Goal: Task Accomplishment & Management: Use online tool/utility

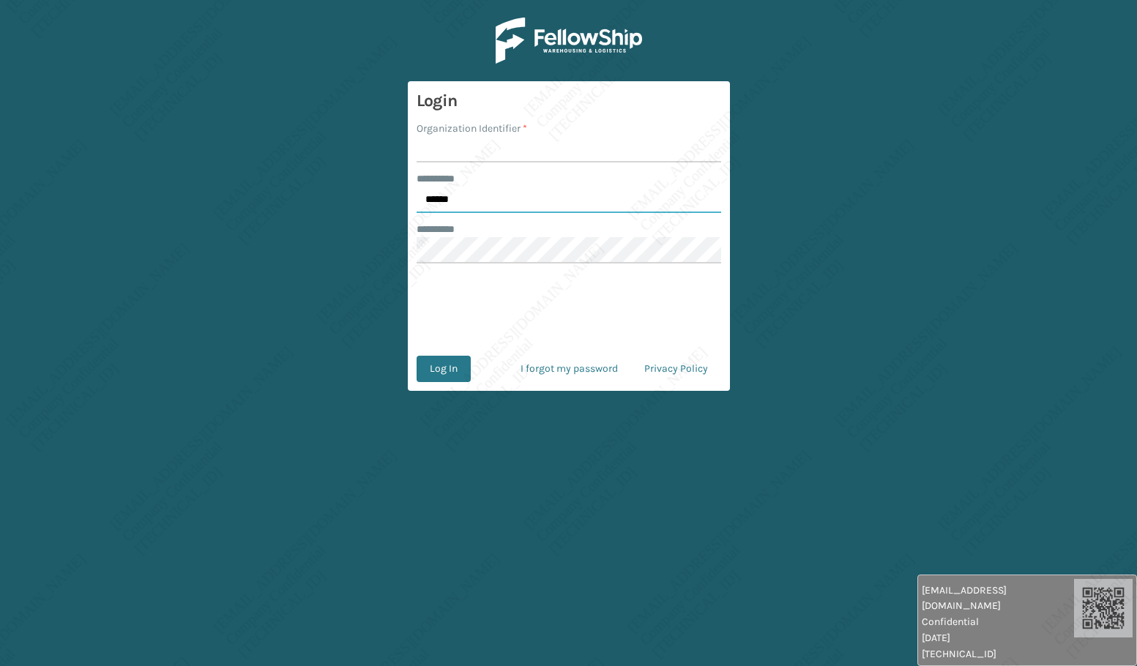
click at [493, 203] on input "******" at bounding box center [568, 200] width 304 height 26
type input "*****"
click at [455, 188] on input "******" at bounding box center [568, 200] width 304 height 26
click at [457, 193] on input "******" at bounding box center [568, 200] width 304 height 26
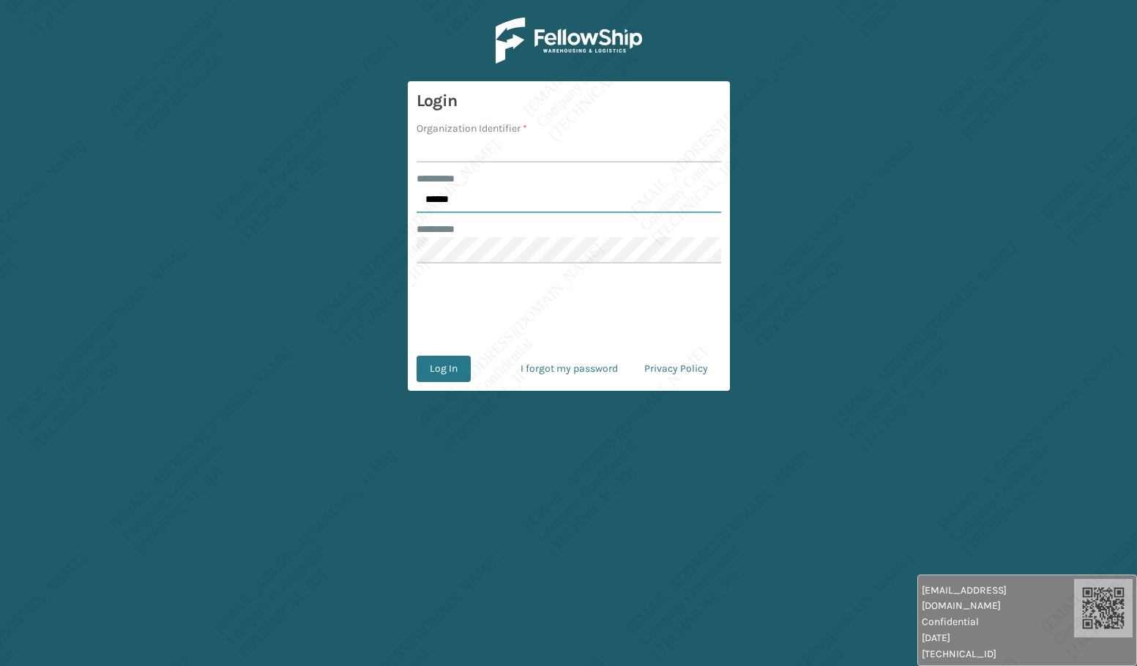
click at [457, 193] on input "******" at bounding box center [568, 200] width 304 height 26
type input "*****"
click at [456, 152] on input "Organization Identifier *" at bounding box center [568, 149] width 304 height 26
type input "[PERSON_NAME]"
click at [438, 375] on button "Log In" at bounding box center [443, 369] width 54 height 26
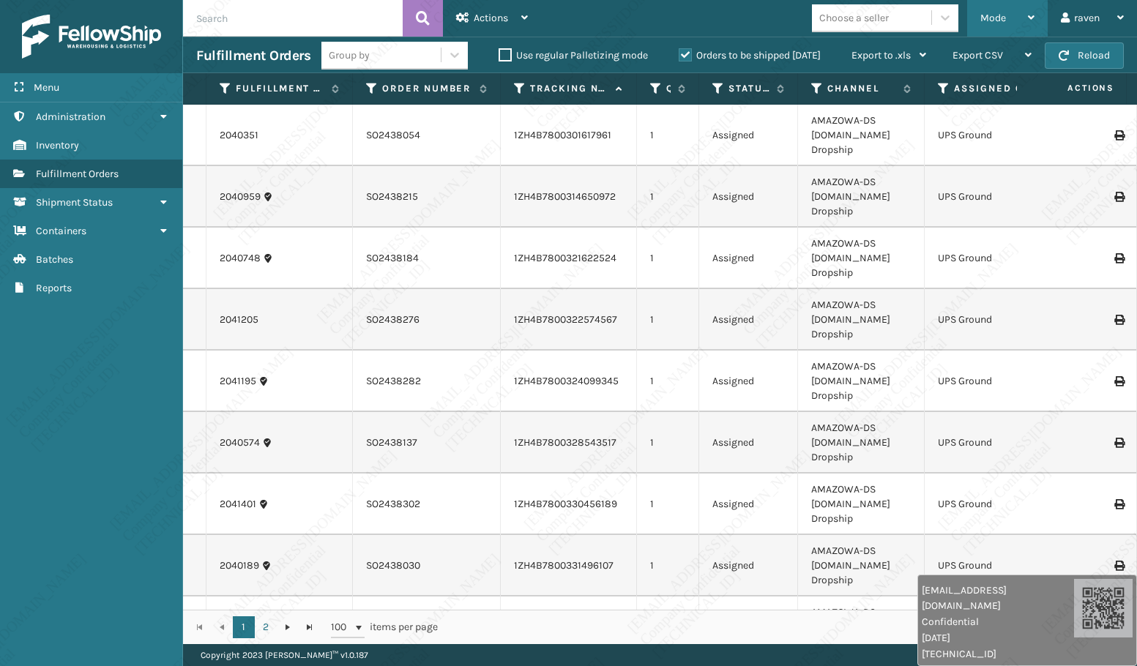
click at [1000, 12] on span "Mode" at bounding box center [993, 18] width 26 height 12
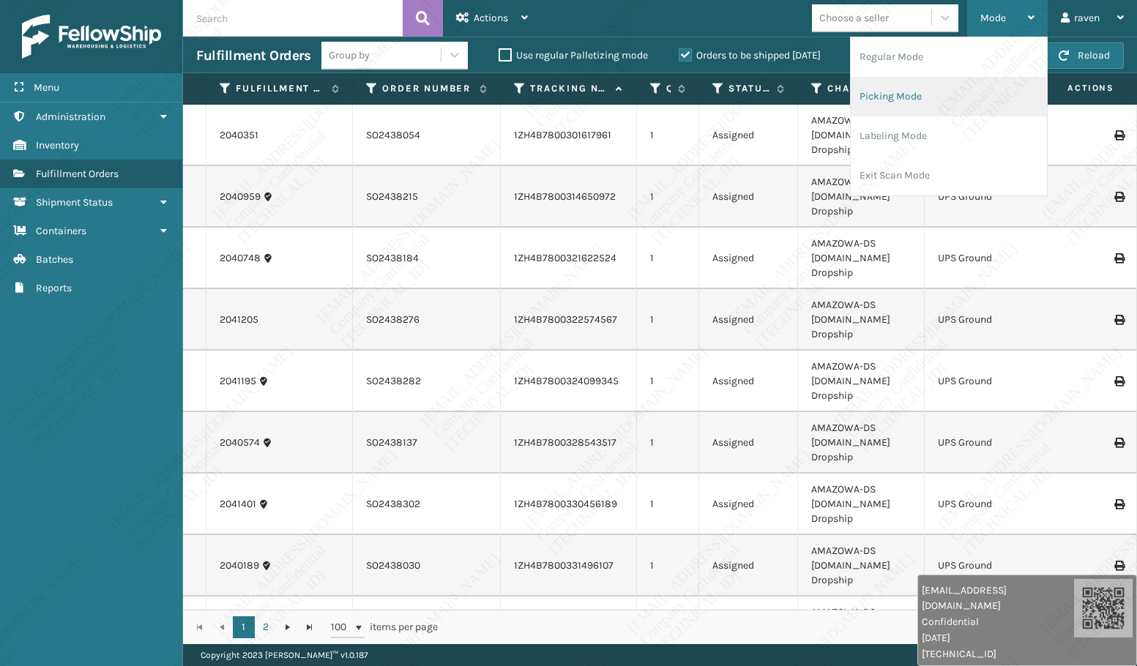
click at [949, 96] on li "Picking Mode" at bounding box center [949, 97] width 196 height 40
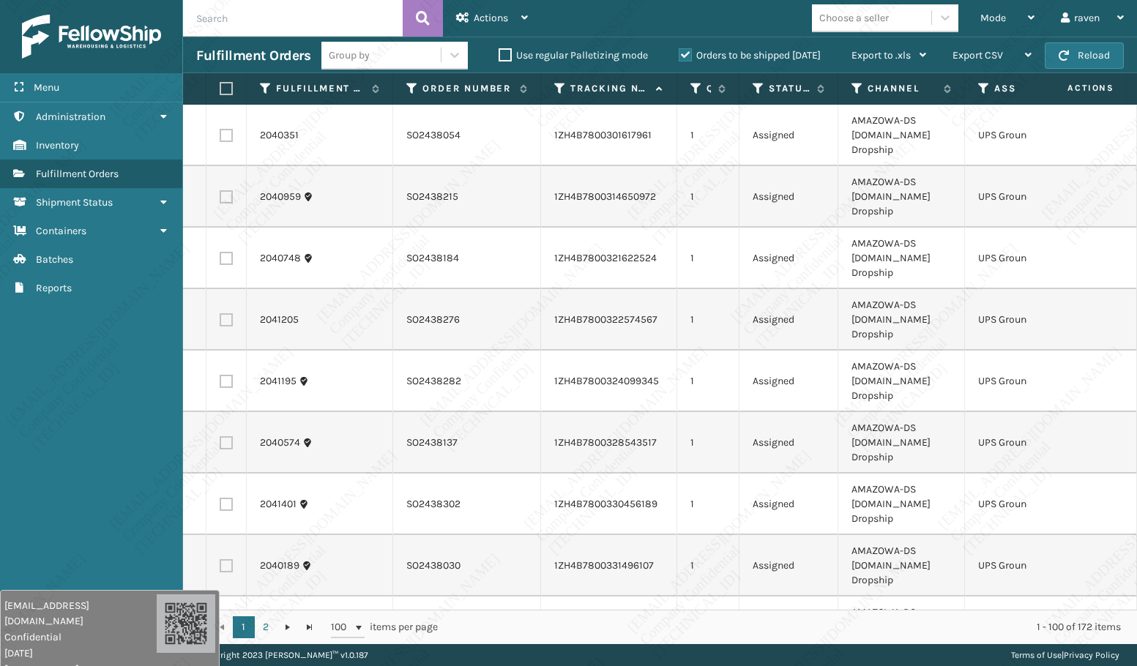
drag, startPoint x: 920, startPoint y: 639, endPoint x: 51, endPoint y: 662, distance: 869.9
click at [51, 661] on div "[EMAIL_ADDRESS][DOMAIN_NAME] Confidential [DATE] [TECHNICAL_ID]" at bounding box center [80, 637] width 152 height 79
click at [982, 94] on icon at bounding box center [984, 88] width 12 height 13
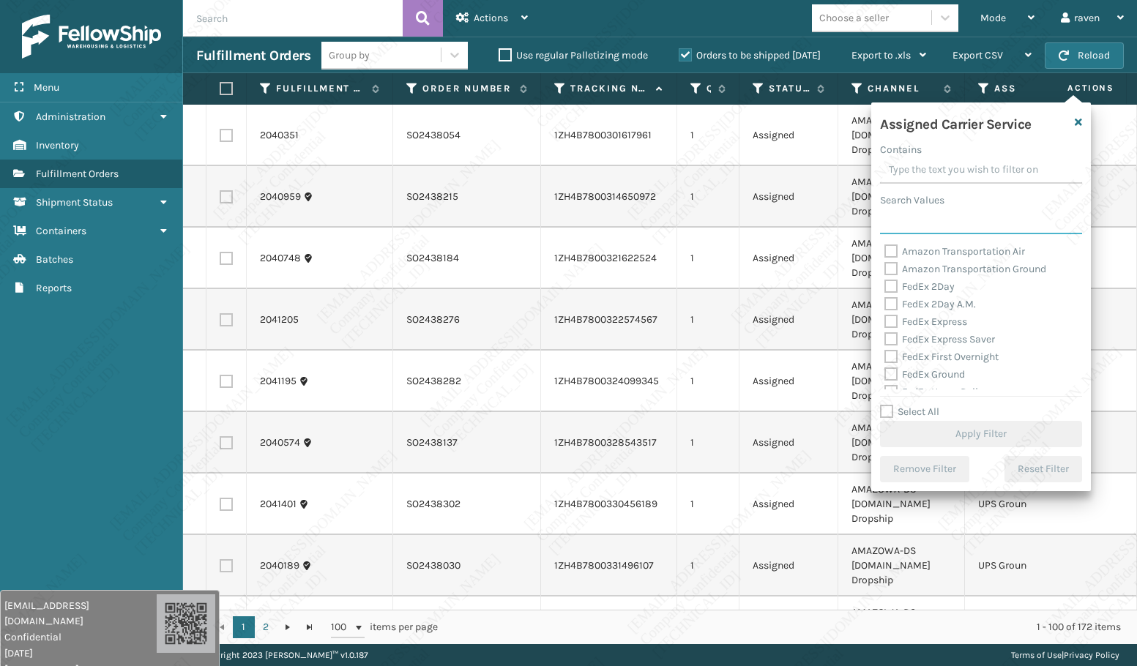
click at [934, 217] on input "Search Values" at bounding box center [981, 221] width 202 height 26
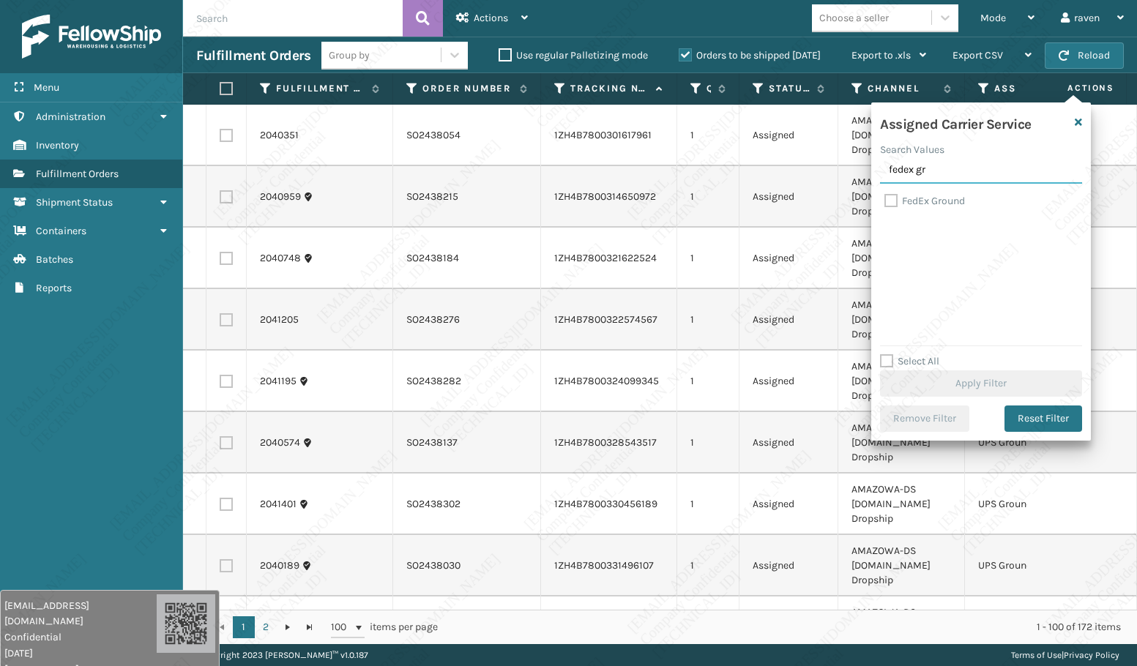
type input "fedex gr"
click at [924, 203] on label "FedEx Ground" at bounding box center [924, 201] width 81 height 12
click at [885, 202] on input "FedEx Ground" at bounding box center [884, 198] width 1 height 10
checkbox input "true"
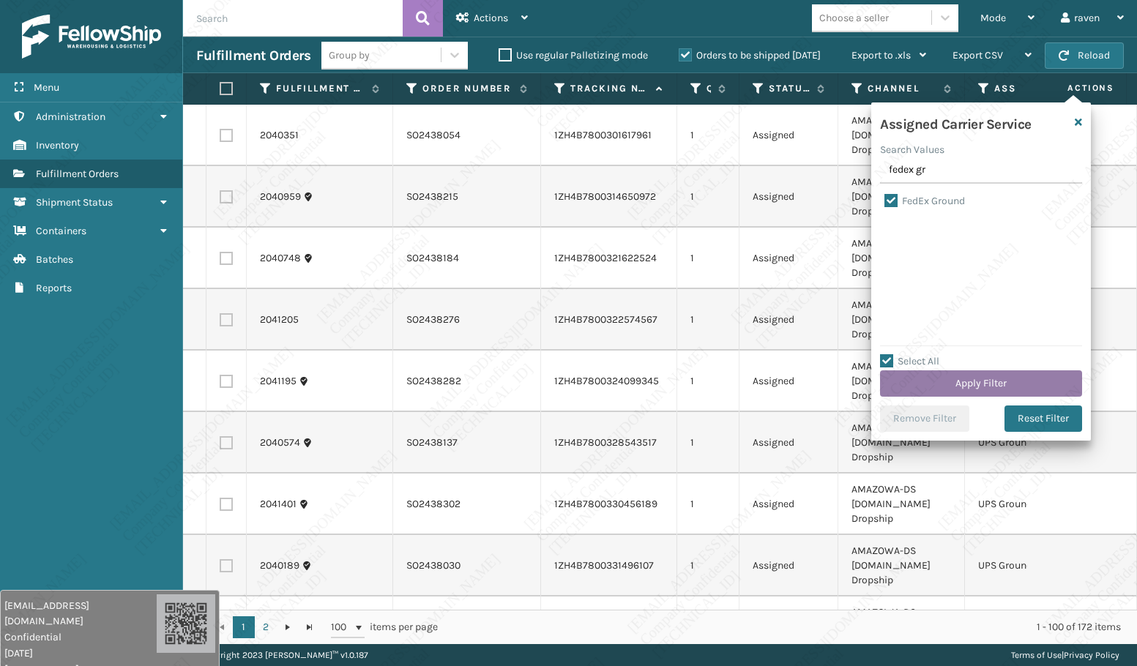
click at [984, 382] on button "Apply Filter" at bounding box center [981, 383] width 202 height 26
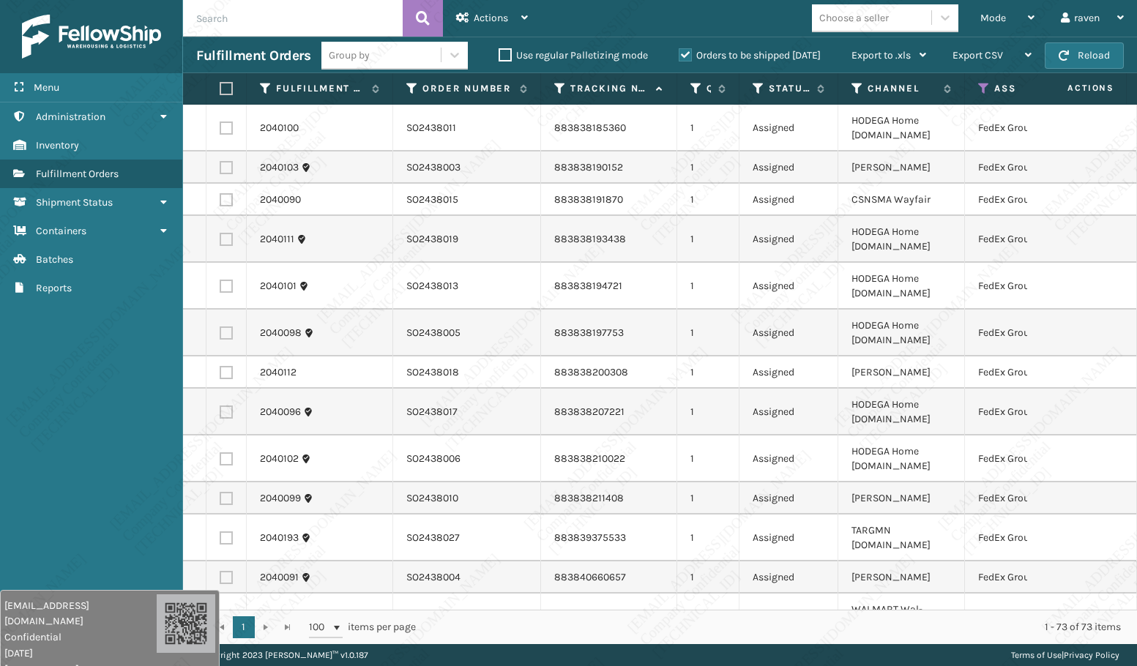
click at [226, 86] on label at bounding box center [224, 88] width 9 height 13
click at [220, 86] on input "checkbox" at bounding box center [220, 89] width 1 height 10
checkbox input "true"
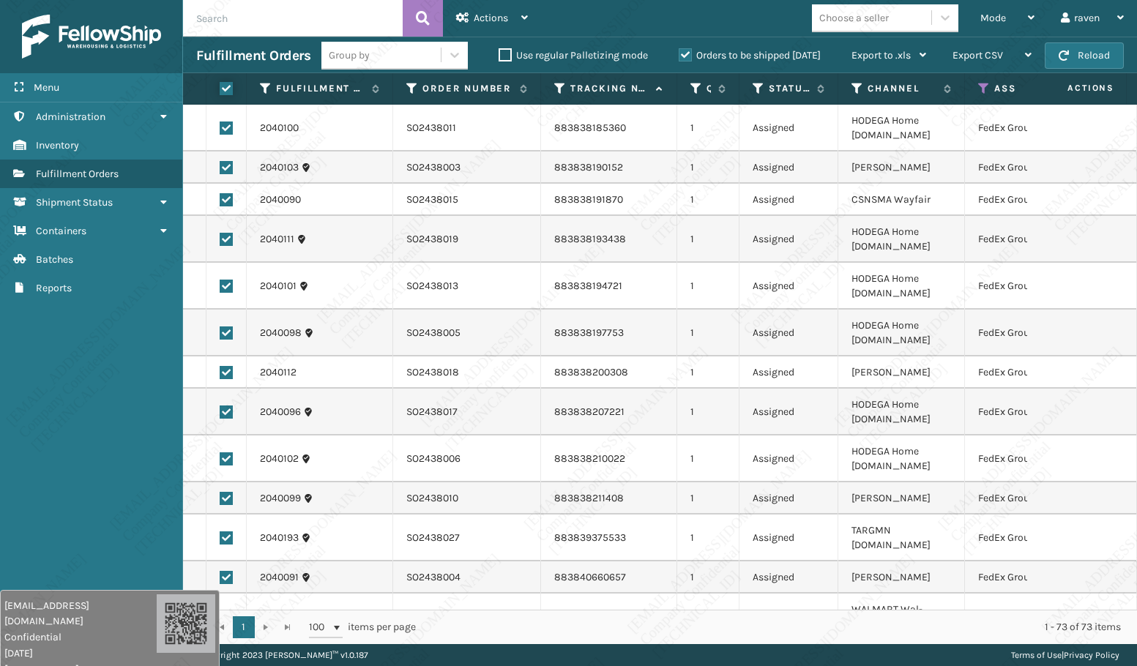
checkbox input "true"
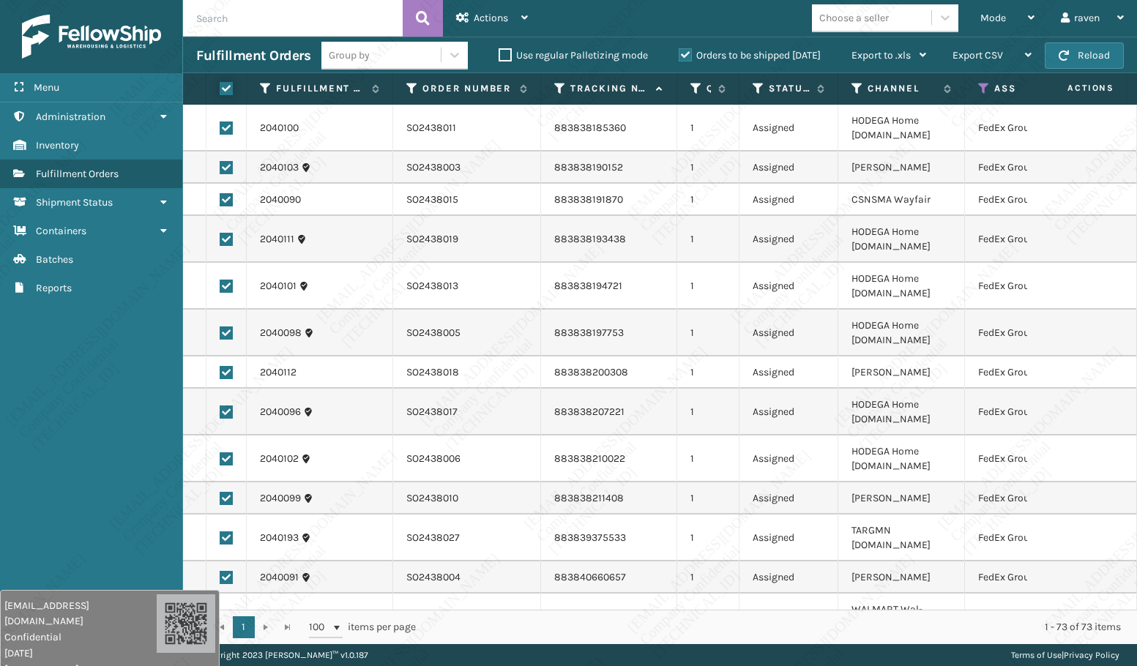
checkbox input "true"
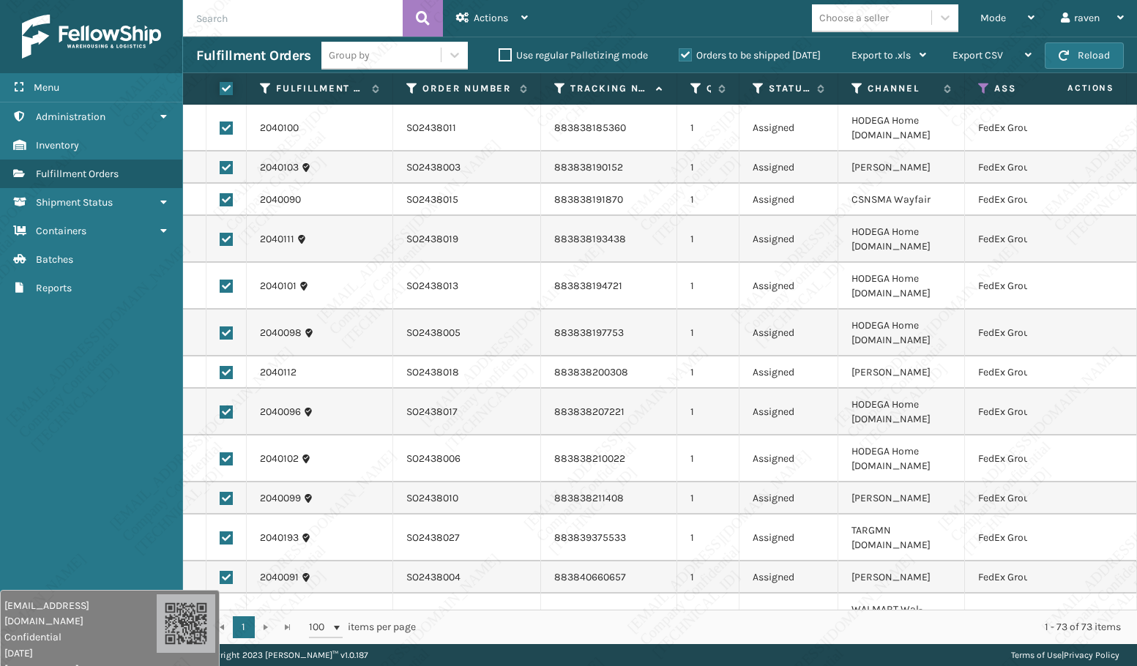
checkbox input "true"
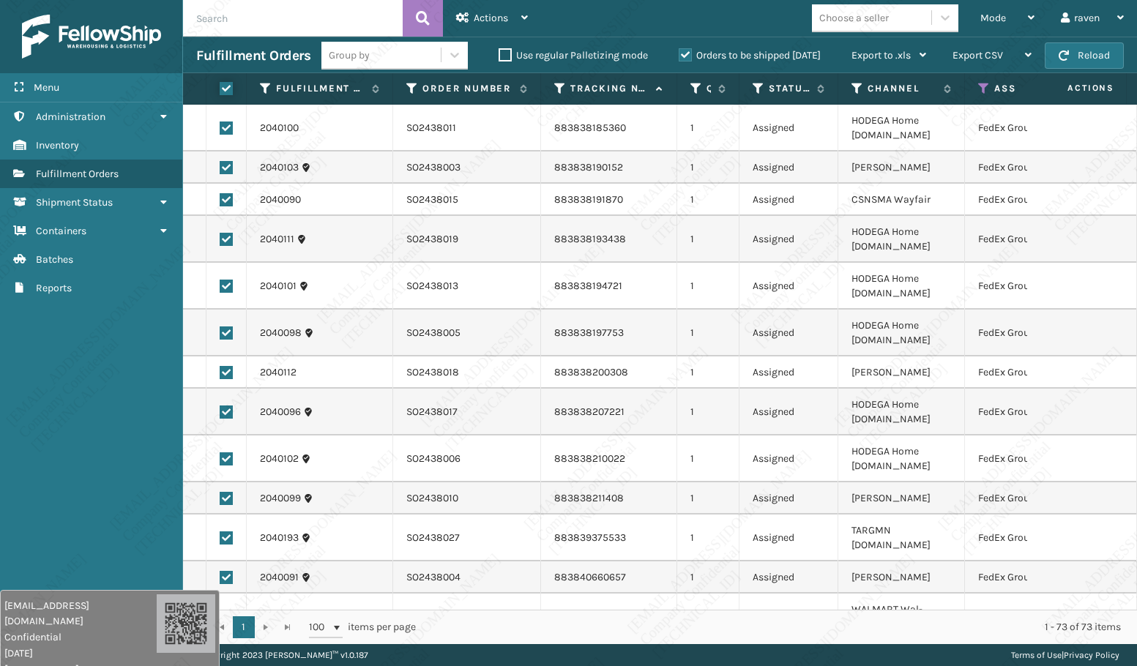
checkbox input "true"
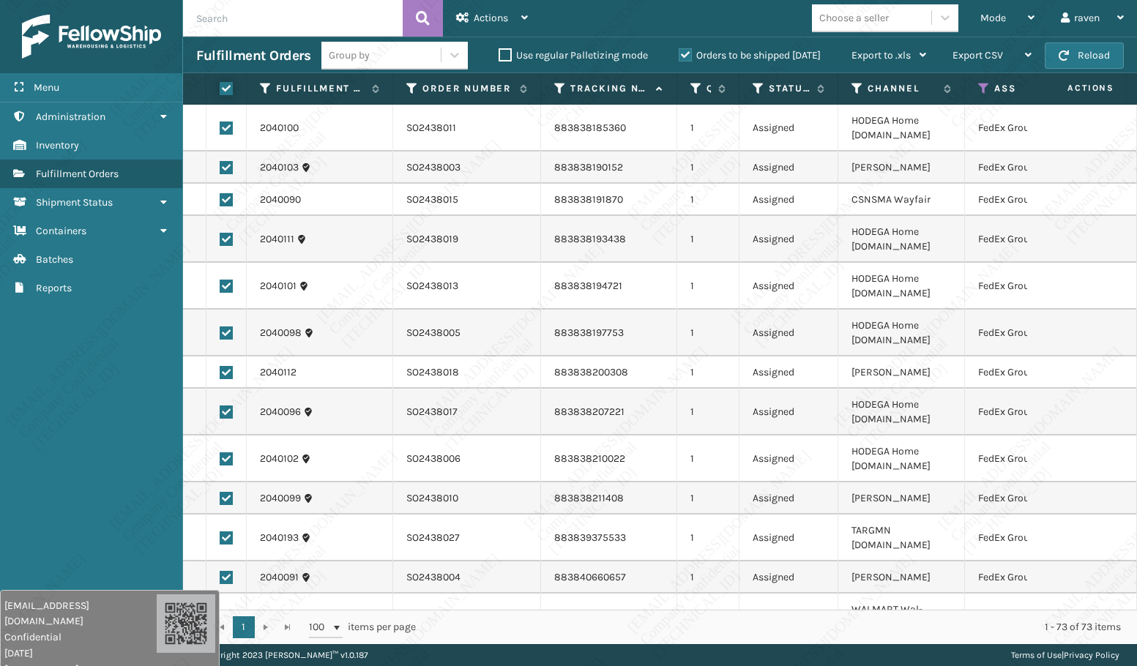
checkbox input "true"
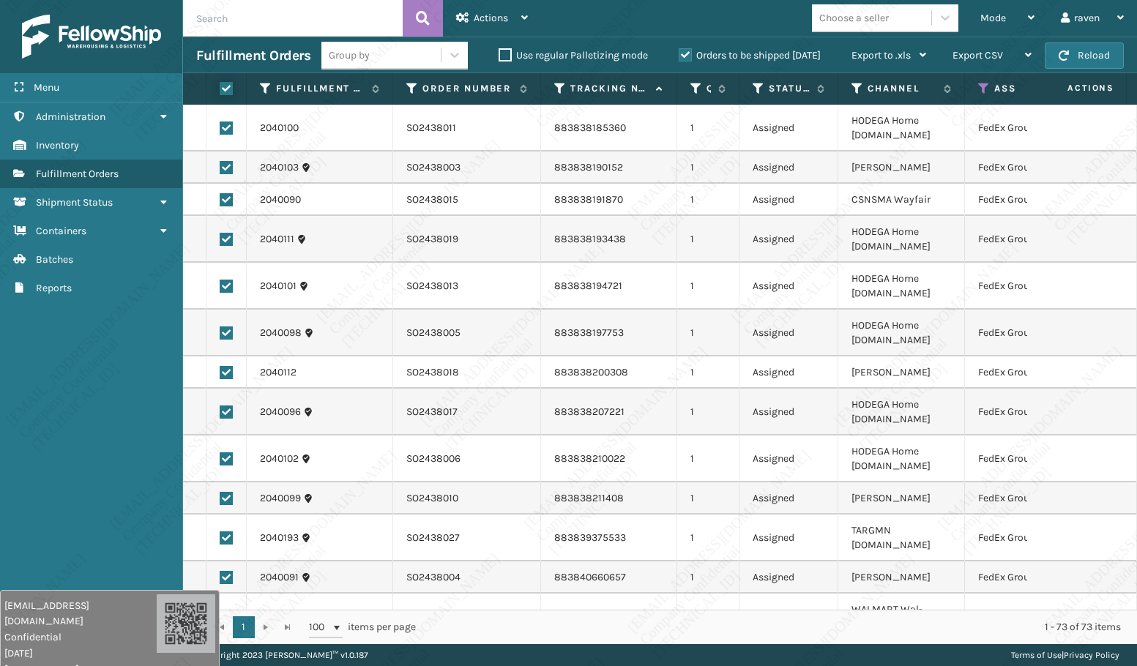
checkbox input "true"
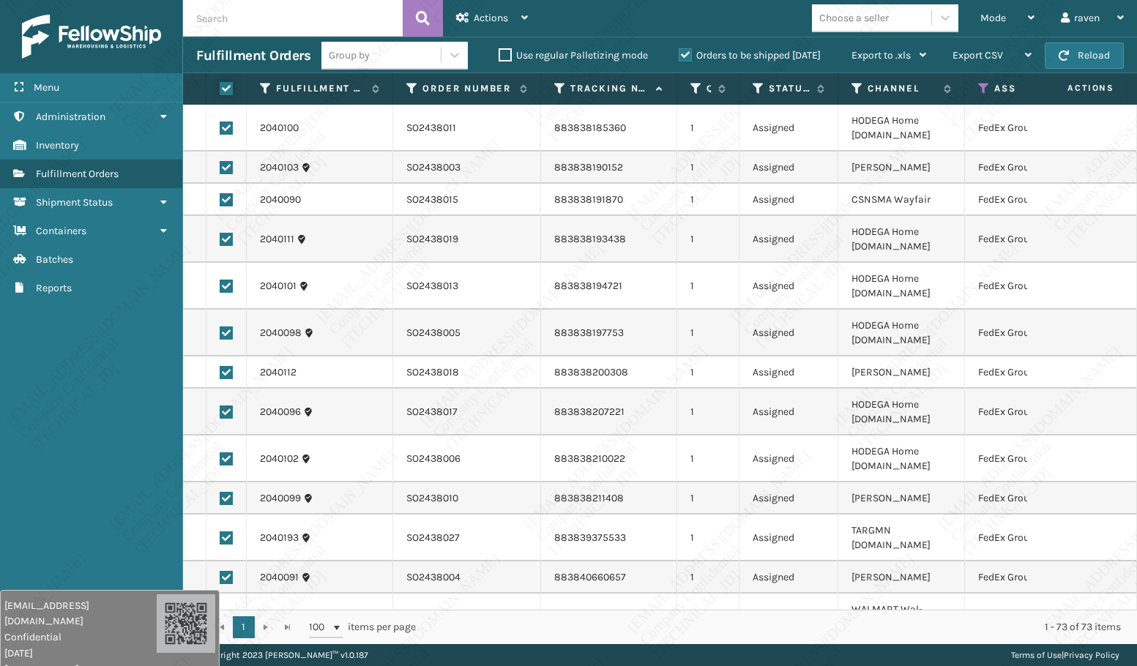
checkbox input "true"
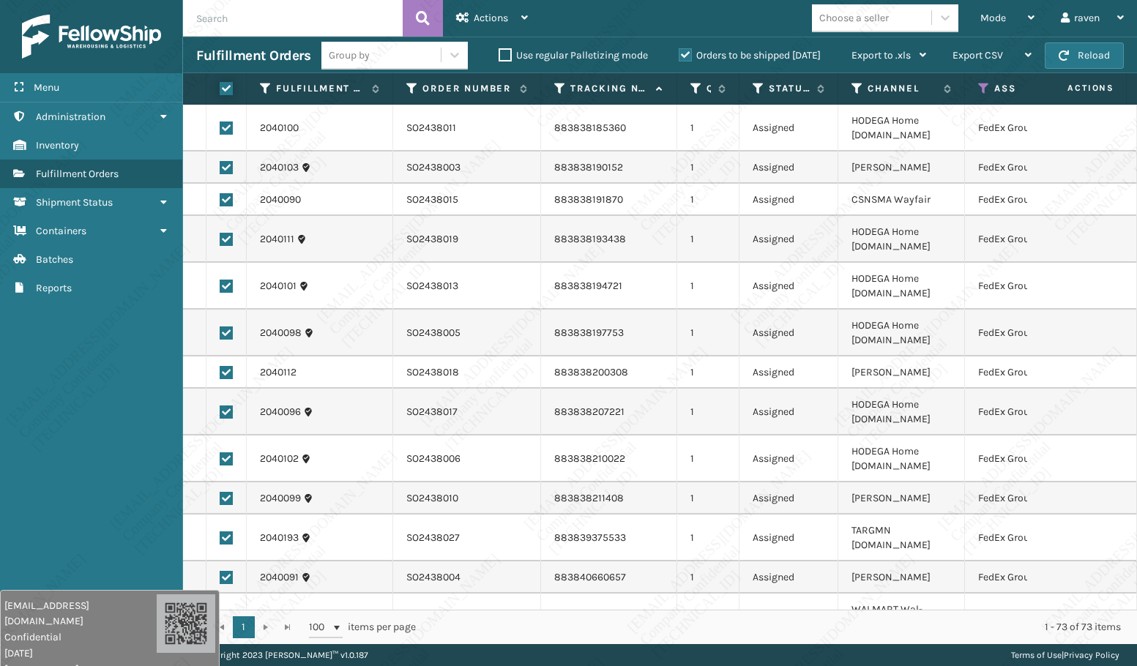
checkbox input "true"
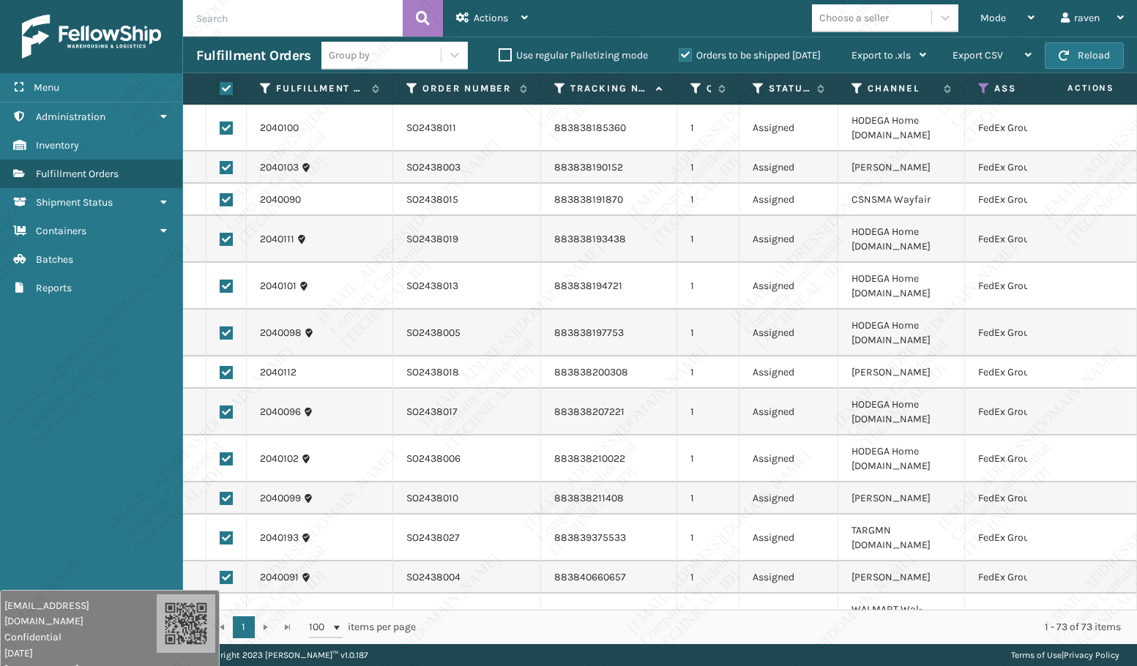
checkbox input "true"
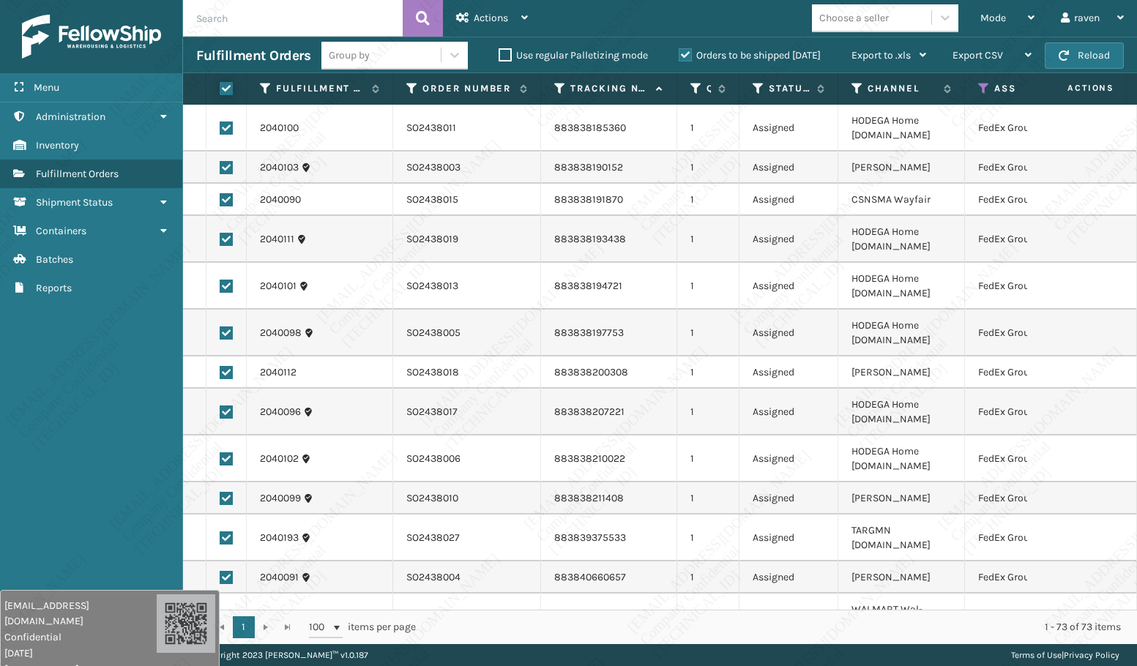
checkbox input "true"
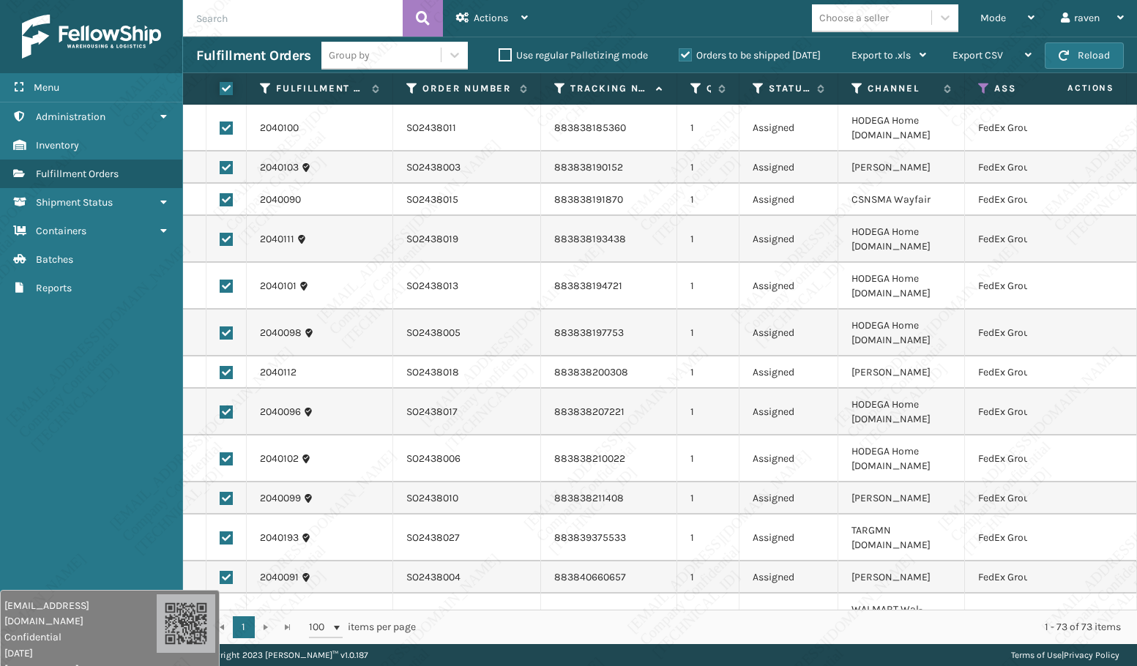
checkbox input "true"
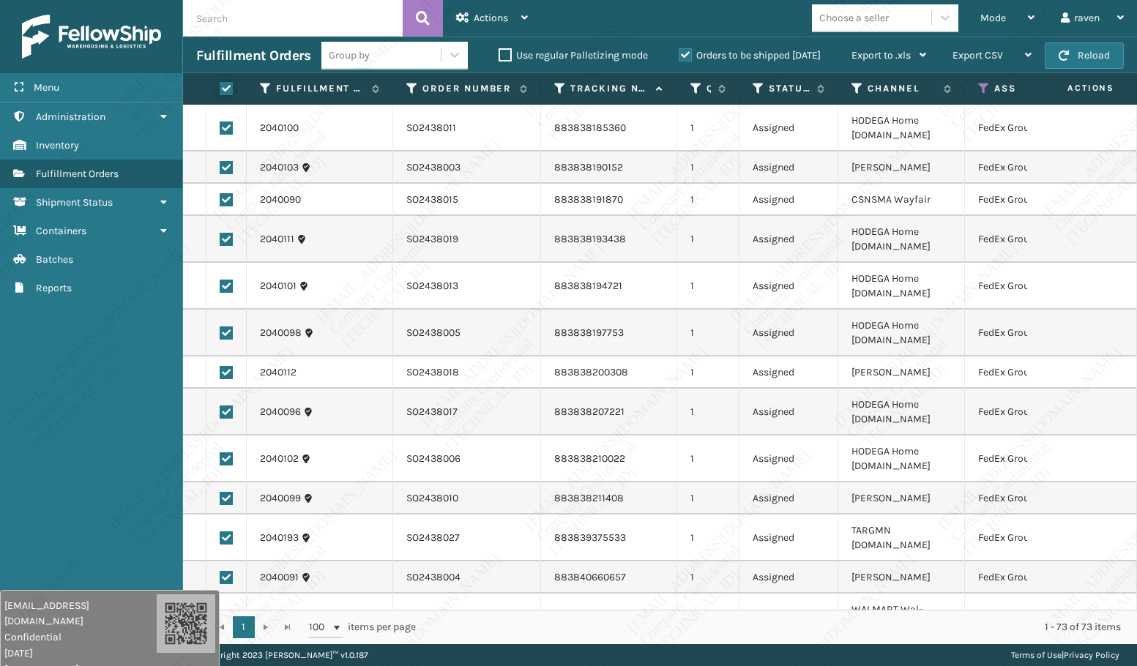
checkbox input "true"
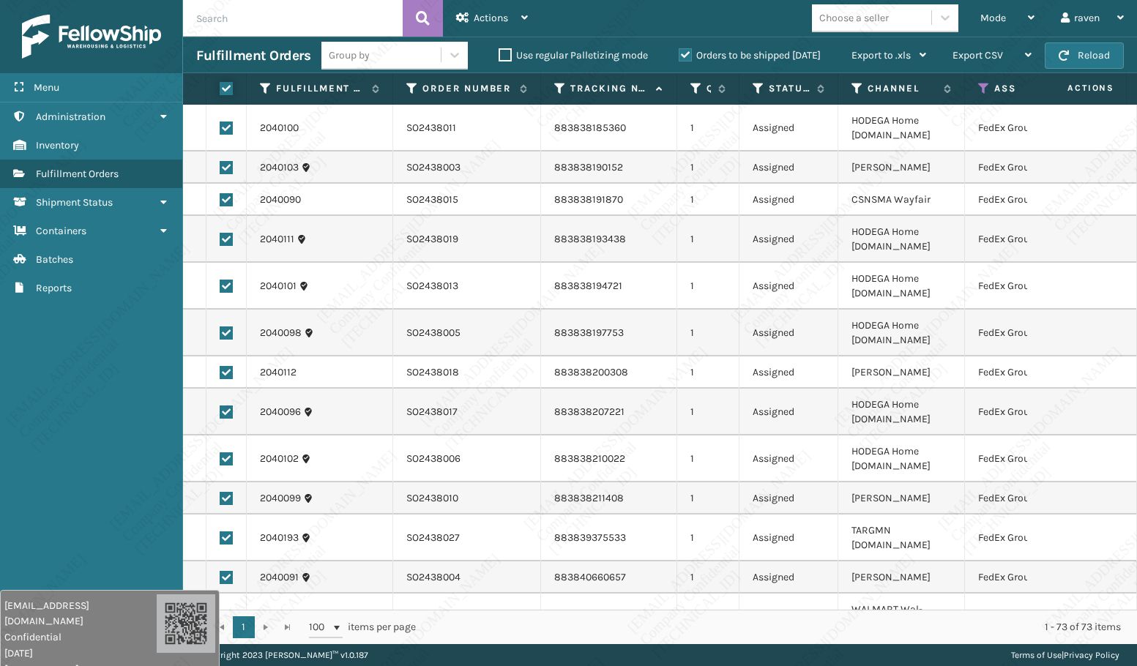
checkbox input "true"
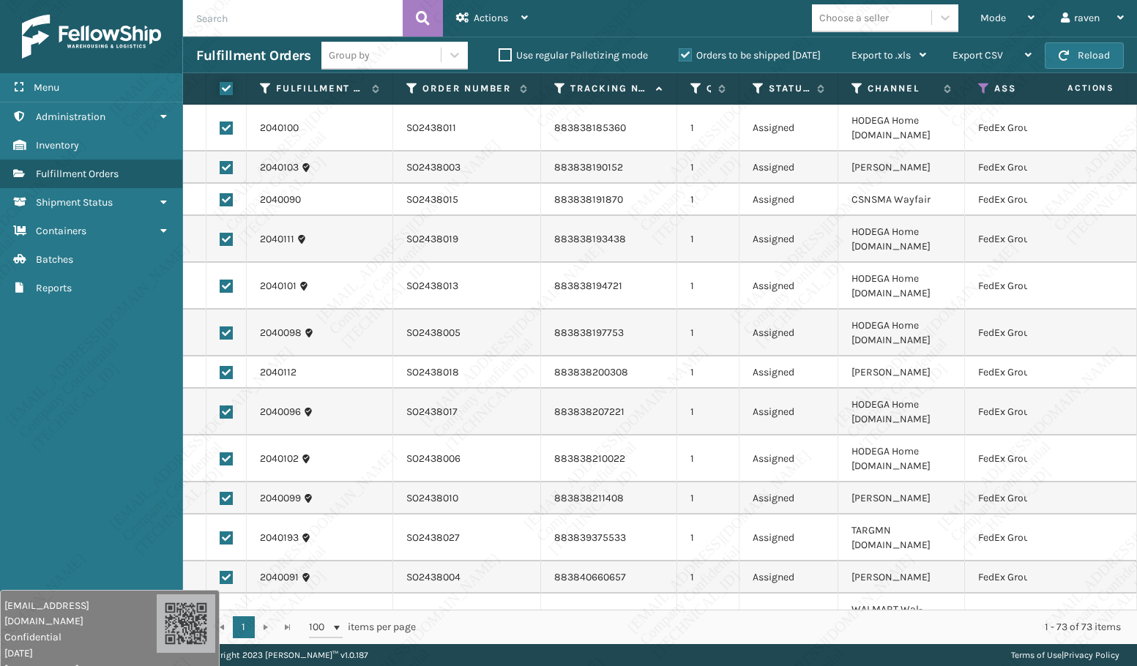
checkbox input "true"
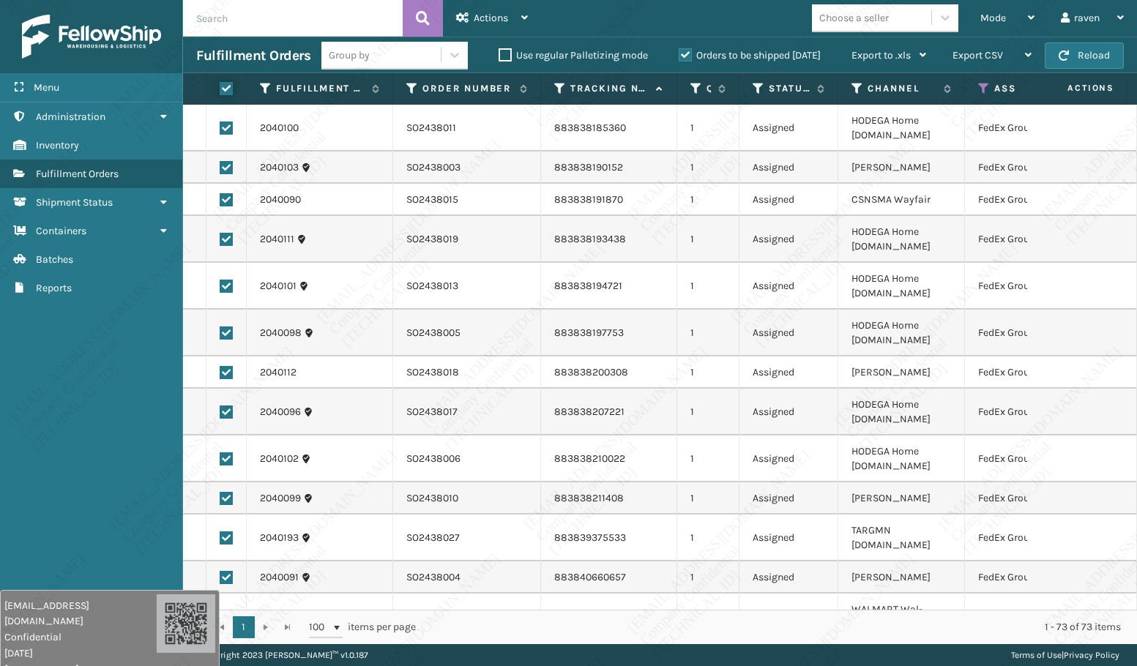
checkbox input "true"
click at [480, 20] on span "Actions" at bounding box center [491, 18] width 34 height 12
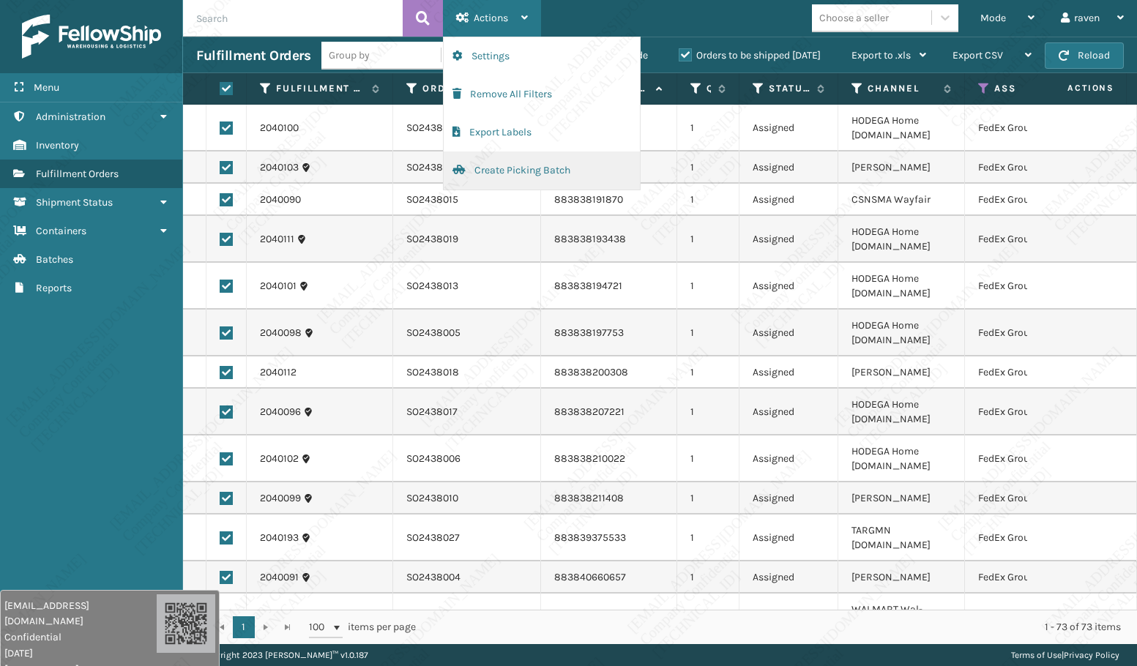
click at [498, 164] on button "Create Picking Batch" at bounding box center [542, 171] width 196 height 38
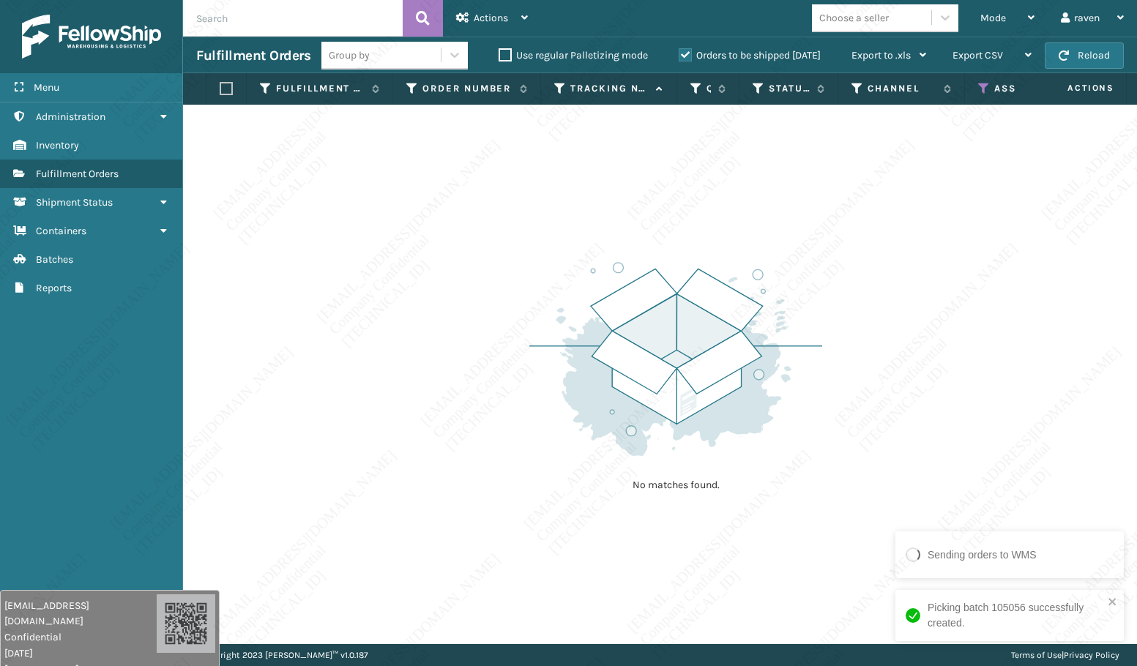
click at [983, 97] on th "Assigned Carrier Service" at bounding box center [1035, 88] width 140 height 31
click at [983, 86] on icon at bounding box center [984, 88] width 12 height 13
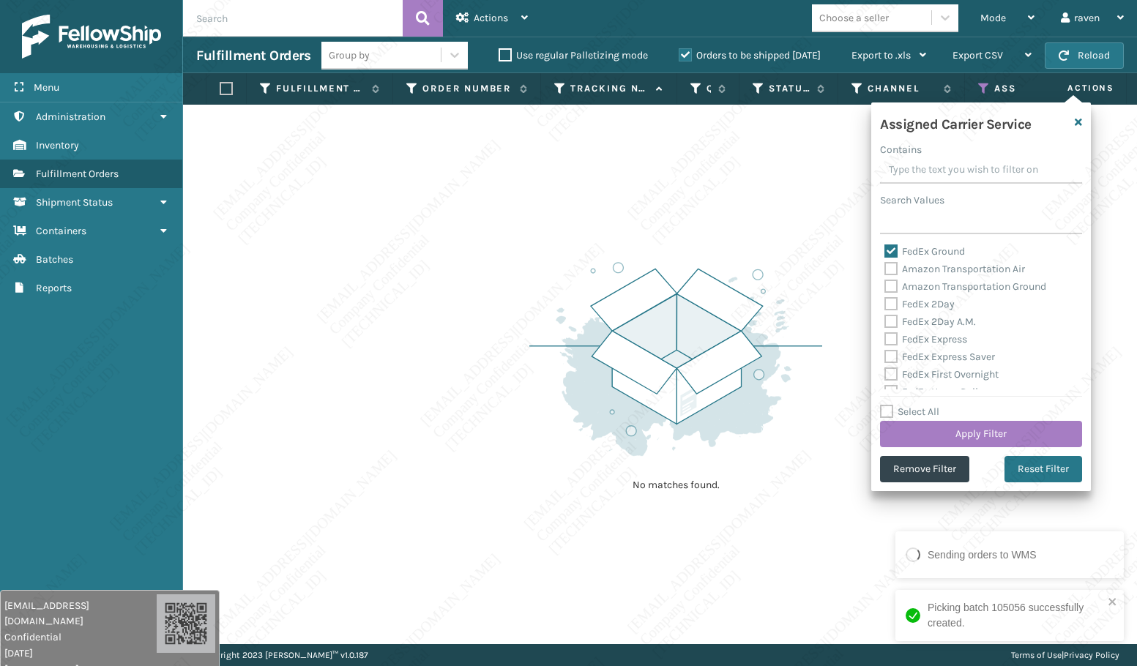
click at [941, 245] on label "FedEx Ground" at bounding box center [924, 251] width 81 height 12
click at [885, 245] on input "FedEx Ground" at bounding box center [884, 248] width 1 height 10
checkbox input "false"
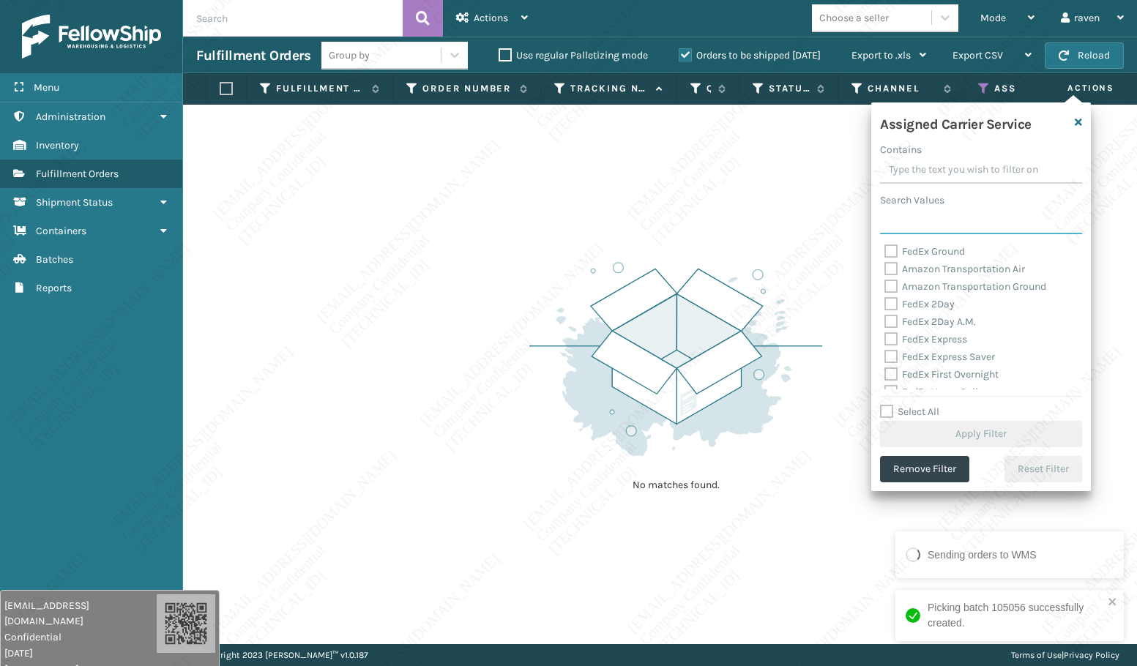
click at [941, 217] on input "Search Values" at bounding box center [981, 221] width 202 height 26
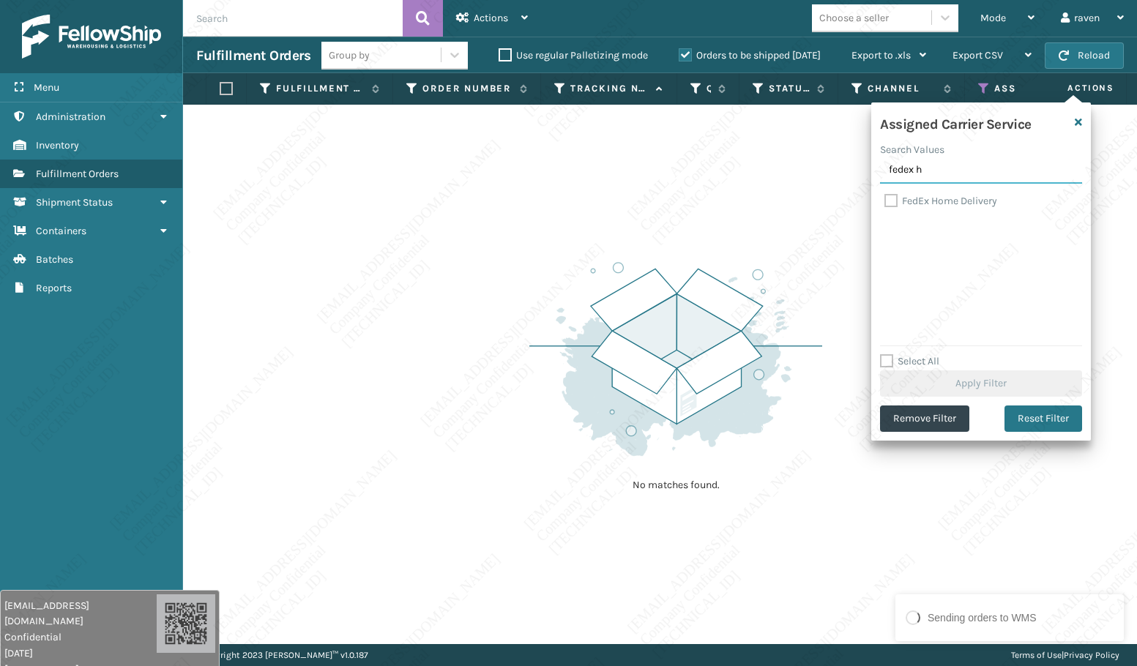
type input "fedex h"
drag, startPoint x: 940, startPoint y: 206, endPoint x: 954, endPoint y: 227, distance: 25.4
click at [944, 204] on label "FedEx Home Delivery" at bounding box center [940, 201] width 113 height 12
click at [888, 202] on label "FedEx Home Delivery" at bounding box center [940, 201] width 113 height 12
click at [885, 202] on input "FedEx Home Delivery" at bounding box center [884, 198] width 1 height 10
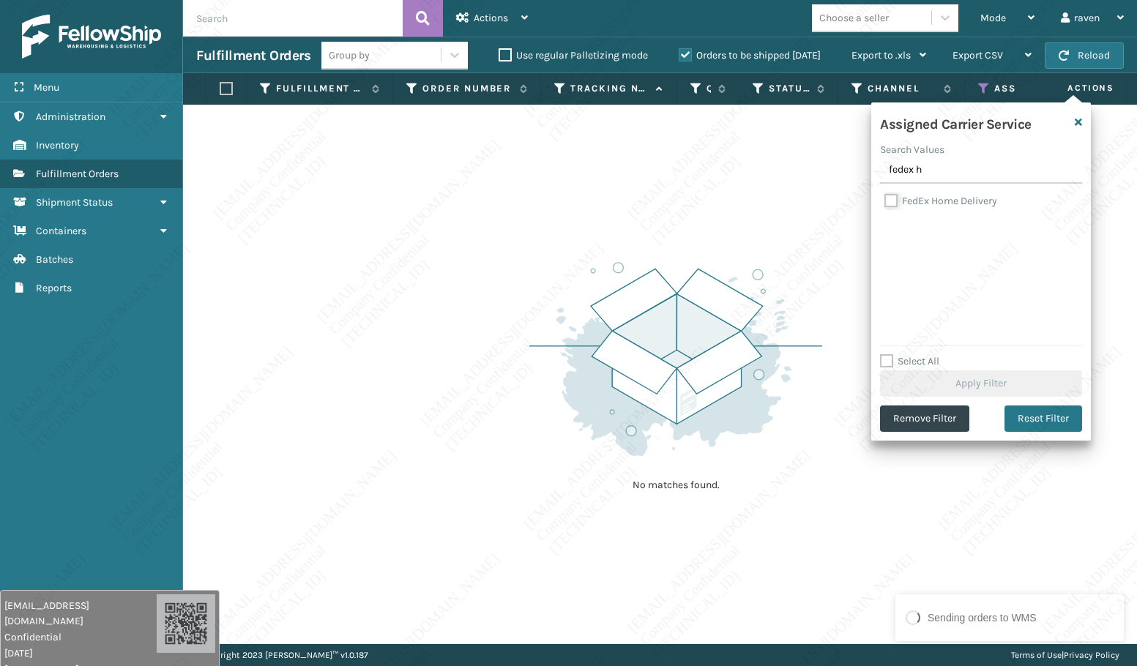
checkbox input "true"
click at [962, 382] on button "Apply Filter" at bounding box center [981, 383] width 202 height 26
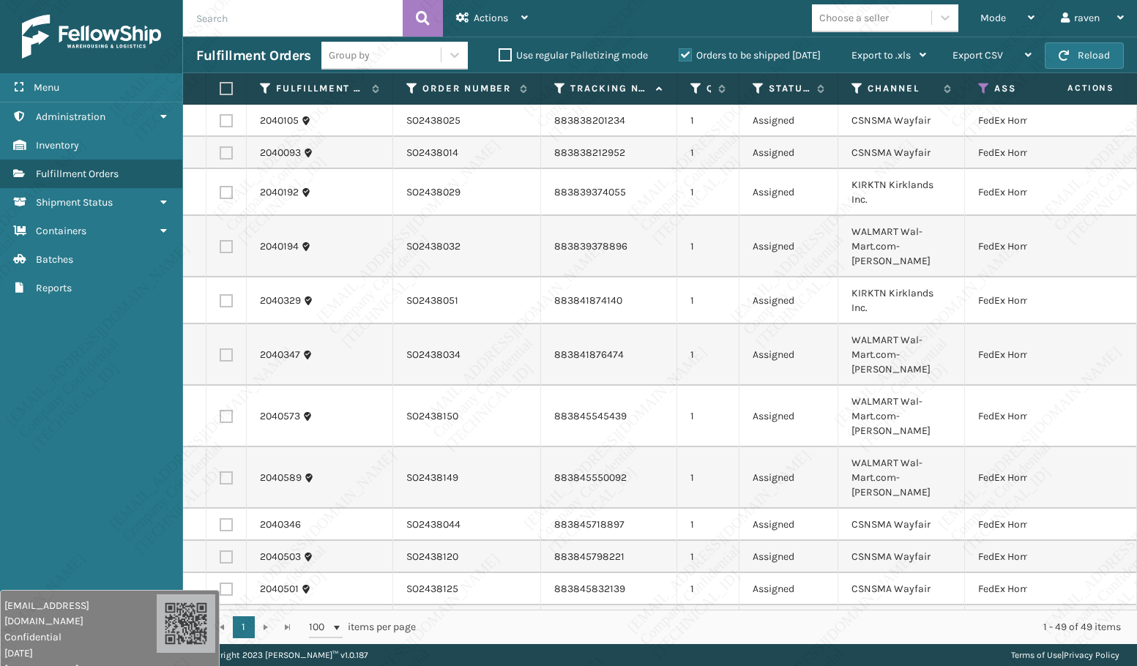
click at [235, 87] on th at bounding box center [226, 88] width 40 height 31
click at [223, 87] on label at bounding box center [224, 88] width 9 height 13
click at [220, 87] on input "checkbox" at bounding box center [220, 89] width 1 height 10
checkbox input "true"
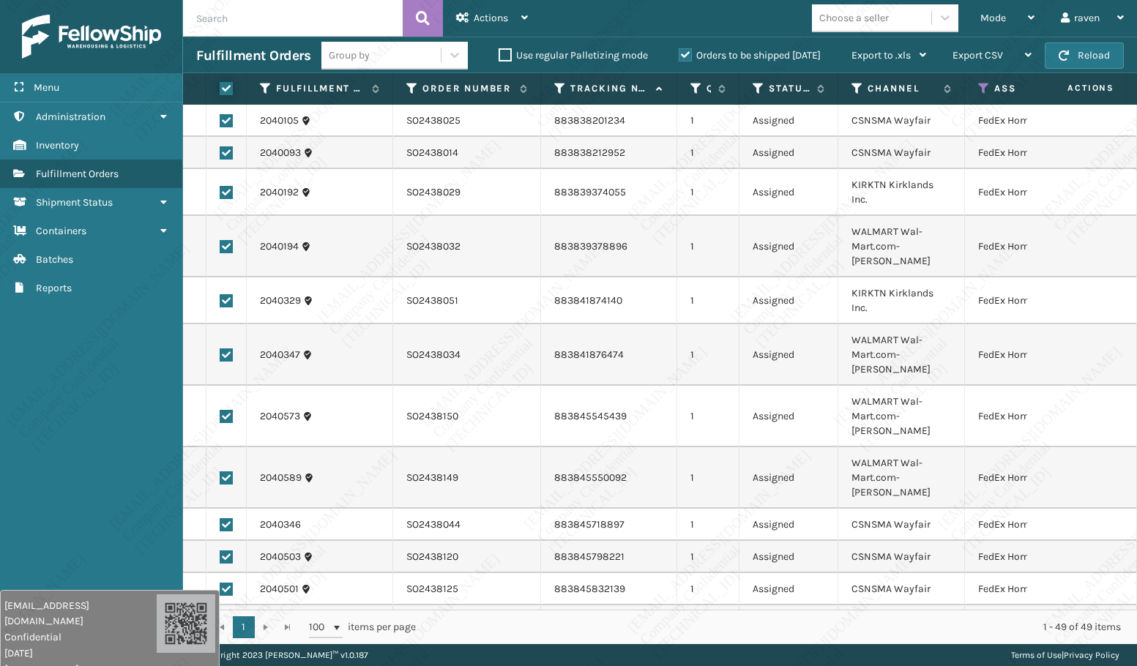
checkbox input "true"
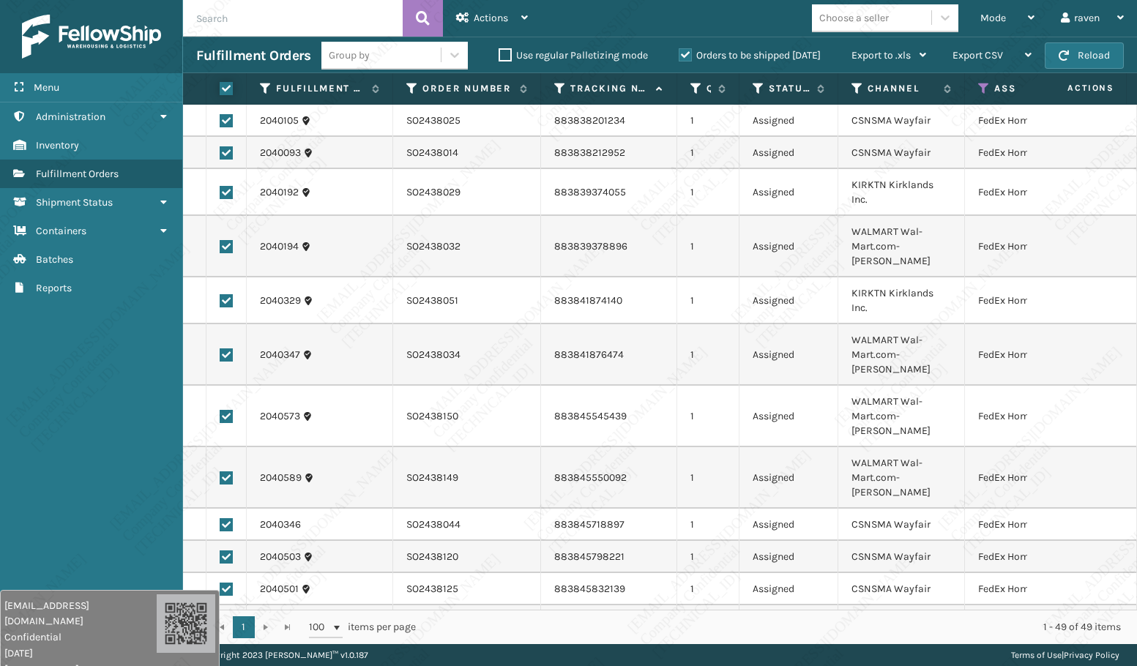
checkbox input "true"
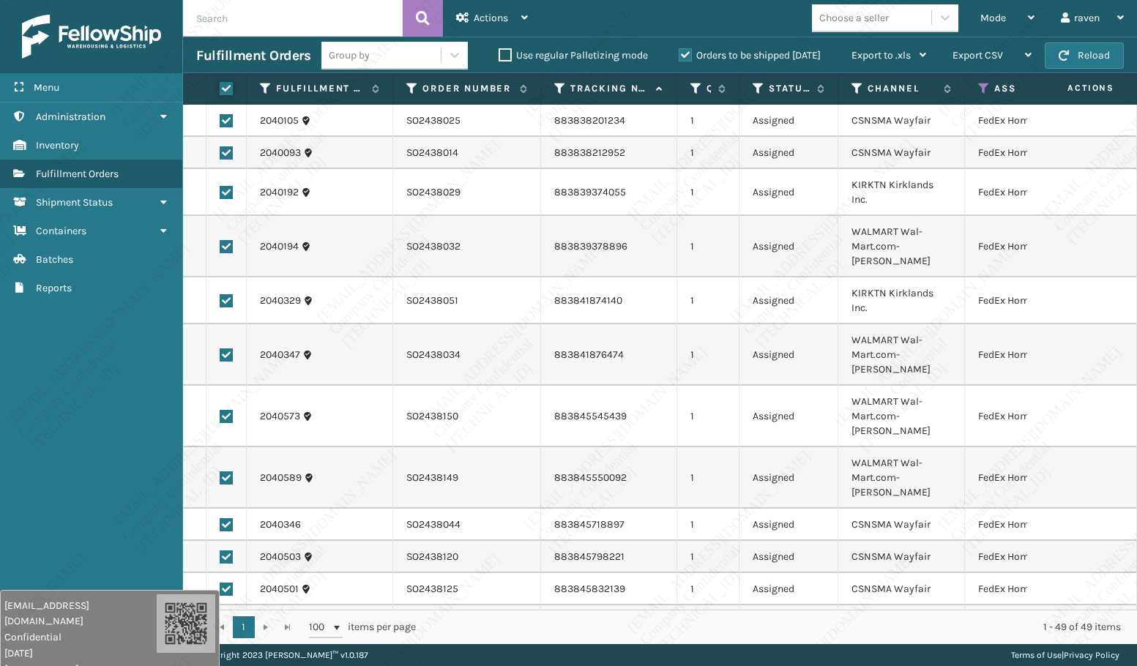
checkbox input "true"
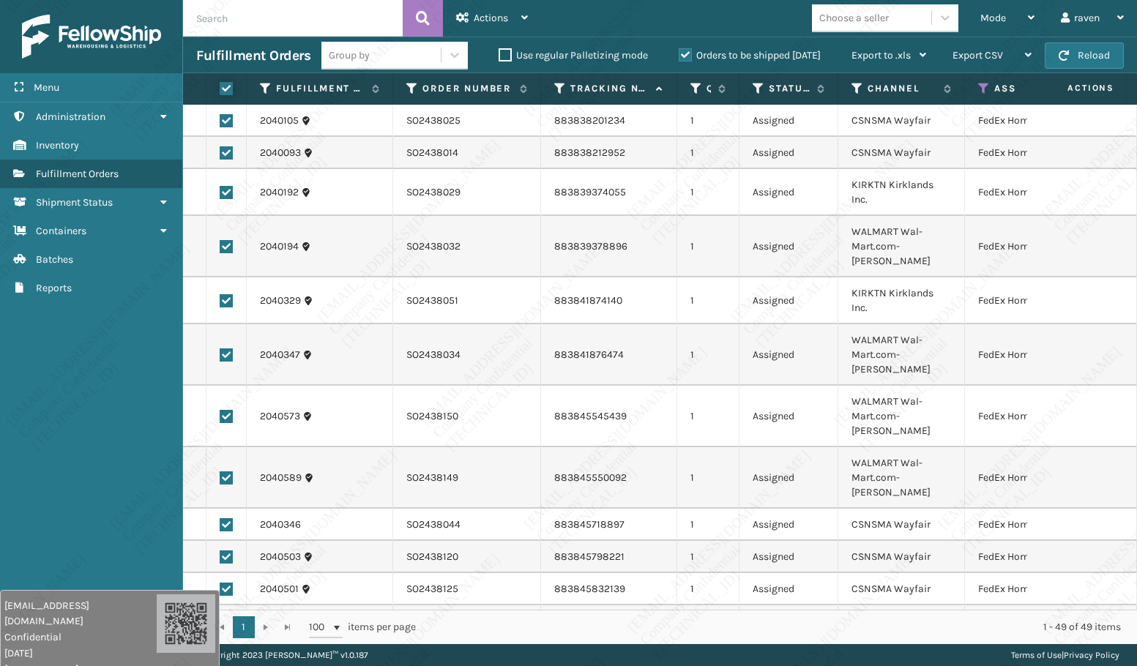
checkbox input "true"
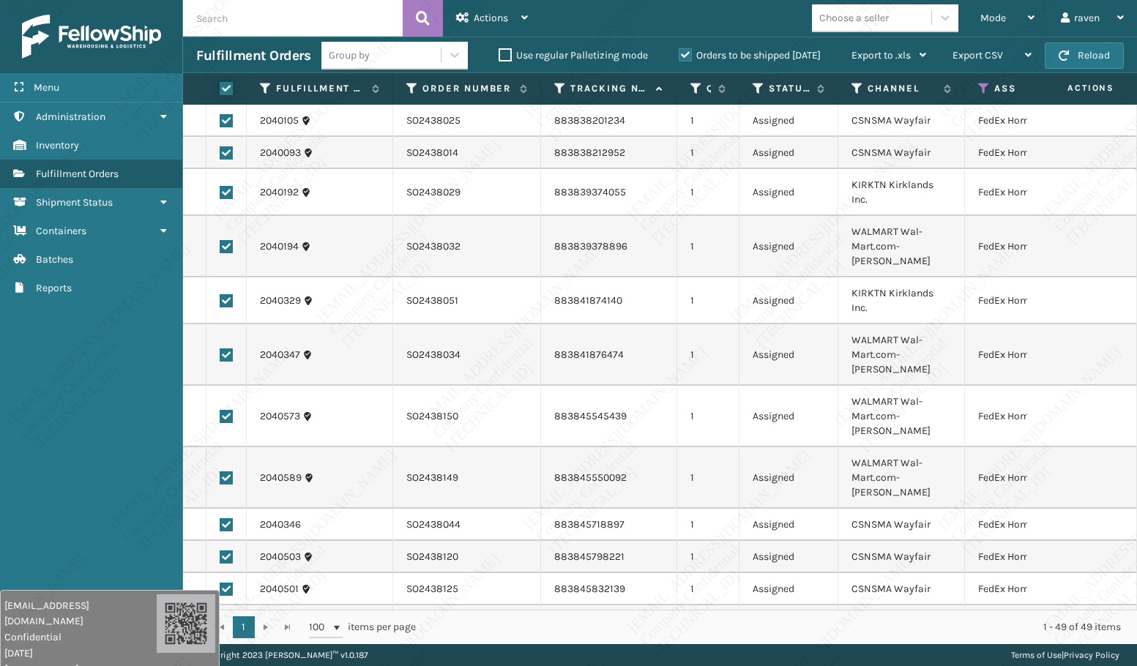
checkbox input "true"
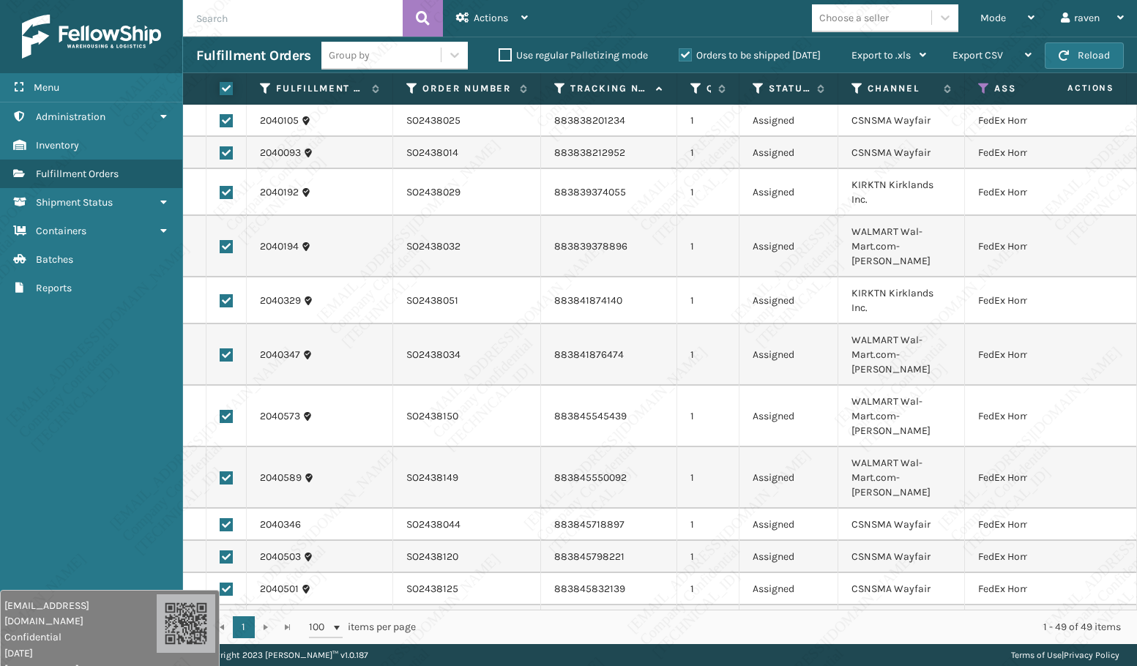
checkbox input "true"
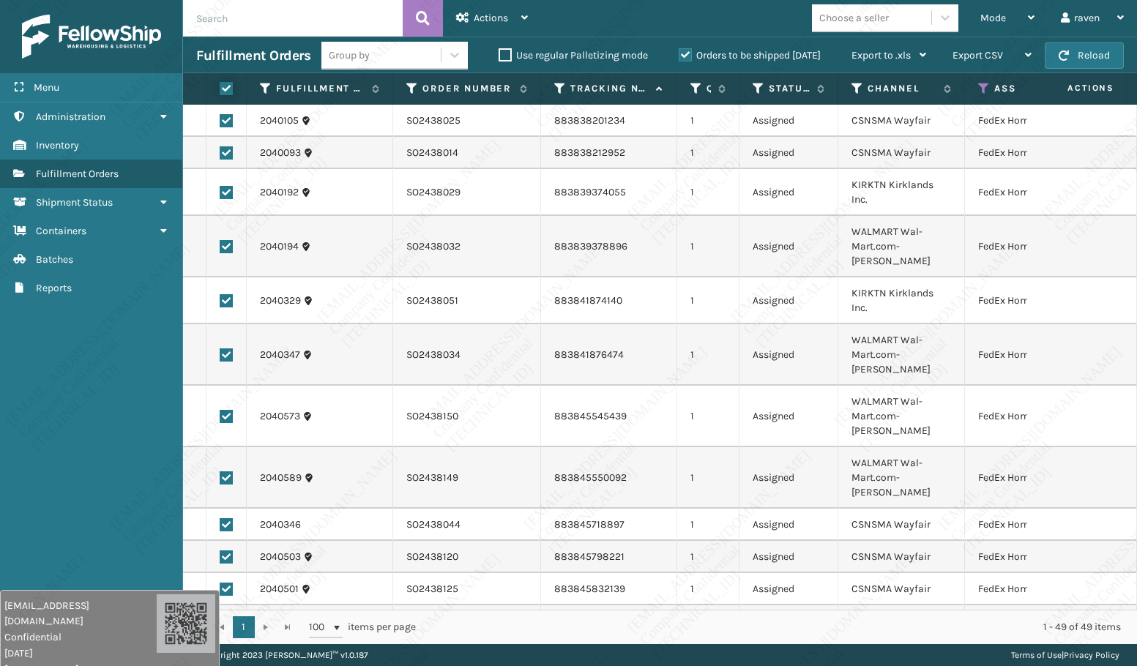
checkbox input "true"
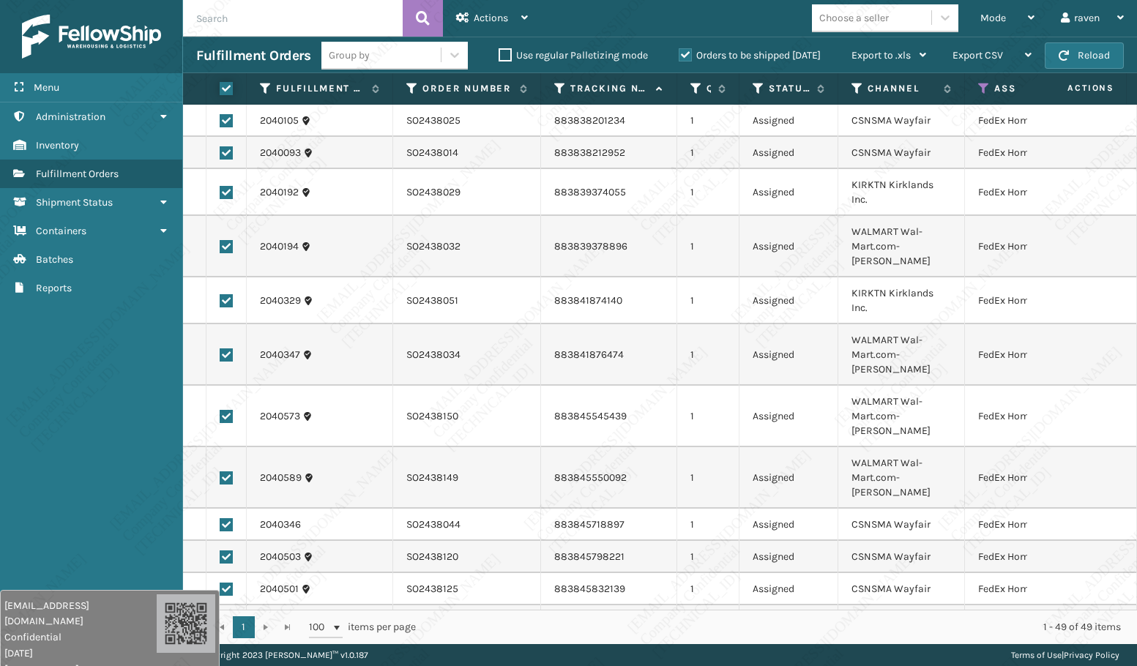
checkbox input "true"
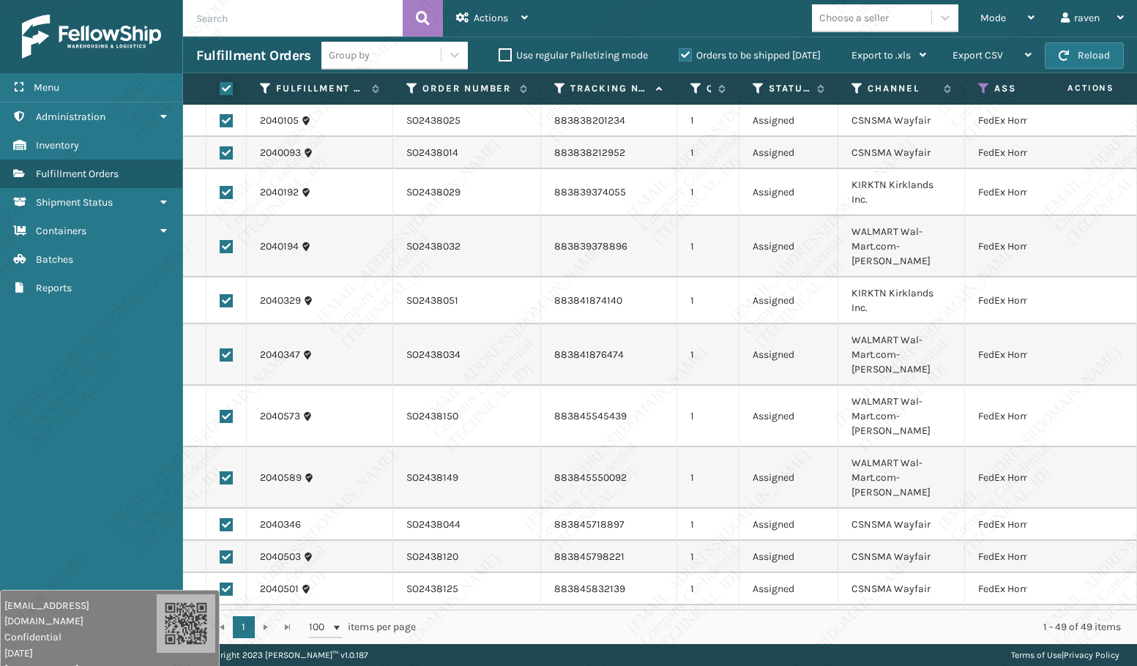
checkbox input "true"
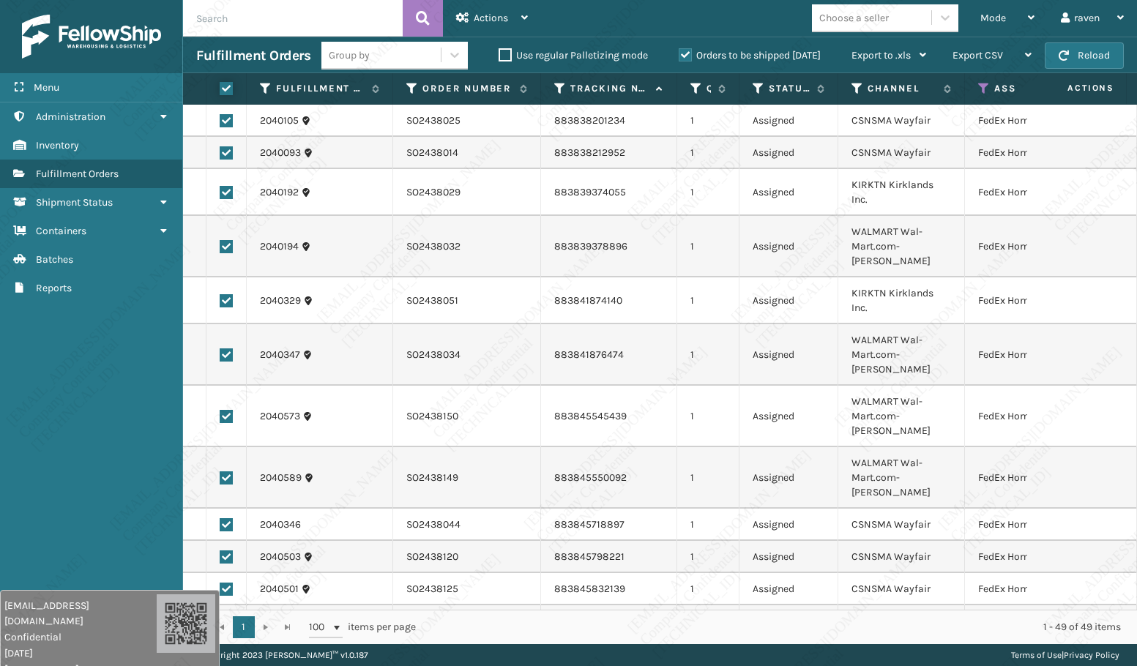
checkbox input "true"
click at [481, 15] on span "Actions" at bounding box center [491, 18] width 34 height 12
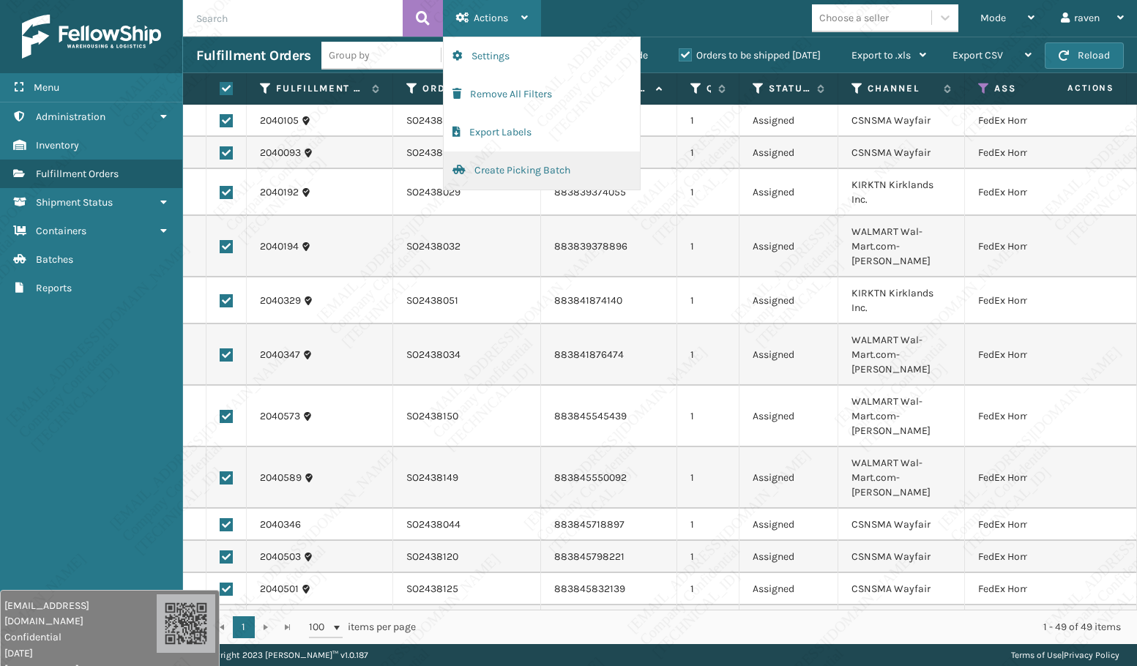
click at [498, 169] on button "Create Picking Batch" at bounding box center [542, 171] width 196 height 38
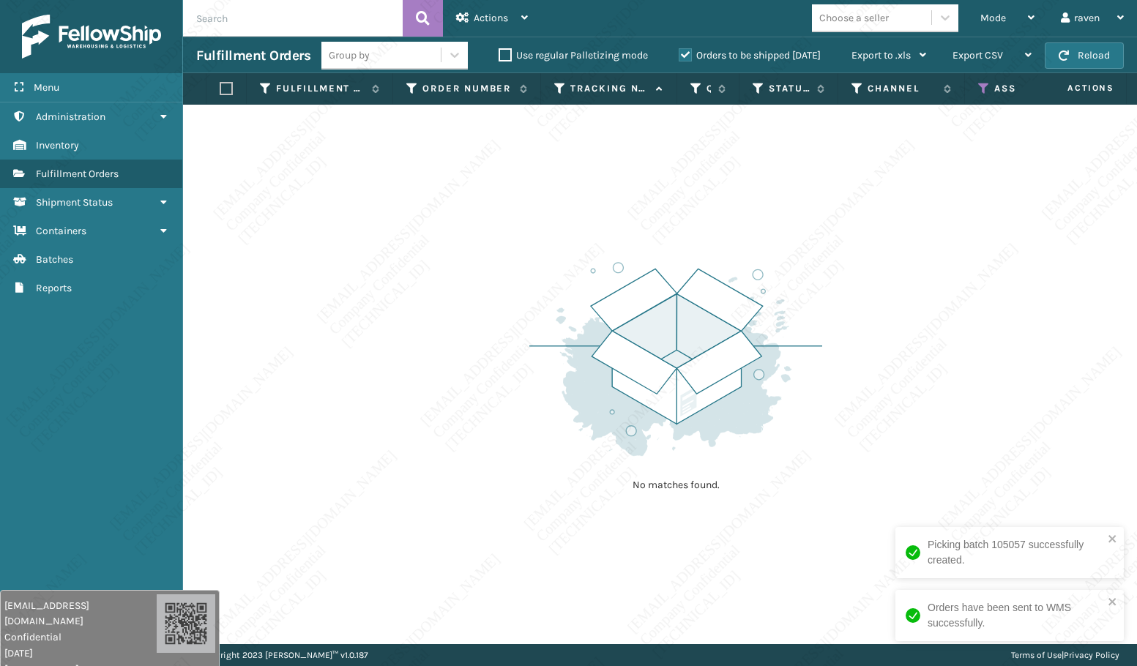
click at [981, 89] on icon at bounding box center [984, 88] width 12 height 13
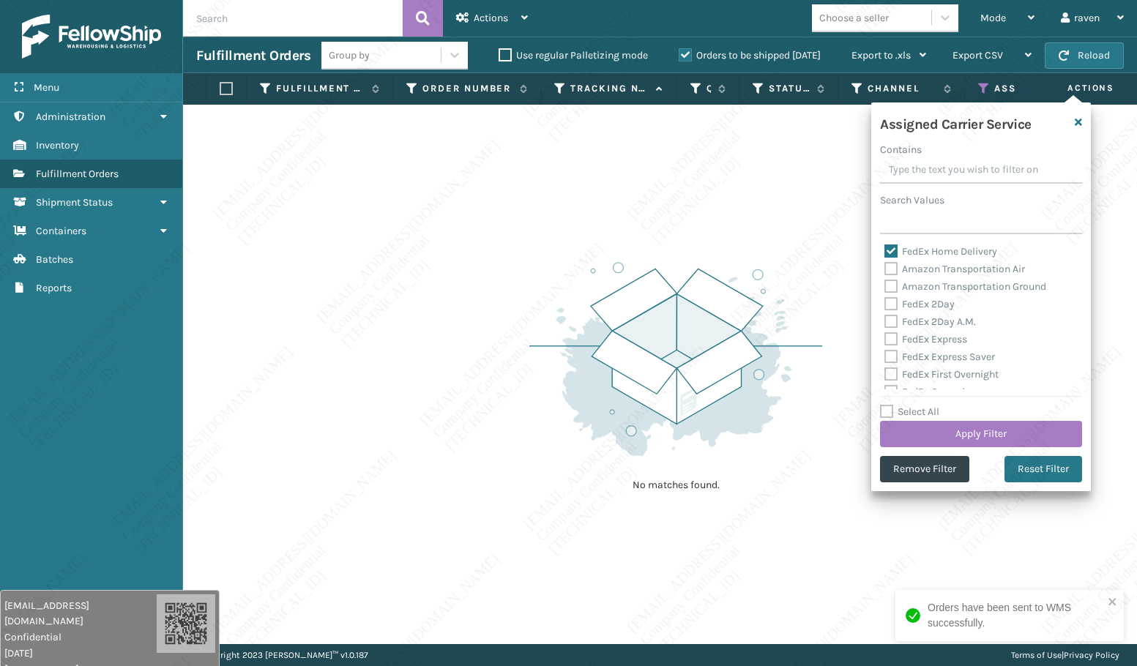
click at [919, 245] on label "FedEx Home Delivery" at bounding box center [940, 251] width 113 height 12
click at [885, 245] on input "FedEx Home Delivery" at bounding box center [884, 248] width 1 height 10
checkbox input "false"
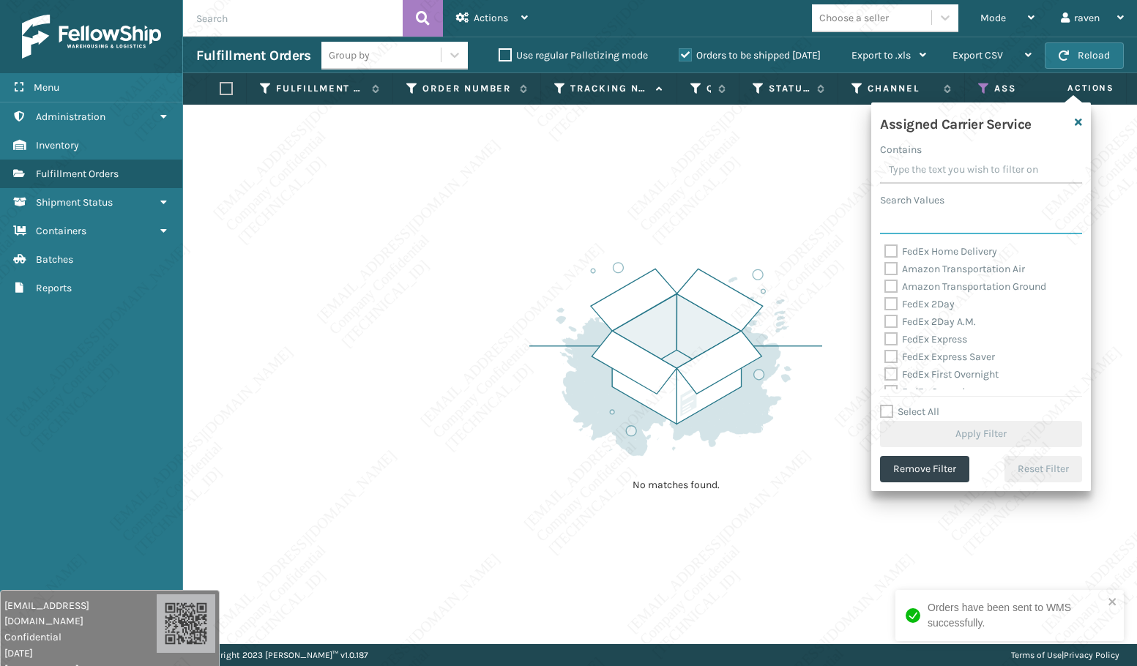
click at [917, 223] on input "Search Values" at bounding box center [981, 221] width 202 height 26
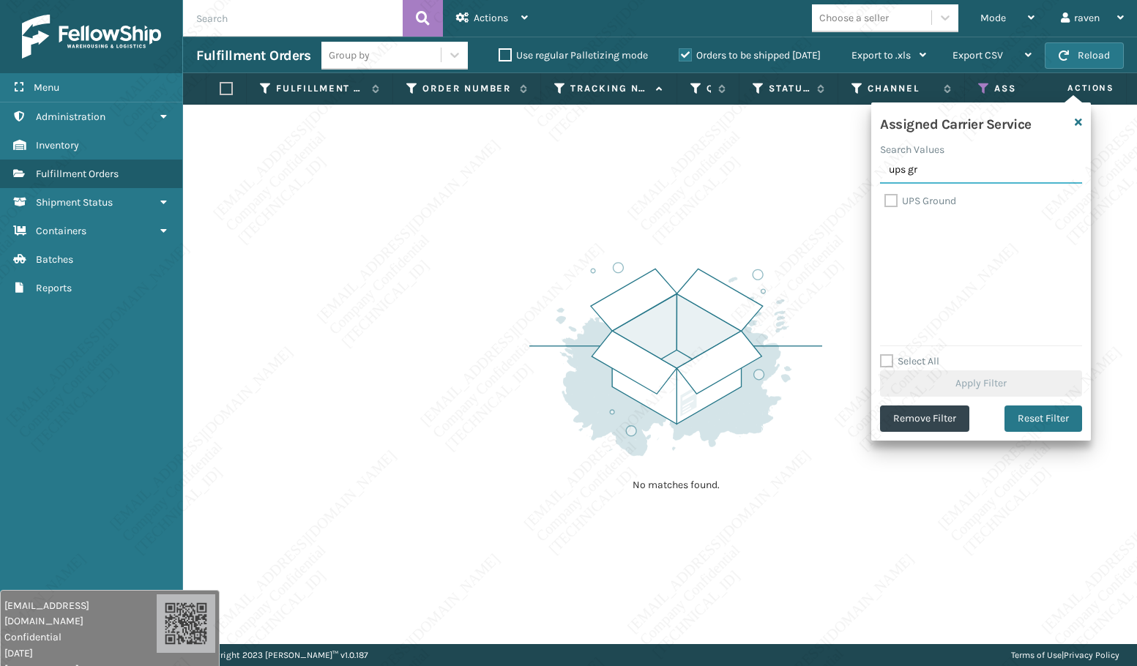
type input "ups gr"
click at [913, 205] on label "UPS Ground" at bounding box center [920, 201] width 72 height 12
click at [885, 202] on input "UPS Ground" at bounding box center [884, 198] width 1 height 10
checkbox input "true"
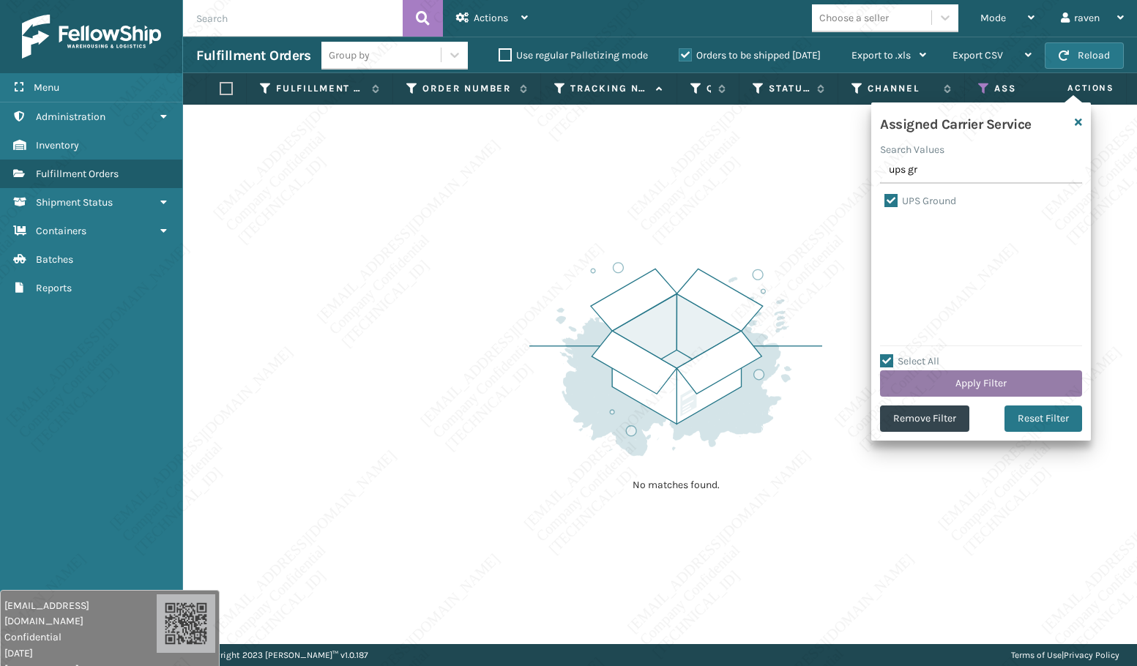
click at [974, 375] on button "Apply Filter" at bounding box center [981, 383] width 202 height 26
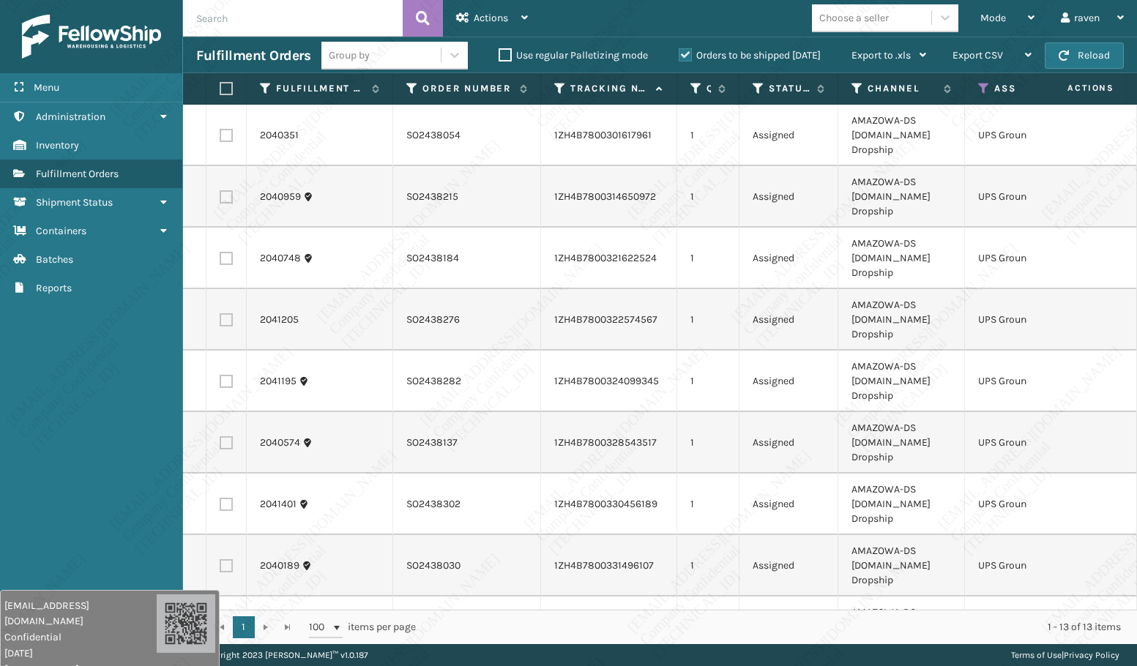
click at [220, 83] on label at bounding box center [224, 88] width 9 height 13
click at [220, 84] on input "checkbox" at bounding box center [220, 89] width 1 height 10
checkbox input "true"
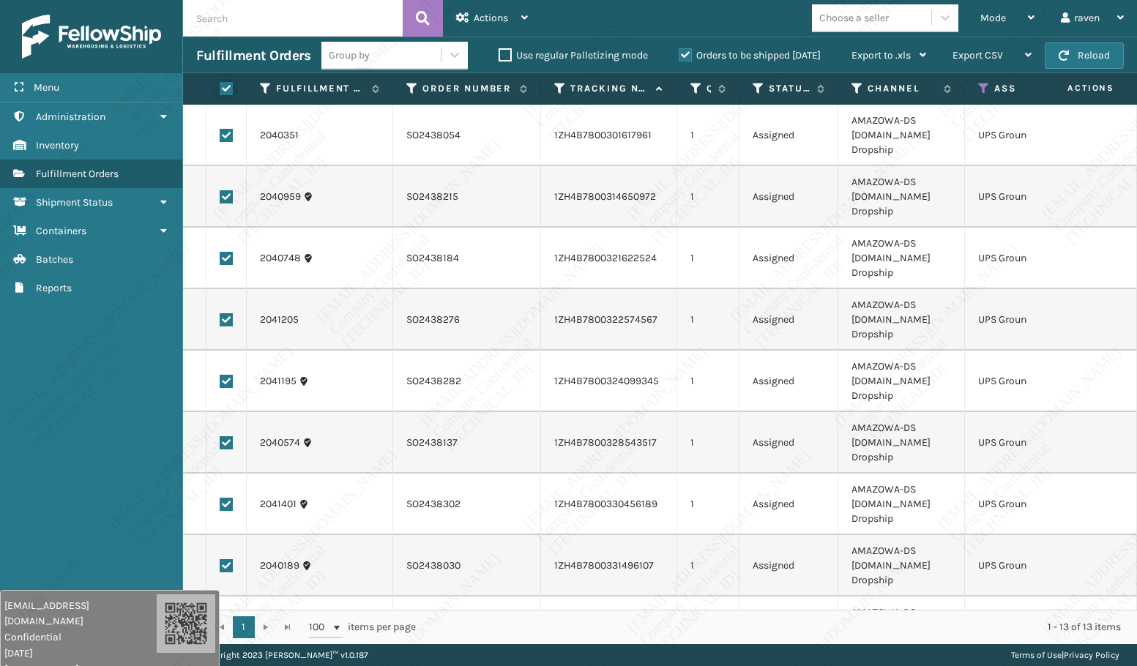
checkbox input "true"
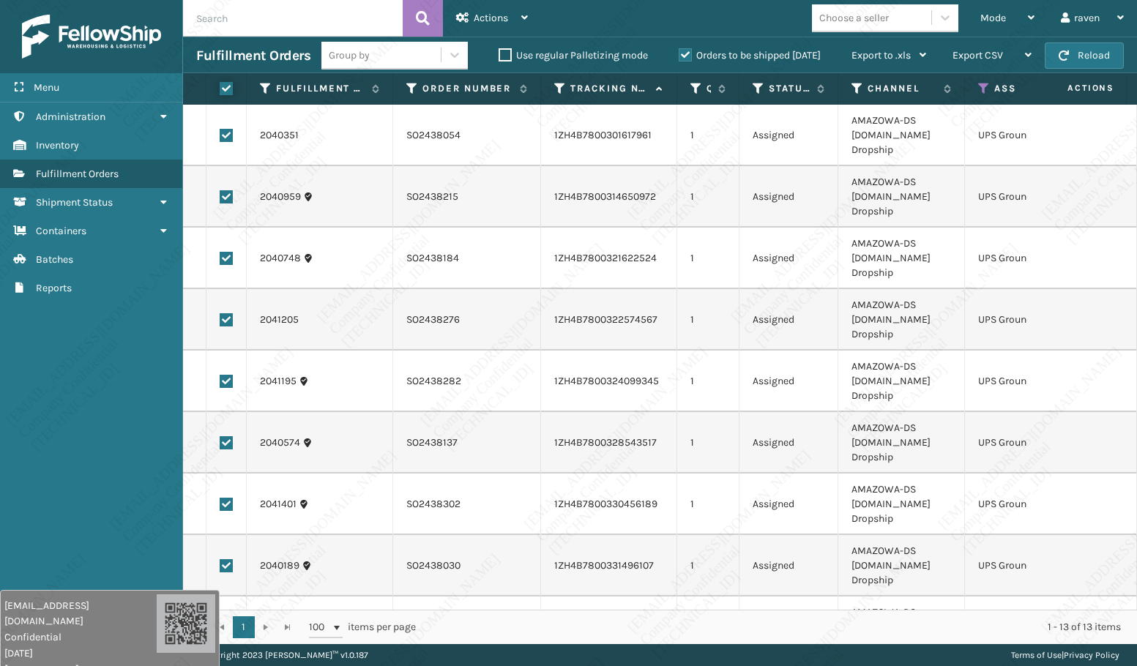
checkbox input "true"
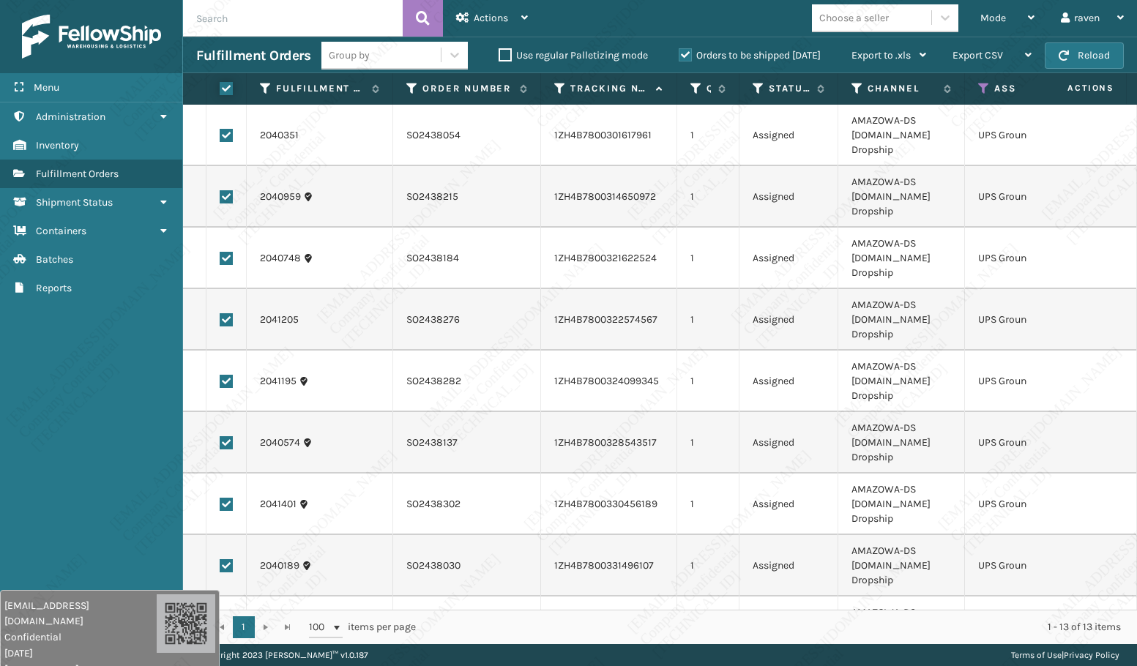
checkbox input "true"
click at [495, 21] on span "Actions" at bounding box center [491, 18] width 34 height 12
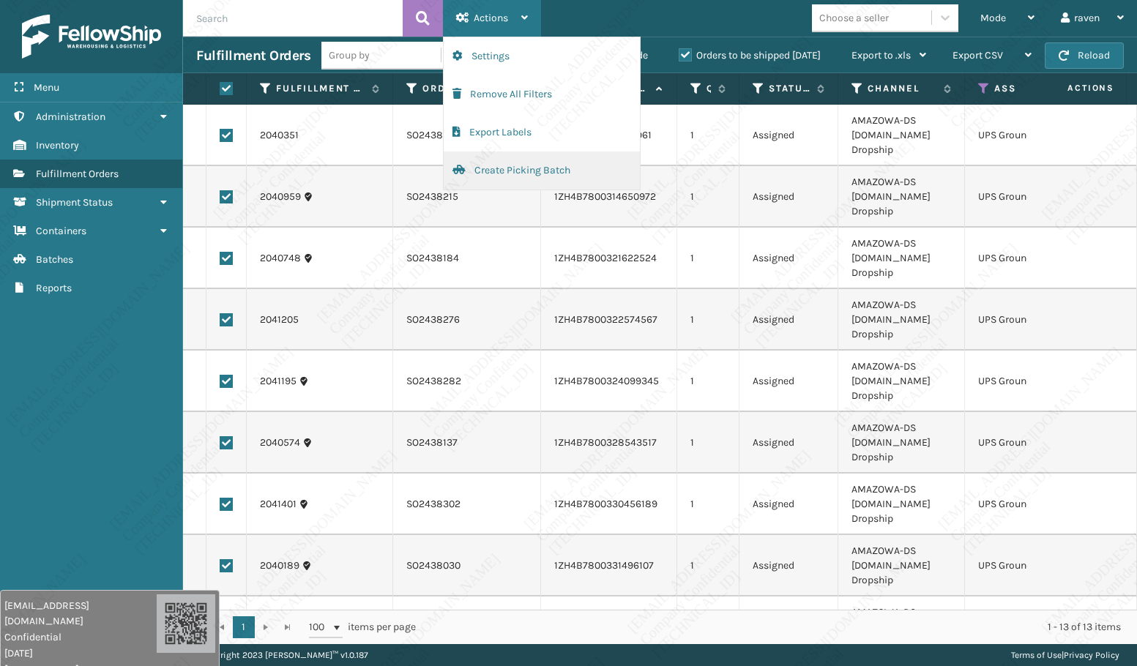
click at [503, 167] on button "Create Picking Batch" at bounding box center [542, 171] width 196 height 38
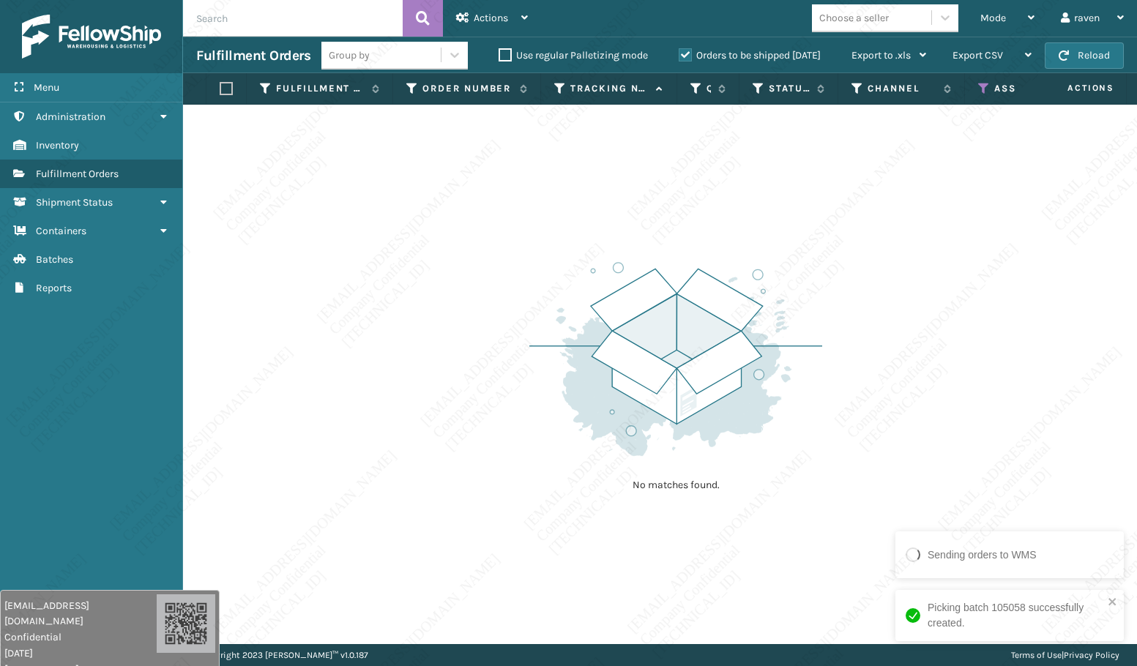
click at [513, 383] on div "No matches found." at bounding box center [660, 374] width 954 height 539
click at [982, 84] on icon at bounding box center [984, 88] width 12 height 13
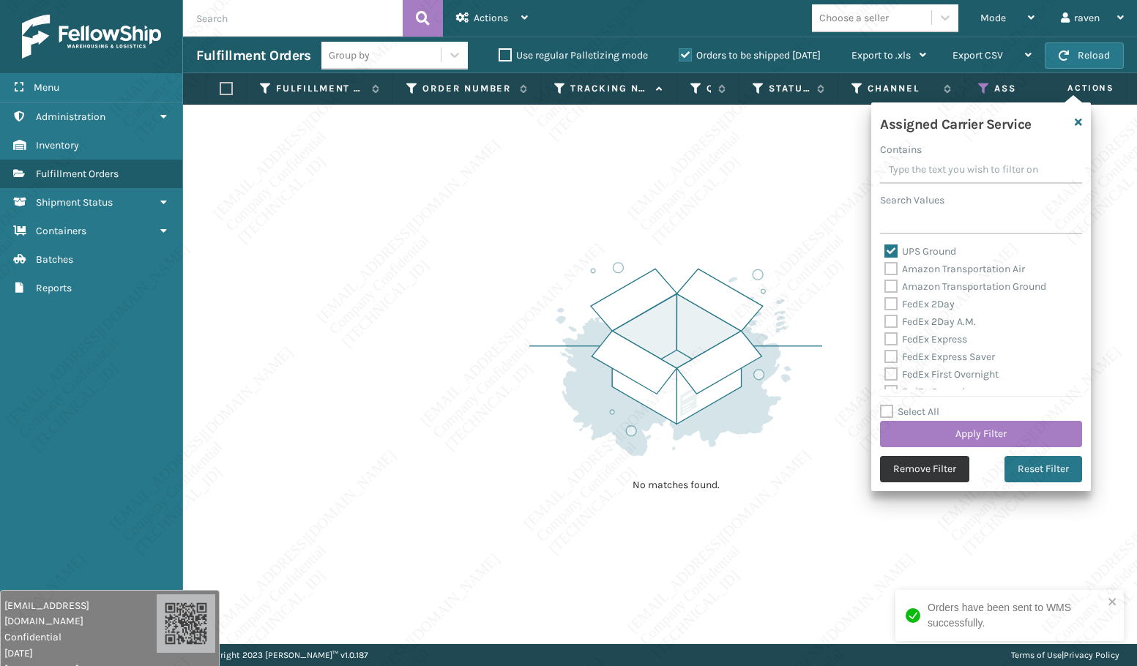
click at [930, 466] on button "Remove Filter" at bounding box center [924, 469] width 89 height 26
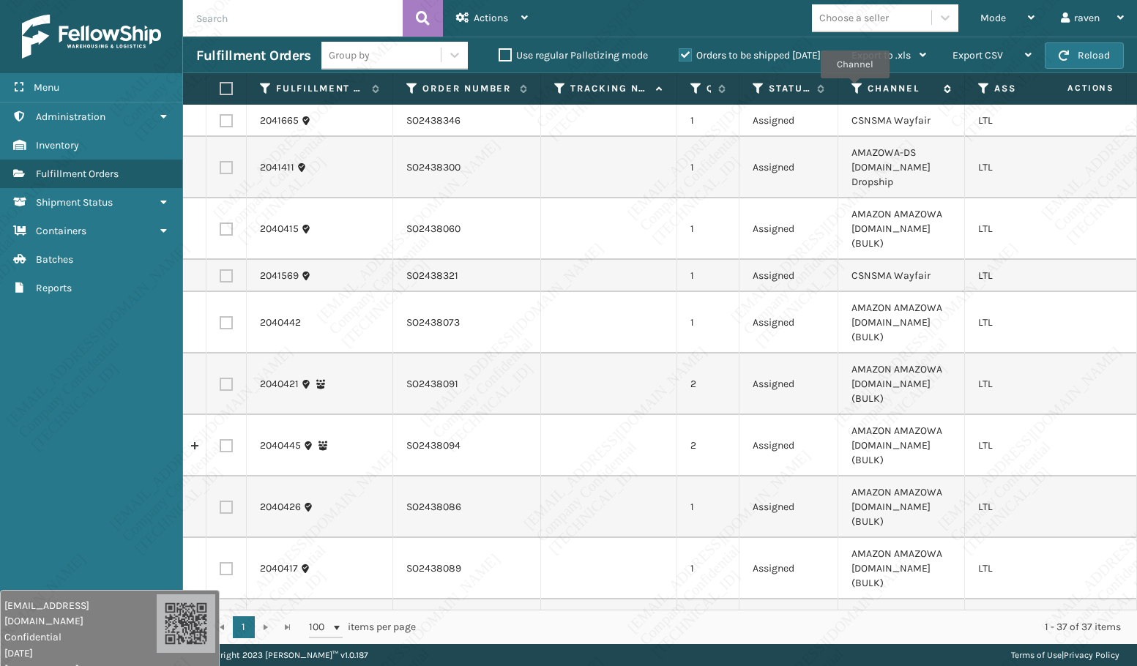
click at [854, 88] on icon at bounding box center [857, 88] width 12 height 13
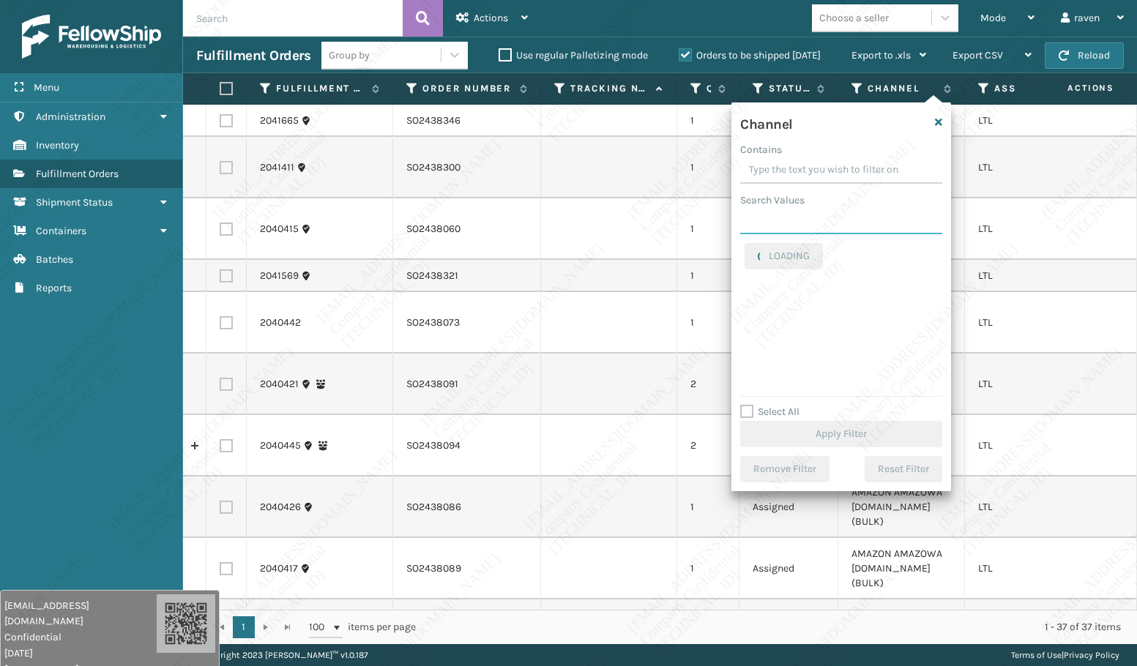
click at [805, 225] on input "Search Values" at bounding box center [841, 221] width 202 height 26
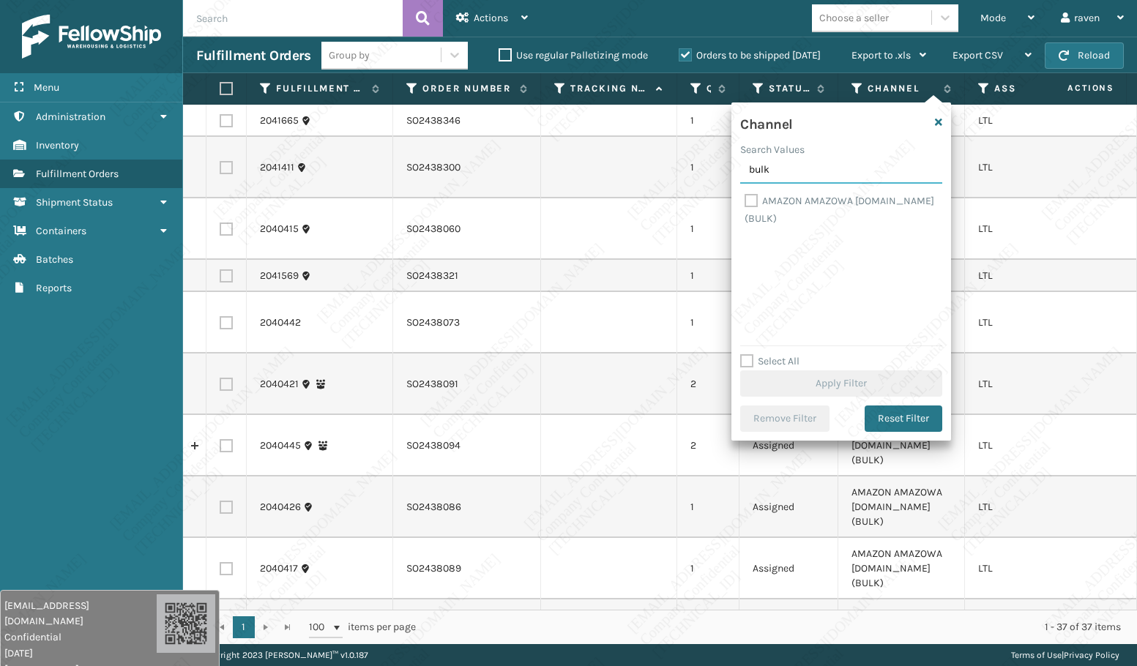
type input "bulk"
click at [801, 195] on label "AMAZON AMAZOWA [DOMAIN_NAME] (BULK)" at bounding box center [839, 210] width 190 height 30
click at [745, 195] on input "AMAZON AMAZOWA [DOMAIN_NAME] (BULK)" at bounding box center [744, 198] width 1 height 10
checkbox input "true"
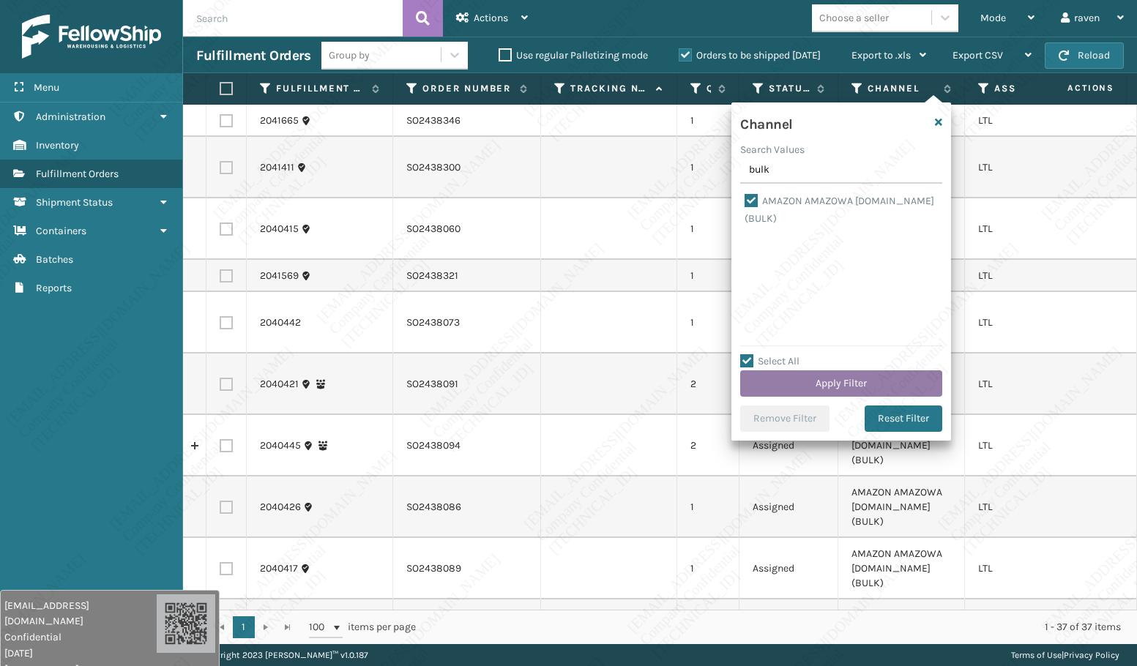
click at [848, 380] on button "Apply Filter" at bounding box center [841, 383] width 202 height 26
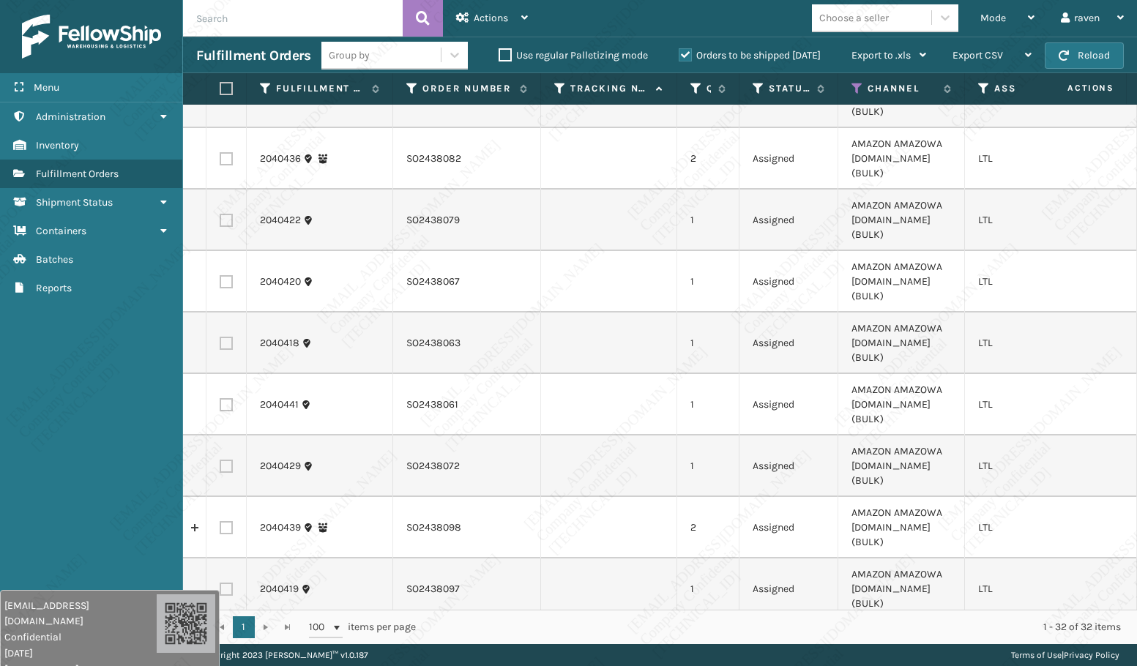
scroll to position [512, 0]
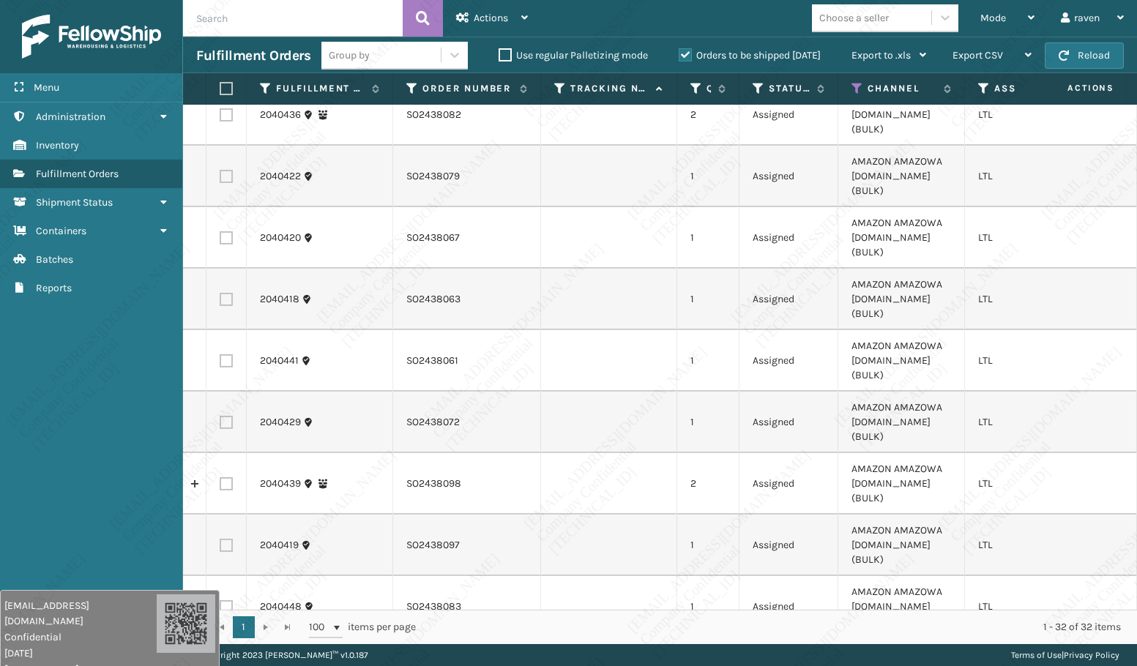
click at [226, 90] on label at bounding box center [224, 88] width 9 height 13
click at [220, 90] on input "checkbox" at bounding box center [220, 89] width 1 height 10
checkbox input "true"
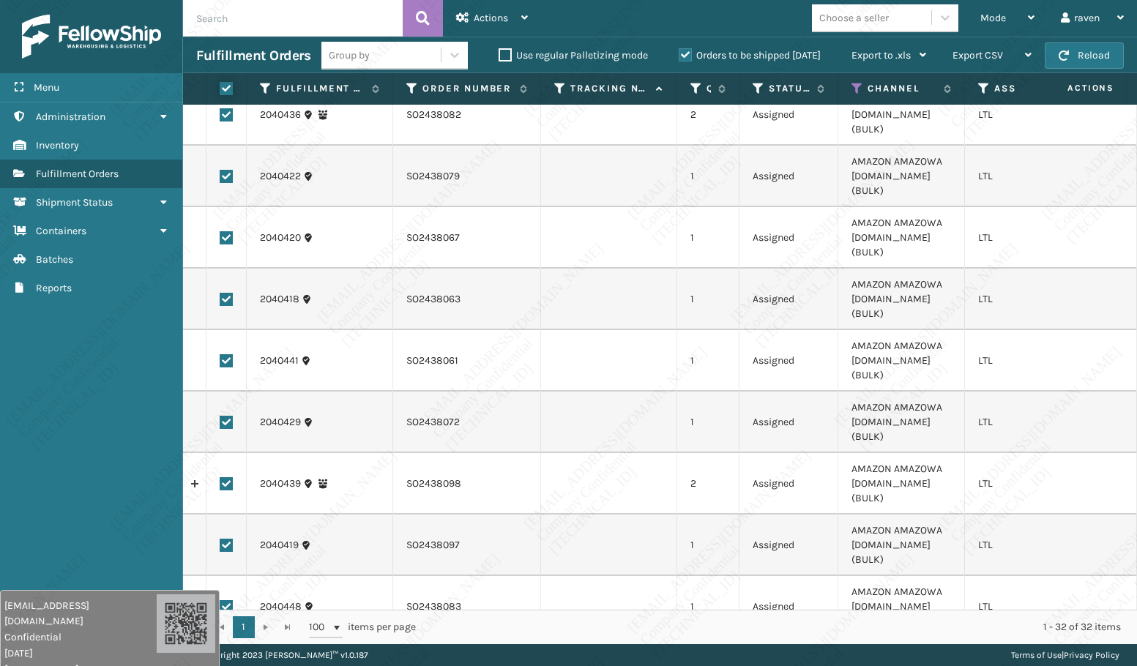
checkbox input "true"
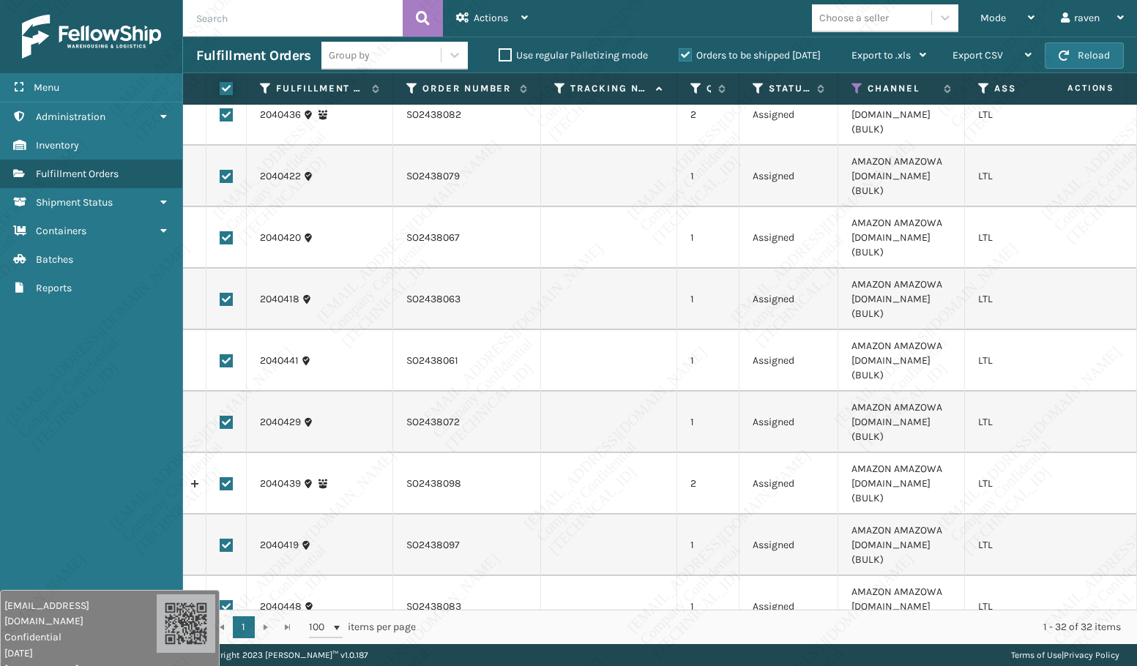
checkbox input "true"
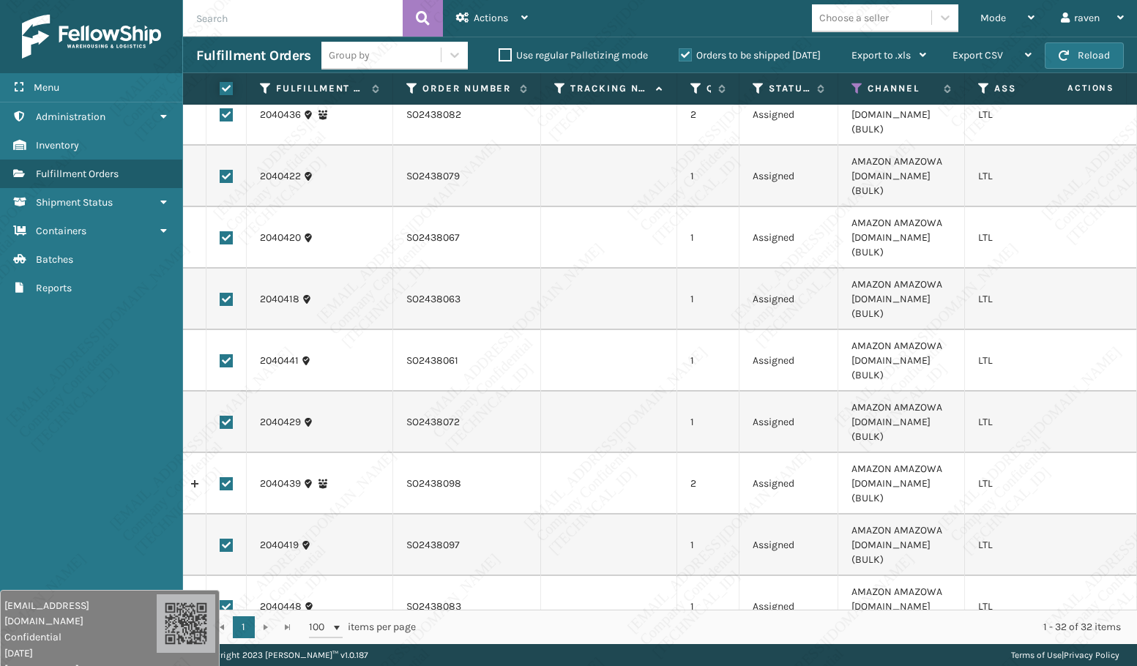
checkbox input "true"
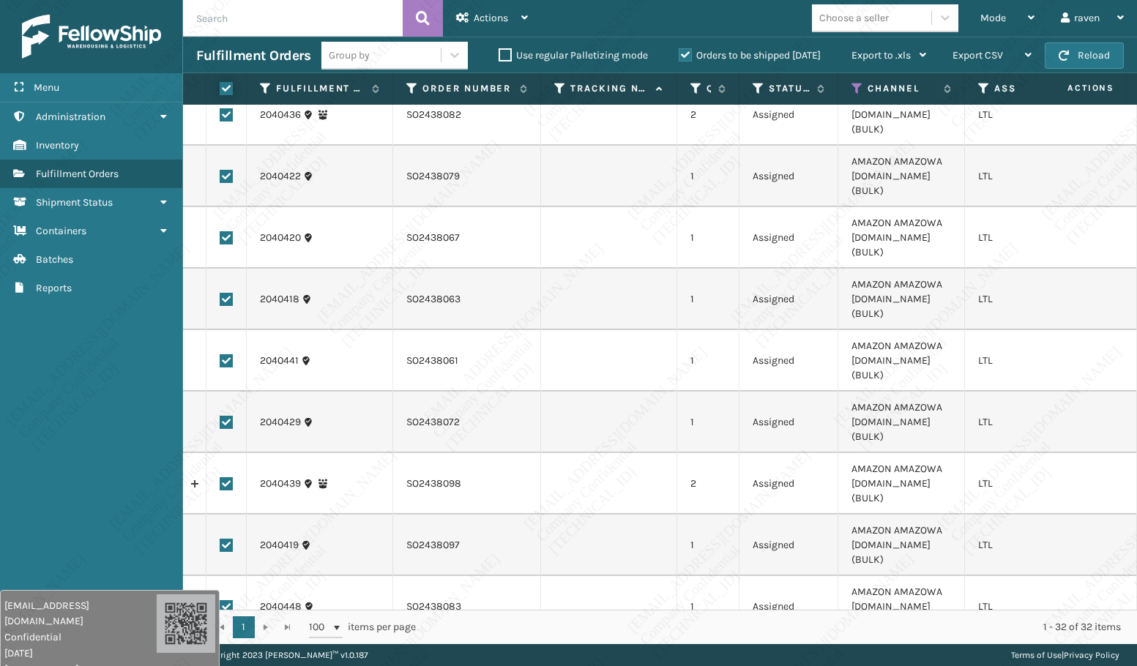
checkbox input "true"
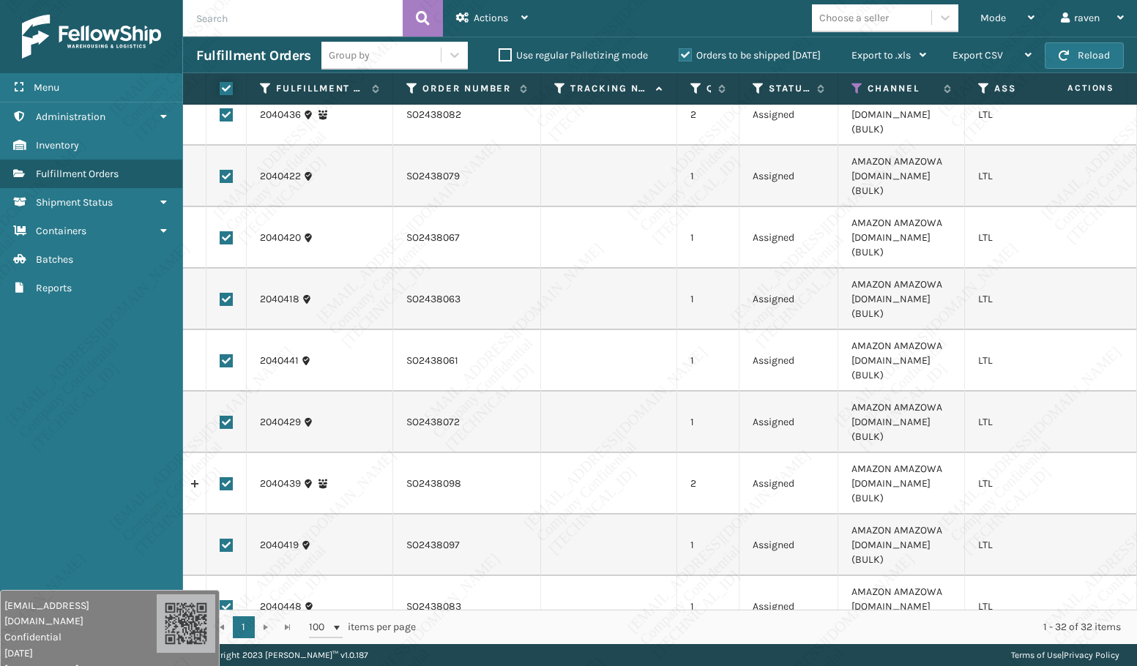
checkbox input "true"
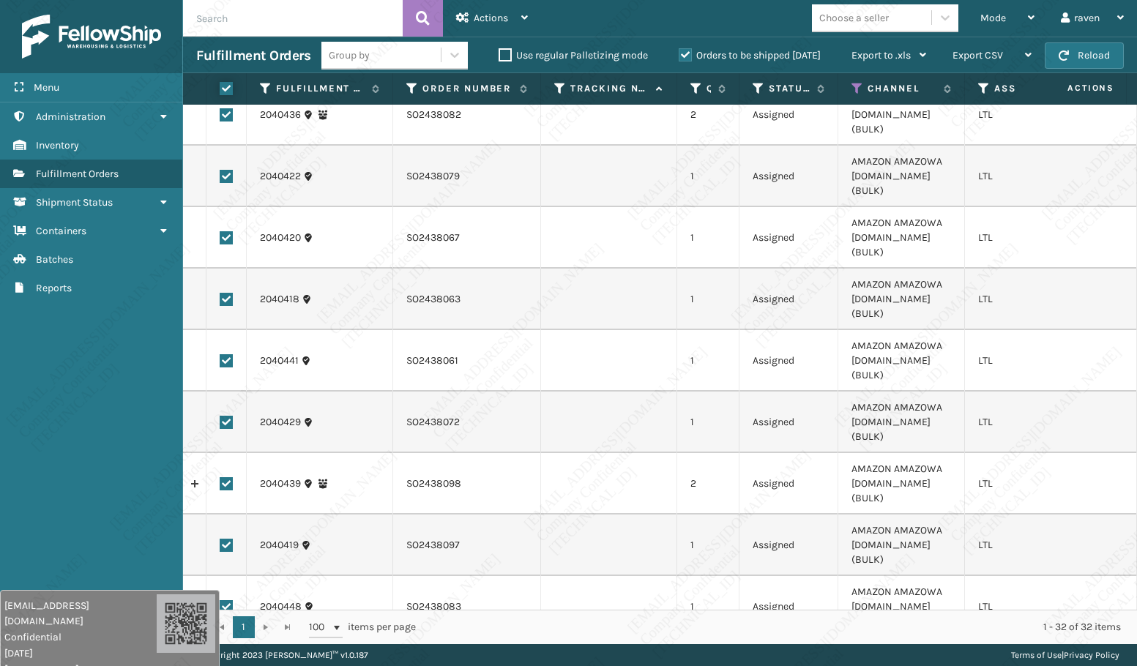
checkbox input "true"
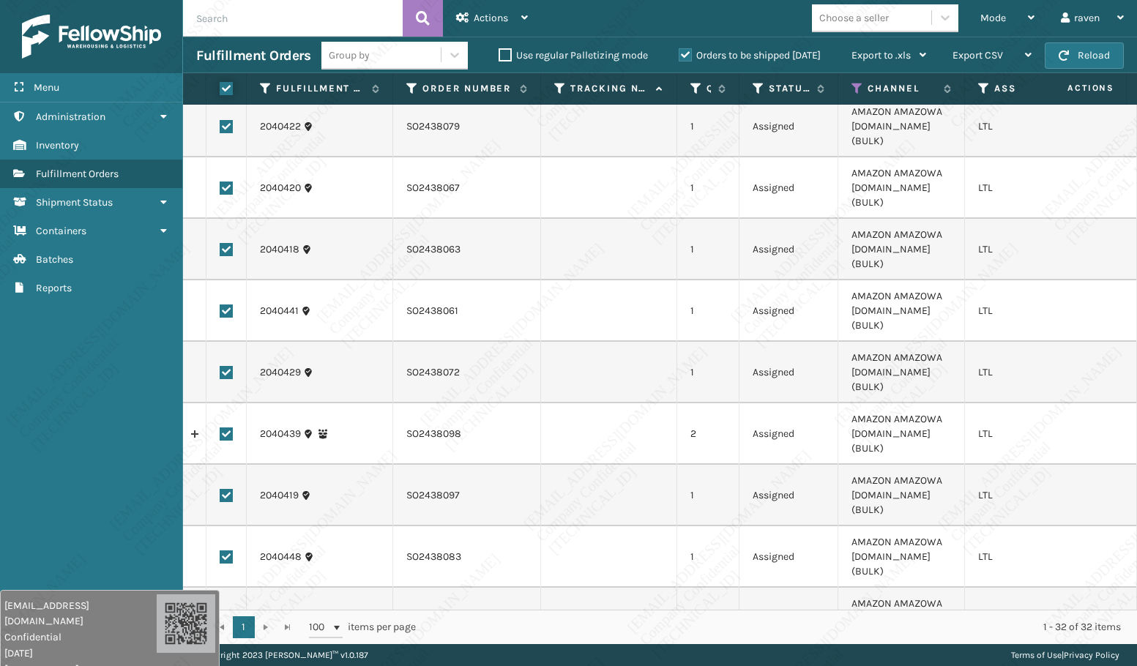
scroll to position [493, 0]
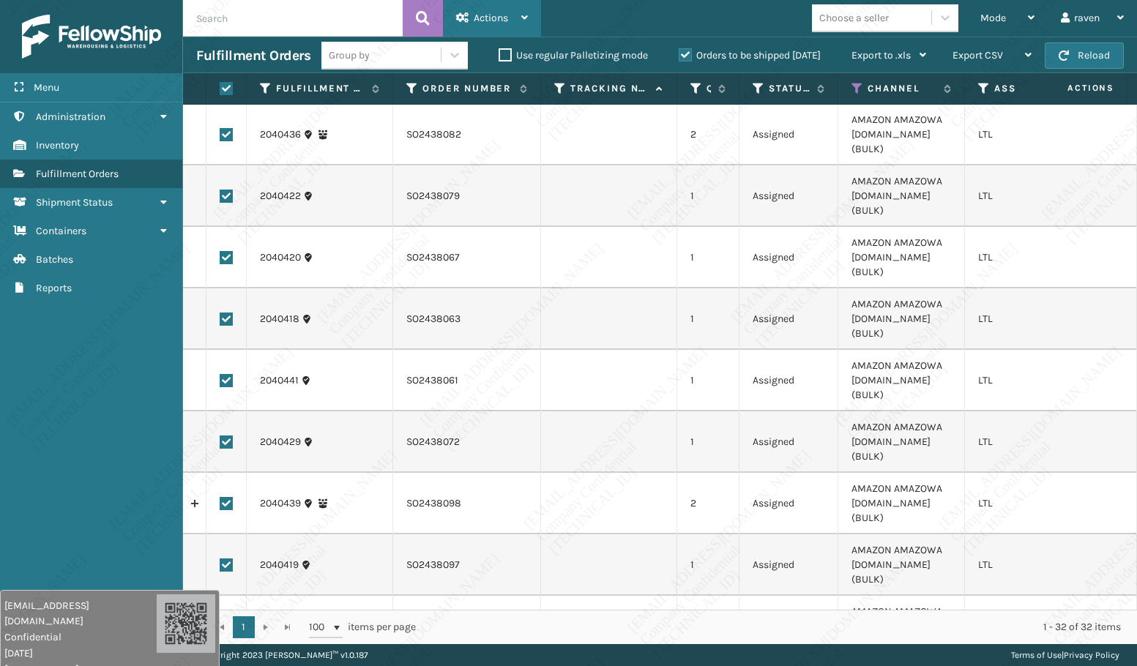
click at [502, 16] on span "Actions" at bounding box center [491, 18] width 34 height 12
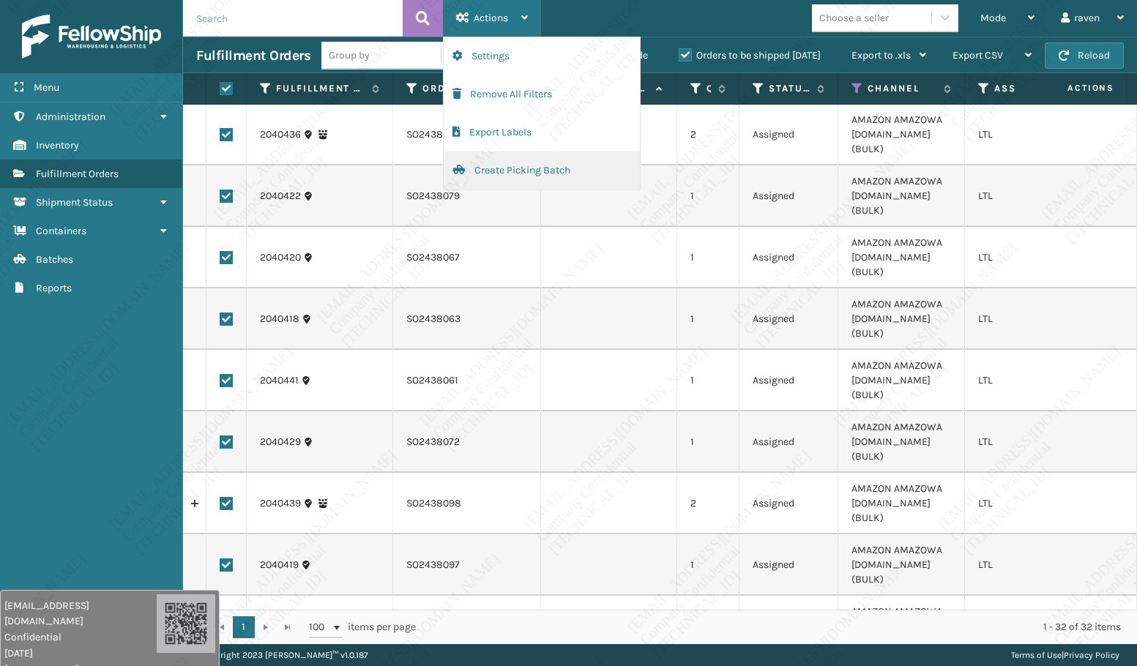
click at [504, 168] on button "Create Picking Batch" at bounding box center [542, 171] width 196 height 38
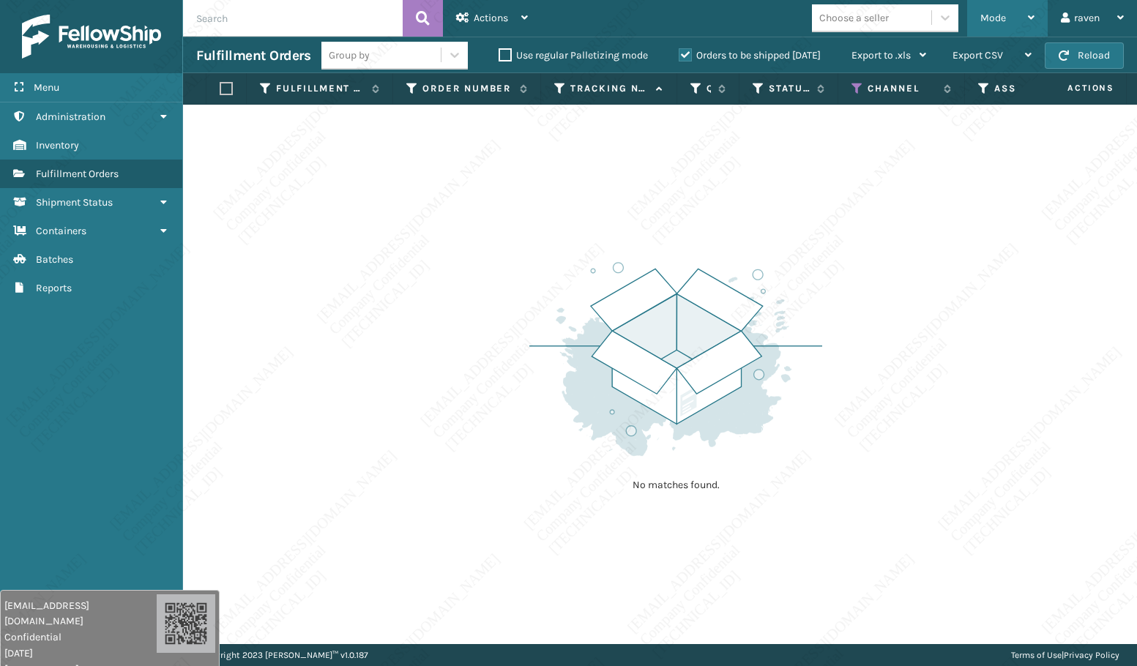
click at [1013, 18] on div "Mode" at bounding box center [1007, 18] width 54 height 37
click at [830, 292] on div "No matches found." at bounding box center [660, 374] width 954 height 539
click at [851, 86] on icon at bounding box center [857, 88] width 12 height 13
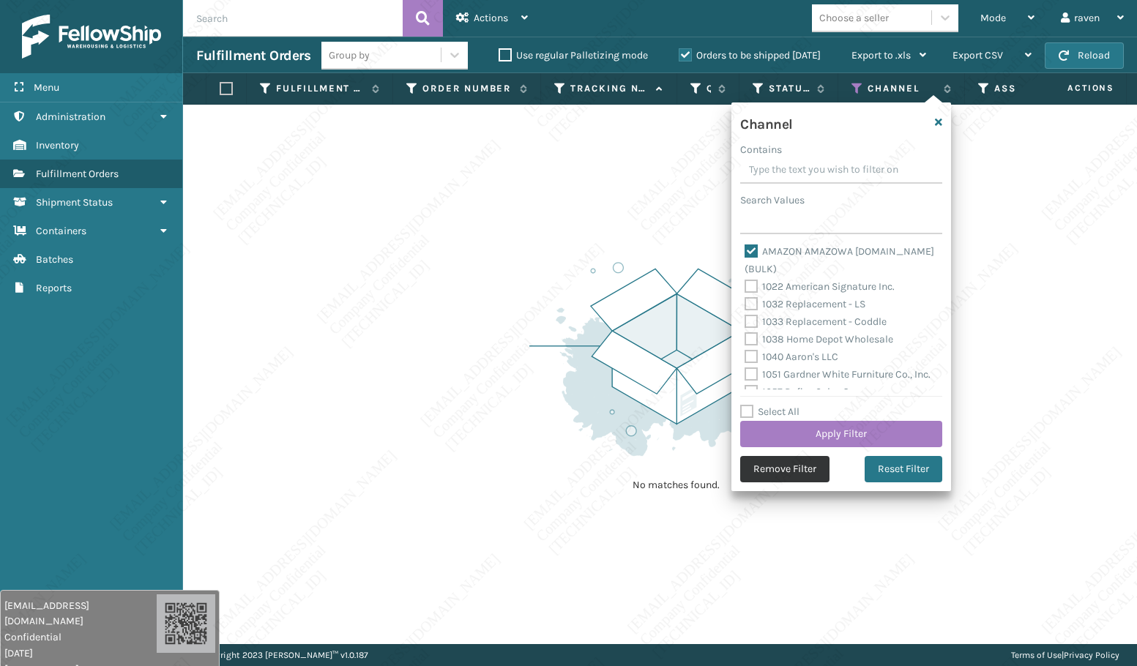
click at [793, 474] on button "Remove Filter" at bounding box center [784, 469] width 89 height 26
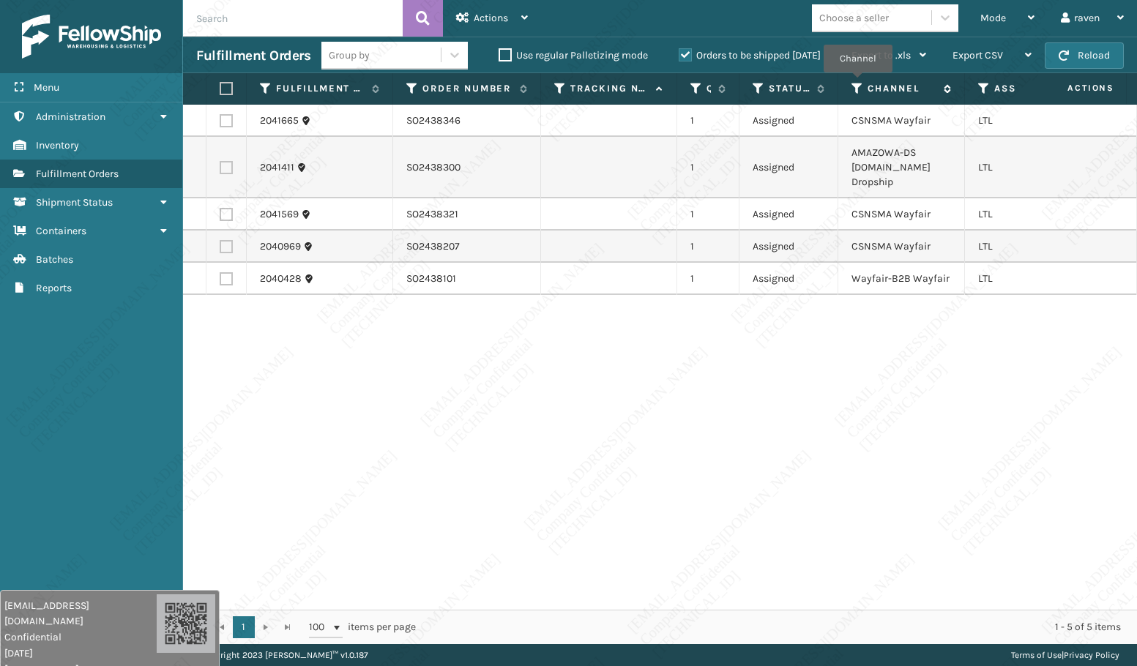
click at [857, 83] on icon at bounding box center [857, 88] width 12 height 13
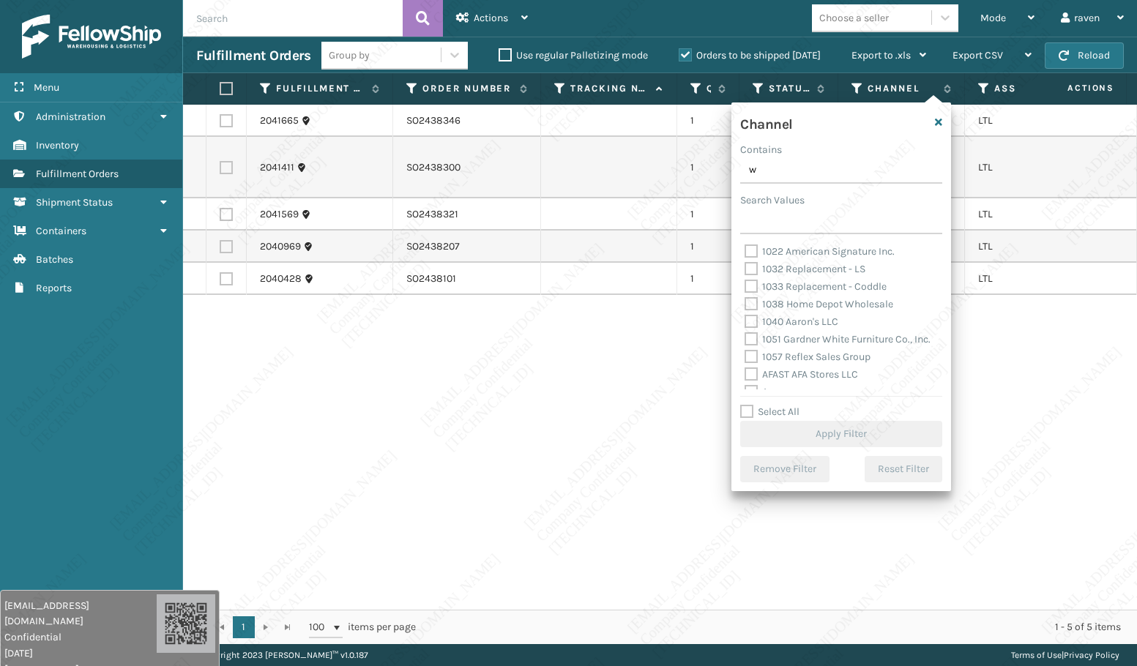
type input "wa"
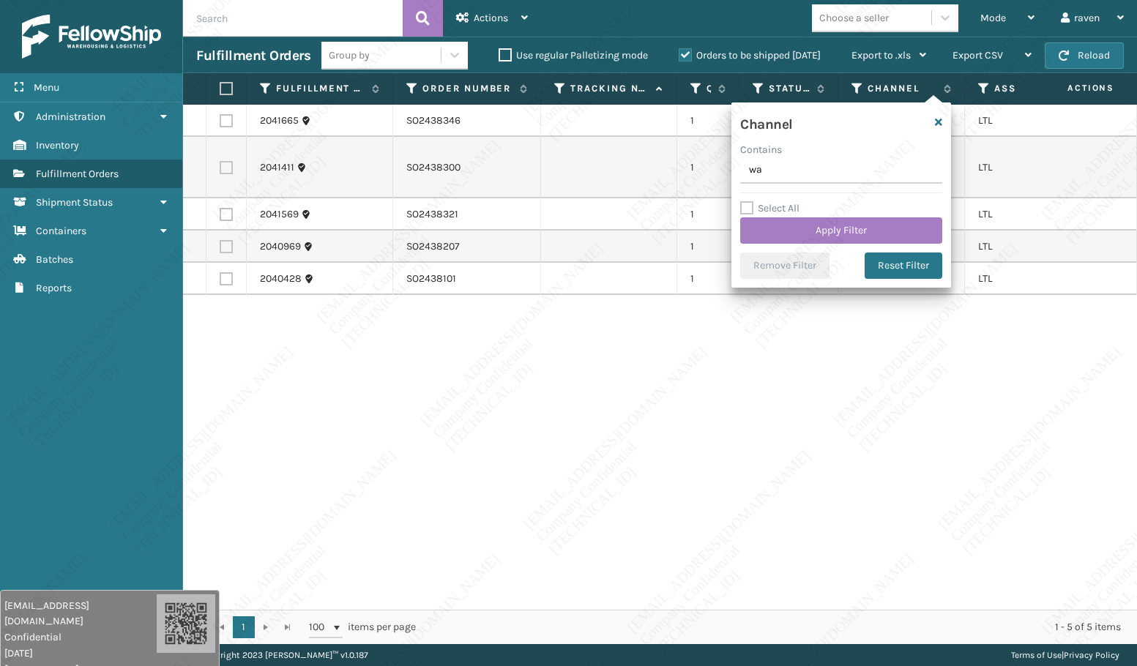
drag, startPoint x: 780, startPoint y: 173, endPoint x: 726, endPoint y: 172, distance: 53.5
click at [726, 172] on section "Fulfillment Orders Group by Use regular Palletizing mode Orders to be shipped […" at bounding box center [660, 341] width 954 height 608
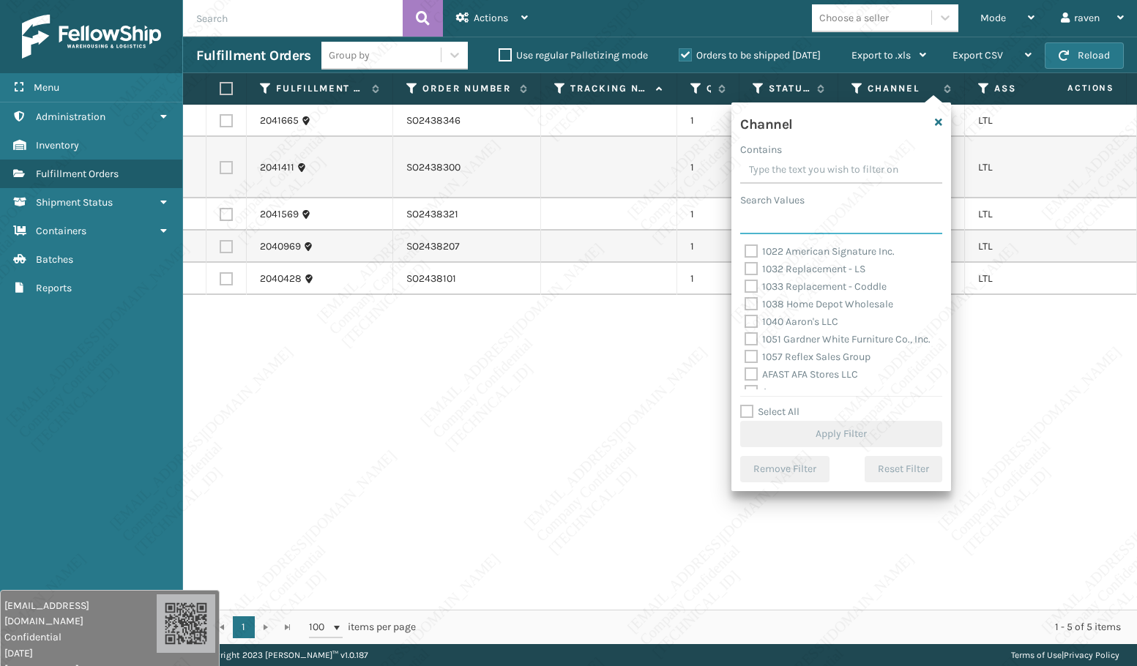
click at [794, 223] on input "Search Values" at bounding box center [841, 221] width 202 height 26
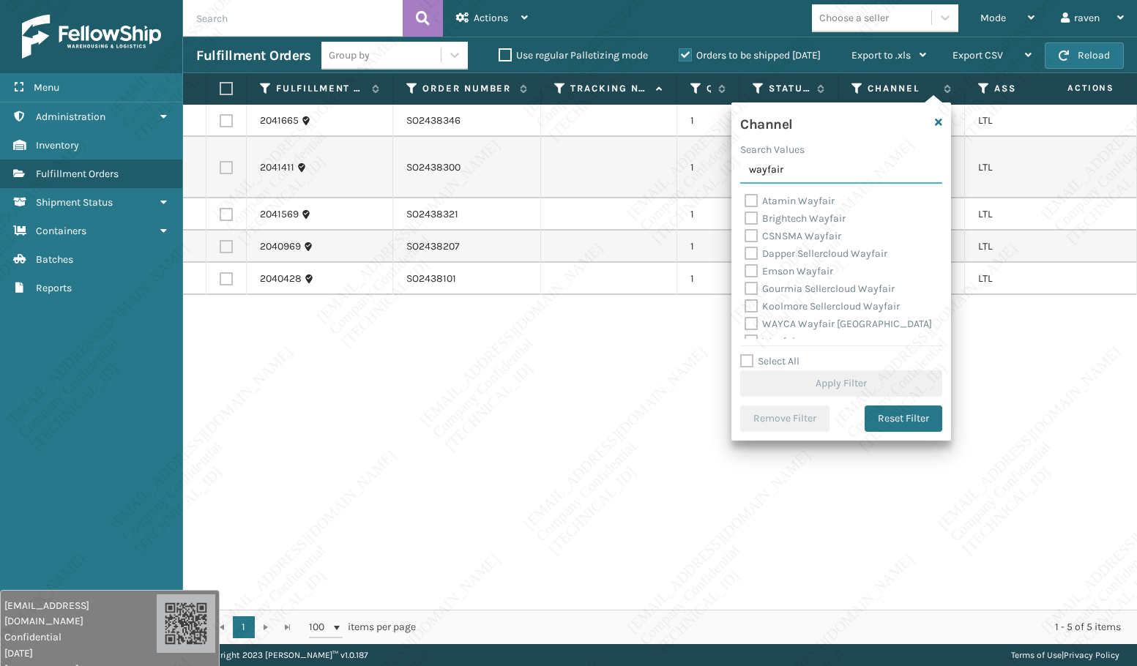
type input "wayfair"
click at [769, 233] on label "CSNSMA Wayfair" at bounding box center [792, 236] width 97 height 12
click at [745, 233] on input "CSNSMA Wayfair" at bounding box center [744, 233] width 1 height 10
checkbox input "true"
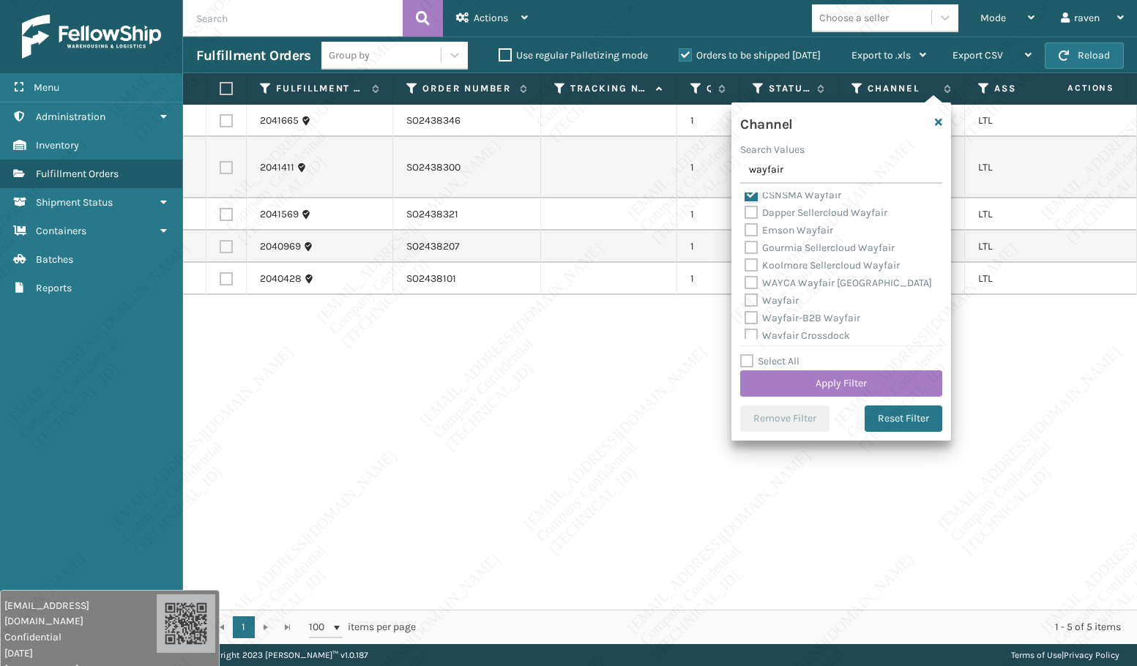
scroll to position [47, 0]
click at [764, 310] on label "Wayfair-B2B Wayfair" at bounding box center [802, 312] width 116 height 12
click at [745, 310] on input "Wayfair-B2B Wayfair" at bounding box center [744, 309] width 1 height 10
checkbox input "true"
click at [763, 295] on label "Wayfair" at bounding box center [771, 294] width 54 height 12
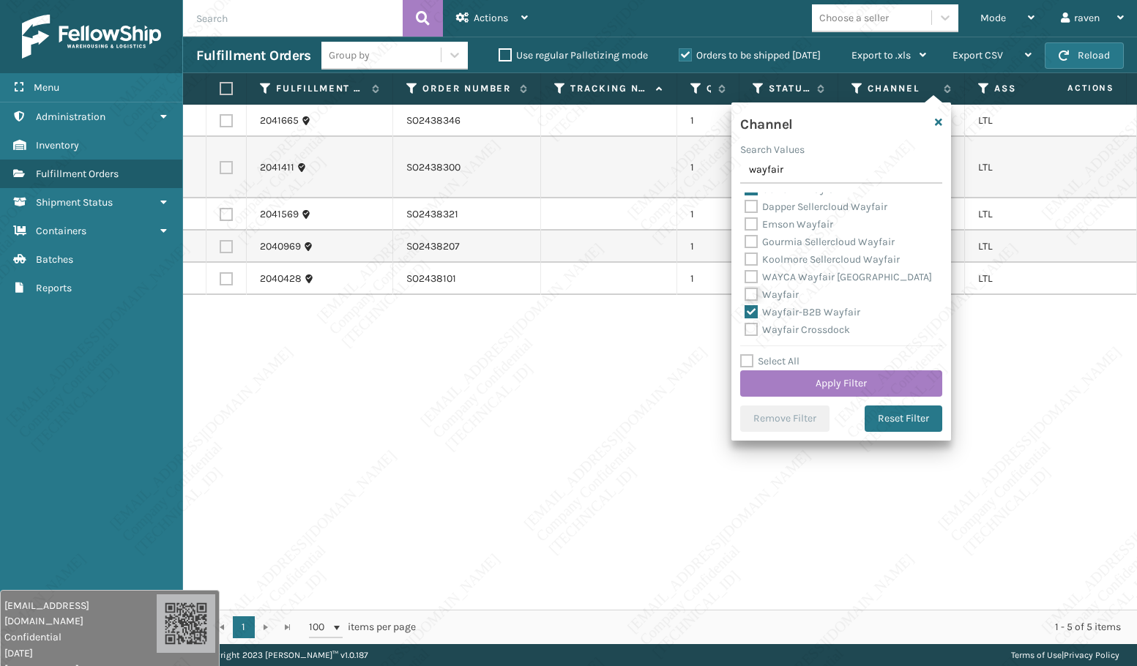
click at [745, 295] on input "Wayfair" at bounding box center [744, 291] width 1 height 10
checkbox input "true"
click at [821, 384] on button "Apply Filter" at bounding box center [841, 383] width 202 height 26
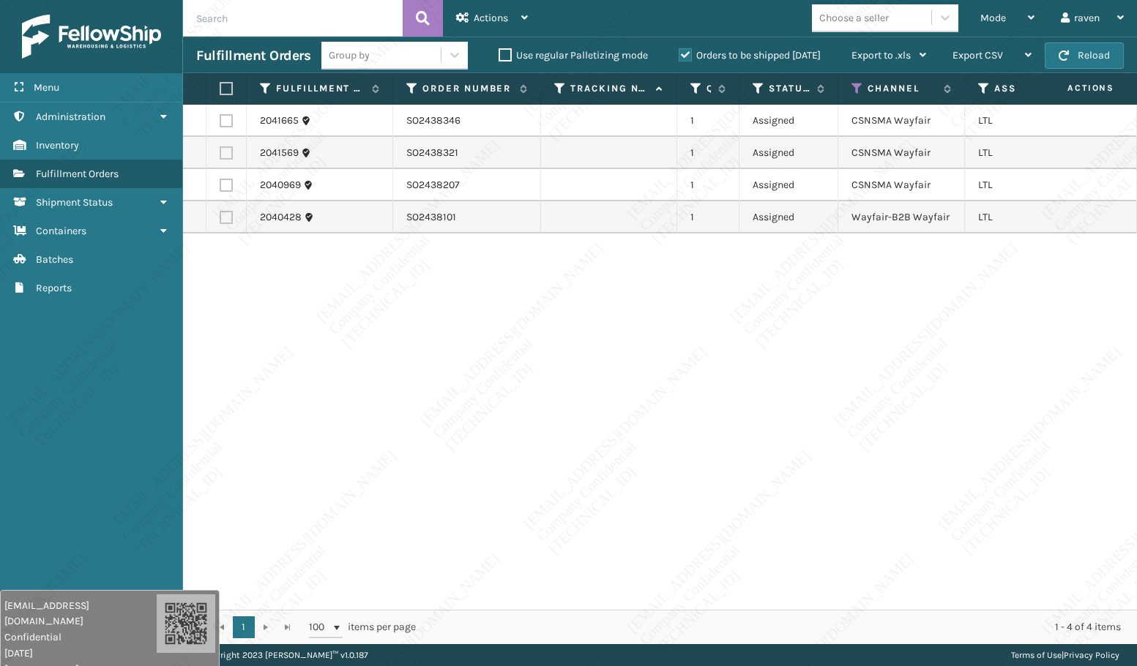
drag, startPoint x: 827, startPoint y: 342, endPoint x: 823, endPoint y: 304, distance: 38.3
click at [827, 337] on div "2041665 SO2438346 1 Assigned CSNSMA Wayfair LTL 2041569 SO2438321 1 Assigned CS…" at bounding box center [660, 357] width 954 height 505
click at [225, 86] on label at bounding box center [224, 88] width 9 height 13
click at [220, 86] on input "checkbox" at bounding box center [220, 89] width 1 height 10
checkbox input "true"
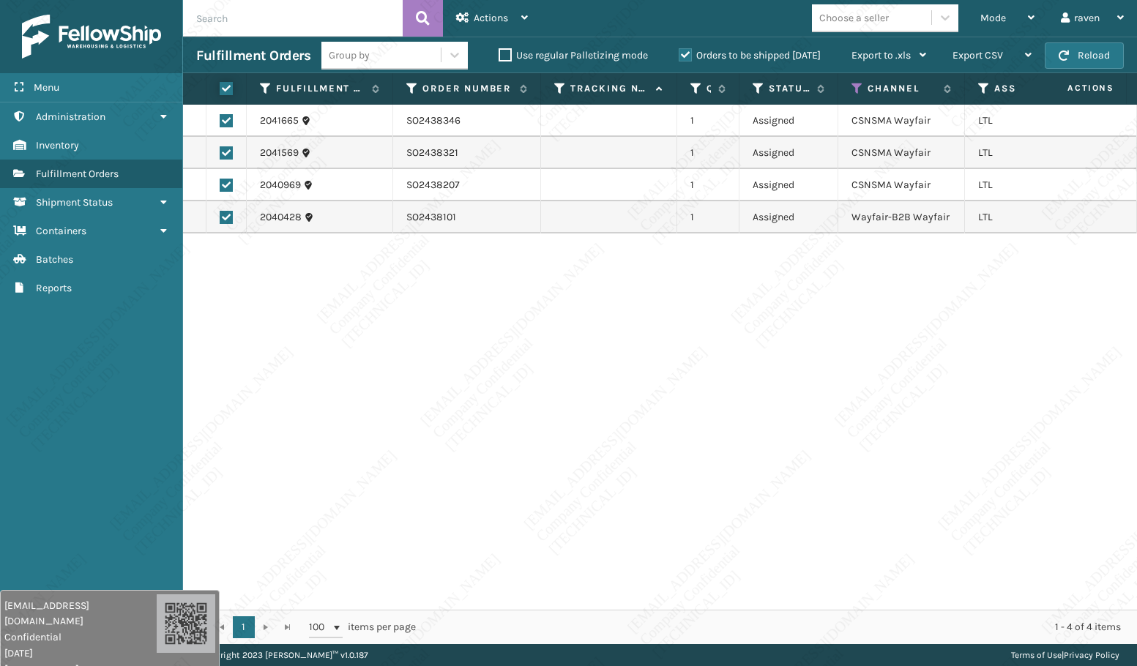
checkbox input "true"
click at [508, 18] on span "Actions" at bounding box center [491, 18] width 34 height 12
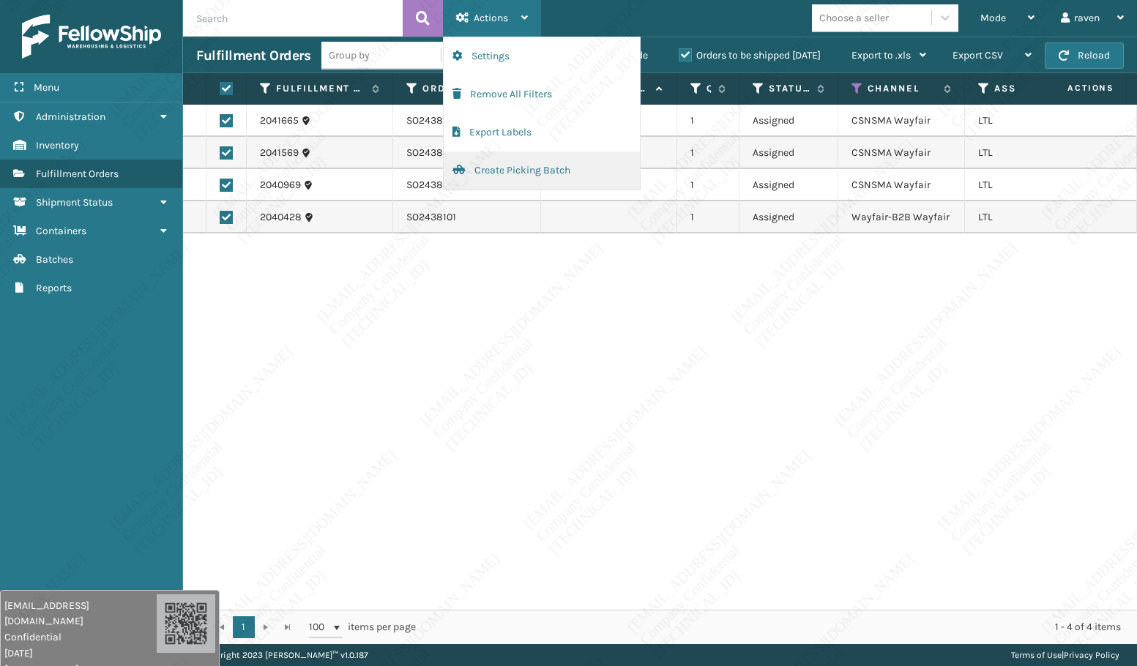
click at [514, 171] on button "Create Picking Batch" at bounding box center [542, 171] width 196 height 38
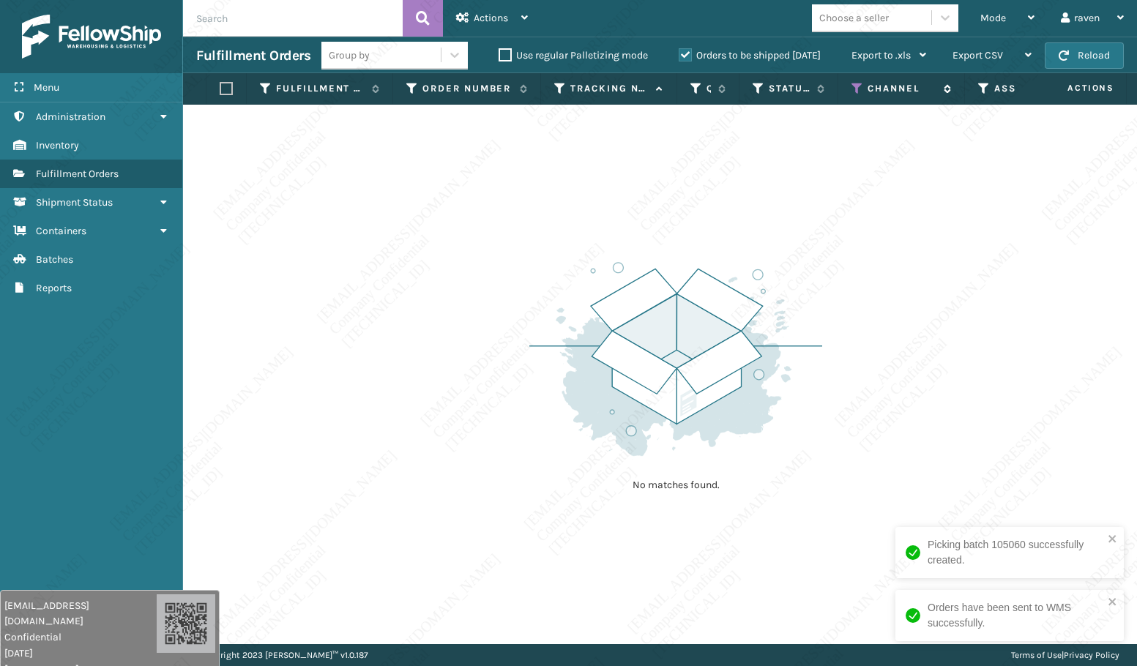
click at [857, 86] on icon at bounding box center [857, 88] width 12 height 13
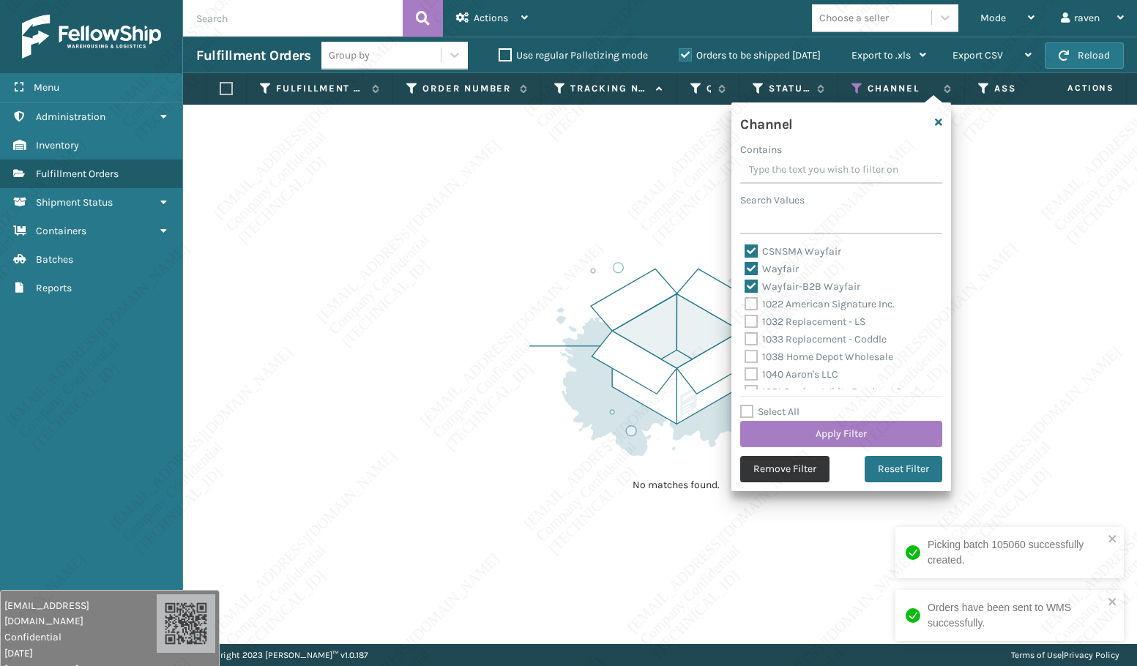
click at [773, 468] on button "Remove Filter" at bounding box center [784, 469] width 89 height 26
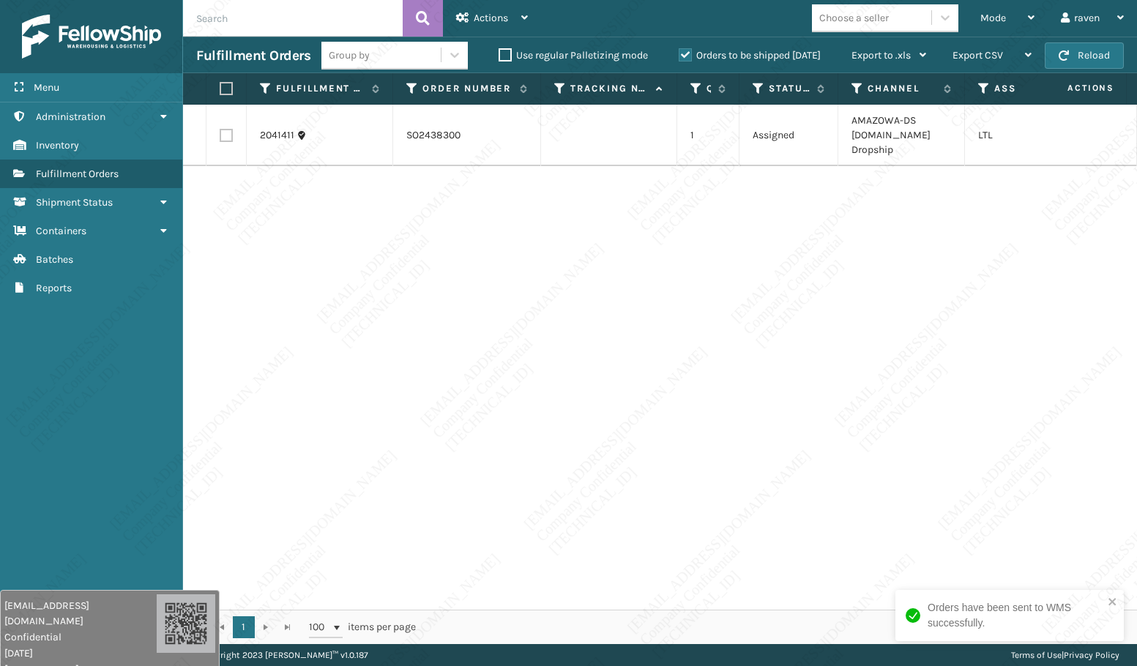
click at [975, 296] on div "2041411 SO2438300 1 Assigned AMAZOWA-DS [DOMAIN_NAME] Dropship LTL" at bounding box center [660, 357] width 954 height 505
click at [224, 90] on label at bounding box center [224, 88] width 9 height 13
click at [220, 90] on input "checkbox" at bounding box center [220, 89] width 1 height 10
checkbox input "true"
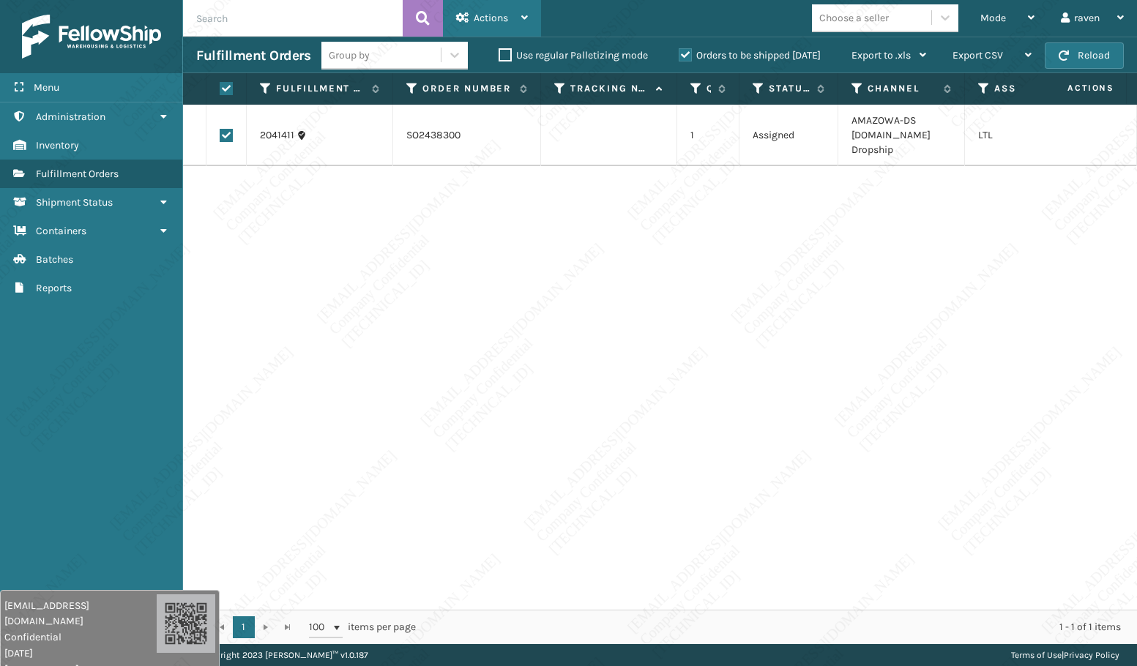
click at [482, 12] on span "Actions" at bounding box center [491, 18] width 34 height 12
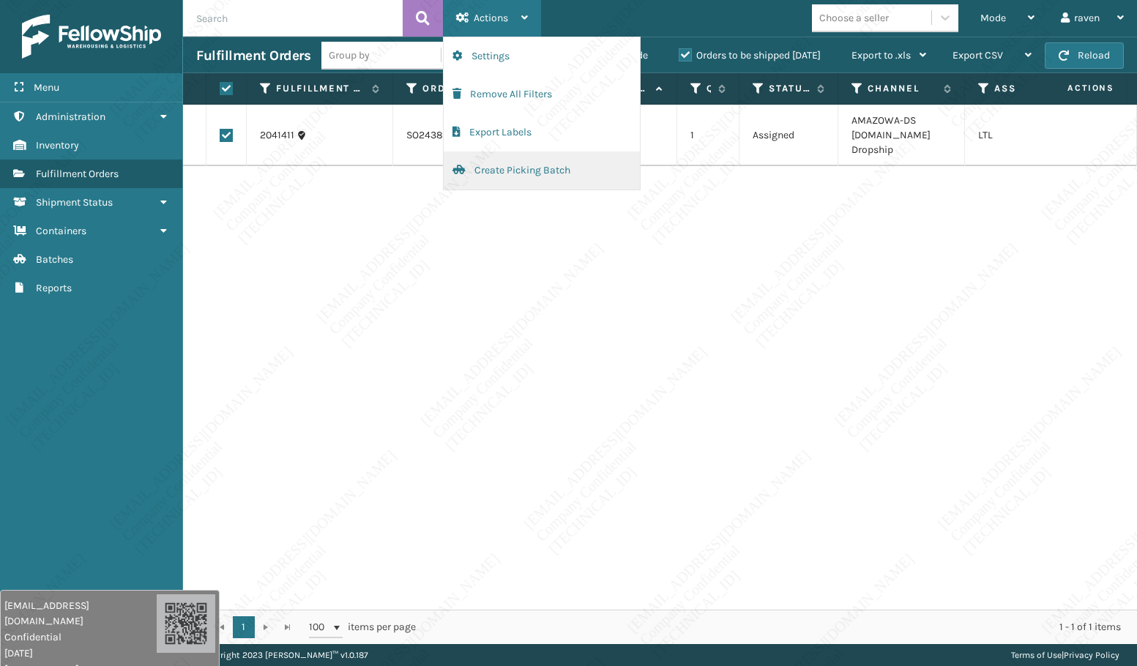
click at [493, 173] on button "Create Picking Batch" at bounding box center [542, 171] width 196 height 38
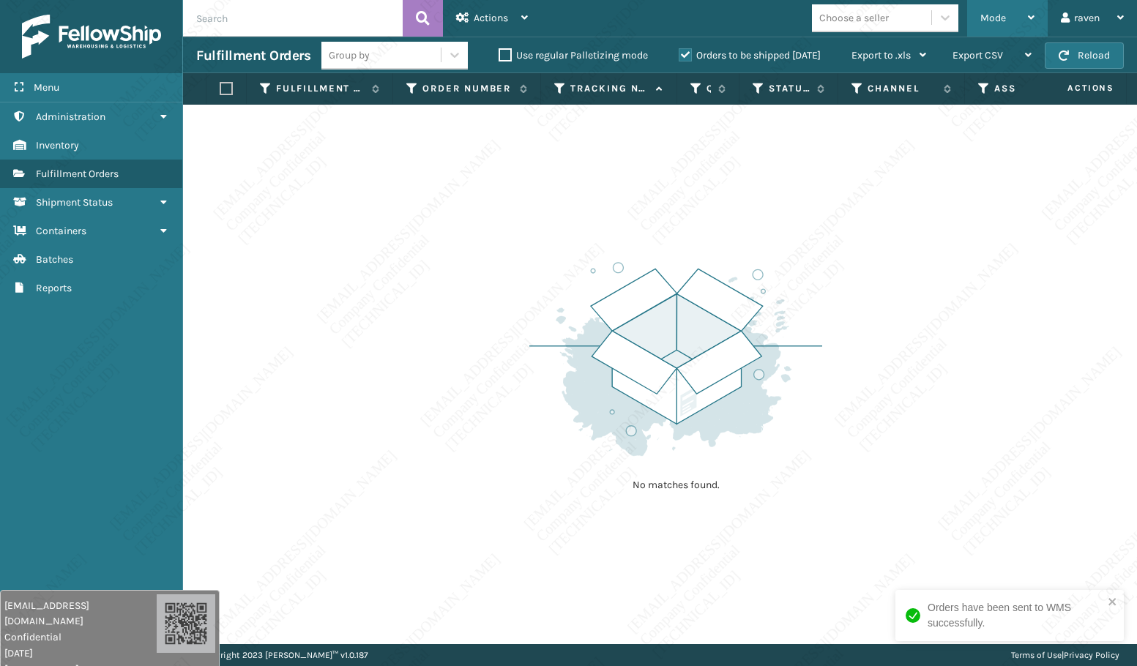
click at [998, 21] on span "Mode" at bounding box center [993, 18] width 26 height 12
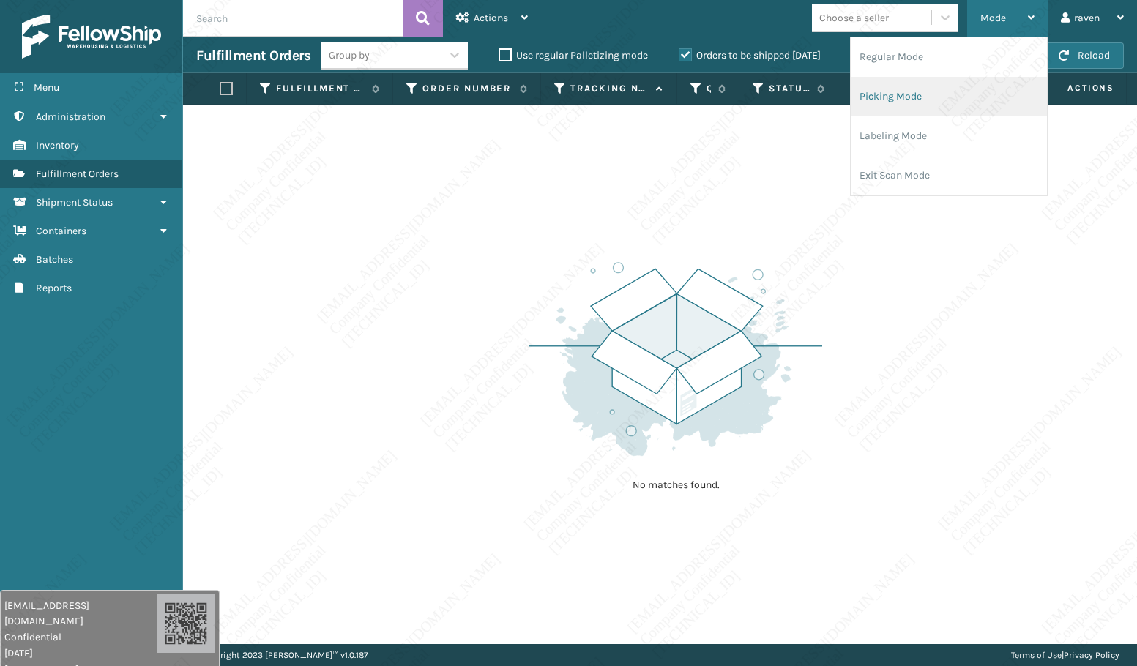
click at [938, 99] on li "Picking Mode" at bounding box center [949, 97] width 196 height 40
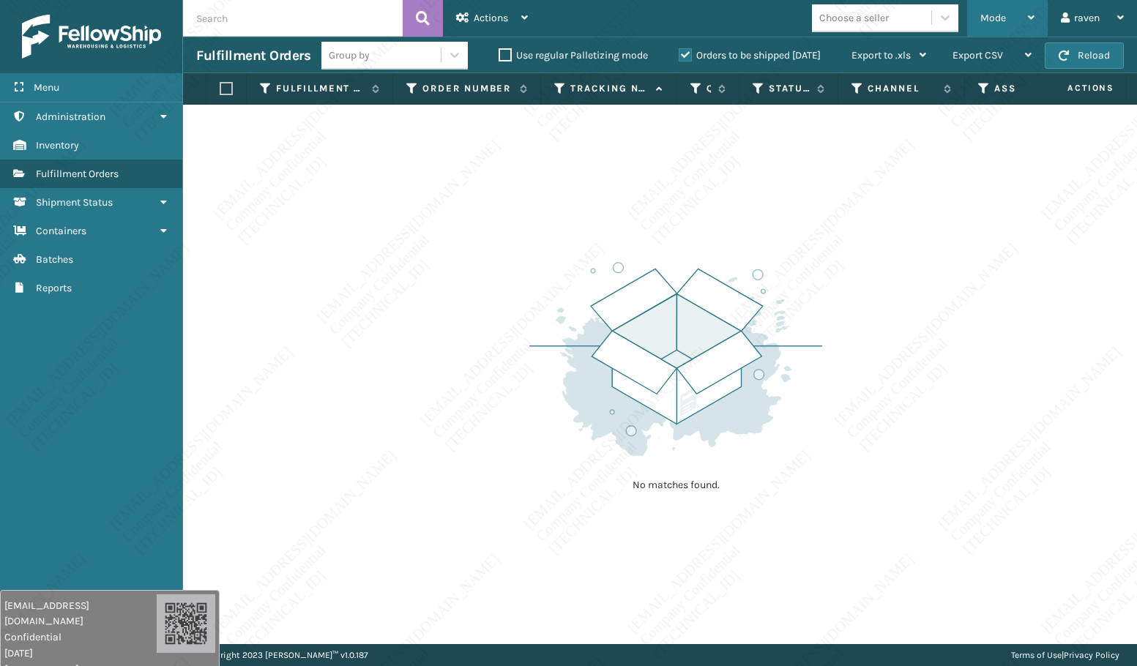
click at [982, 23] on span "Mode" at bounding box center [993, 18] width 26 height 12
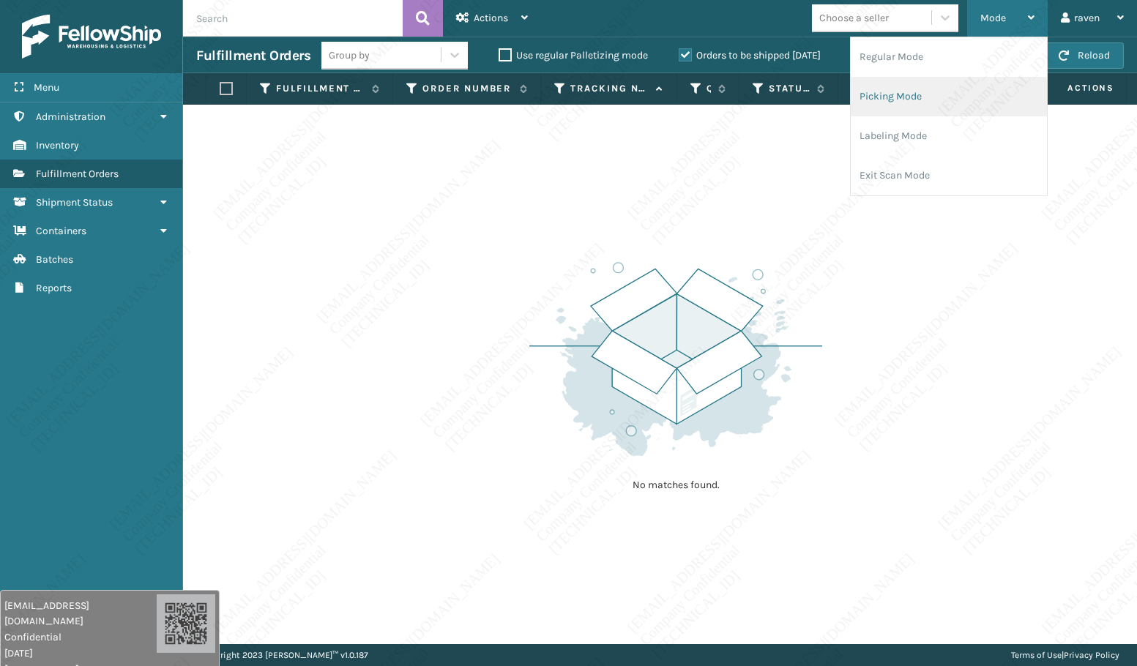
click at [933, 99] on li "Picking Mode" at bounding box center [949, 97] width 196 height 40
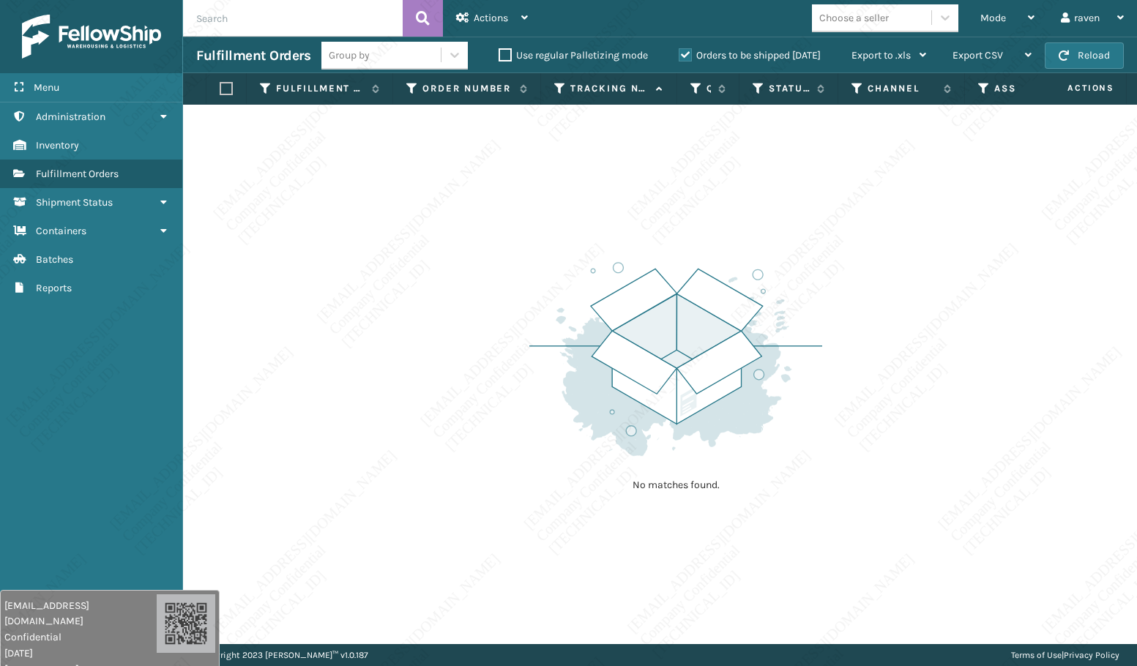
click at [795, 269] on img at bounding box center [675, 359] width 293 height 203
click at [502, 239] on div "No matches found." at bounding box center [660, 374] width 954 height 539
click at [486, 194] on div "No matches found." at bounding box center [660, 374] width 954 height 539
click at [1006, 12] on div "Mode" at bounding box center [1007, 18] width 54 height 37
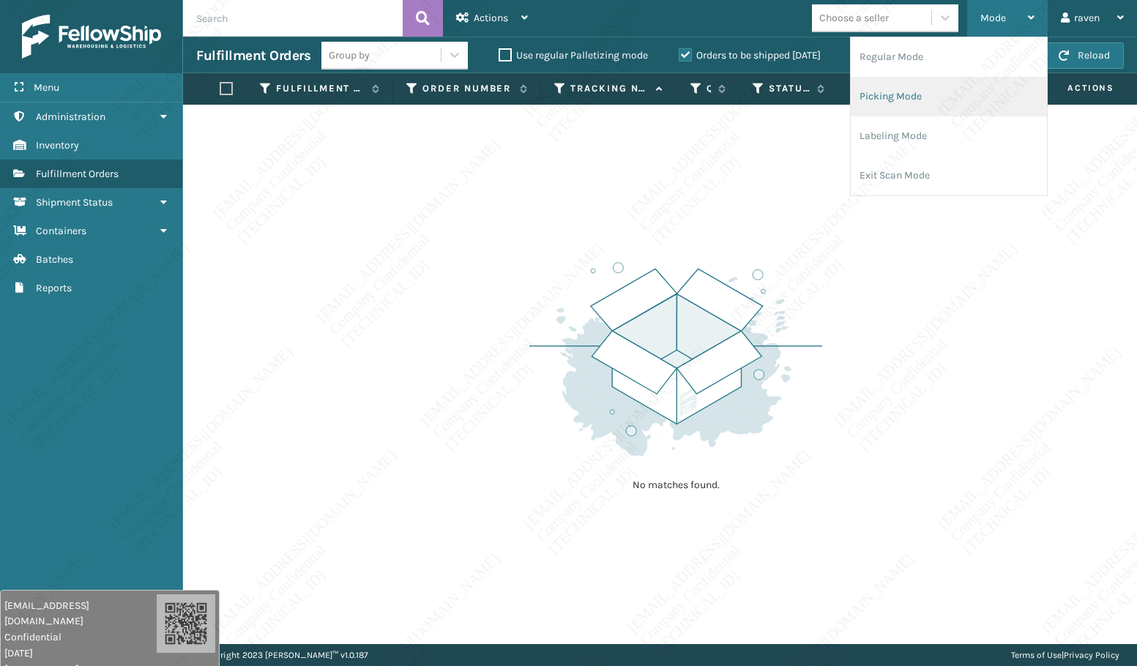
click at [906, 90] on li "Picking Mode" at bounding box center [949, 97] width 196 height 40
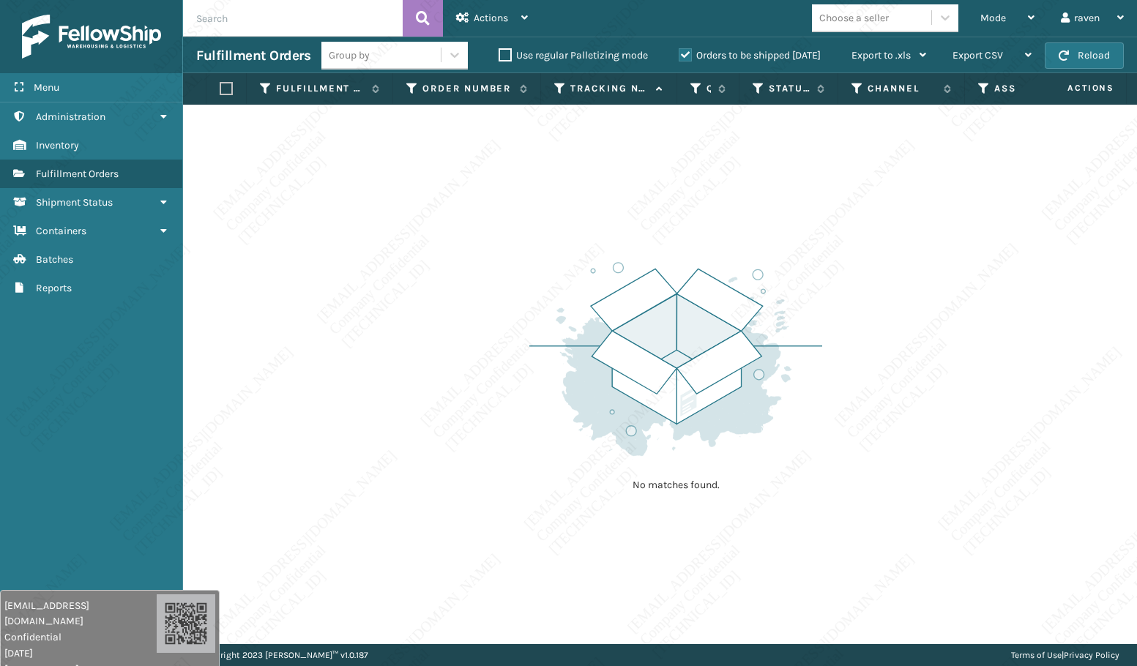
click at [394, 259] on div "No matches found." at bounding box center [660, 374] width 954 height 539
click at [457, 258] on div "No matches found." at bounding box center [660, 374] width 954 height 539
click at [1009, 18] on div "Mode" at bounding box center [1007, 18] width 54 height 37
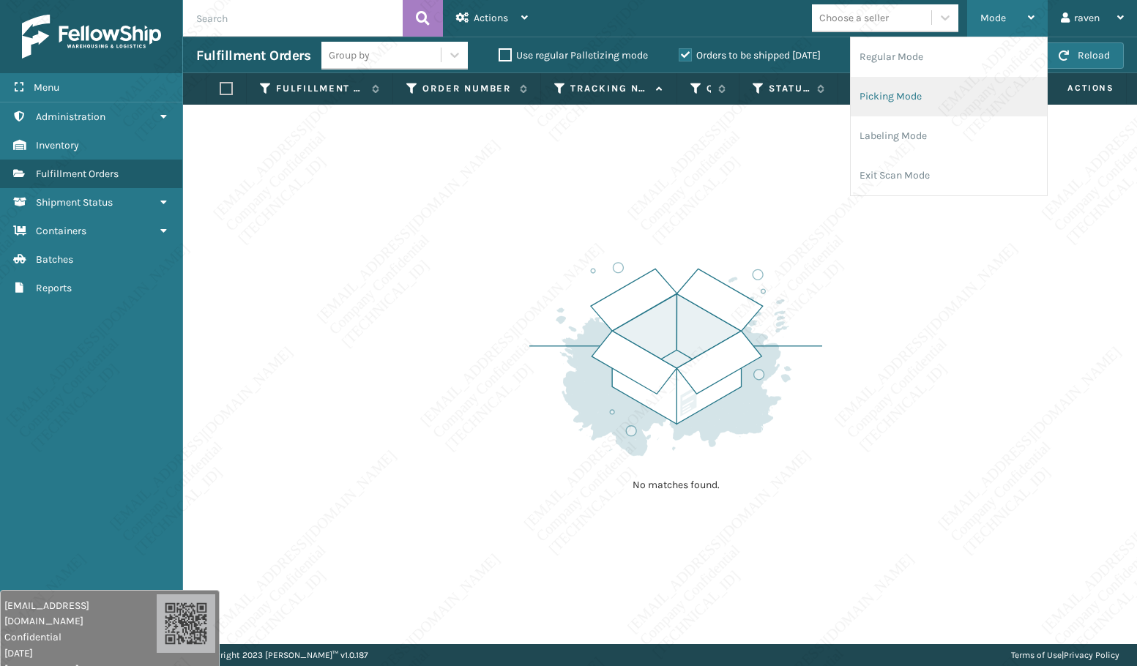
click at [925, 89] on li "Picking Mode" at bounding box center [949, 97] width 196 height 40
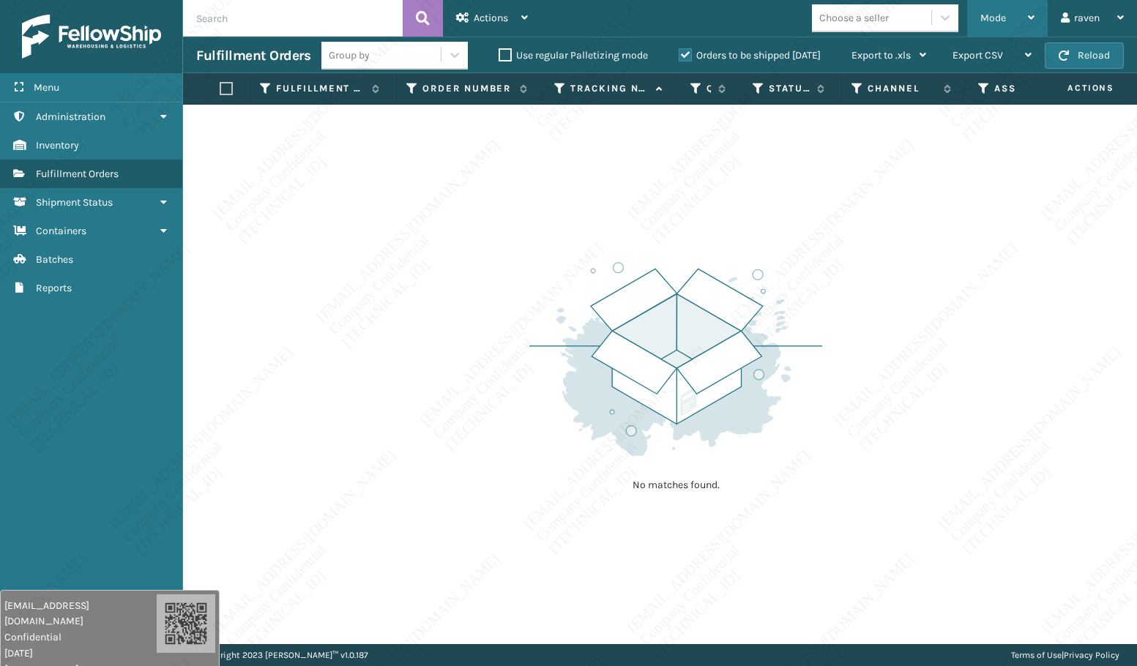
click at [987, 12] on span "Mode" at bounding box center [993, 18] width 26 height 12
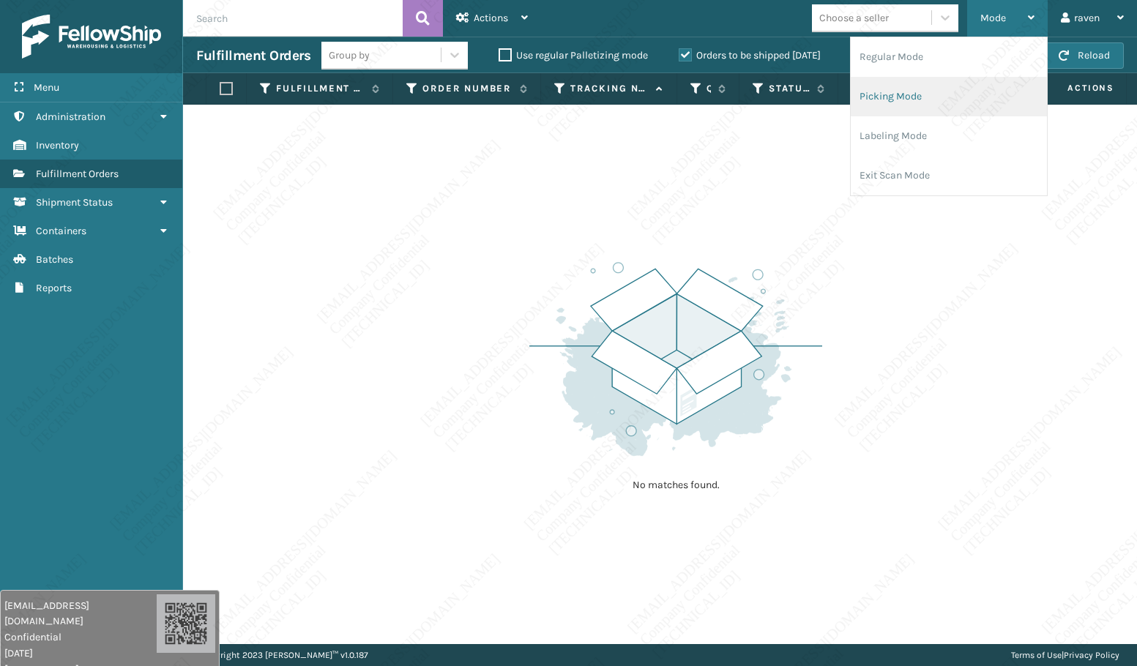
click at [924, 108] on li "Picking Mode" at bounding box center [949, 97] width 196 height 40
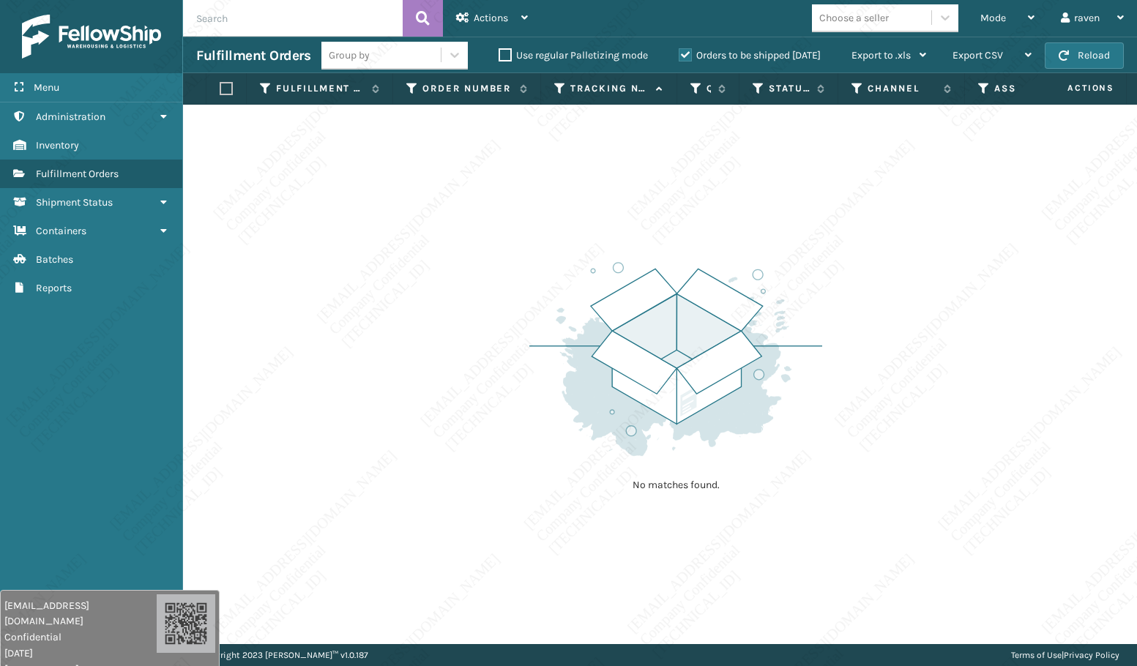
click at [811, 511] on div "No matches found." at bounding box center [660, 374] width 954 height 539
drag, startPoint x: 960, startPoint y: 356, endPoint x: 986, endPoint y: 347, distance: 27.1
click at [961, 354] on div "No matches found." at bounding box center [660, 374] width 954 height 539
click at [1008, 333] on div "No matches found." at bounding box center [660, 374] width 954 height 539
click at [980, 6] on div "Mode" at bounding box center [1007, 18] width 54 height 37
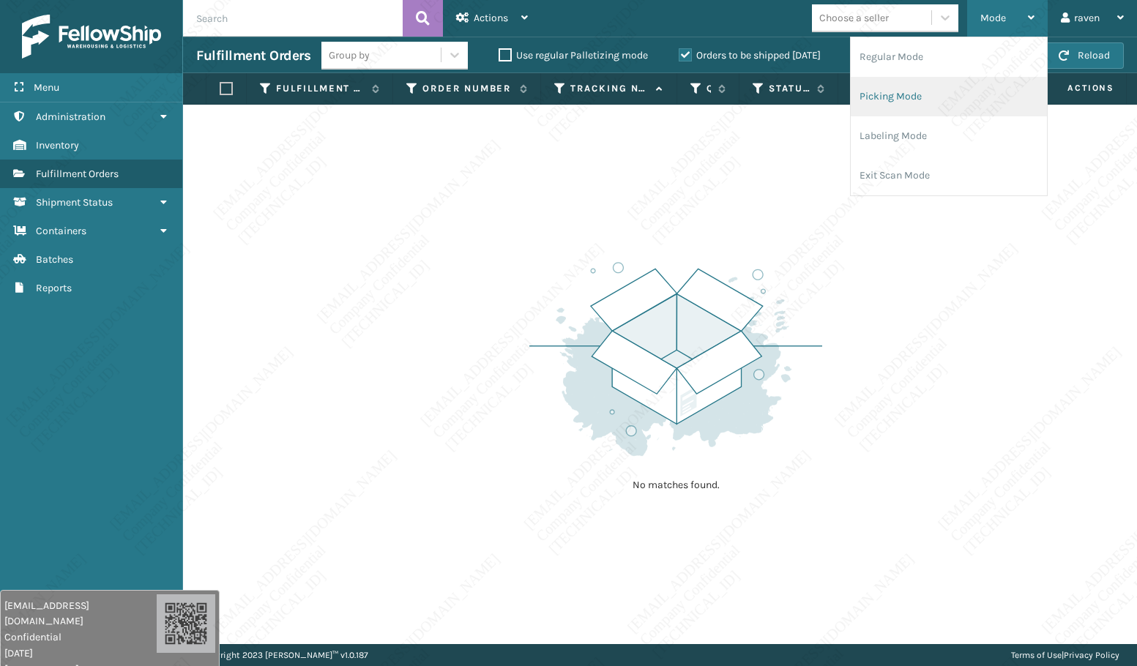
click at [965, 90] on li "Picking Mode" at bounding box center [949, 97] width 196 height 40
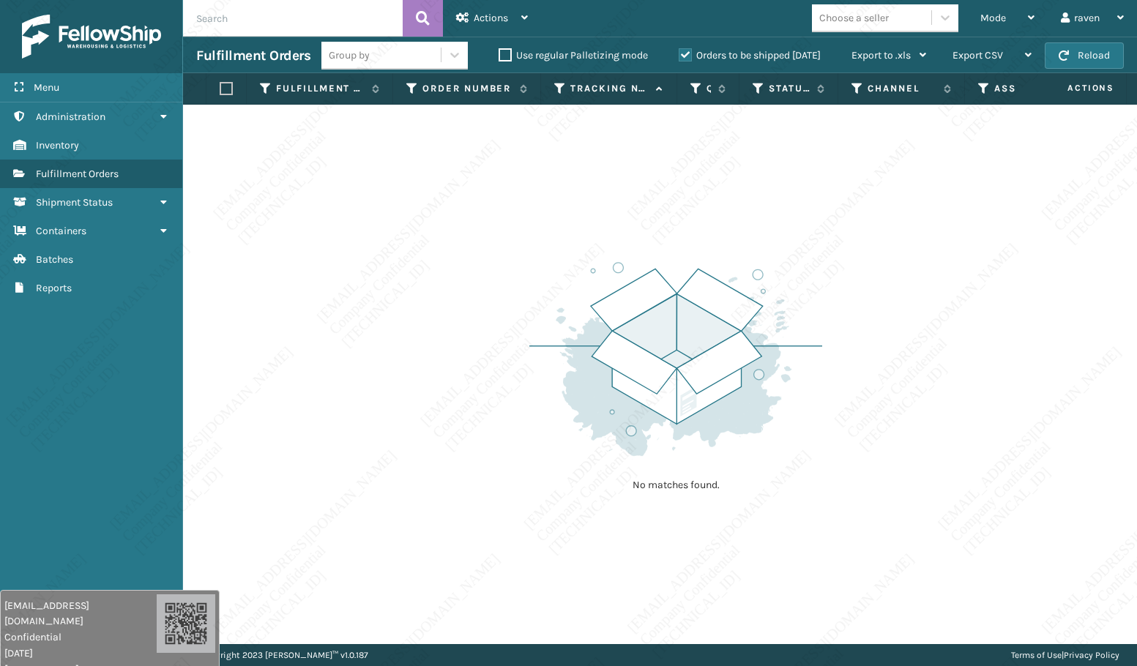
click at [943, 283] on div "No matches found." at bounding box center [660, 374] width 954 height 539
drag, startPoint x: 324, startPoint y: 375, endPoint x: 313, endPoint y: 373, distance: 11.9
click at [323, 373] on div "No matches found." at bounding box center [660, 374] width 954 height 539
click at [313, 373] on div "No matches found." at bounding box center [660, 374] width 954 height 539
click at [364, 247] on div "No matches found." at bounding box center [660, 374] width 954 height 539
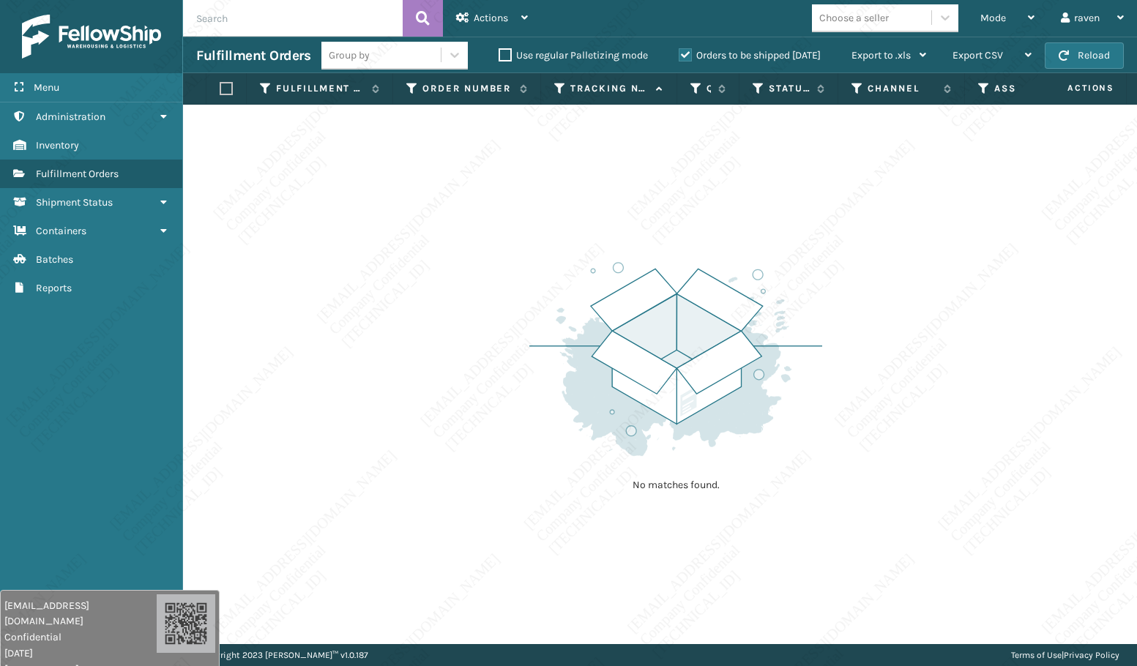
click at [331, 504] on div "No matches found." at bounding box center [660, 374] width 954 height 539
click at [711, 365] on img at bounding box center [675, 359] width 293 height 203
click at [709, 356] on img at bounding box center [675, 359] width 293 height 203
click at [807, 264] on img at bounding box center [675, 359] width 293 height 203
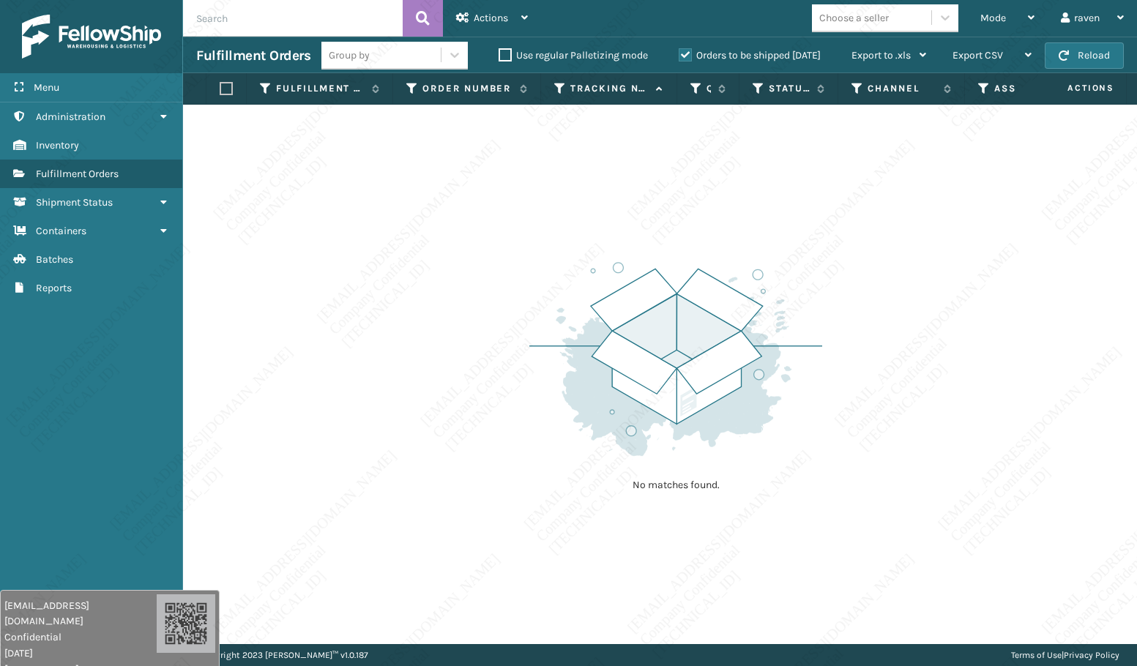
click at [808, 258] on img at bounding box center [675, 359] width 293 height 203
click at [830, 252] on div "No matches found." at bounding box center [660, 374] width 954 height 539
click at [830, 251] on div "No matches found." at bounding box center [660, 374] width 954 height 539
click at [830, 250] on div "No matches found." at bounding box center [660, 374] width 954 height 539
click at [779, 193] on div "No matches found." at bounding box center [660, 374] width 954 height 539
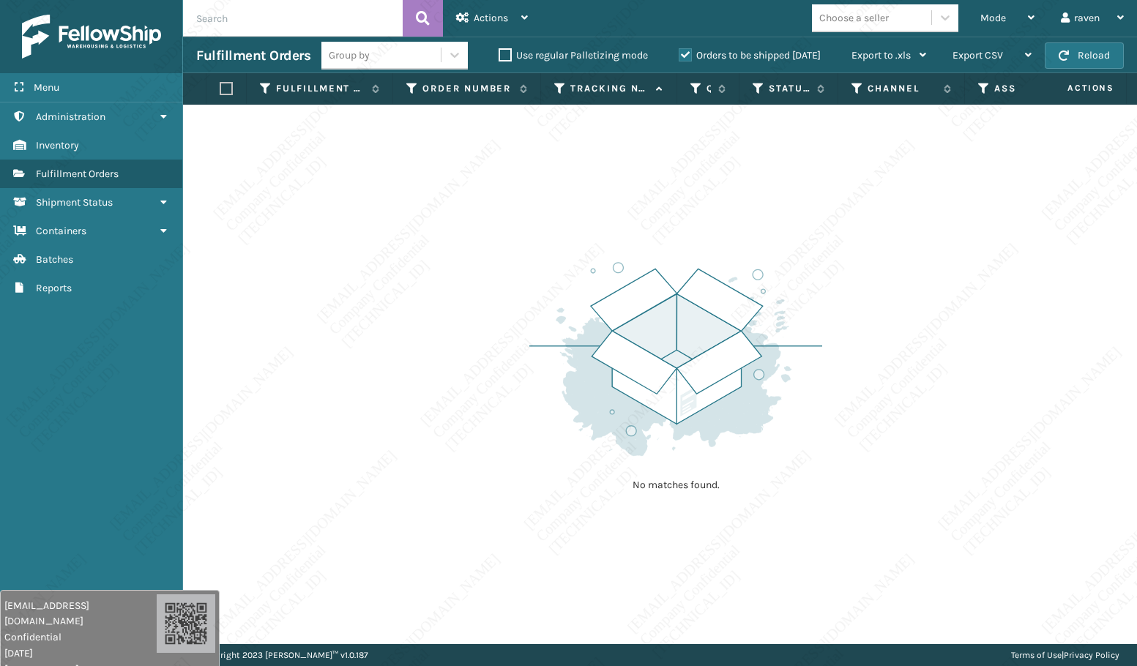
click at [779, 193] on div "No matches found." at bounding box center [660, 374] width 954 height 539
click at [776, 173] on div "No matches found." at bounding box center [660, 374] width 954 height 539
click at [769, 215] on div "No matches found." at bounding box center [660, 374] width 954 height 539
click at [769, 358] on img at bounding box center [675, 359] width 293 height 203
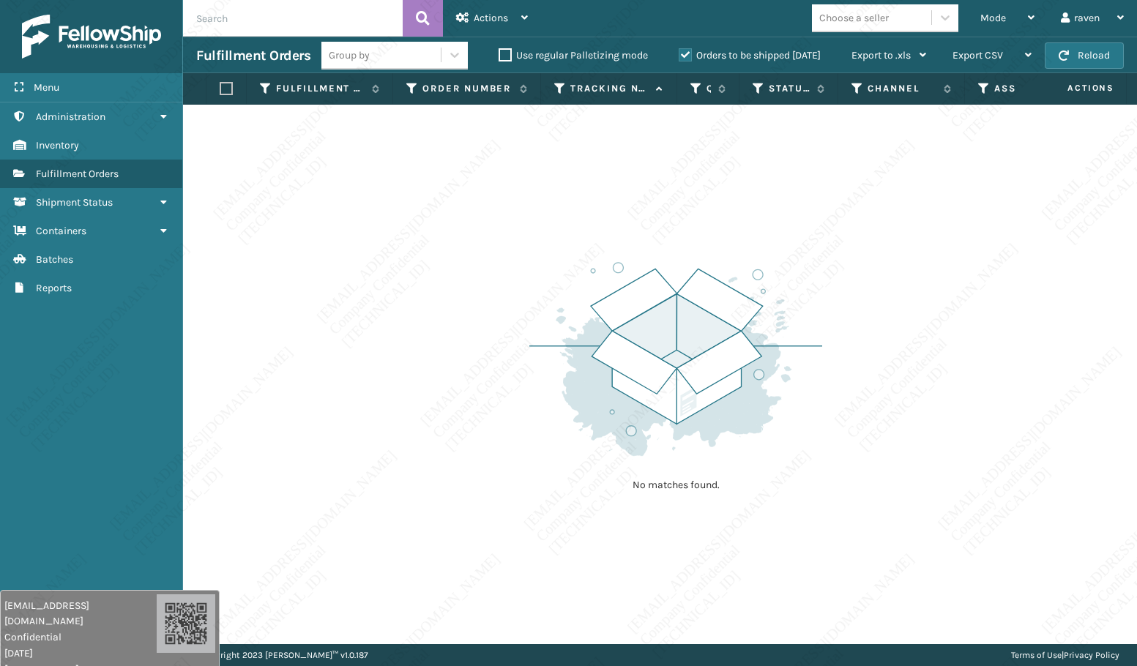
click at [733, 321] on img at bounding box center [675, 359] width 293 height 203
click at [753, 338] on img at bounding box center [675, 359] width 293 height 203
click at [416, 203] on div "No matches found." at bounding box center [660, 374] width 954 height 539
click at [1002, 15] on span "Mode" at bounding box center [993, 18] width 26 height 12
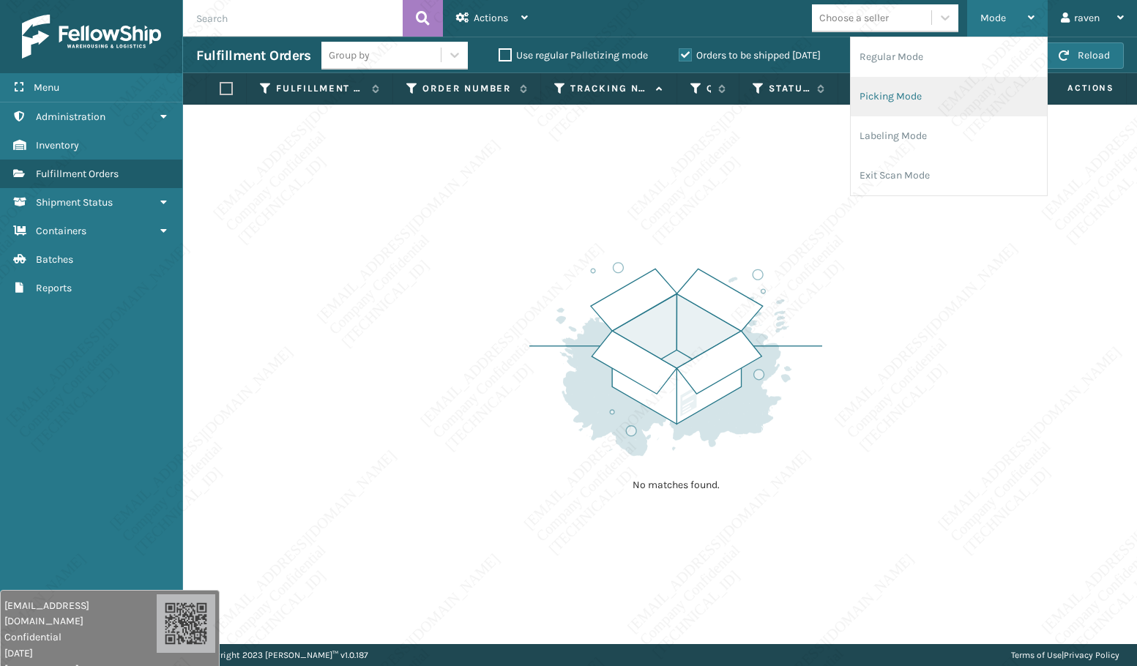
click at [941, 91] on li "Picking Mode" at bounding box center [949, 97] width 196 height 40
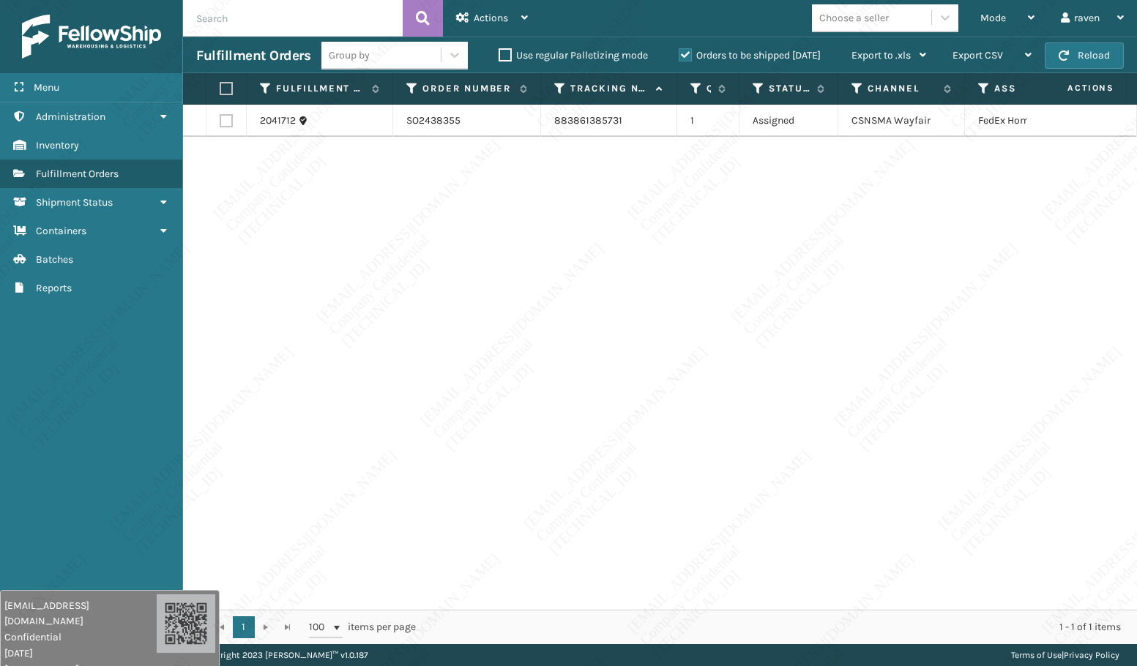
click at [228, 94] on label at bounding box center [224, 88] width 9 height 13
click at [220, 94] on input "checkbox" at bounding box center [220, 89] width 1 height 10
click at [493, 12] on span "Actions" at bounding box center [491, 18] width 34 height 12
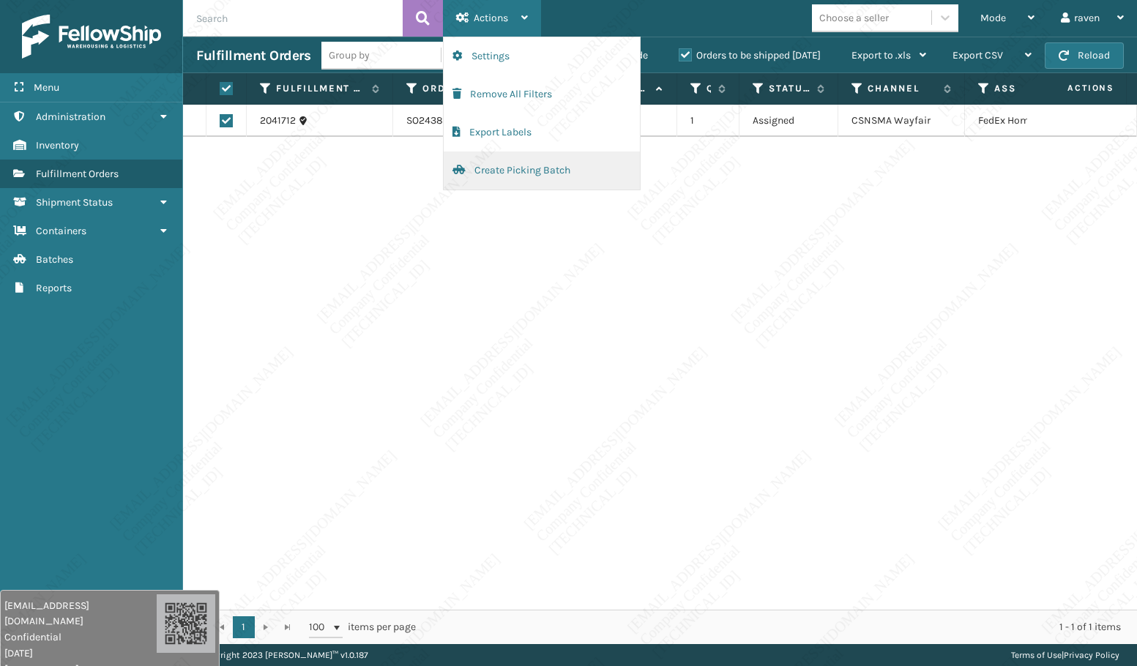
click at [509, 174] on button "Create Picking Batch" at bounding box center [542, 171] width 196 height 38
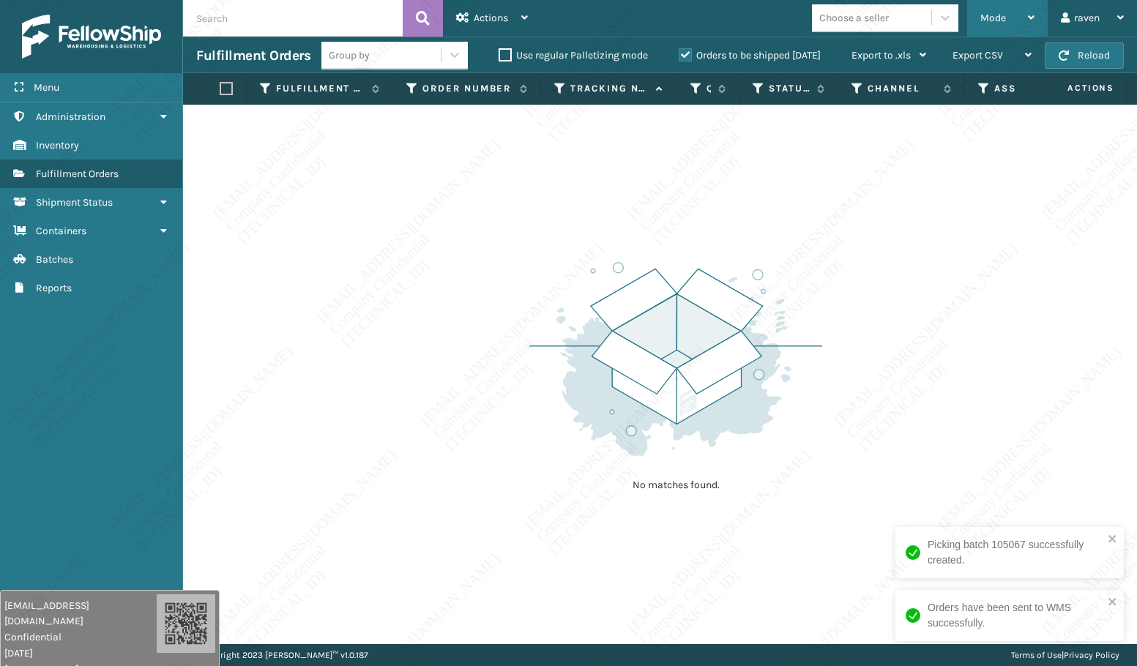
click at [1006, 16] on div "Mode" at bounding box center [1007, 18] width 54 height 37
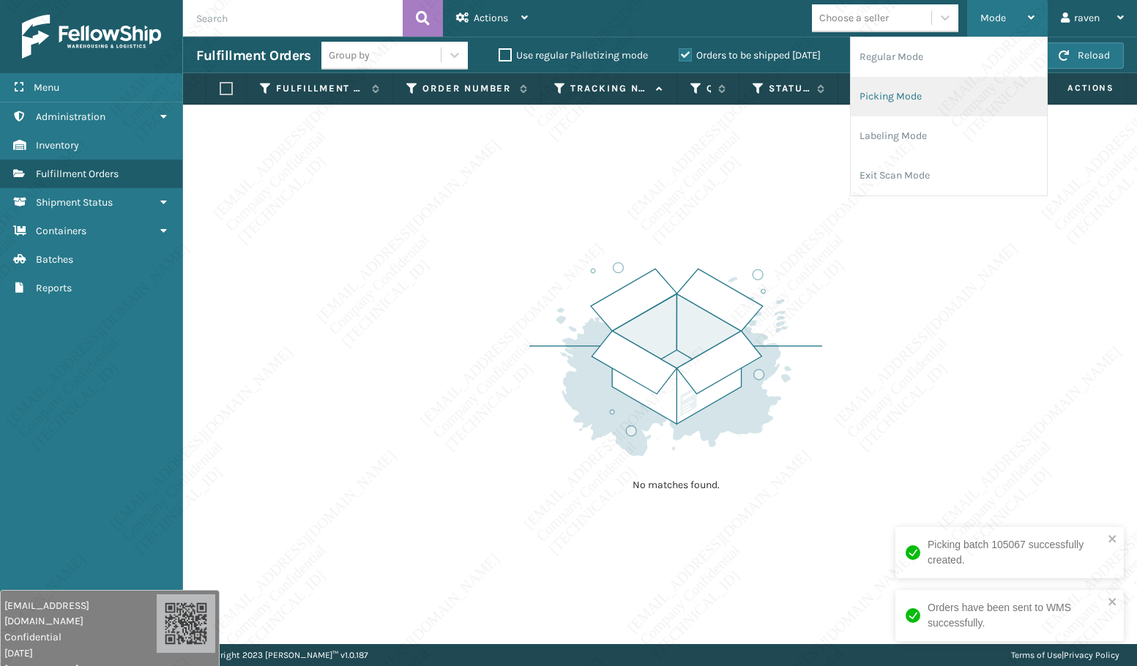
click at [915, 100] on li "Picking Mode" at bounding box center [949, 97] width 196 height 40
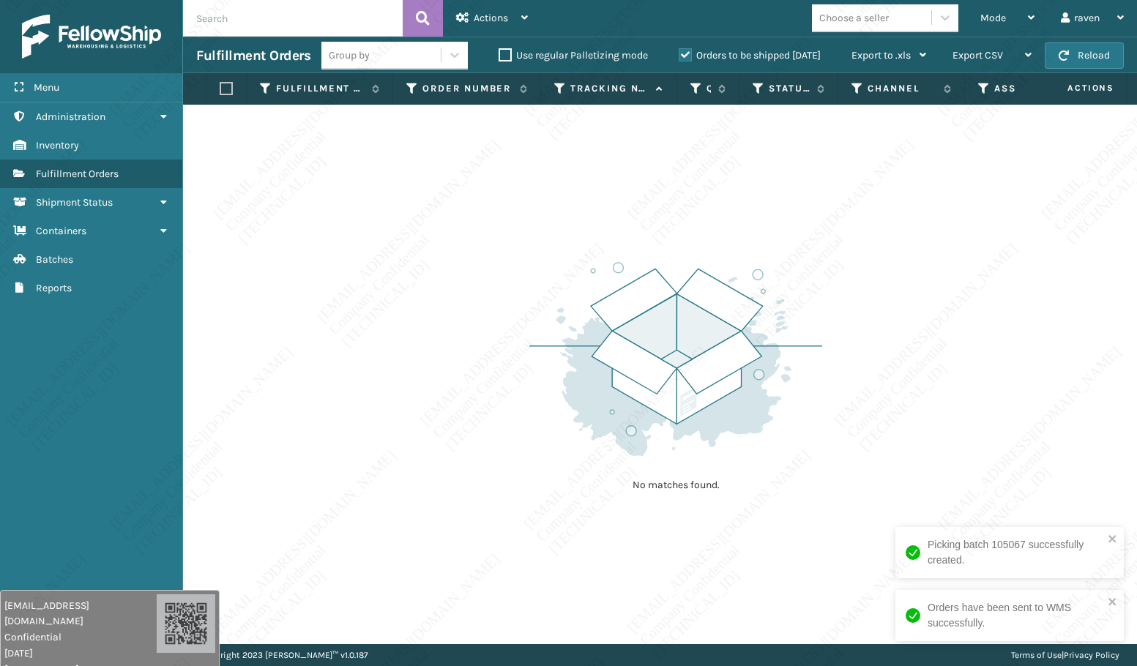
click at [482, 465] on div "No matches found." at bounding box center [660, 374] width 954 height 539
click at [509, 512] on div "No matches found." at bounding box center [660, 374] width 954 height 539
click at [497, 512] on div "No matches found." at bounding box center [660, 374] width 954 height 539
click at [496, 514] on div "No matches found." at bounding box center [660, 374] width 954 height 539
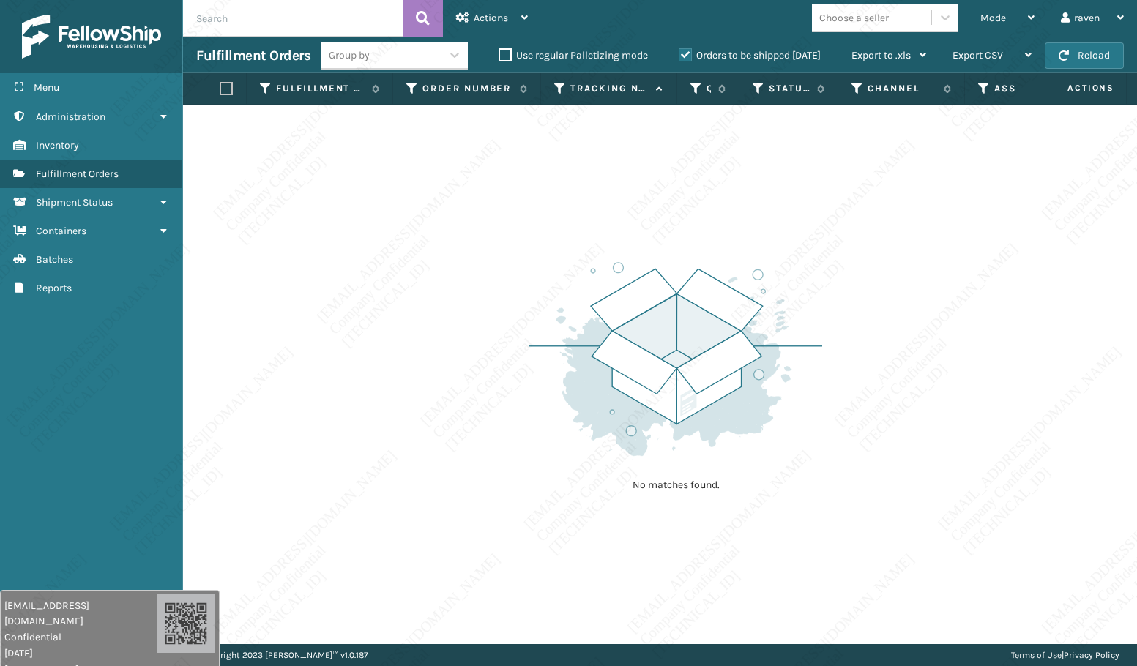
click at [496, 514] on div "No matches found." at bounding box center [660, 374] width 954 height 539
drag, startPoint x: 496, startPoint y: 516, endPoint x: 502, endPoint y: 544, distance: 28.4
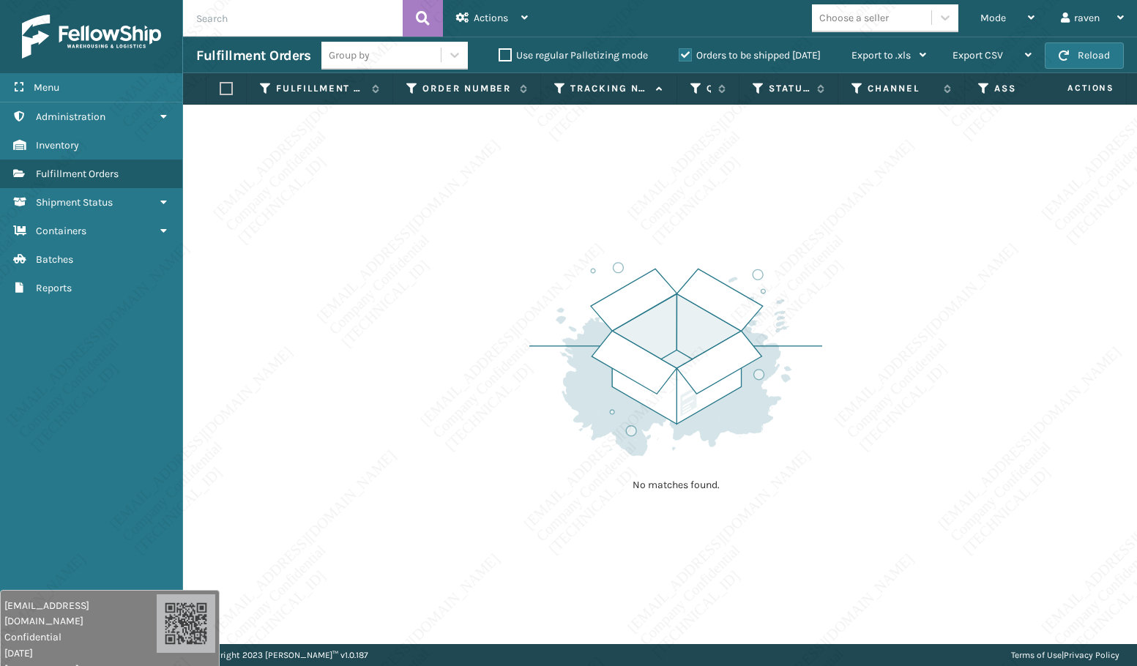
click at [502, 544] on div "No matches found." at bounding box center [660, 374] width 954 height 539
click at [504, 545] on div "No matches found." at bounding box center [660, 374] width 954 height 539
click at [504, 546] on div "No matches found." at bounding box center [660, 374] width 954 height 539
click at [504, 547] on div "No matches found." at bounding box center [660, 374] width 954 height 539
click at [503, 557] on div "No matches found." at bounding box center [660, 374] width 954 height 539
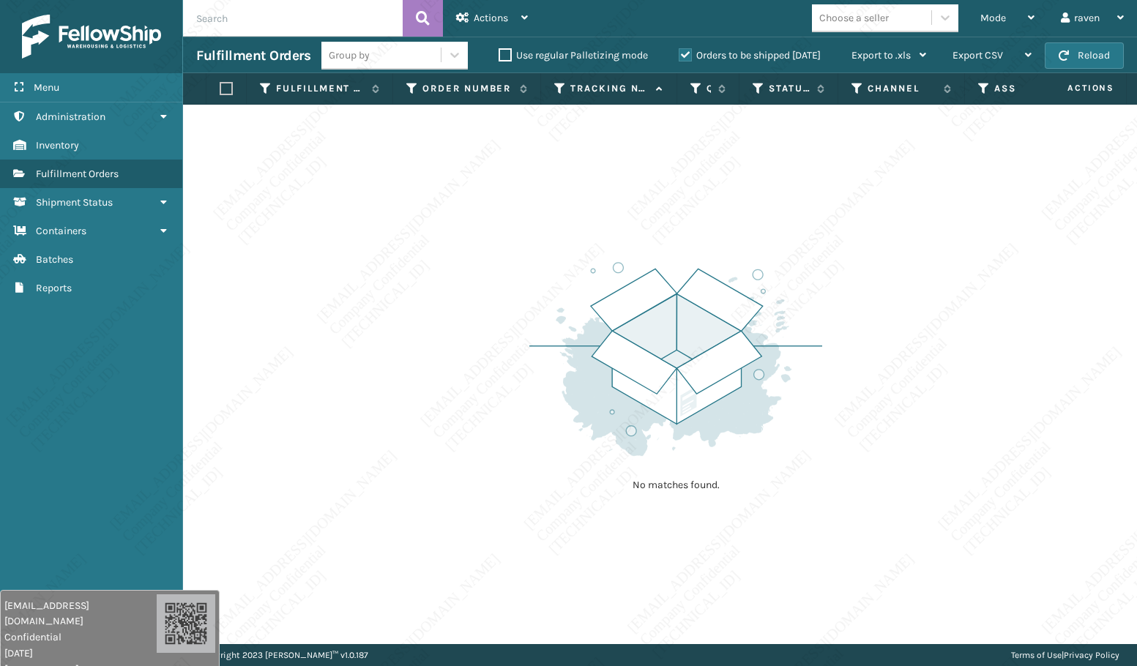
click at [503, 558] on div "No matches found." at bounding box center [660, 374] width 954 height 539
click at [503, 567] on div "No matches found." at bounding box center [660, 374] width 954 height 539
click at [505, 573] on div "No matches found." at bounding box center [660, 374] width 954 height 539
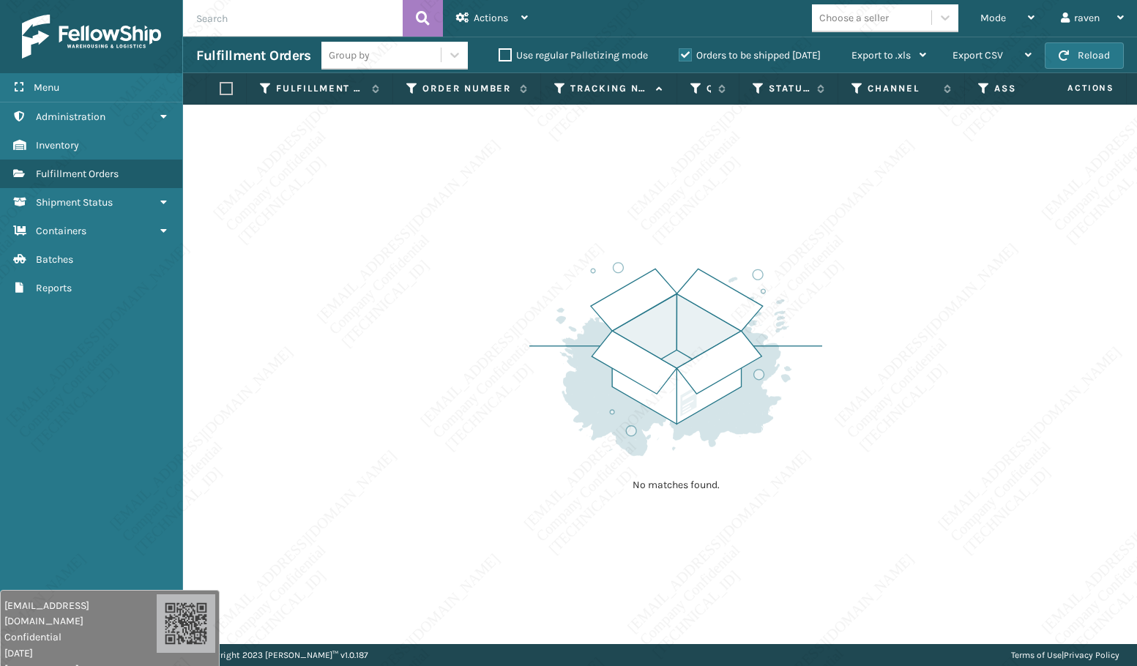
click at [505, 573] on div "No matches found." at bounding box center [660, 374] width 954 height 539
click at [505, 578] on div "No matches found." at bounding box center [660, 374] width 954 height 539
click at [505, 579] on div "No matches found." at bounding box center [660, 374] width 954 height 539
click at [505, 580] on div "No matches found." at bounding box center [660, 374] width 954 height 539
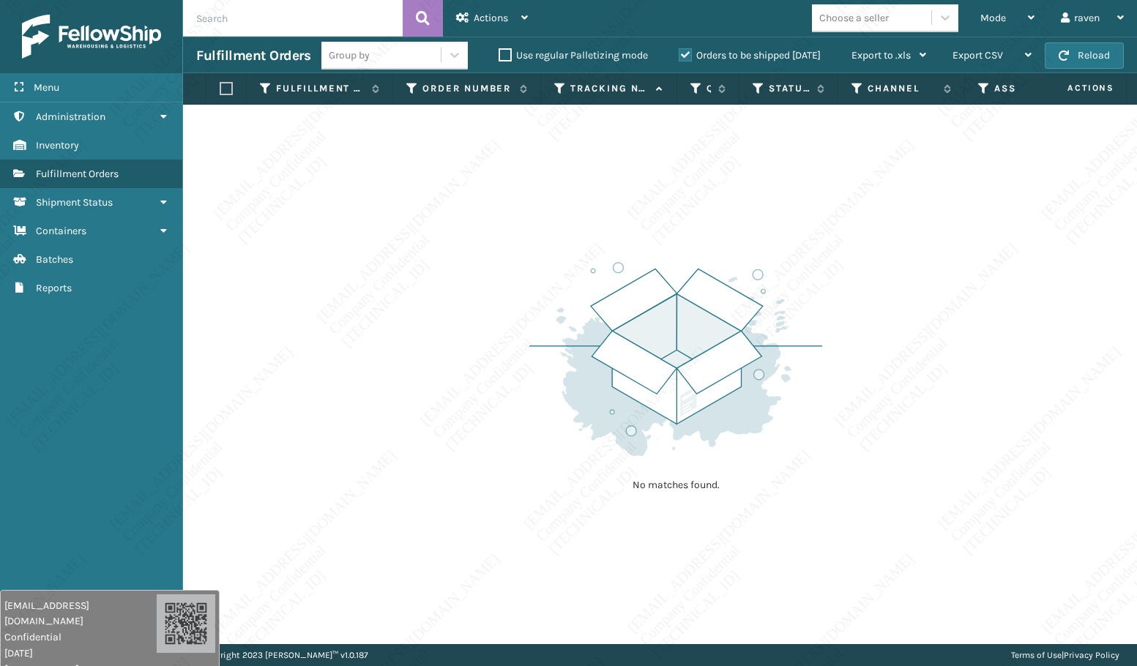
click at [505, 581] on div "No matches found." at bounding box center [660, 374] width 954 height 539
click at [505, 586] on div "No matches found." at bounding box center [660, 374] width 954 height 539
click at [506, 588] on div "No matches found." at bounding box center [660, 374] width 954 height 539
click at [505, 594] on div "No matches found." at bounding box center [660, 374] width 954 height 539
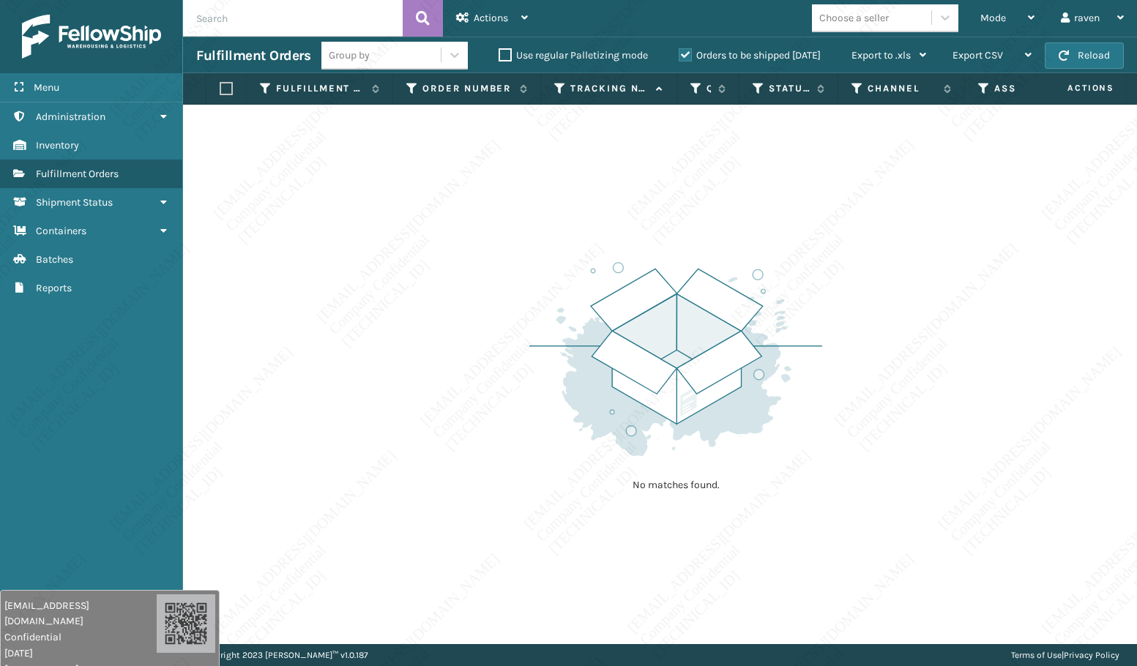
click at [505, 594] on div "No matches found." at bounding box center [660, 374] width 954 height 539
click at [505, 595] on div "No matches found." at bounding box center [660, 374] width 954 height 539
drag, startPoint x: 505, startPoint y: 595, endPoint x: 506, endPoint y: 605, distance: 9.5
click at [506, 605] on div "No matches found." at bounding box center [660, 374] width 954 height 539
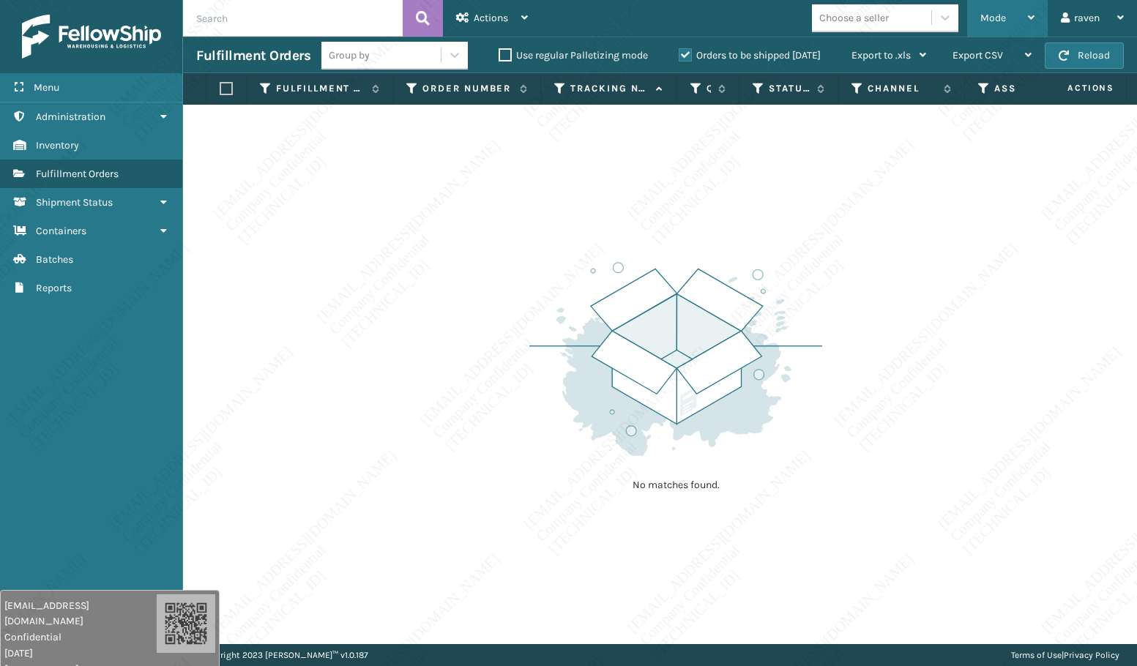
click at [1008, 15] on div "Mode" at bounding box center [1007, 18] width 54 height 37
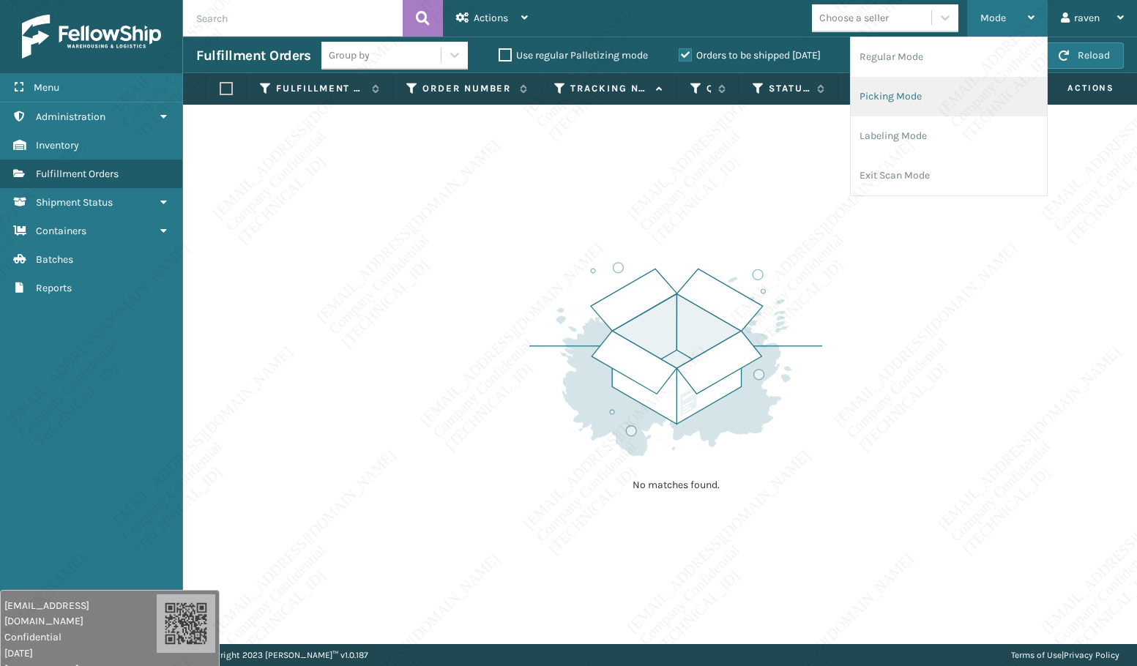
click at [971, 104] on li "Picking Mode" at bounding box center [949, 97] width 196 height 40
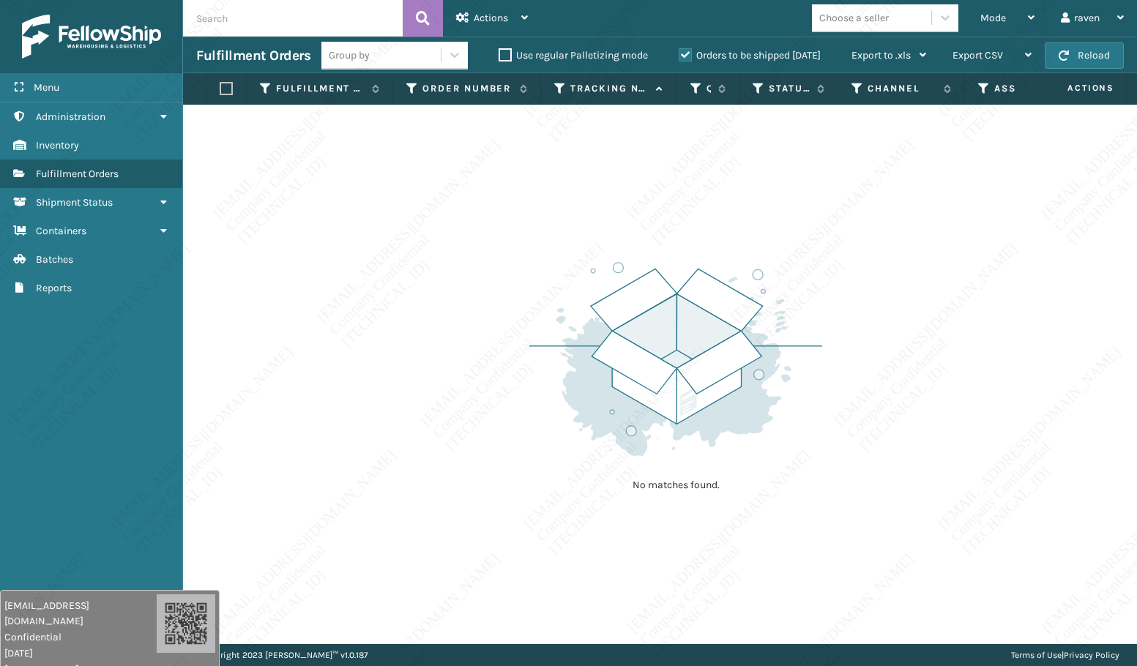
click at [491, 391] on div "No matches found." at bounding box center [660, 374] width 954 height 539
click at [474, 318] on div "No matches found." at bounding box center [660, 374] width 954 height 539
click at [469, 332] on div "No matches found." at bounding box center [660, 374] width 954 height 539
click at [492, 332] on div "No matches found." at bounding box center [660, 374] width 954 height 539
click at [484, 330] on div "No matches found." at bounding box center [660, 374] width 954 height 539
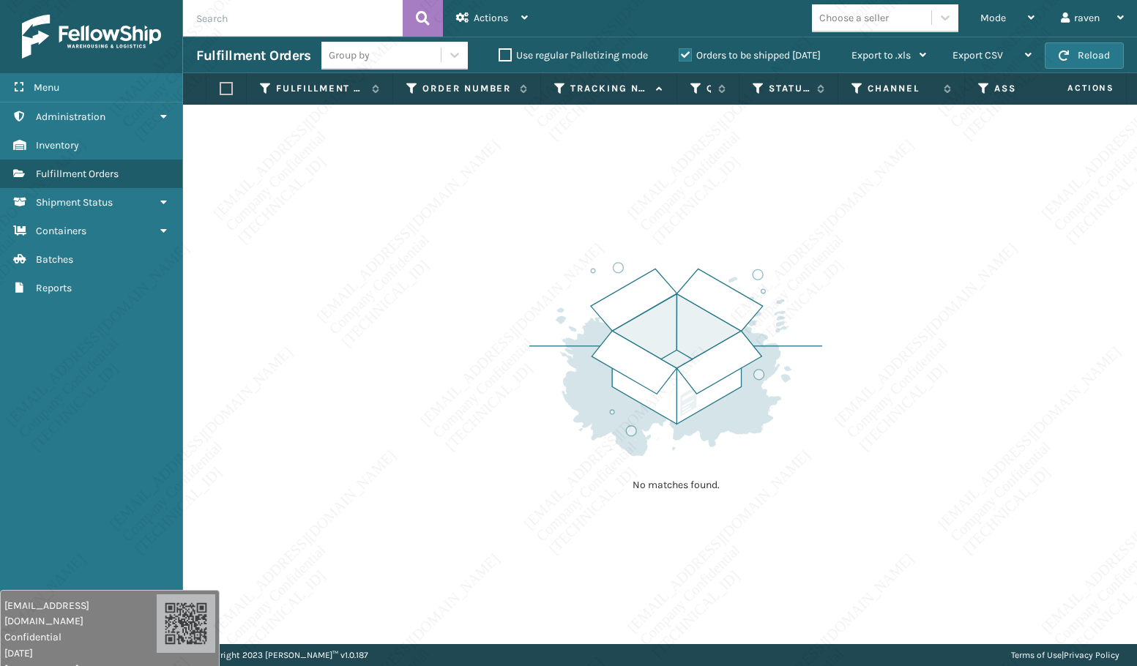
click at [483, 331] on div "No matches found." at bounding box center [660, 374] width 954 height 539
click at [483, 330] on div "No matches found." at bounding box center [660, 374] width 954 height 539
click at [483, 331] on div "No matches found." at bounding box center [660, 374] width 954 height 539
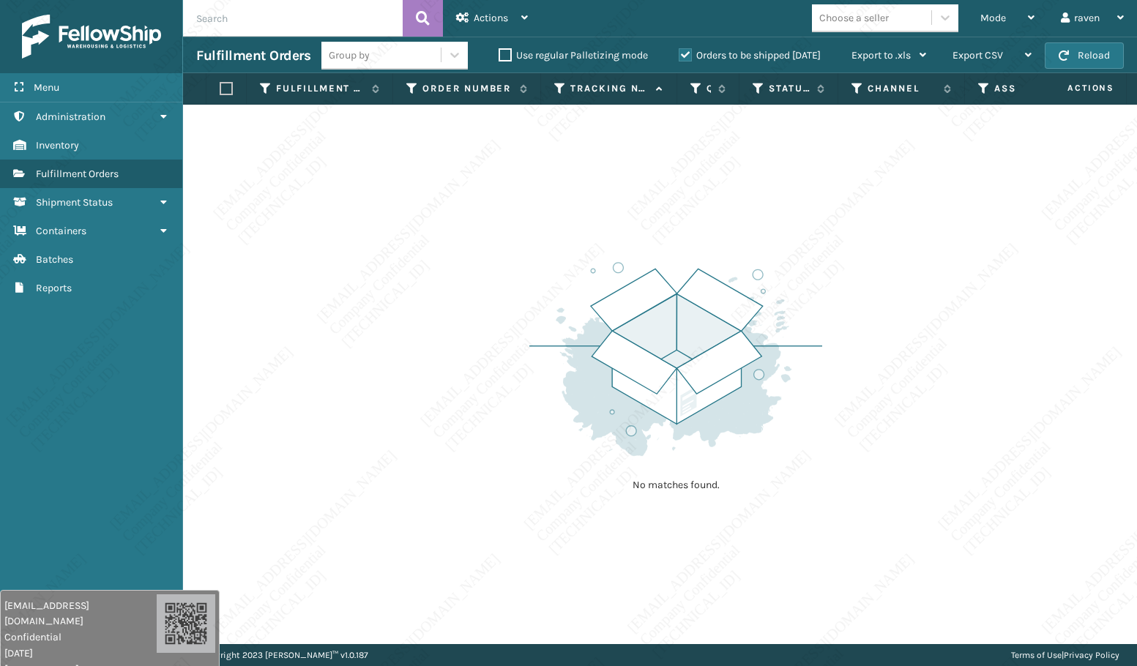
click at [483, 331] on div "No matches found." at bounding box center [660, 374] width 954 height 539
drag, startPoint x: 440, startPoint y: 244, endPoint x: 446, endPoint y: 664, distance: 420.2
click at [842, 374] on div "No matches found." at bounding box center [660, 374] width 954 height 539
click at [988, 467] on div "No matches found." at bounding box center [660, 374] width 954 height 539
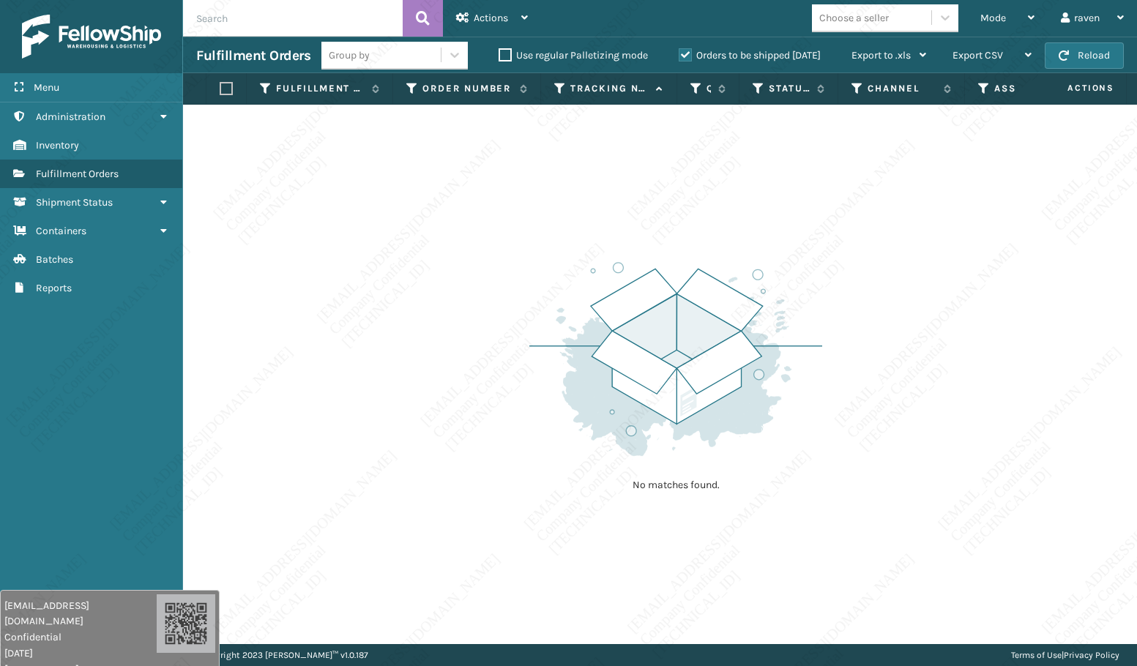
click at [924, 471] on div "No matches found." at bounding box center [660, 374] width 954 height 539
click at [1034, 457] on div "No matches found." at bounding box center [660, 374] width 954 height 539
click at [902, 383] on div "No matches found." at bounding box center [660, 374] width 954 height 539
click at [896, 406] on div "No matches found." at bounding box center [660, 374] width 954 height 539
click at [948, 424] on div "No matches found." at bounding box center [660, 374] width 954 height 539
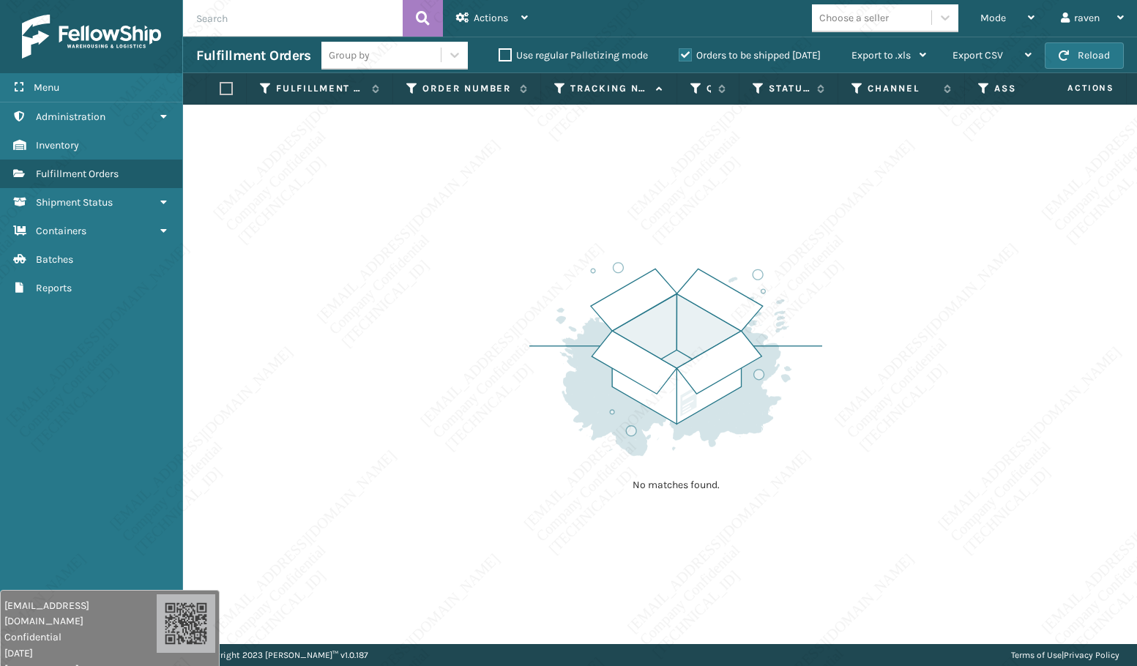
click at [580, 416] on img at bounding box center [675, 359] width 293 height 203
click at [609, 416] on img at bounding box center [675, 359] width 293 height 203
click at [623, 387] on img at bounding box center [675, 359] width 293 height 203
click at [623, 381] on img at bounding box center [675, 359] width 293 height 203
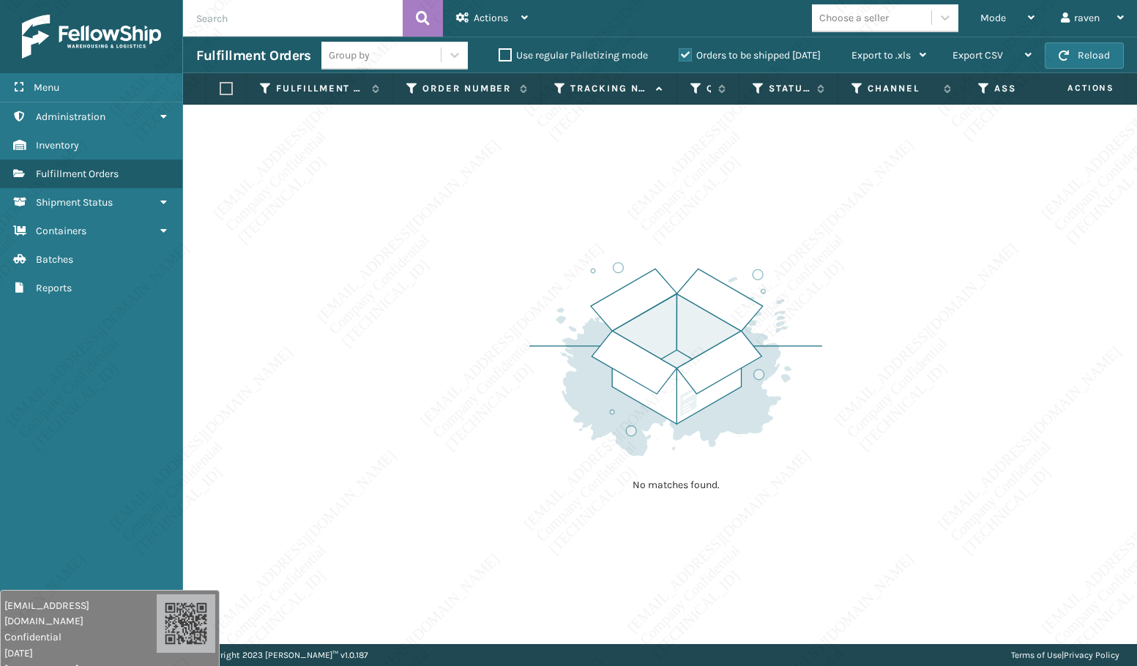
click at [657, 427] on img at bounding box center [675, 359] width 293 height 203
click at [843, 503] on div "No matches found." at bounding box center [660, 374] width 954 height 539
click at [835, 463] on div "No matches found." at bounding box center [660, 374] width 954 height 539
click at [900, 442] on div "No matches found." at bounding box center [660, 374] width 954 height 539
click at [961, 354] on div "No matches found." at bounding box center [660, 374] width 954 height 539
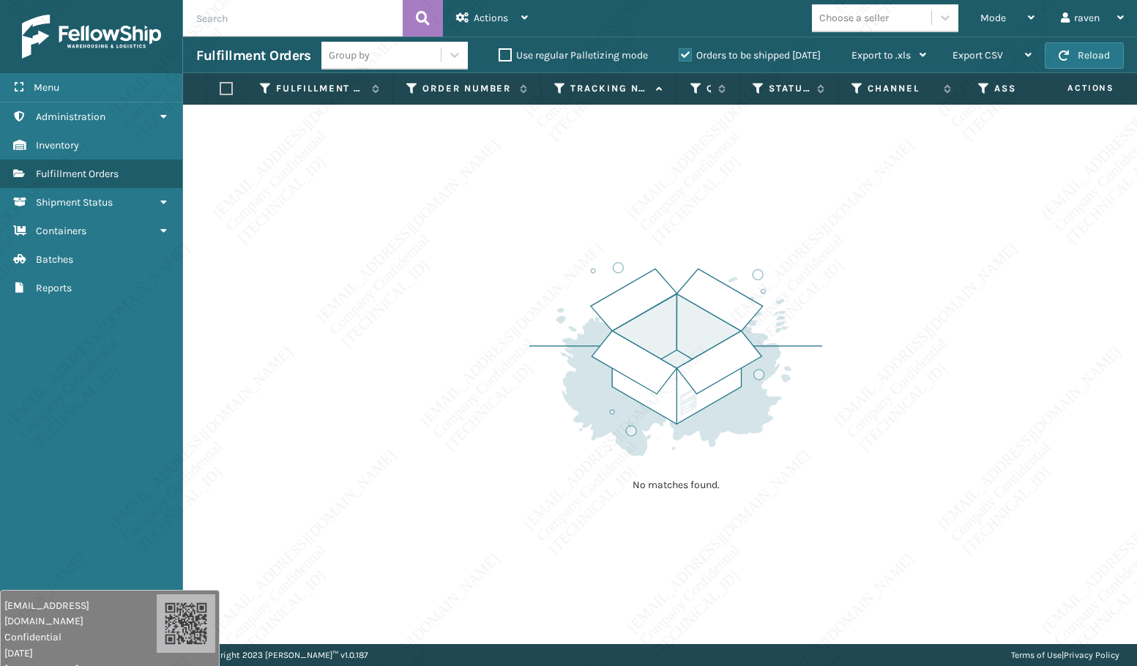
click at [963, 354] on div "No matches found." at bounding box center [660, 374] width 954 height 539
click at [964, 354] on div "No matches found." at bounding box center [660, 374] width 954 height 539
drag, startPoint x: 964, startPoint y: 354, endPoint x: 986, endPoint y: 396, distance: 47.8
click at [986, 396] on div "No matches found." at bounding box center [660, 374] width 954 height 539
click at [960, 396] on div "No matches found." at bounding box center [660, 374] width 954 height 539
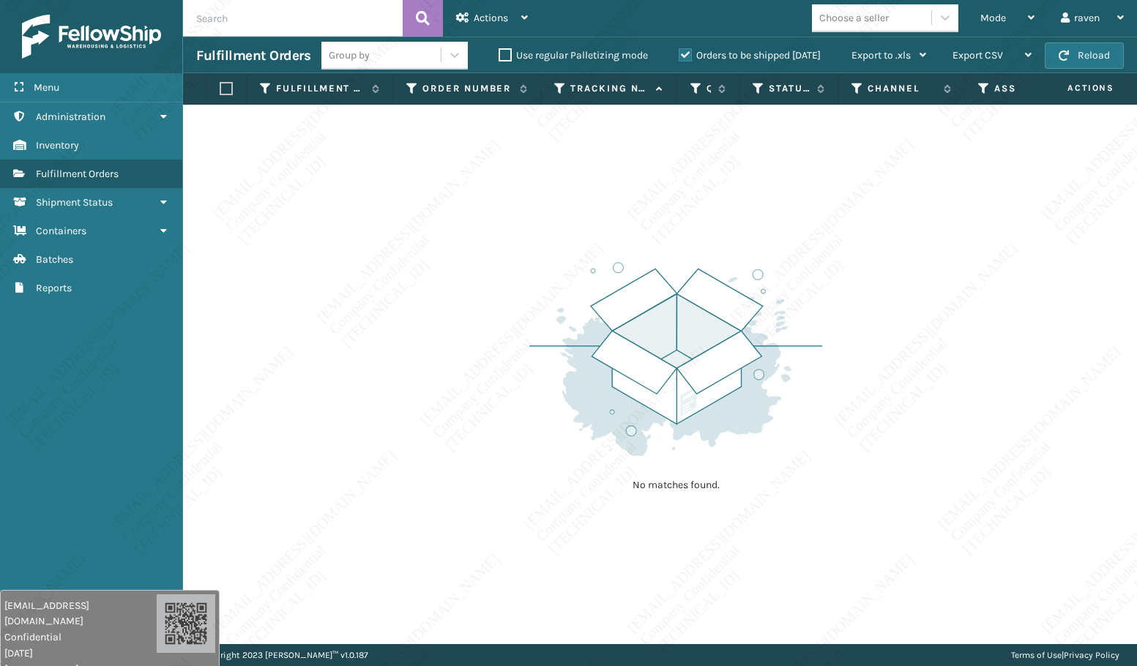
click at [769, 304] on img at bounding box center [675, 359] width 293 height 203
click at [763, 335] on img at bounding box center [675, 359] width 293 height 203
click at [985, 458] on div "No matches found." at bounding box center [660, 374] width 954 height 539
click at [1006, 490] on div "No matches found." at bounding box center [660, 374] width 954 height 539
click at [996, 487] on div "No matches found." at bounding box center [660, 374] width 954 height 539
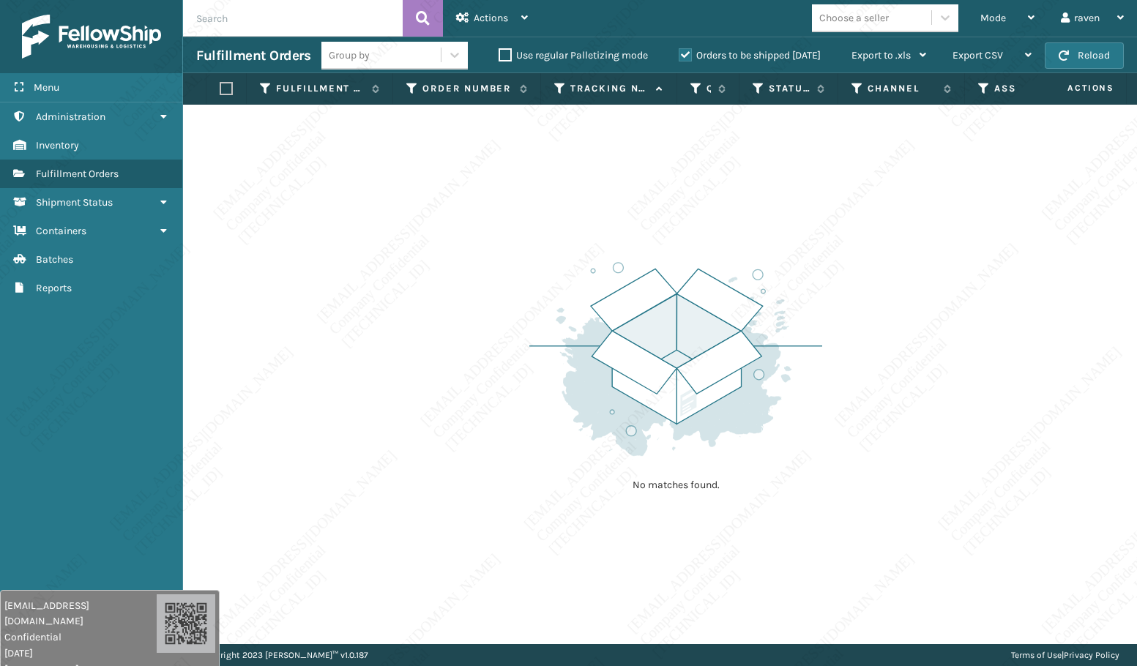
click at [997, 487] on div "No matches found." at bounding box center [660, 374] width 954 height 539
click at [788, 399] on img at bounding box center [675, 359] width 293 height 203
click at [979, 7] on div "Mode Regular Mode Picking Mode Labeling Mode Exit Scan Mode" at bounding box center [1007, 18] width 81 height 37
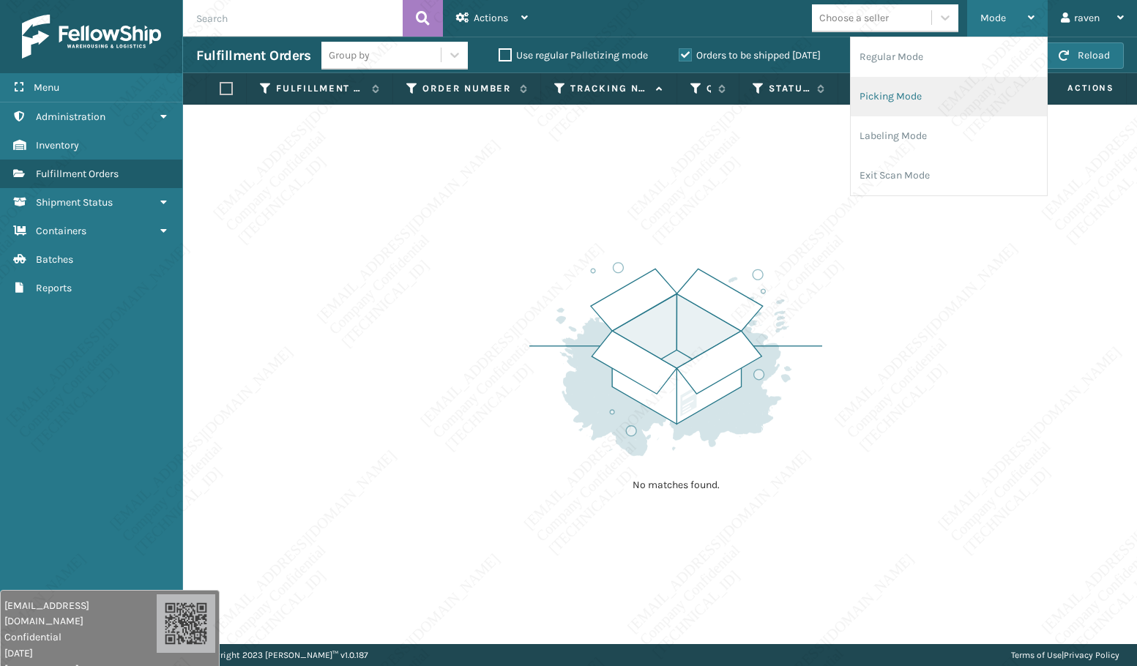
click at [947, 100] on li "Picking Mode" at bounding box center [949, 97] width 196 height 40
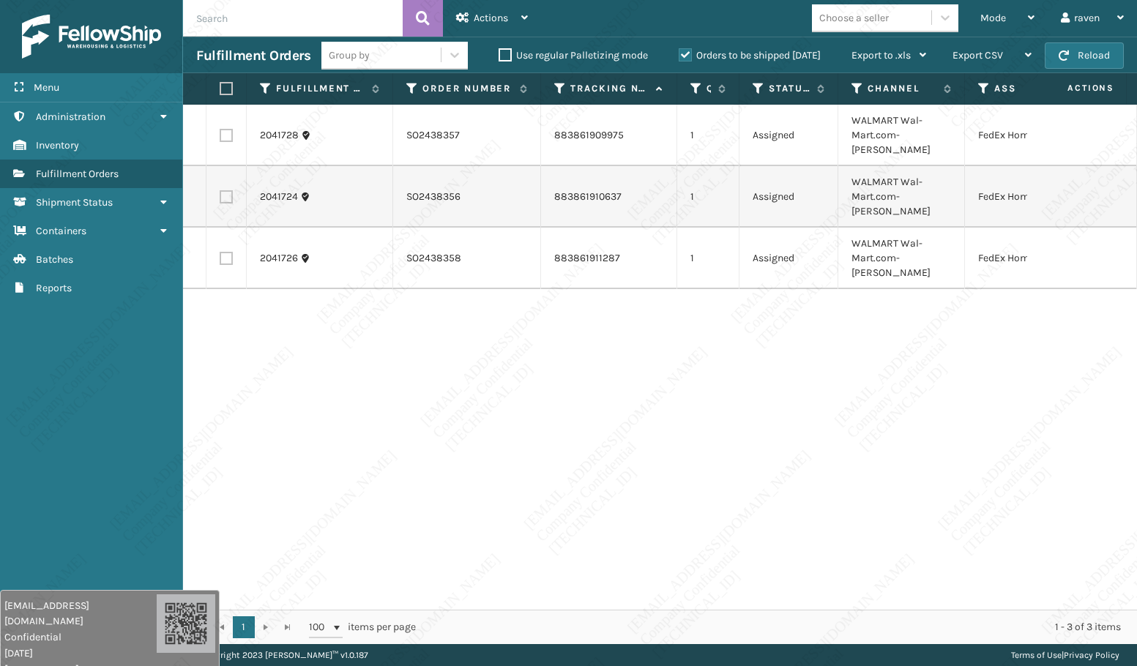
click at [763, 427] on div "2041728 SO2438357 883861909975 1 Assigned WALMART Wal-Mart.com-[PERSON_NAME] Fe…" at bounding box center [660, 357] width 954 height 505
click at [762, 428] on div "2041728 SO2438357 883861909975 1 Assigned WALMART Wal-Mart.com-[PERSON_NAME] Fe…" at bounding box center [660, 357] width 954 height 505
drag, startPoint x: 762, startPoint y: 428, endPoint x: 771, endPoint y: 438, distance: 14.0
click at [771, 438] on div "2041728 SO2438357 883861909975 1 Assigned WALMART Wal-Mart.com-[PERSON_NAME] Fe…" at bounding box center [660, 357] width 954 height 505
click at [773, 441] on div "2041728 SO2438357 883861909975 1 Assigned WALMART Wal-Mart.com-[PERSON_NAME] Fe…" at bounding box center [660, 357] width 954 height 505
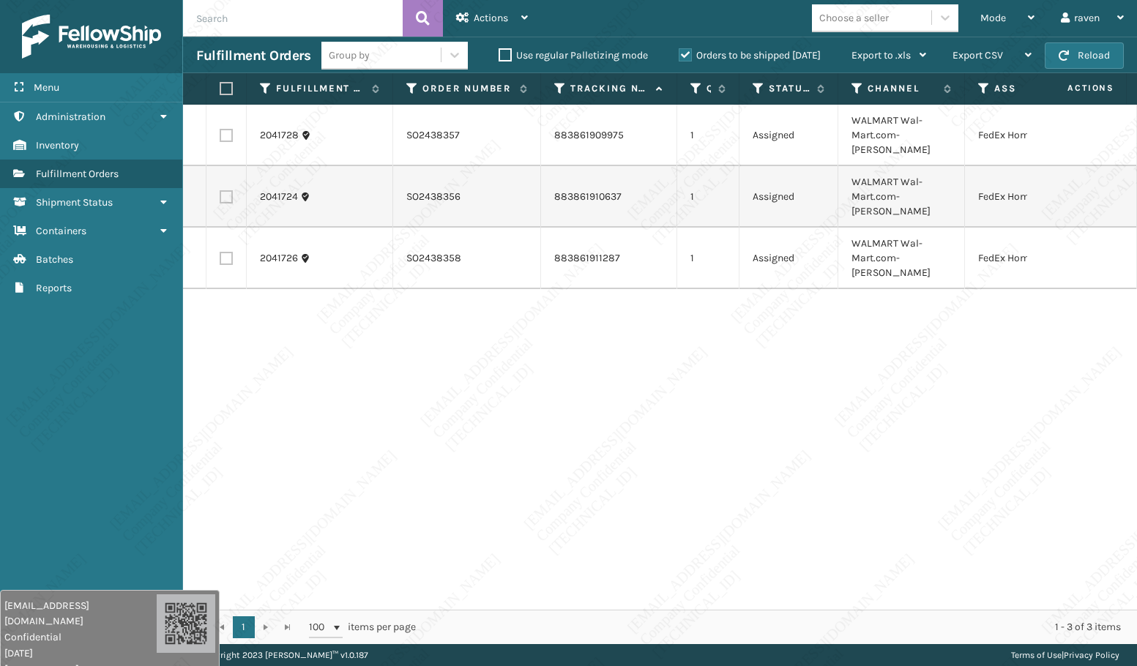
click at [778, 442] on div "2041728 SO2438357 883861909975 1 Assigned WALMART Wal-Mart.com-[PERSON_NAME] Fe…" at bounding box center [660, 357] width 954 height 505
click at [778, 443] on div "2041728 SO2438357 883861909975 1 Assigned WALMART Wal-Mart.com-[PERSON_NAME] Fe…" at bounding box center [660, 357] width 954 height 505
click at [729, 497] on div "2041728 SO2438357 883861909975 1 Assigned WALMART Wal-Mart.com-[PERSON_NAME] Fe…" at bounding box center [660, 357] width 954 height 505
click at [711, 493] on div "2041728 SO2438357 883861909975 1 Assigned WALMART Wal-Mart.com-[PERSON_NAME] Fe…" at bounding box center [660, 357] width 954 height 505
drag, startPoint x: 711, startPoint y: 493, endPoint x: 541, endPoint y: 413, distance: 187.9
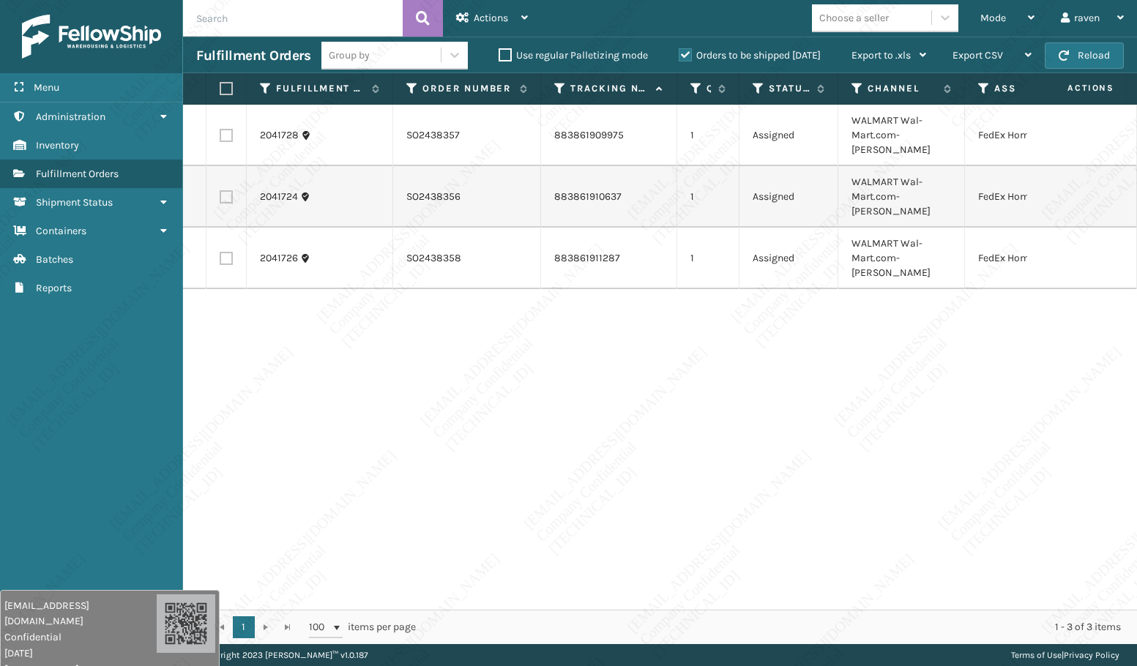
click at [542, 415] on div "2041728 SO2438357 883861909975 1 Assigned WALMART Wal-Mart.com-[PERSON_NAME] Fe…" at bounding box center [660, 357] width 954 height 505
click at [225, 89] on label at bounding box center [224, 88] width 9 height 13
click at [220, 89] on input "checkbox" at bounding box center [220, 89] width 1 height 10
click at [495, 15] on span "Actions" at bounding box center [491, 18] width 34 height 12
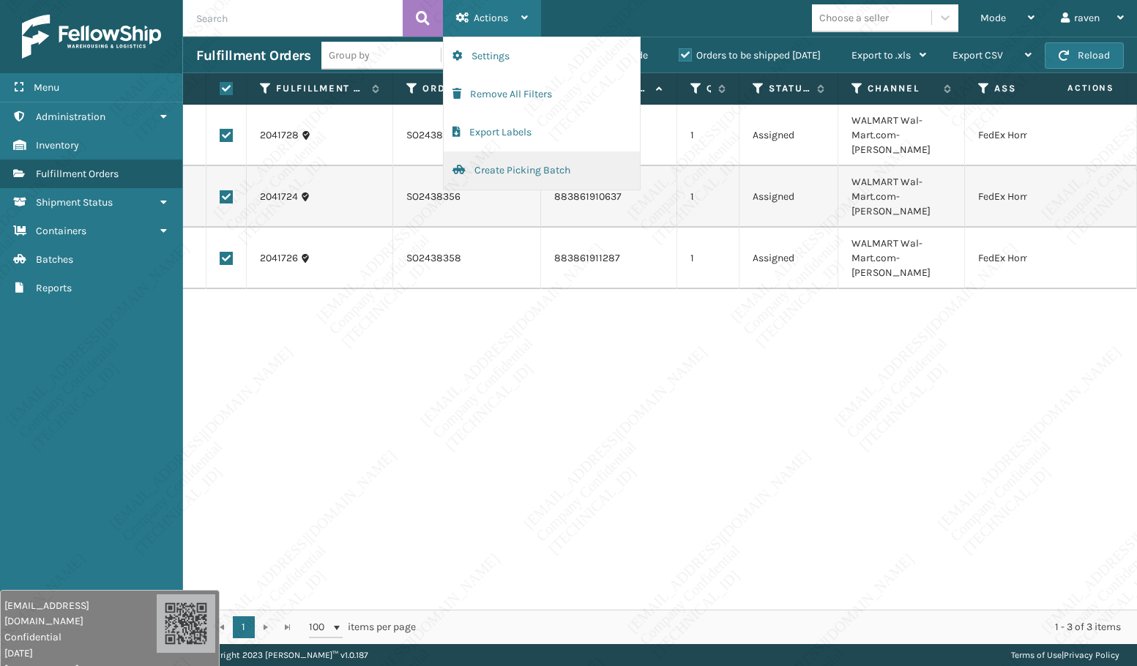
click at [496, 165] on button "Create Picking Batch" at bounding box center [542, 171] width 196 height 38
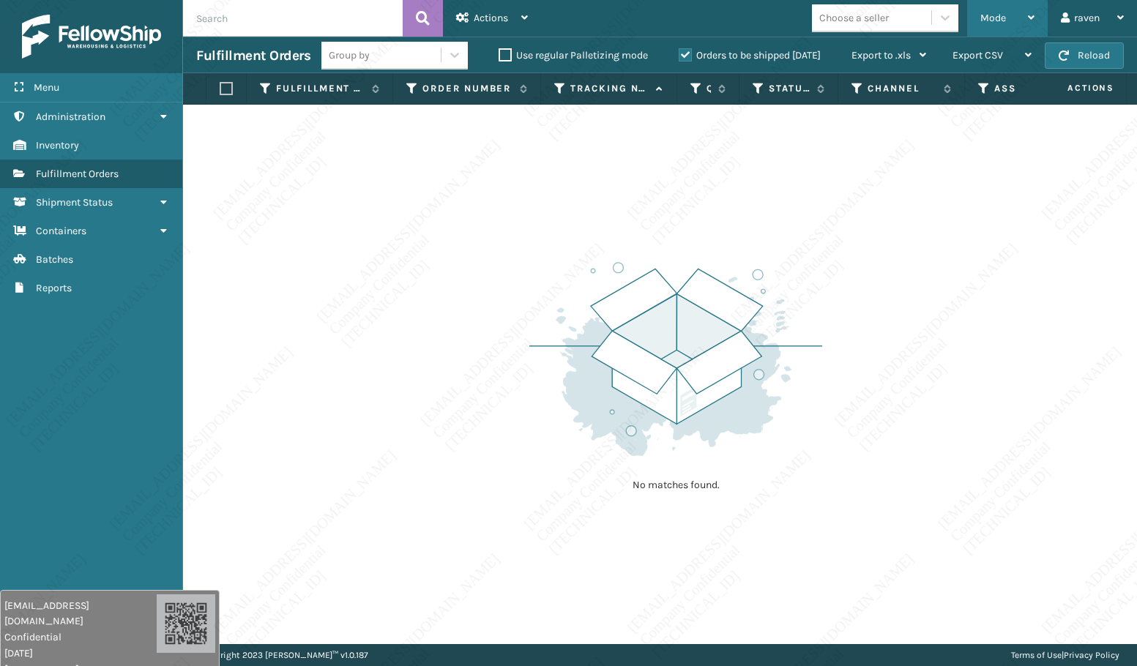
click at [977, 19] on div "Mode Regular Mode Picking Mode Labeling Mode Exit Scan Mode" at bounding box center [1007, 18] width 81 height 37
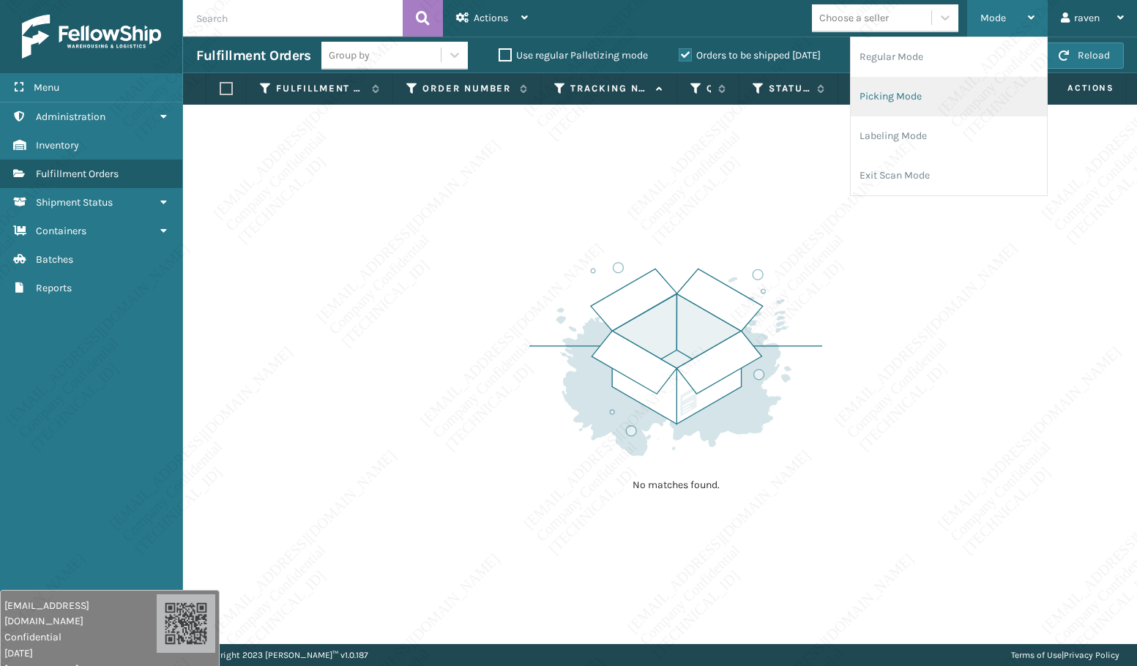
click at [929, 89] on li "Picking Mode" at bounding box center [949, 97] width 196 height 40
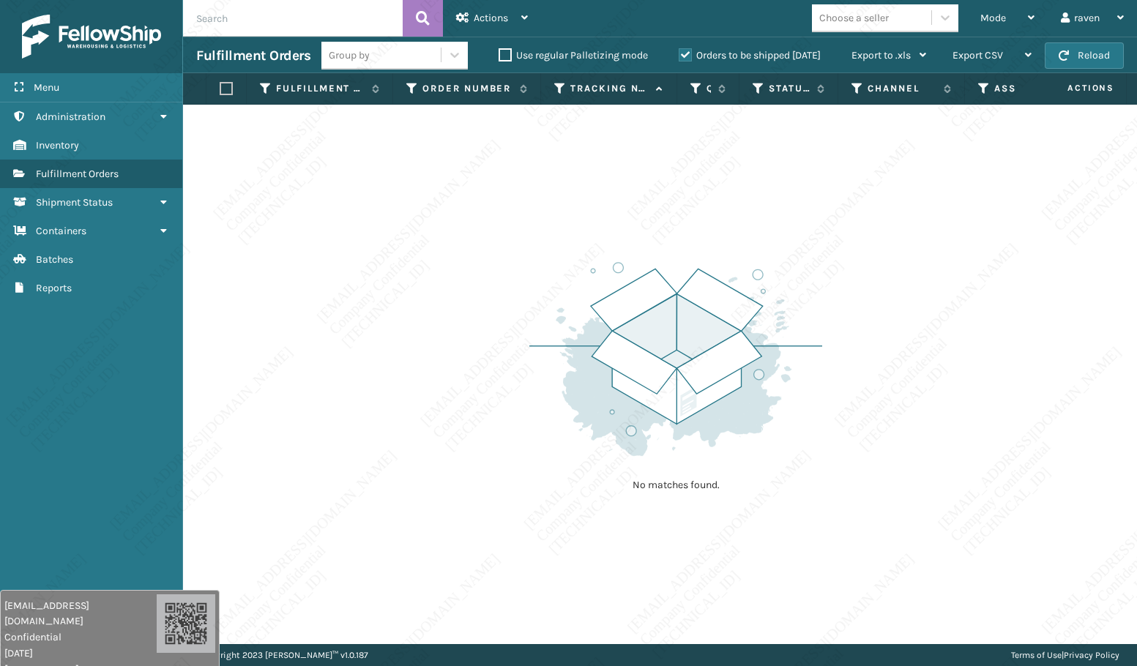
click at [355, 208] on div "No matches found." at bounding box center [660, 374] width 954 height 539
drag, startPoint x: 494, startPoint y: 451, endPoint x: 484, endPoint y: 449, distance: 10.4
click at [493, 450] on div "No matches found." at bounding box center [660, 374] width 954 height 539
click at [484, 449] on div "No matches found." at bounding box center [660, 374] width 954 height 539
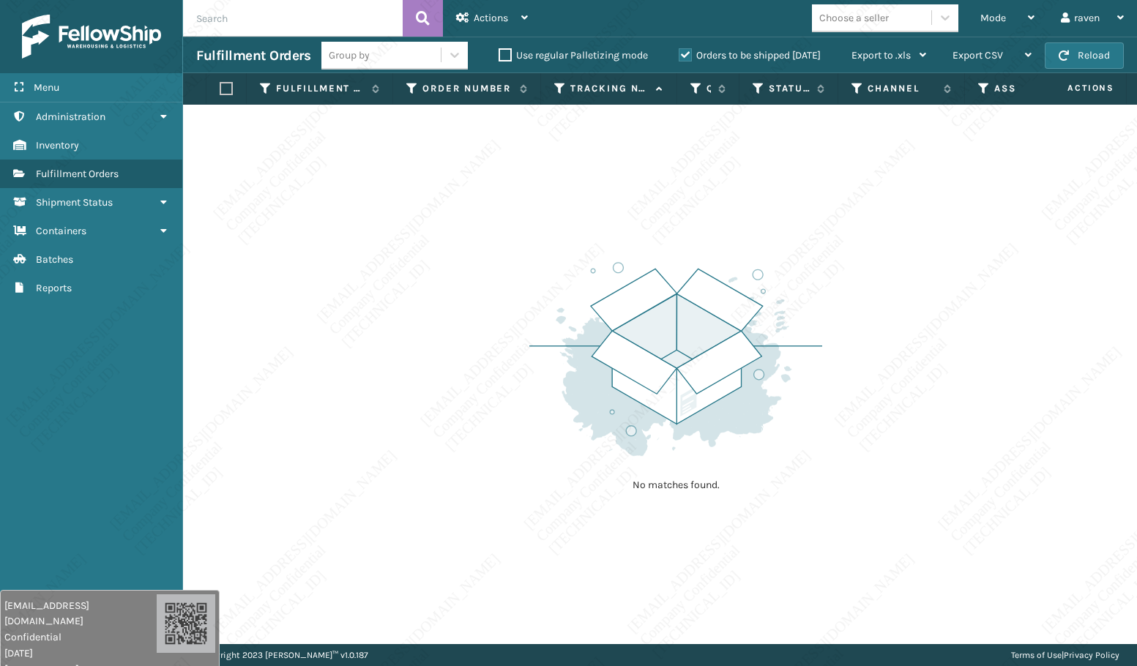
click at [497, 441] on div "No matches found." at bounding box center [660, 374] width 954 height 539
click at [498, 441] on div "No matches found." at bounding box center [660, 374] width 954 height 539
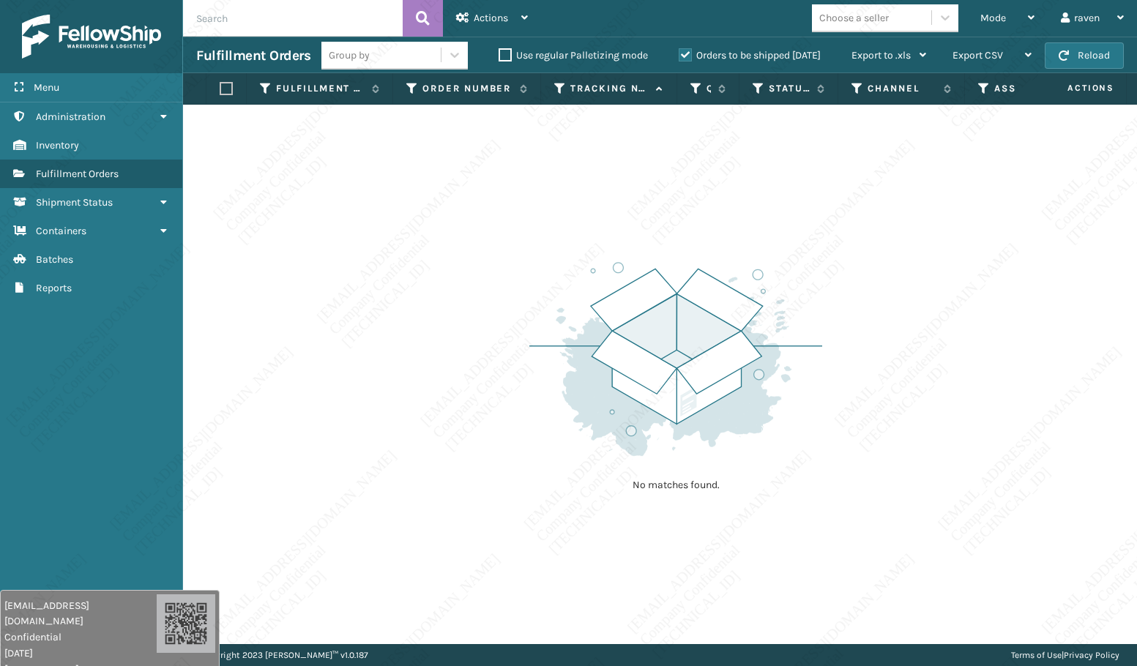
click at [498, 441] on div "No matches found." at bounding box center [660, 374] width 954 height 539
click at [500, 441] on div "No matches found." at bounding box center [660, 374] width 954 height 539
click at [499, 441] on div "No matches found." at bounding box center [660, 374] width 954 height 539
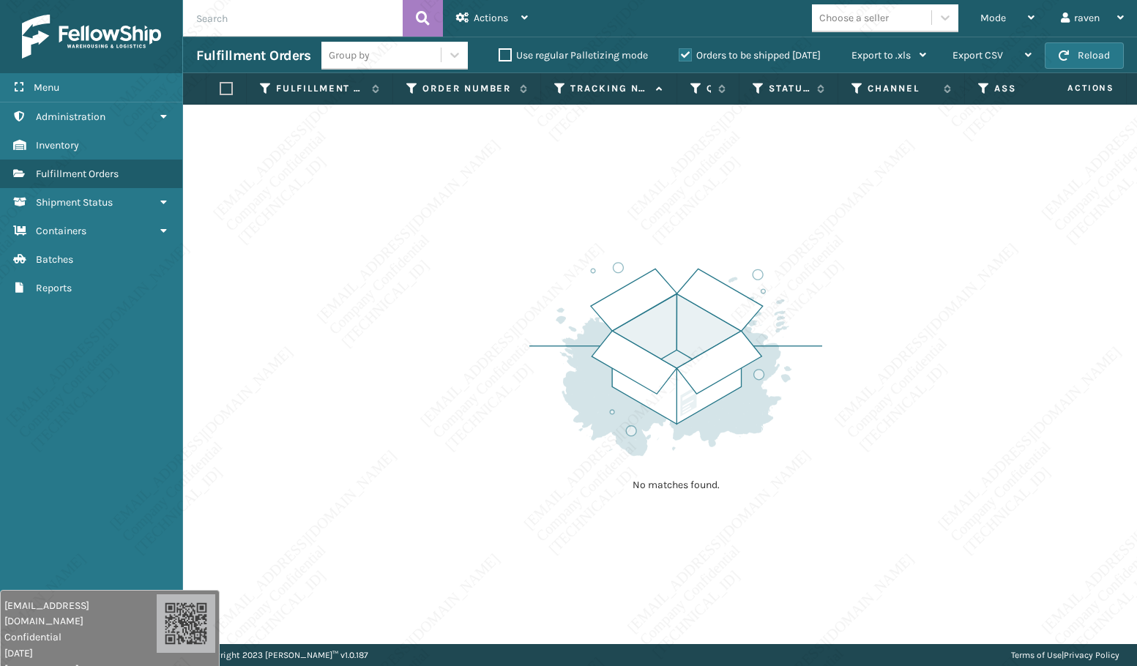
click at [499, 441] on div "No matches found." at bounding box center [660, 374] width 954 height 539
click at [496, 438] on div "No matches found." at bounding box center [660, 374] width 954 height 539
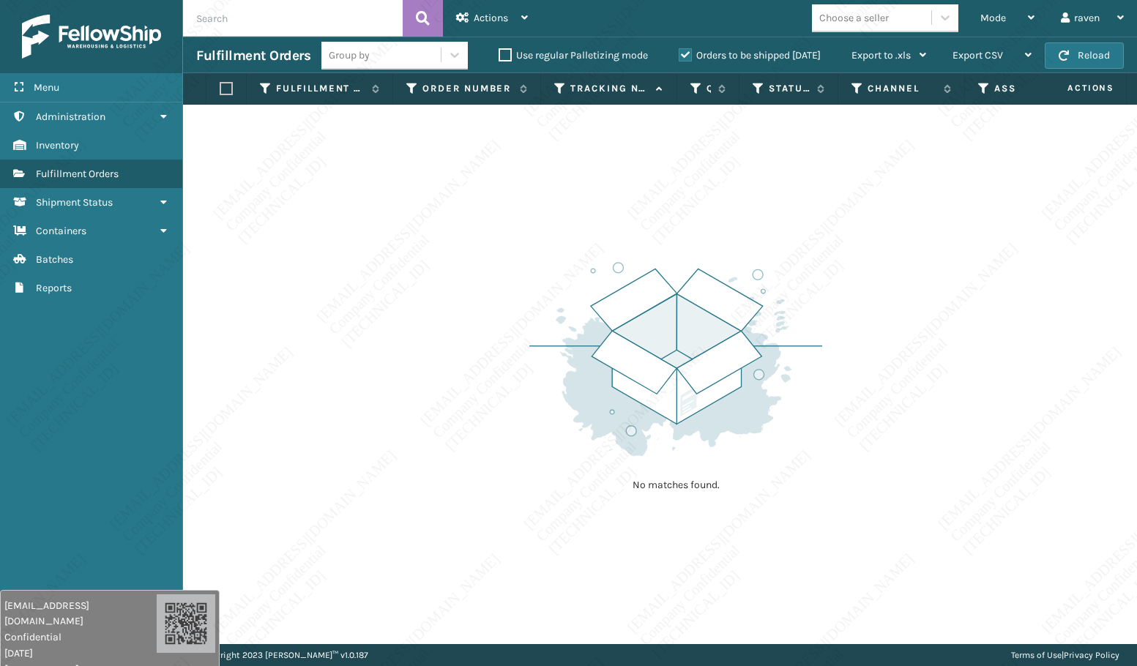
click at [495, 466] on div "No matches found." at bounding box center [660, 374] width 954 height 539
click at [494, 463] on div "No matches found." at bounding box center [660, 374] width 954 height 539
click at [493, 475] on div "No matches found." at bounding box center [660, 374] width 954 height 539
click at [490, 477] on div "No matches found." at bounding box center [660, 374] width 954 height 539
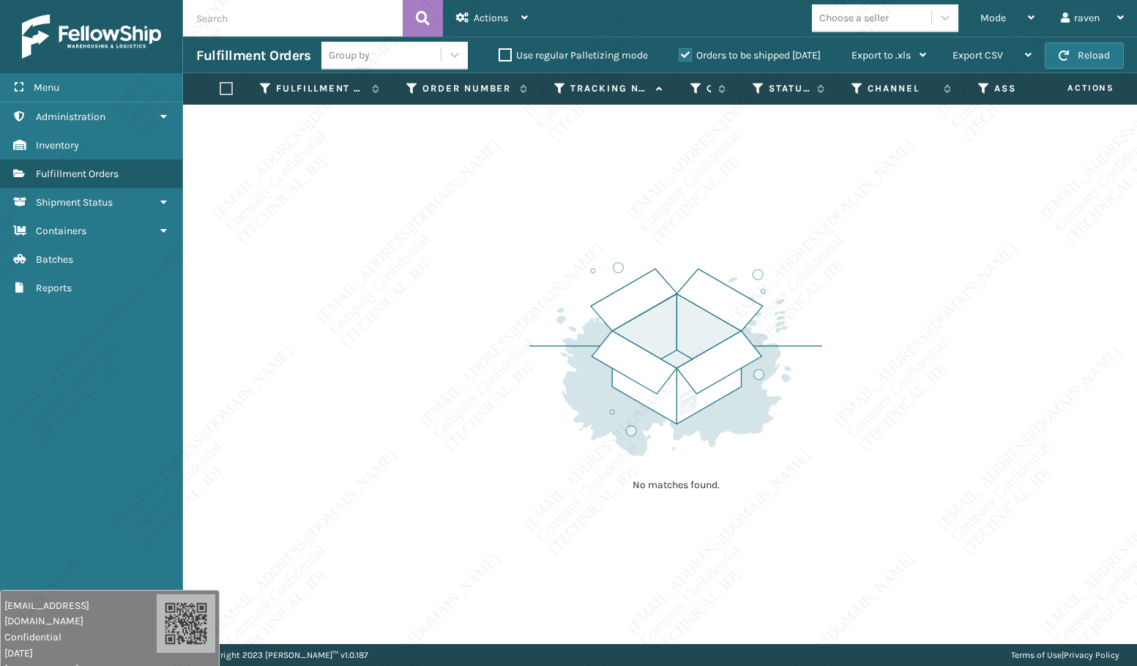
click at [490, 477] on div "No matches found." at bounding box center [660, 374] width 954 height 539
click at [492, 481] on div "No matches found." at bounding box center [660, 374] width 954 height 539
click at [494, 482] on div "No matches found." at bounding box center [660, 374] width 954 height 539
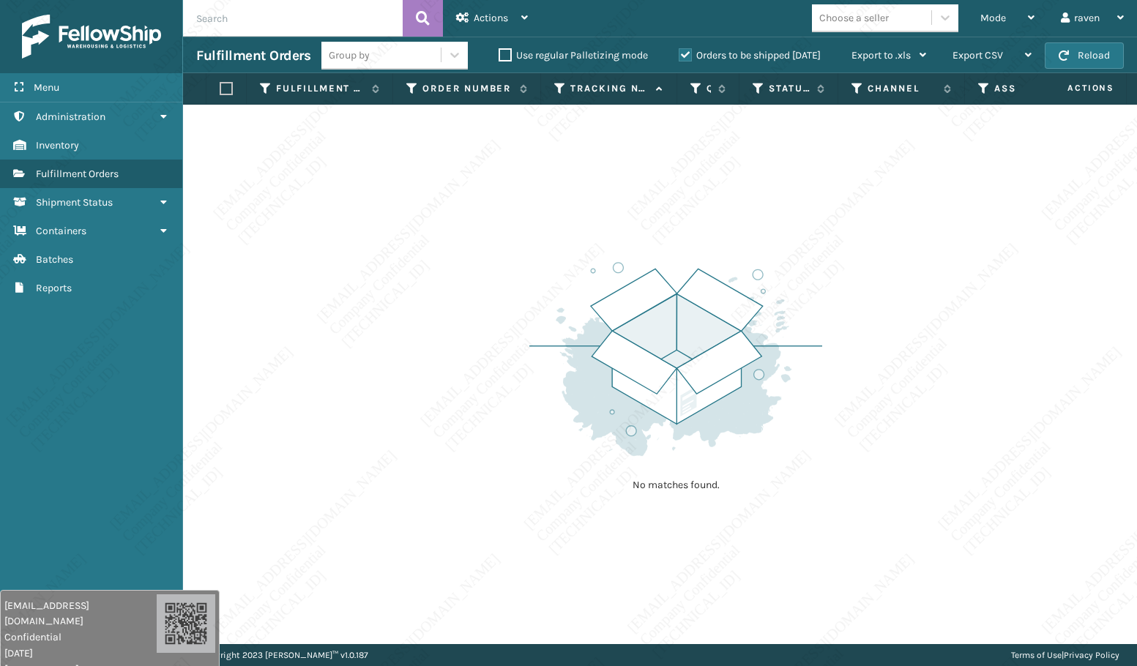
click at [440, 492] on div "No matches found." at bounding box center [660, 374] width 954 height 539
click at [441, 496] on div "No matches found." at bounding box center [660, 374] width 954 height 539
click at [440, 496] on div "No matches found." at bounding box center [660, 374] width 954 height 539
click at [440, 495] on div "No matches found." at bounding box center [660, 374] width 954 height 539
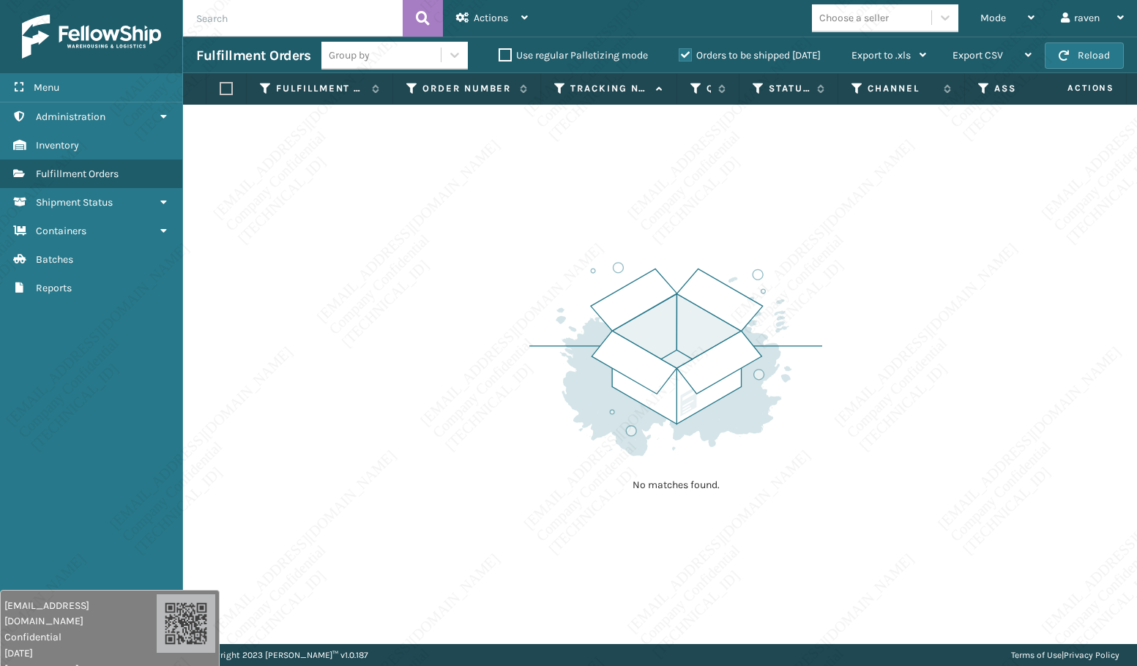
click at [438, 495] on div "No matches found." at bounding box center [660, 374] width 954 height 539
click at [437, 497] on div "No matches found." at bounding box center [660, 374] width 954 height 539
click at [436, 500] on div "No matches found." at bounding box center [660, 374] width 954 height 539
click at [456, 498] on div "No matches found." at bounding box center [660, 374] width 954 height 539
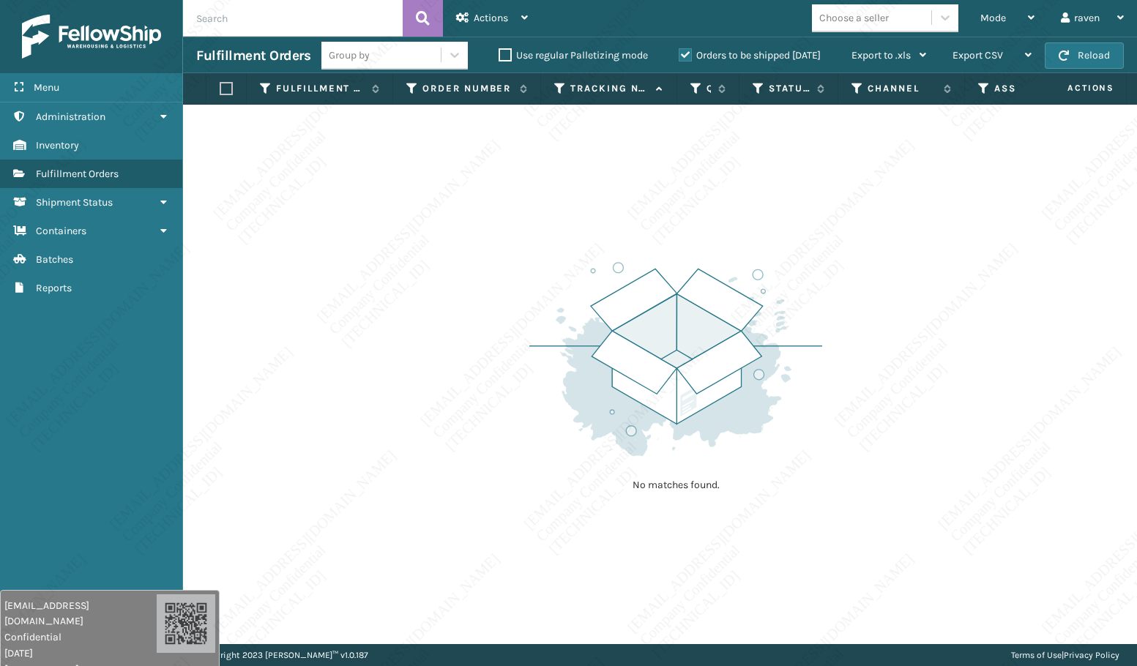
click at [456, 498] on div "No matches found." at bounding box center [660, 374] width 954 height 539
click at [457, 499] on div "No matches found." at bounding box center [660, 374] width 954 height 539
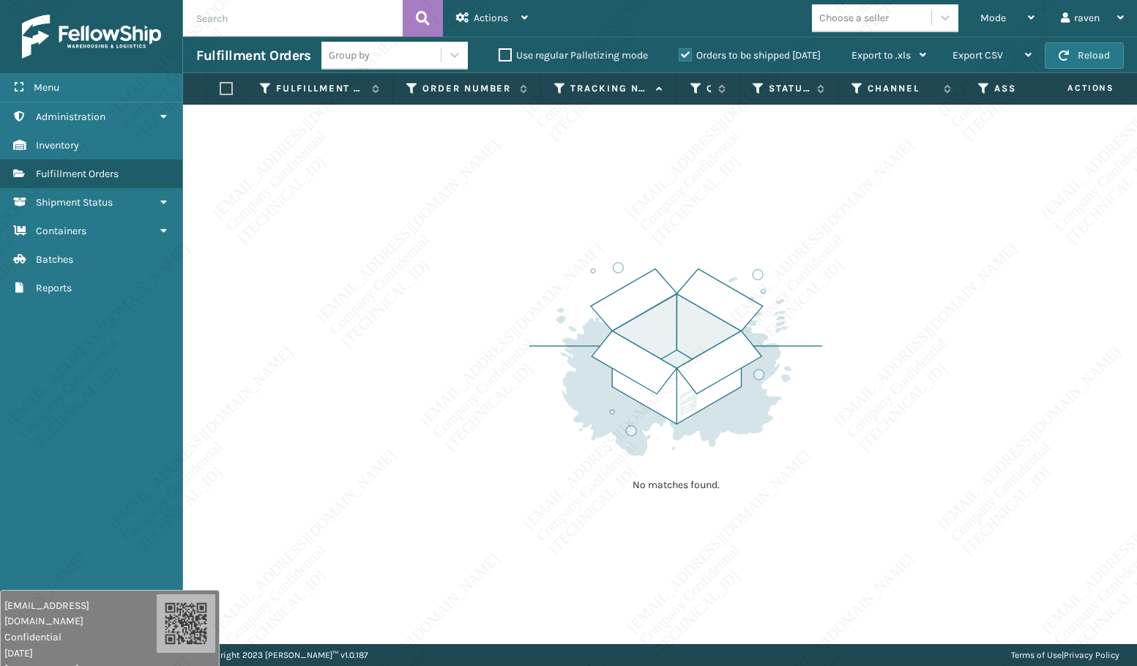
click at [457, 499] on div "No matches found." at bounding box center [660, 374] width 954 height 539
click at [459, 502] on div "No matches found." at bounding box center [660, 374] width 954 height 539
click at [460, 502] on div "No matches found." at bounding box center [660, 374] width 954 height 539
click at [459, 504] on div "No matches found." at bounding box center [660, 374] width 954 height 539
click at [456, 450] on div "No matches found." at bounding box center [660, 374] width 954 height 539
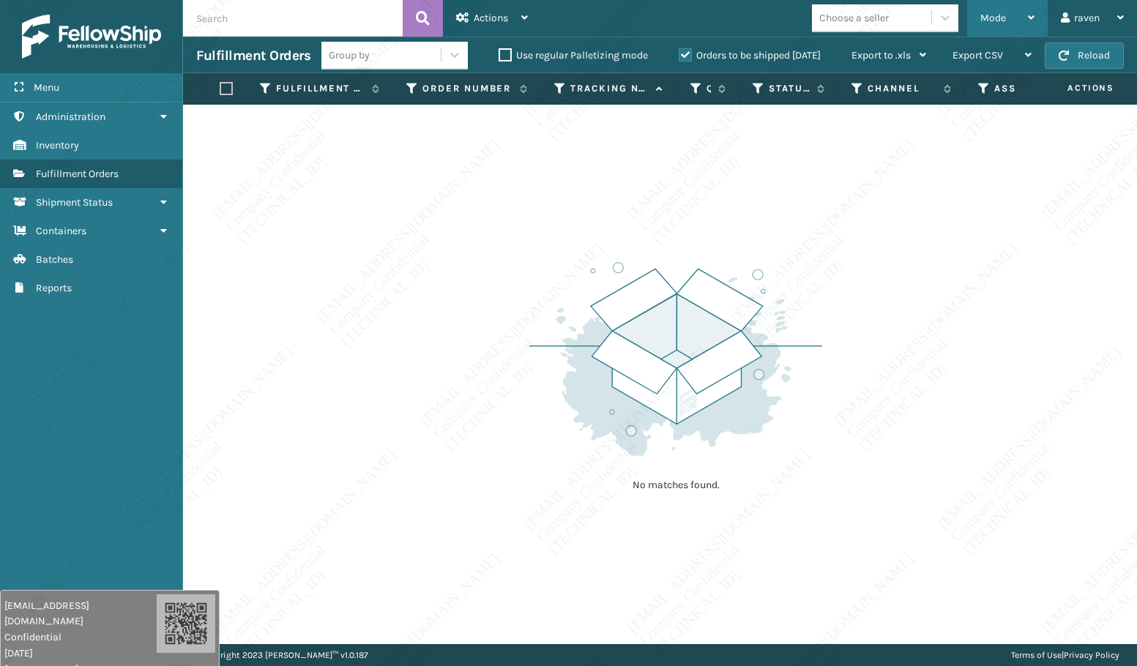
click at [993, 21] on span "Mode" at bounding box center [993, 18] width 26 height 12
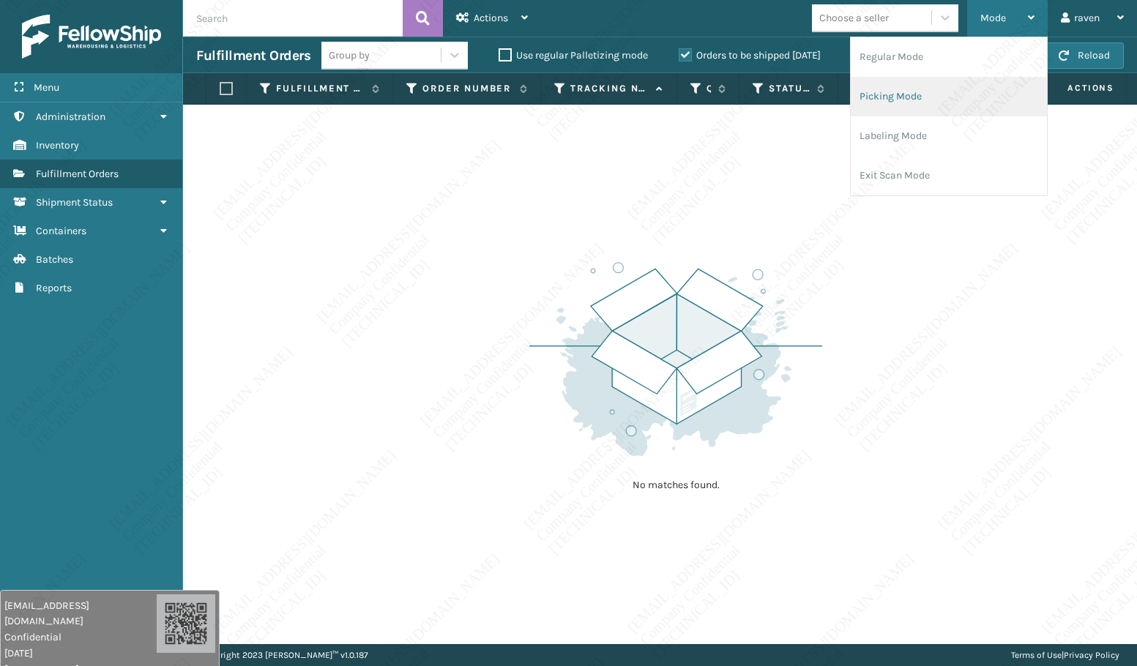
click at [933, 97] on li "Picking Mode" at bounding box center [949, 97] width 196 height 40
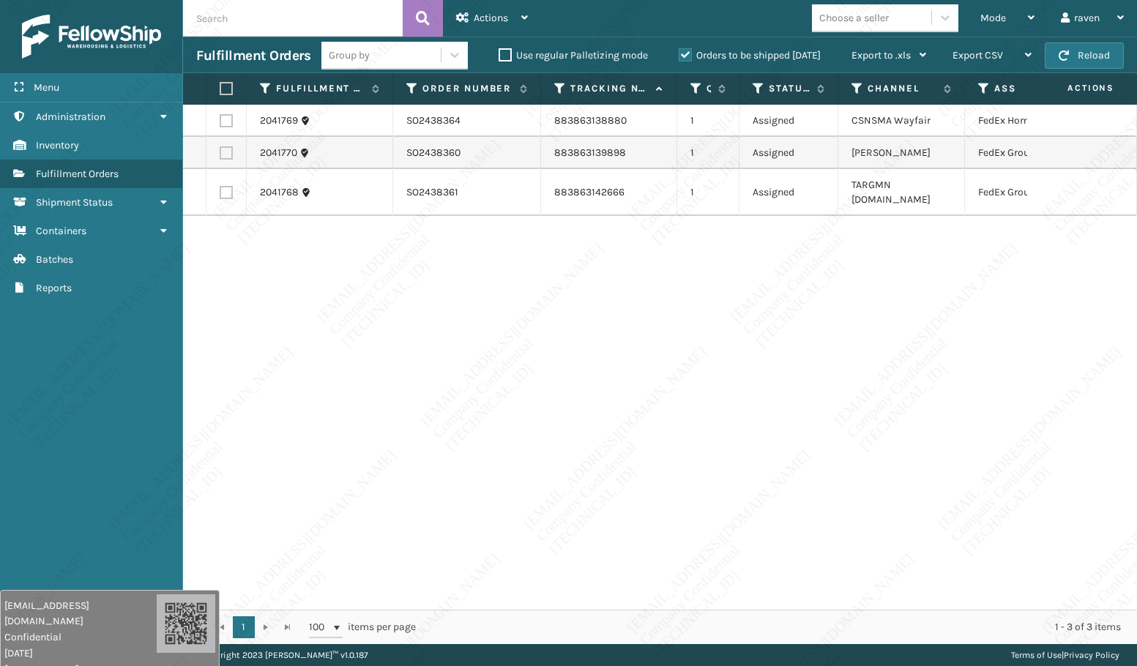
click at [920, 324] on div "2041769 SO2438364 883863138880 1 Assigned CSNSMA Wayfair FedEx Home Delivery 20…" at bounding box center [660, 357] width 954 height 505
click at [957, 244] on div "2041769 SO2438364 883863138880 1 Assigned CSNSMA Wayfair FedEx Home Delivery 20…" at bounding box center [660, 357] width 954 height 505
drag, startPoint x: 517, startPoint y: 365, endPoint x: 505, endPoint y: 367, distance: 12.6
click at [518, 357] on div "2041769 SO2438364 883863138880 1 Assigned CSNSMA Wayfair FedEx Home Delivery 20…" at bounding box center [660, 357] width 954 height 505
click at [498, 377] on div "2041769 SO2438364 883863138880 1 Assigned CSNSMA Wayfair FedEx Home Delivery 20…" at bounding box center [660, 357] width 954 height 505
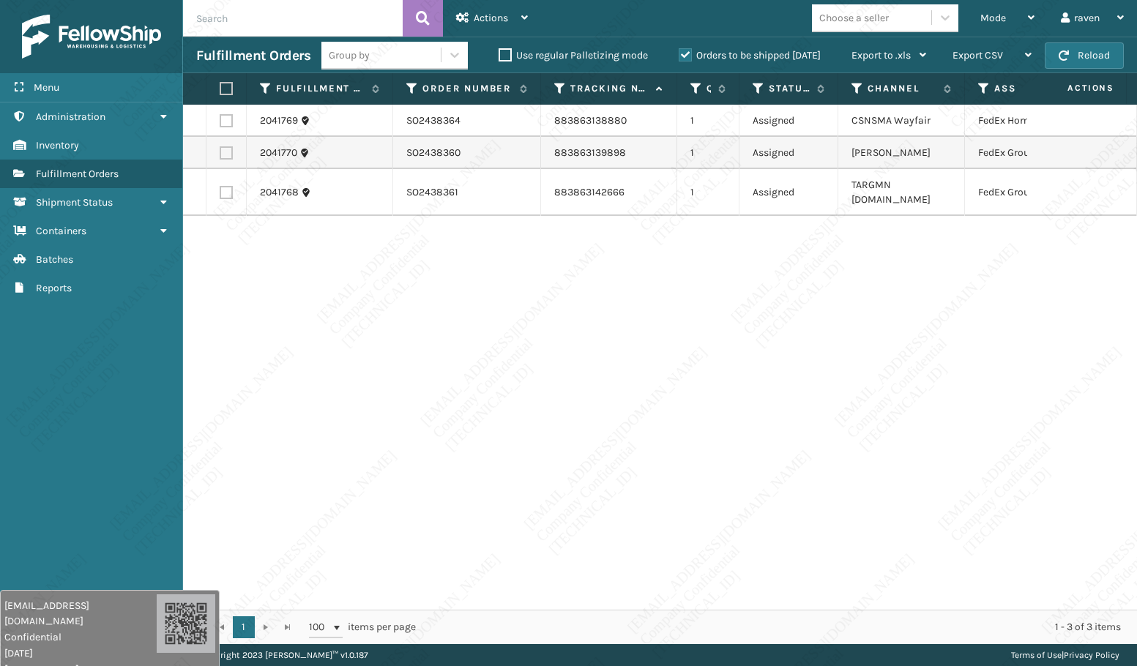
click at [498, 377] on div "2041769 SO2438364 883863138880 1 Assigned CSNSMA Wayfair FedEx Home Delivery 20…" at bounding box center [660, 357] width 954 height 505
click at [515, 349] on div "2041769 SO2438364 883863138880 1 Assigned CSNSMA Wayfair FedEx Home Delivery 20…" at bounding box center [660, 357] width 954 height 505
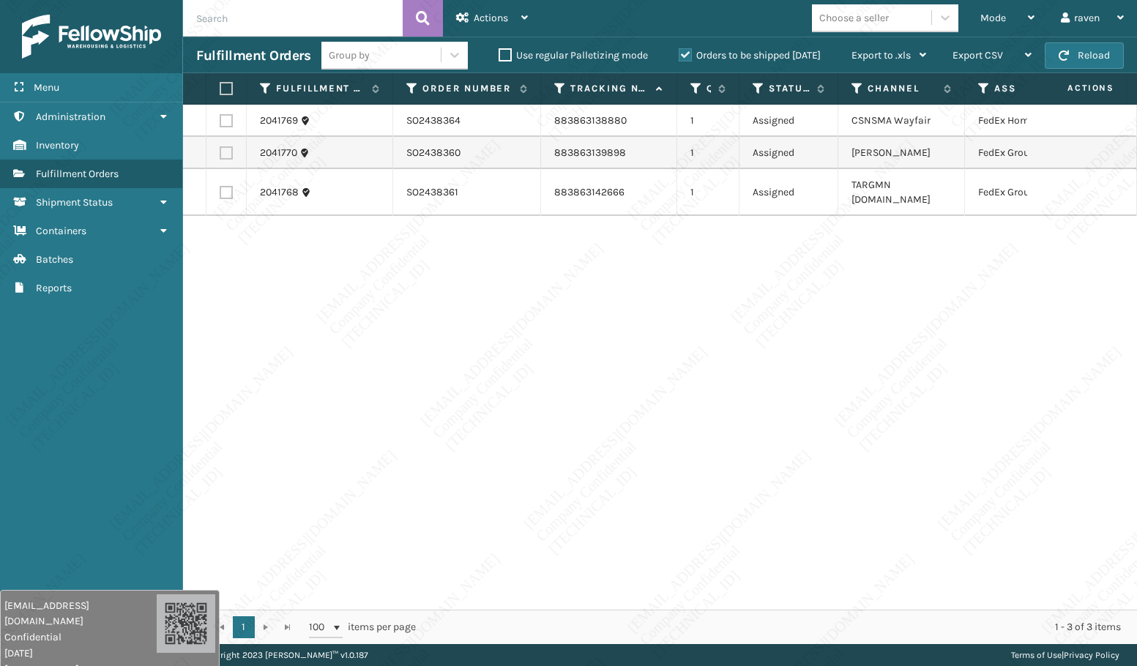
click at [515, 349] on div "2041769 SO2438364 883863138880 1 Assigned CSNSMA Wayfair FedEx Home Delivery 20…" at bounding box center [660, 357] width 954 height 505
click at [591, 342] on div "2041769 SO2438364 883863138880 1 Assigned CSNSMA Wayfair FedEx Home Delivery 20…" at bounding box center [660, 357] width 954 height 505
click at [1001, 22] on span "Mode" at bounding box center [993, 18] width 26 height 12
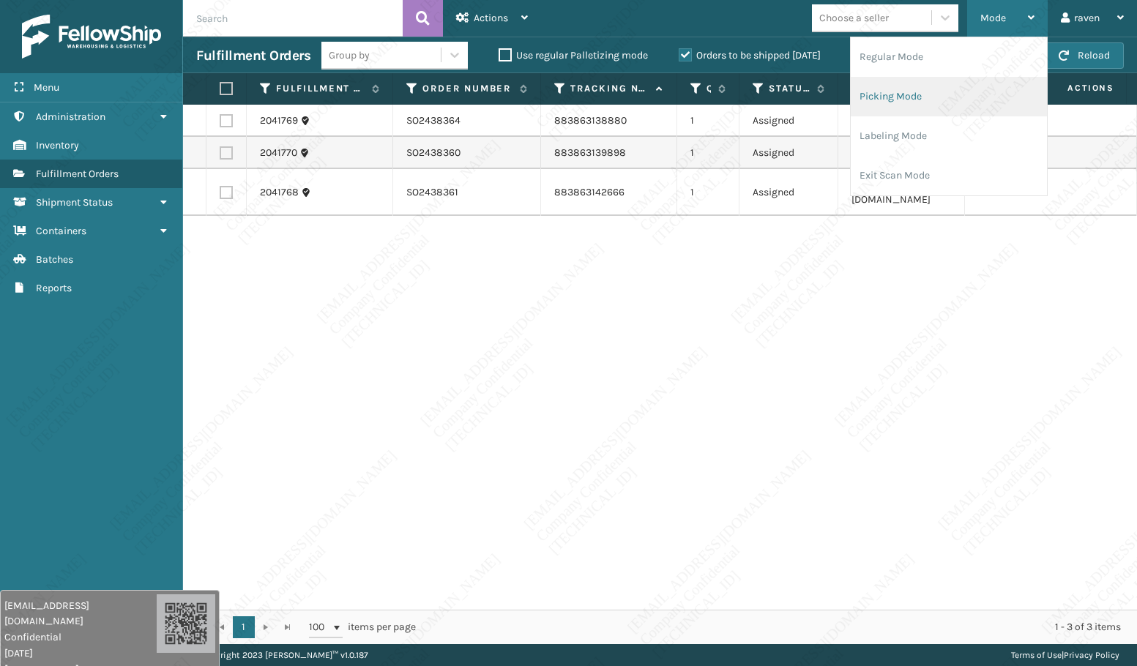
click at [924, 99] on li "Picking Mode" at bounding box center [949, 97] width 196 height 40
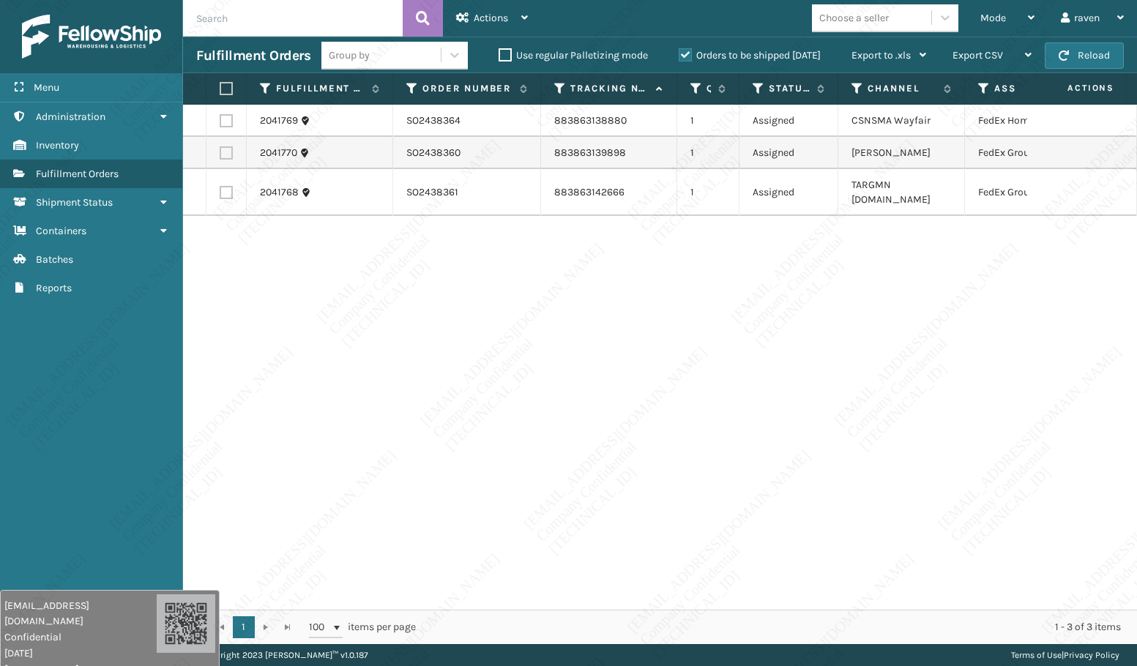
click at [372, 274] on div "2041769 SO2438364 883863138880 1 Assigned CSNSMA Wayfair FedEx Home Delivery 20…" at bounding box center [660, 357] width 954 height 505
drag, startPoint x: 226, startPoint y: 153, endPoint x: 230, endPoint y: 165, distance: 13.0
click at [226, 153] on label at bounding box center [226, 152] width 13 height 13
click at [220, 153] on input "checkbox" at bounding box center [220, 151] width 1 height 10
click at [228, 186] on label at bounding box center [226, 192] width 13 height 13
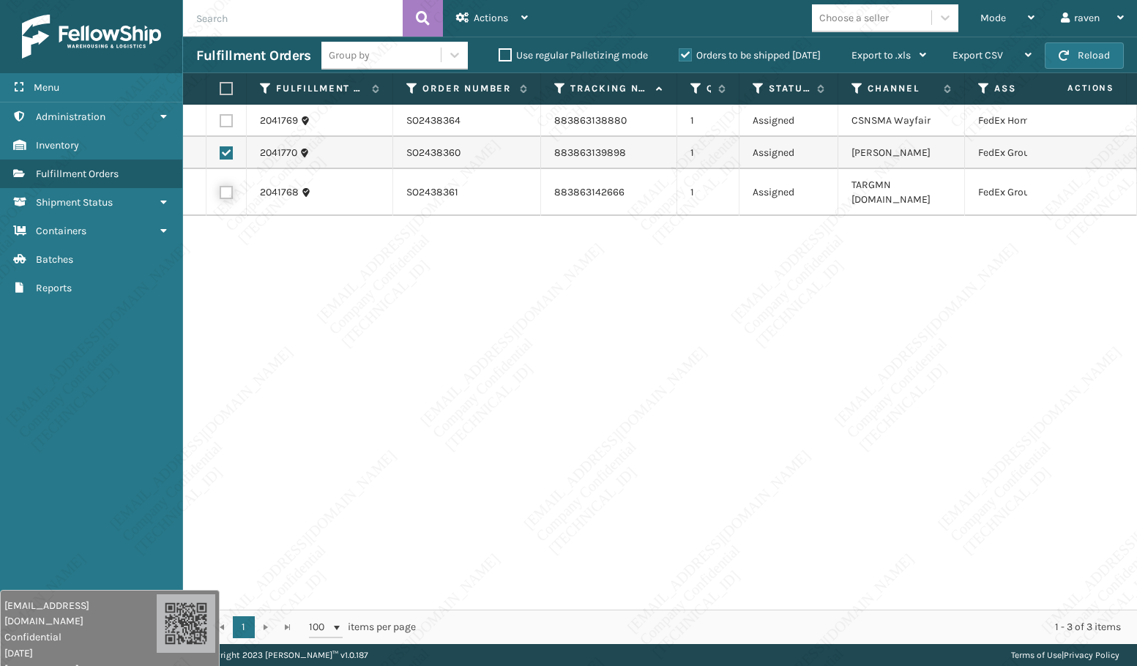
click at [220, 186] on input "checkbox" at bounding box center [220, 191] width 1 height 10
click at [512, 7] on div "Actions" at bounding box center [492, 18] width 72 height 37
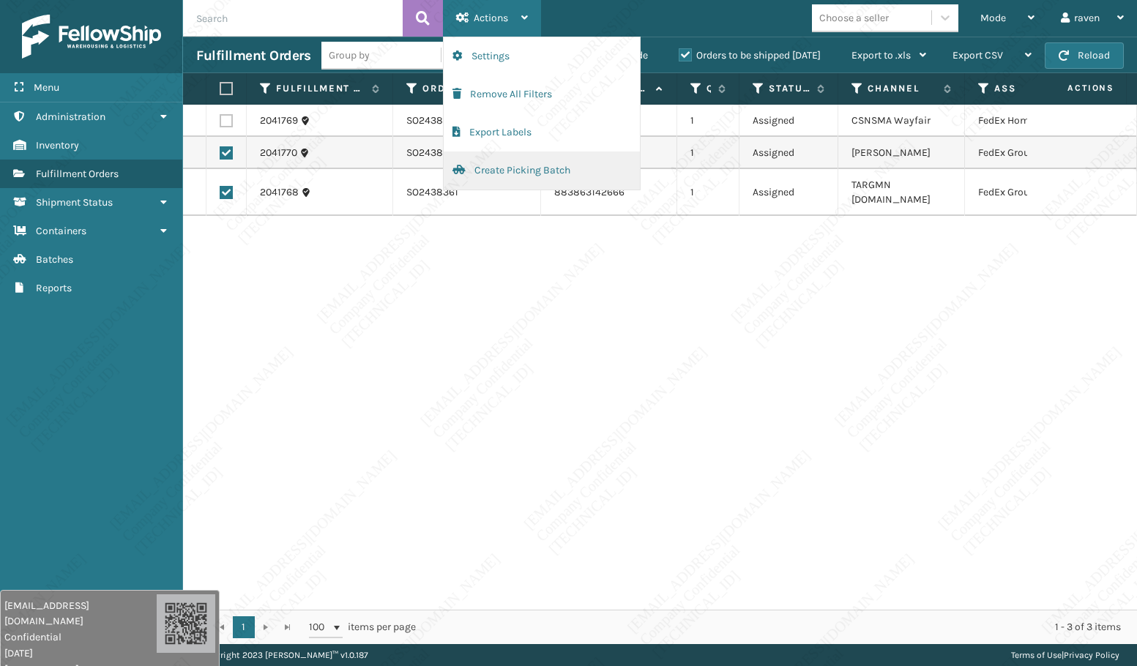
click at [485, 173] on button "Create Picking Batch" at bounding box center [542, 171] width 196 height 38
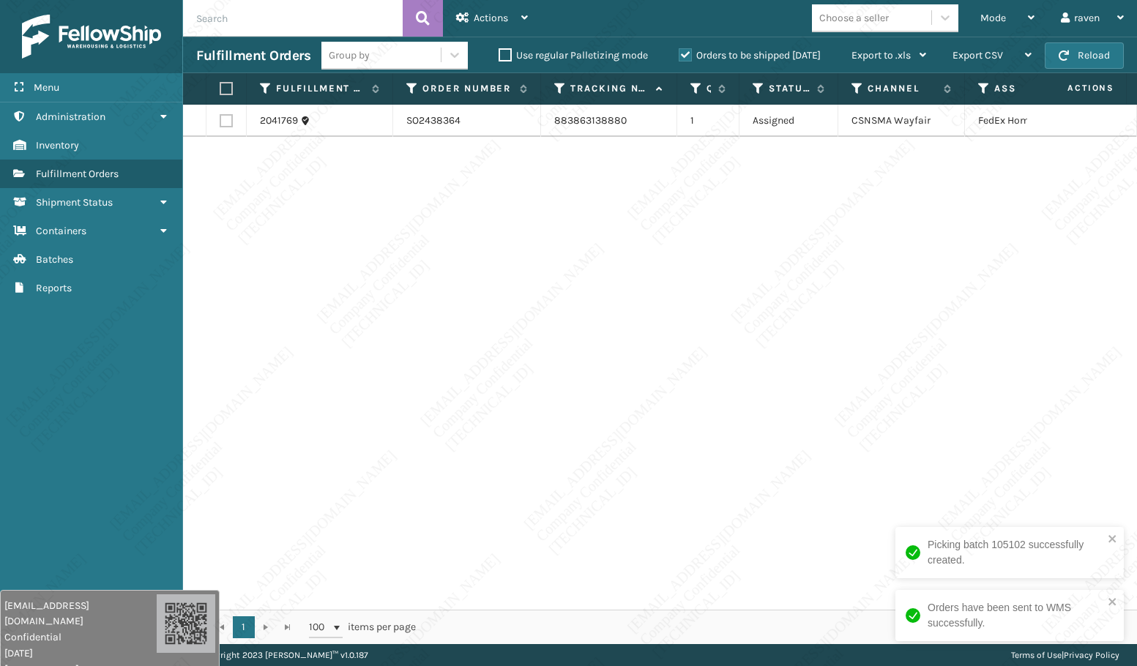
click at [780, 215] on div "2041769 SO2438364 883863138880 1 Assigned CSNSMA Wayfair FedEx Home Delivery" at bounding box center [660, 357] width 954 height 505
click at [233, 90] on th at bounding box center [226, 88] width 40 height 31
click at [225, 90] on label at bounding box center [224, 88] width 9 height 13
click at [220, 90] on input "checkbox" at bounding box center [220, 89] width 1 height 10
click at [498, 22] on span "Actions" at bounding box center [491, 18] width 34 height 12
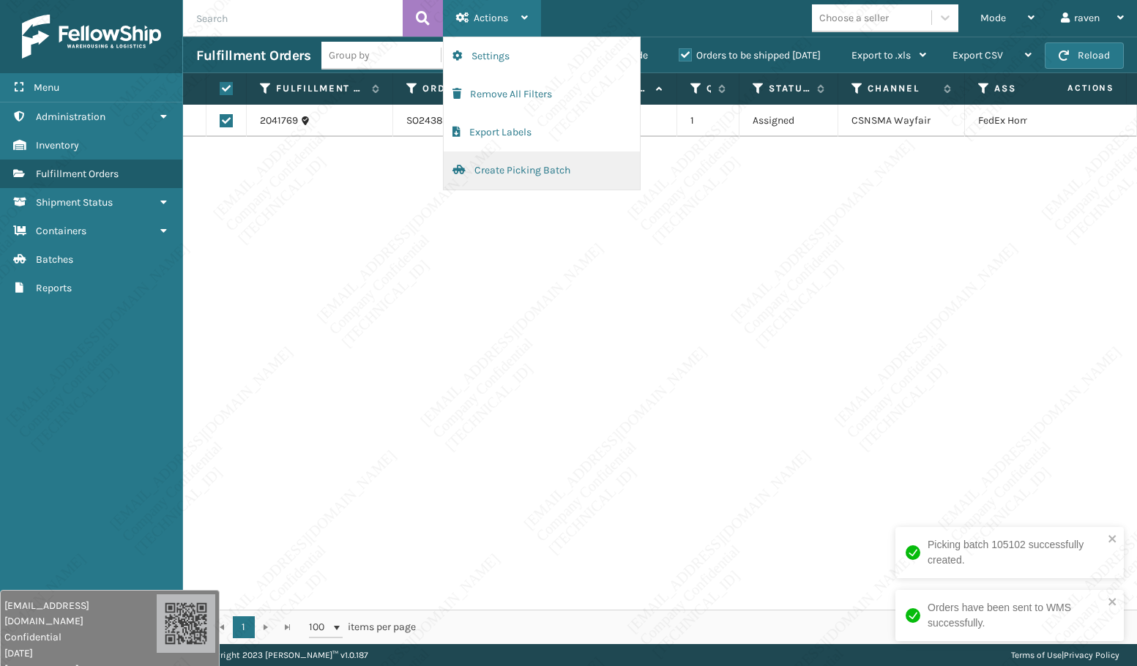
click at [507, 174] on button "Create Picking Batch" at bounding box center [542, 171] width 196 height 38
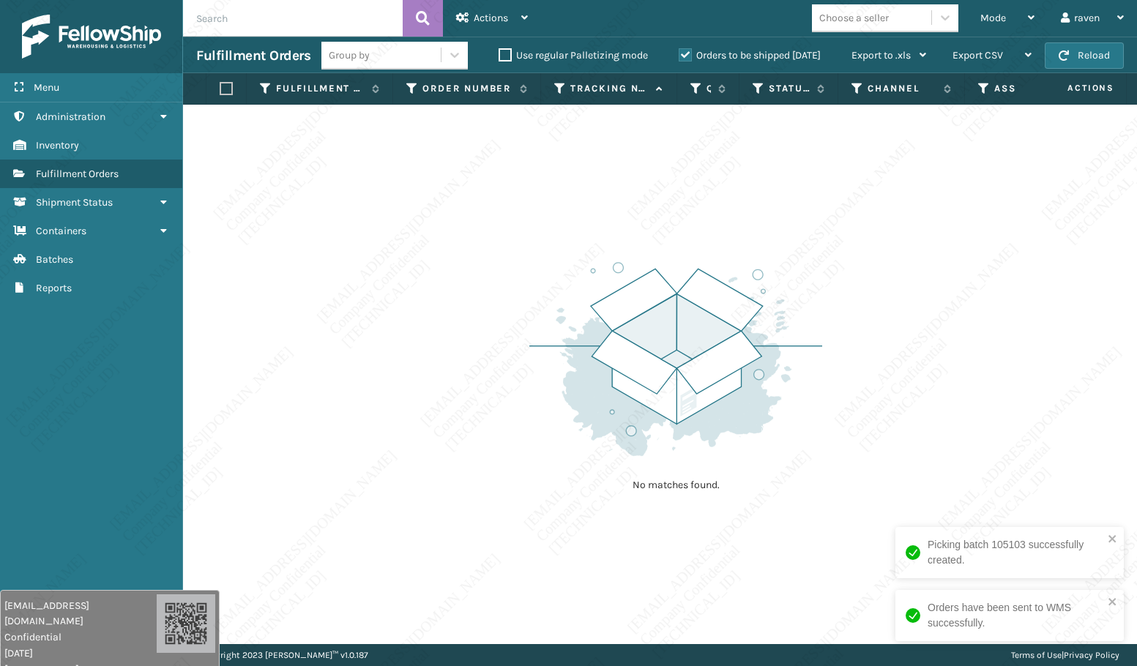
click at [848, 356] on div "No matches found." at bounding box center [660, 374] width 954 height 539
click at [829, 372] on div "No matches found." at bounding box center [660, 374] width 954 height 539
click at [641, 205] on div "No matches found." at bounding box center [660, 374] width 954 height 539
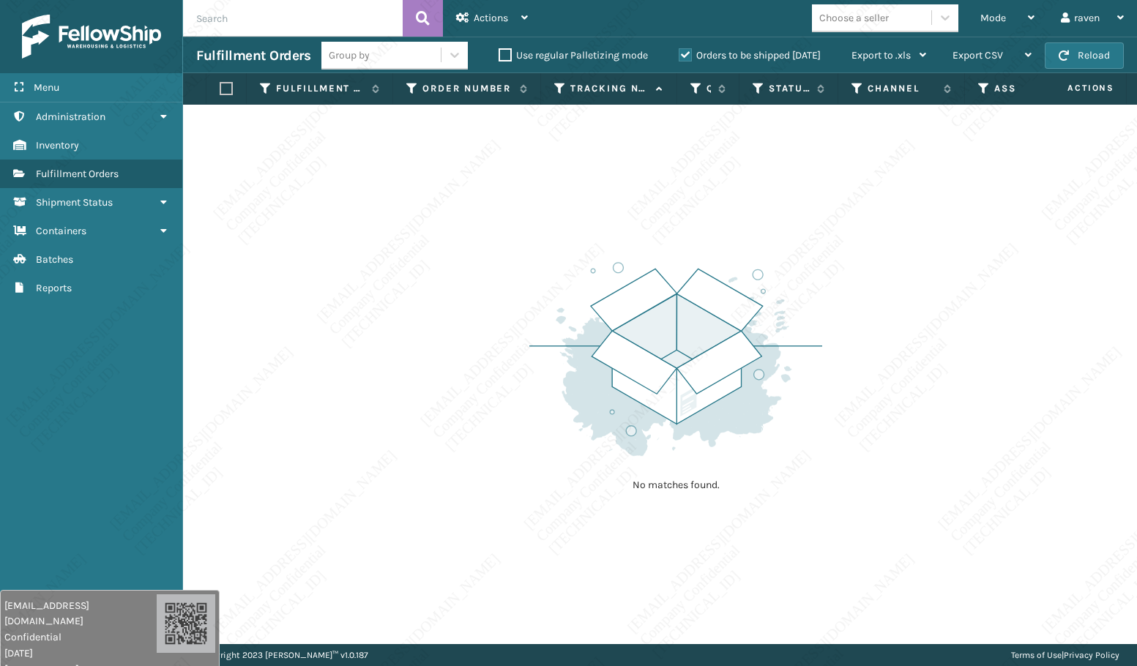
click at [642, 205] on div "No matches found." at bounding box center [660, 374] width 954 height 539
click at [642, 207] on div "No matches found." at bounding box center [660, 374] width 954 height 539
click at [643, 210] on div "No matches found." at bounding box center [660, 374] width 954 height 539
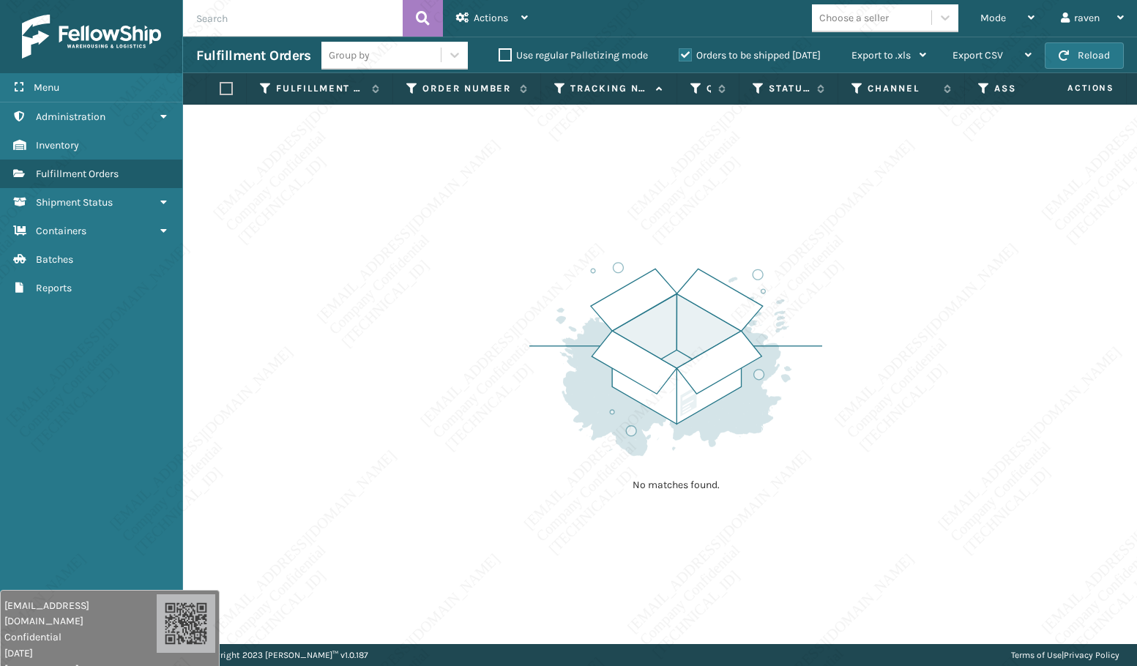
click at [643, 210] on div "No matches found." at bounding box center [660, 374] width 954 height 539
click at [646, 212] on div "No matches found." at bounding box center [660, 374] width 954 height 539
click at [649, 214] on div "No matches found." at bounding box center [660, 374] width 954 height 539
click at [656, 212] on div "No matches found." at bounding box center [660, 374] width 954 height 539
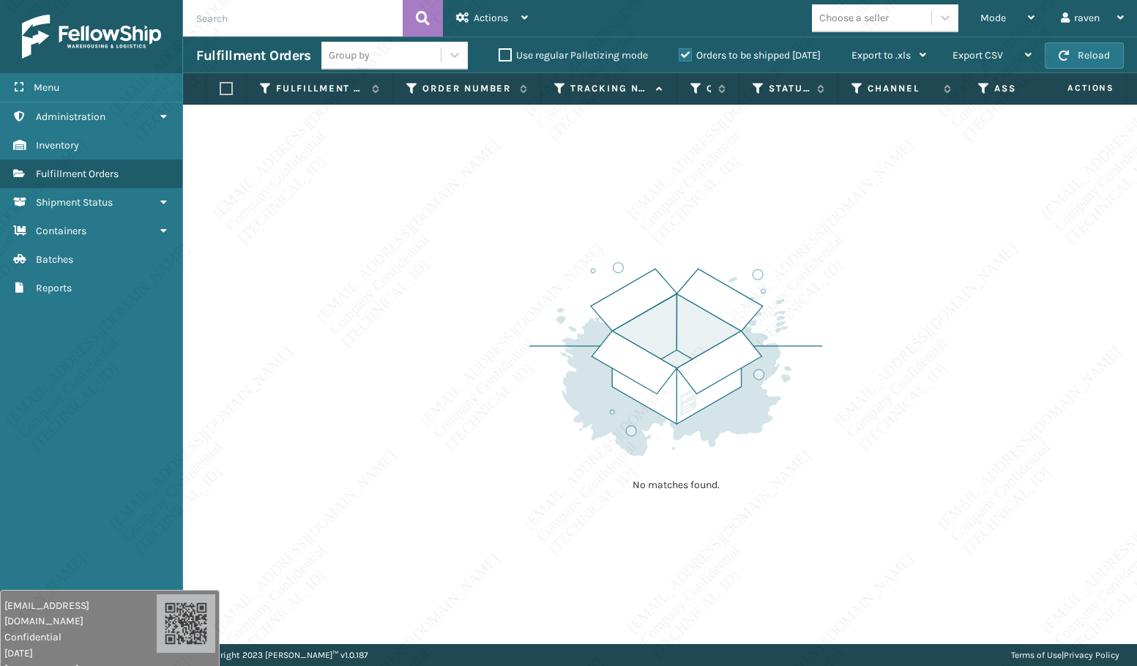
click at [658, 215] on div "No matches found." at bounding box center [660, 374] width 954 height 539
click at [656, 214] on div "No matches found." at bounding box center [660, 374] width 954 height 539
click at [656, 213] on div "No matches found." at bounding box center [660, 374] width 954 height 539
click at [657, 212] on div "No matches found." at bounding box center [660, 374] width 954 height 539
click at [657, 214] on div "No matches found." at bounding box center [660, 374] width 954 height 539
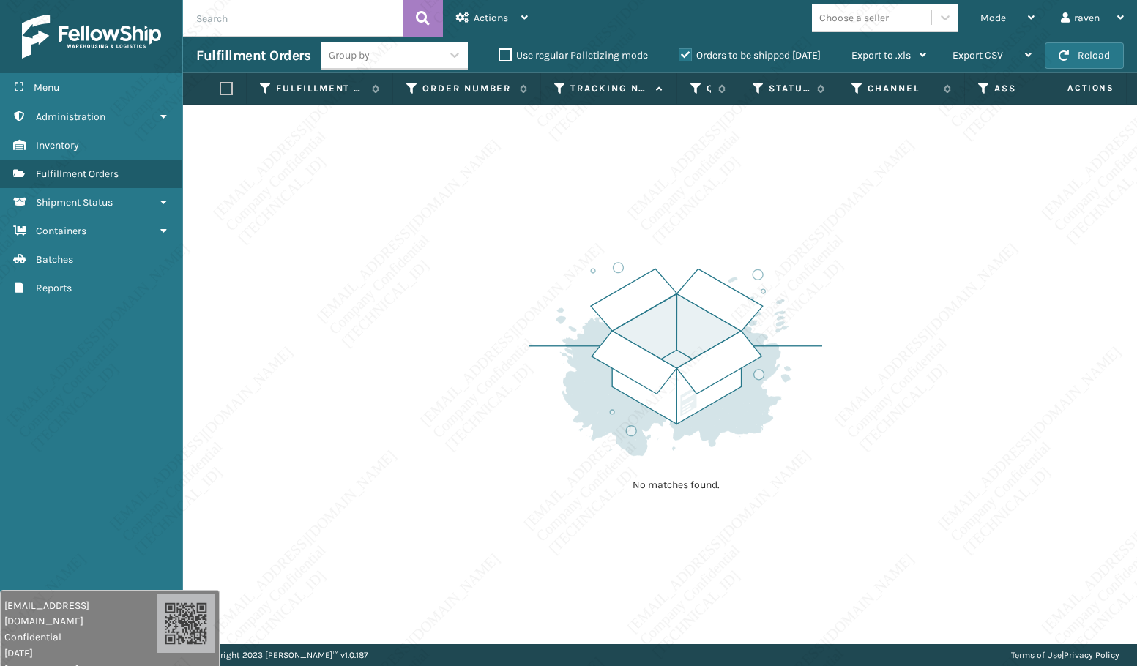
click at [657, 215] on div "No matches found." at bounding box center [660, 374] width 954 height 539
click at [657, 214] on div "No matches found." at bounding box center [660, 374] width 954 height 539
click at [668, 217] on div "No matches found." at bounding box center [660, 374] width 954 height 539
click at [669, 216] on div "No matches found." at bounding box center [660, 374] width 954 height 539
click at [670, 217] on div "No matches found." at bounding box center [660, 374] width 954 height 539
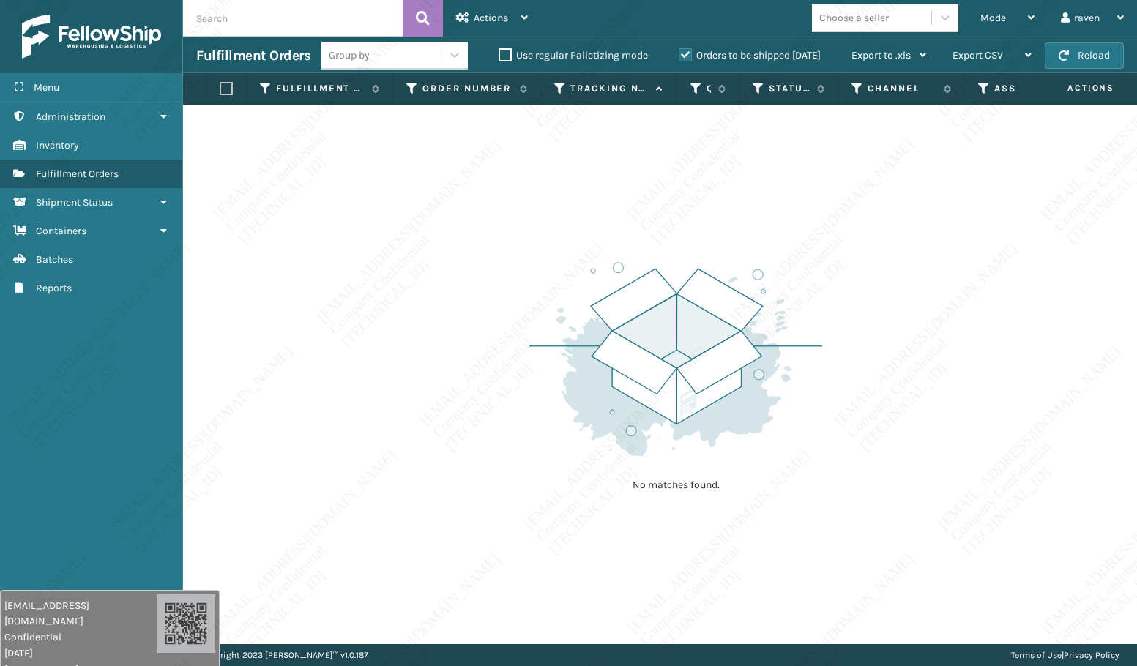
click at [670, 217] on div "No matches found." at bounding box center [660, 374] width 954 height 539
click at [670, 216] on div "No matches found." at bounding box center [660, 374] width 954 height 539
click at [671, 217] on div "No matches found." at bounding box center [660, 374] width 954 height 539
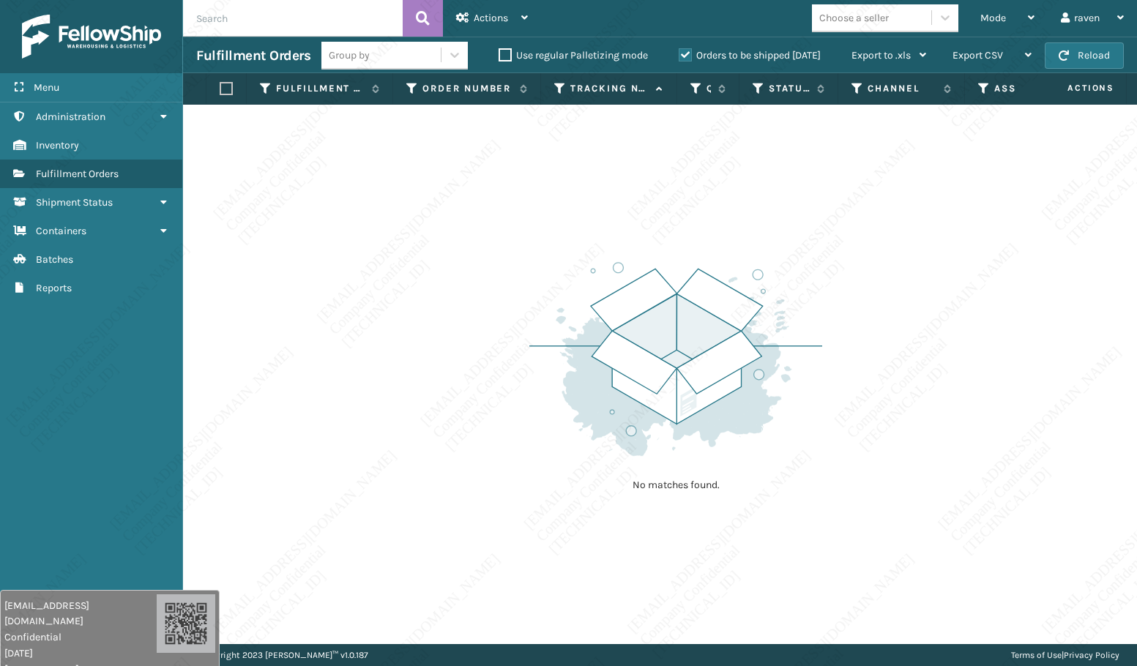
click at [679, 220] on div "No matches found." at bounding box center [660, 374] width 954 height 539
click at [949, 100] on th "Channel" at bounding box center [901, 88] width 127 height 31
click at [992, 28] on div "Mode" at bounding box center [1007, 18] width 54 height 37
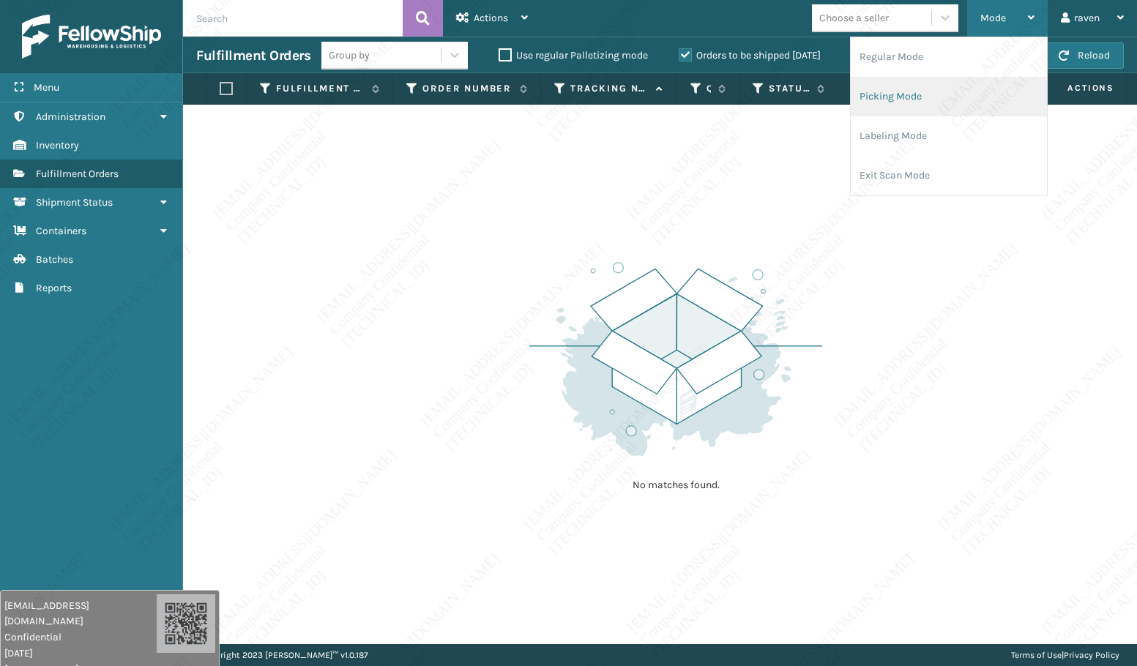
click at [941, 97] on li "Picking Mode" at bounding box center [949, 97] width 196 height 40
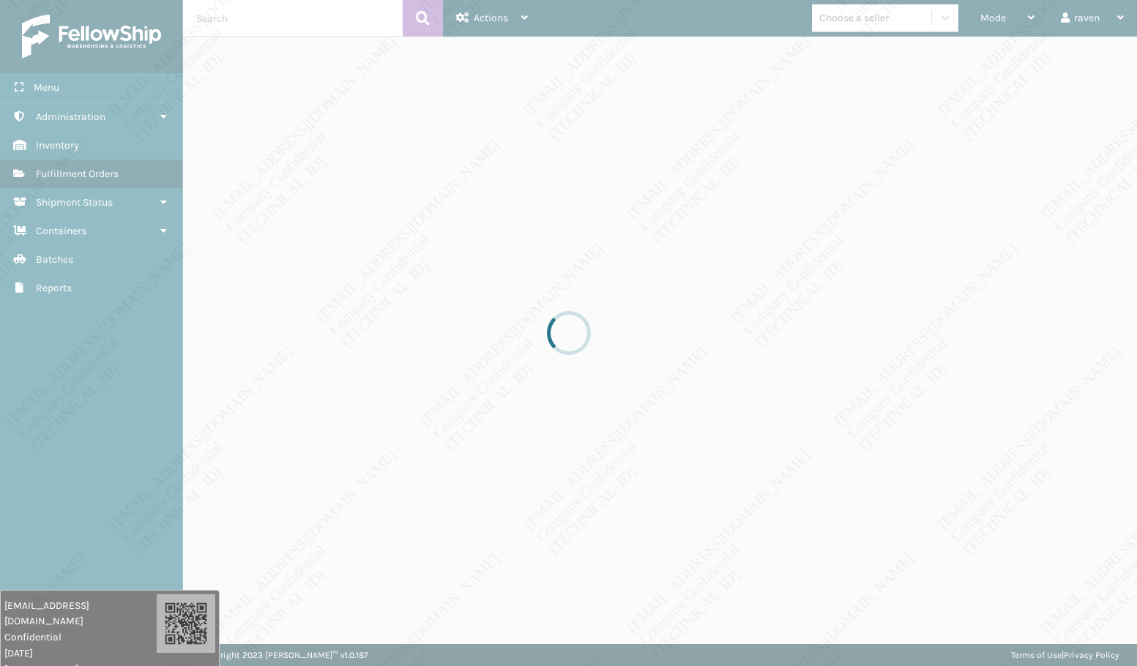
click at [923, 176] on div at bounding box center [568, 333] width 1137 height 666
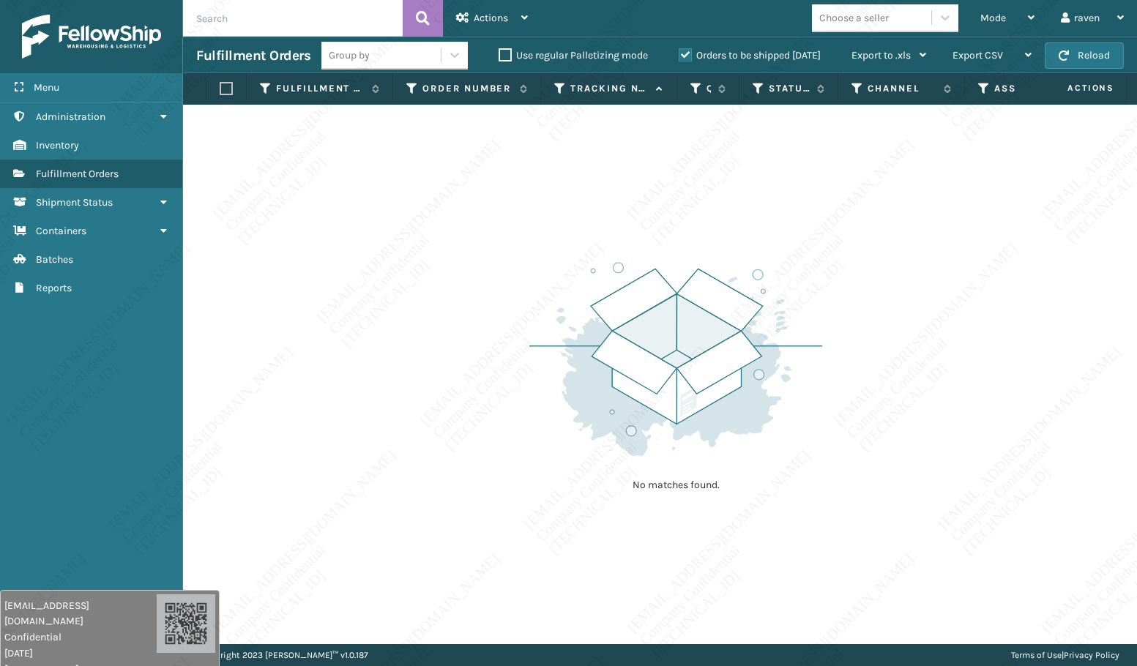
click at [914, 233] on div "No matches found." at bounding box center [660, 374] width 954 height 539
click at [915, 243] on div "No matches found." at bounding box center [660, 374] width 954 height 539
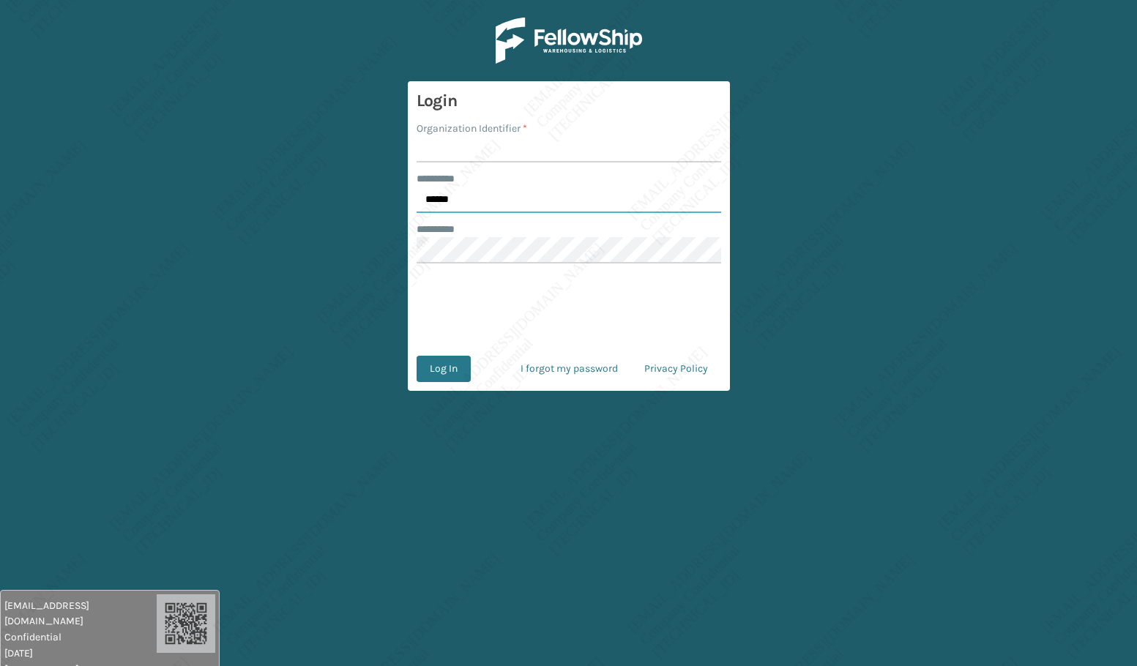
click at [487, 201] on input "******" at bounding box center [568, 200] width 304 height 26
click at [466, 152] on input "Organization Identifier *" at bounding box center [568, 149] width 304 height 26
click at [449, 369] on button "Log In" at bounding box center [443, 369] width 54 height 26
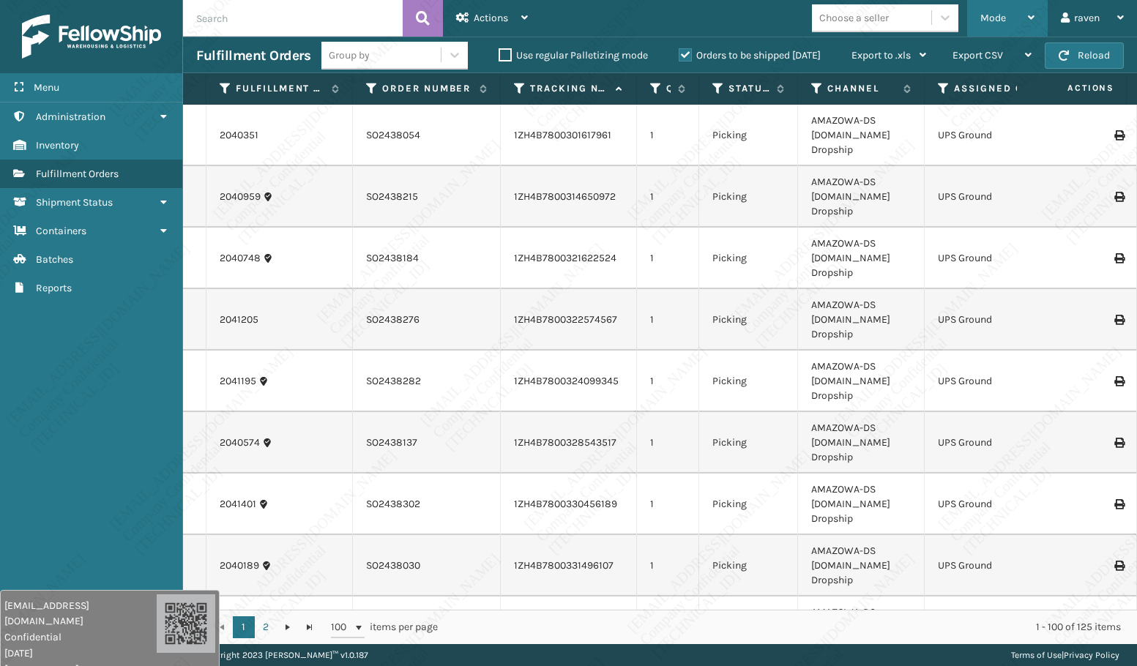
click at [982, 17] on span "Mode" at bounding box center [993, 18] width 26 height 12
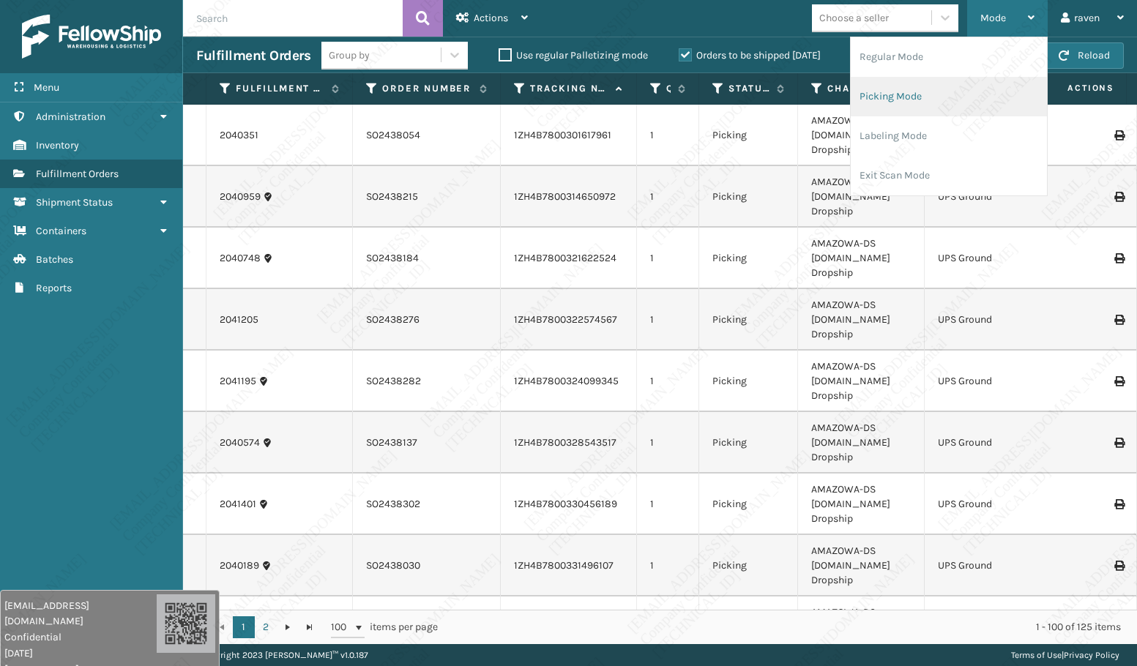
click at [937, 83] on li "Picking Mode" at bounding box center [949, 97] width 196 height 40
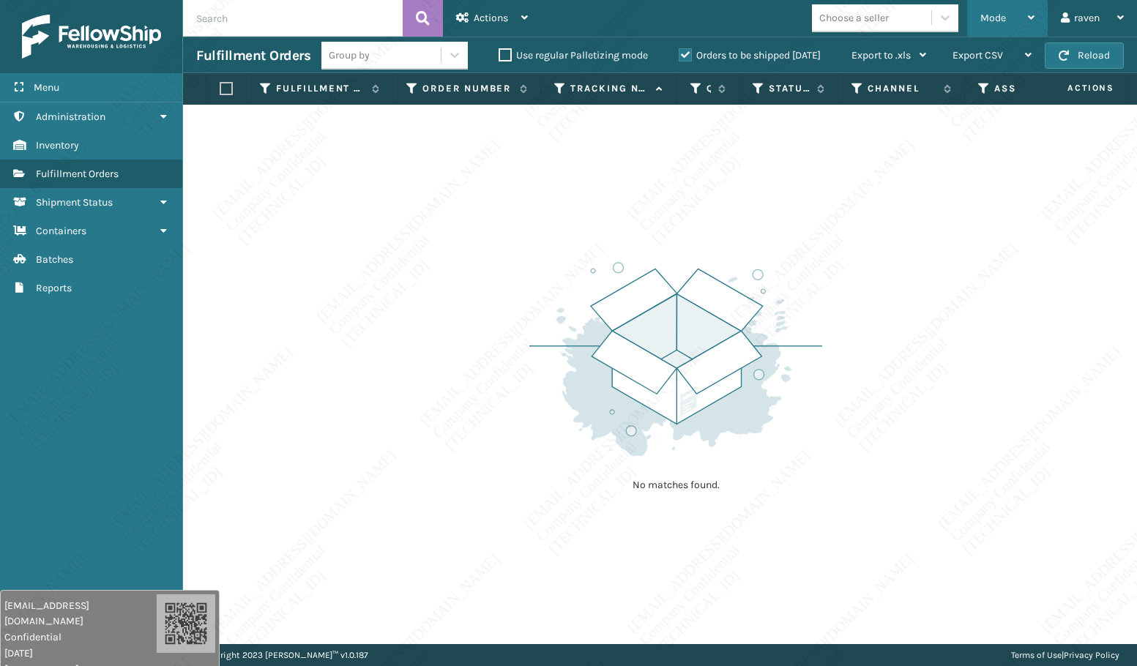
click at [995, 17] on span "Mode" at bounding box center [993, 18] width 26 height 12
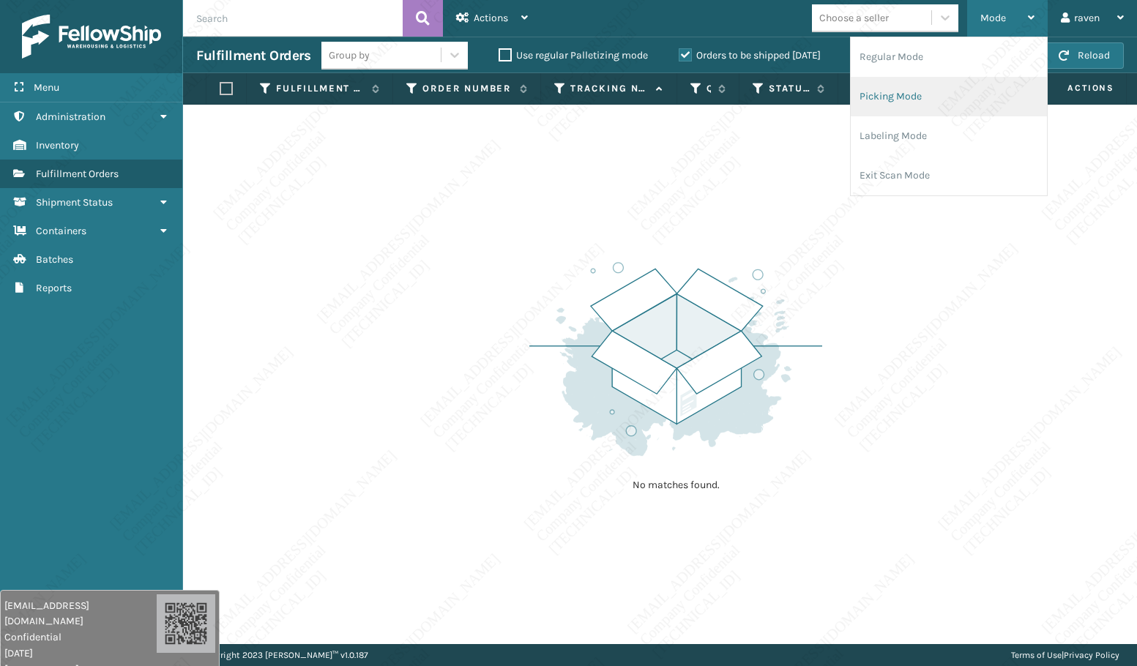
click at [943, 90] on li "Picking Mode" at bounding box center [949, 97] width 196 height 40
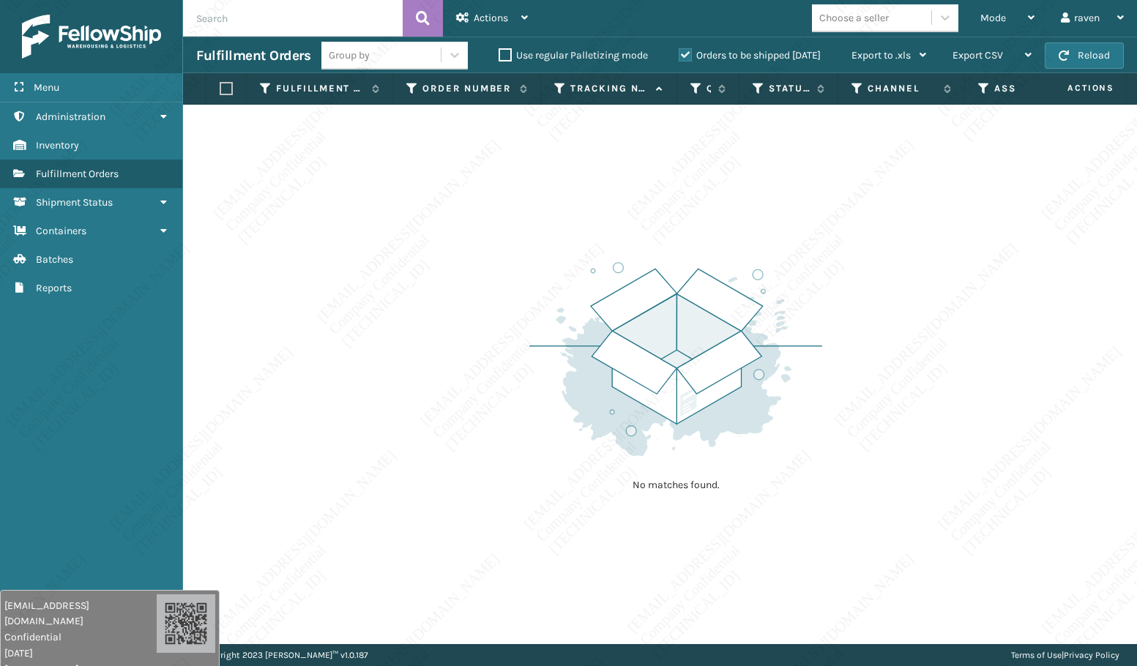
click at [605, 350] on img at bounding box center [675, 359] width 293 height 203
click at [684, 243] on div "No matches found." at bounding box center [675, 375] width 293 height 270
click at [1008, 29] on div "Mode" at bounding box center [1007, 18] width 54 height 37
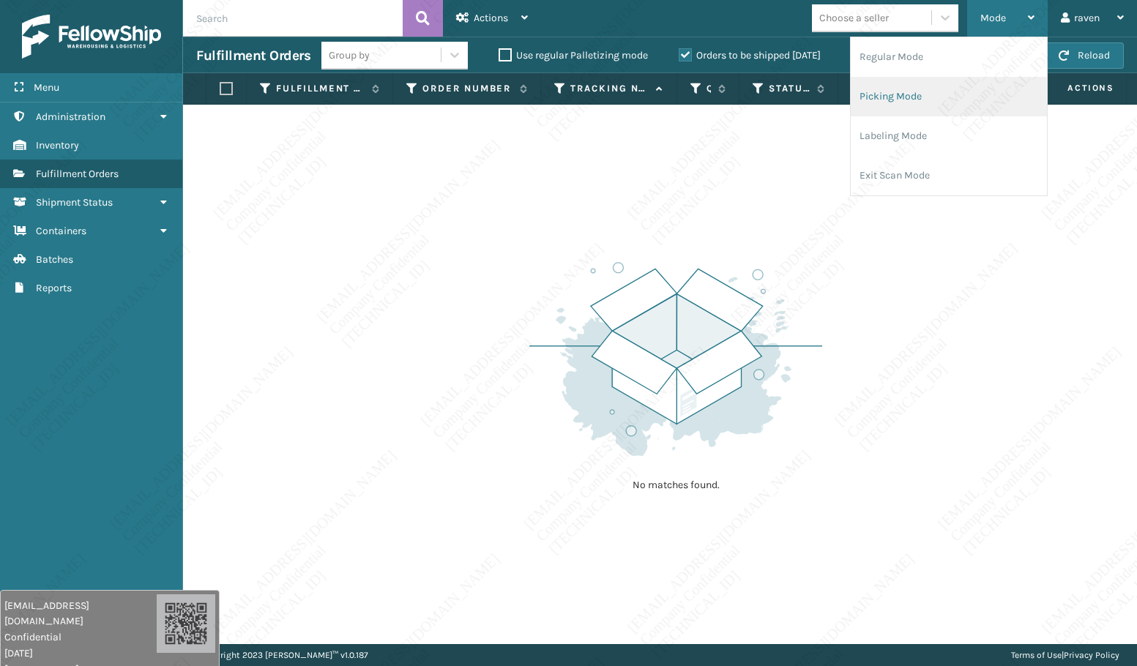
click at [908, 86] on li "Picking Mode" at bounding box center [949, 97] width 196 height 40
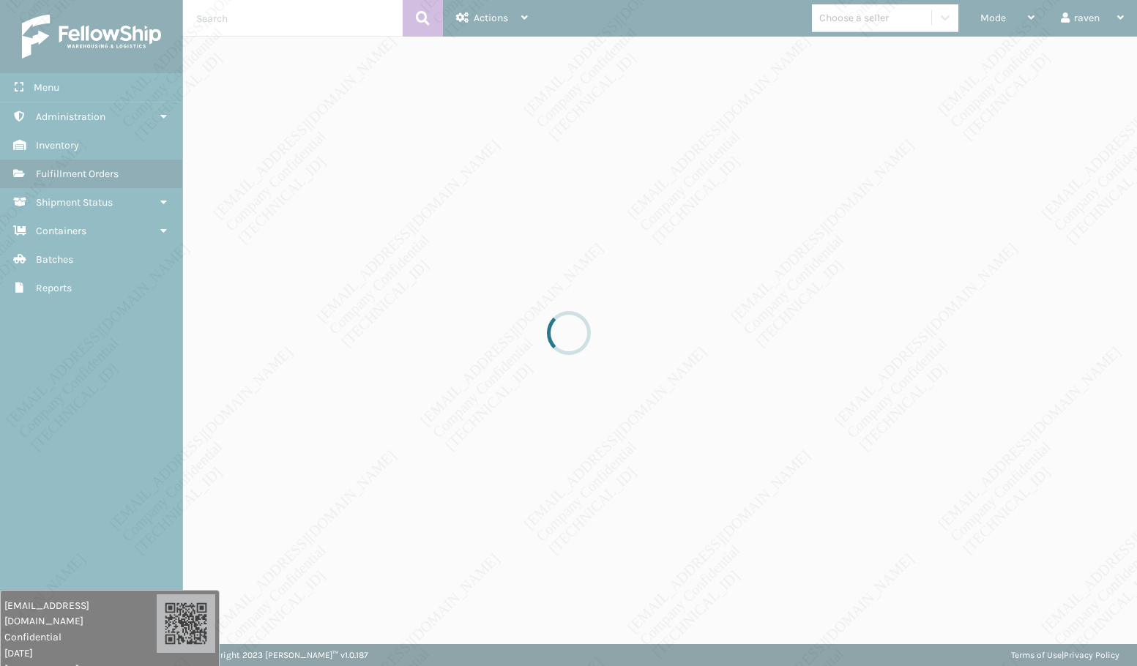
click at [786, 427] on div at bounding box center [568, 333] width 1137 height 666
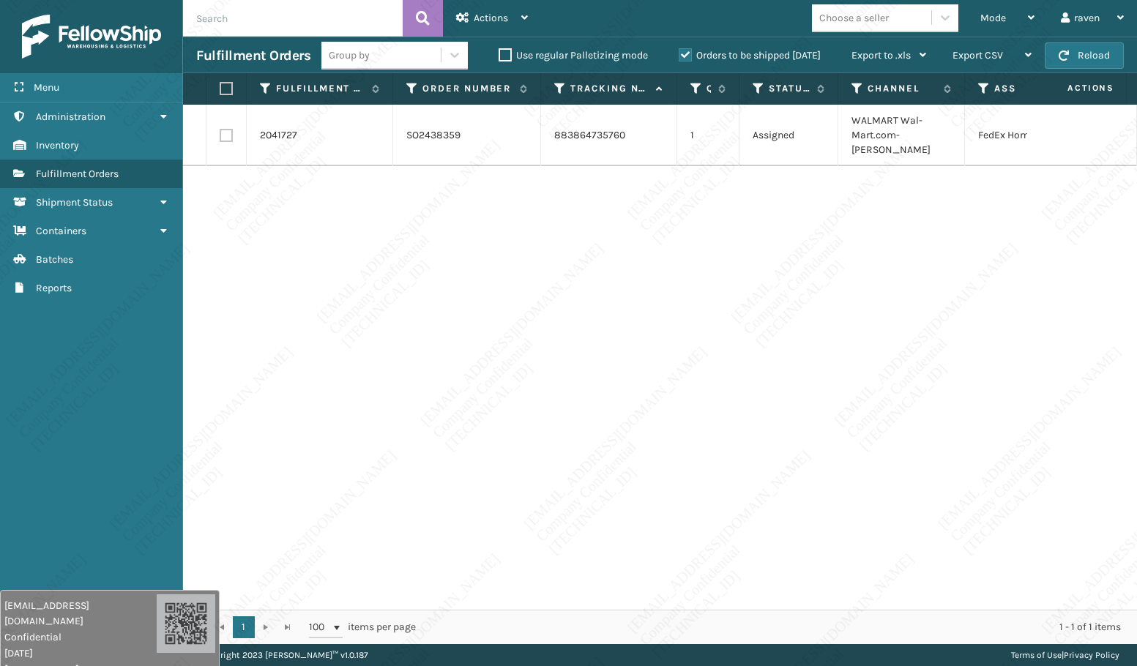
click at [804, 433] on div "2041727 SO2438359 883864735760 1 Assigned WALMART Wal-Mart.com-[PERSON_NAME] Fe…" at bounding box center [660, 357] width 954 height 505
click at [807, 425] on div "2041727 SO2438359 883864735760 1 Assigned WALMART Wal-Mart.com-[PERSON_NAME] Fe…" at bounding box center [660, 357] width 954 height 505
click at [833, 449] on div "2041727 SO2438359 883864735760 1 Assigned WALMART Wal-Mart.com-[PERSON_NAME] Fe…" at bounding box center [660, 357] width 954 height 505
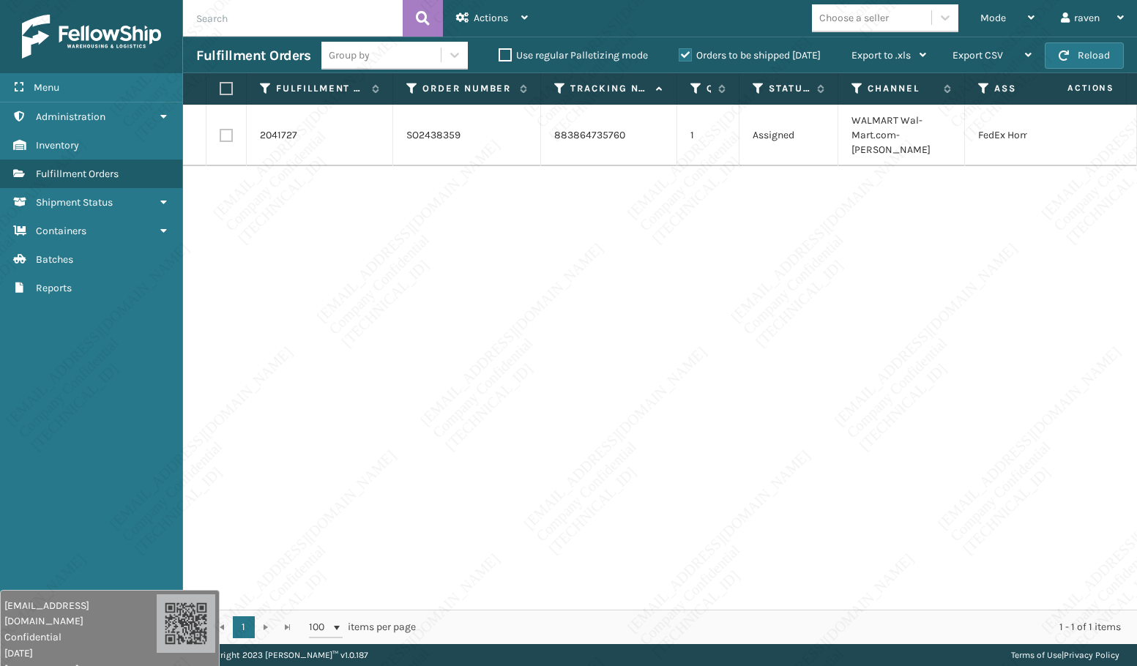
click at [903, 506] on div "2041727 SO2438359 883864735760 1 Assigned WALMART Wal-Mart.com-[PERSON_NAME] Fe…" at bounding box center [660, 357] width 954 height 505
click at [944, 512] on div "2041727 SO2438359 883864735760 1 Assigned WALMART Wal-Mart.com-[PERSON_NAME] Fe…" at bounding box center [660, 357] width 954 height 505
click at [943, 504] on div "2041727 SO2438359 883864735760 1 Assigned WALMART Wal-Mart.com-[PERSON_NAME] Fe…" at bounding box center [660, 357] width 954 height 505
click at [941, 501] on div "2041727 SO2438359 883864735760 1 Assigned WALMART Wal-Mart.com-[PERSON_NAME] Fe…" at bounding box center [660, 357] width 954 height 505
click at [941, 498] on div "2041727 SO2438359 883864735760 1 Assigned WALMART Wal-Mart.com-[PERSON_NAME] Fe…" at bounding box center [660, 357] width 954 height 505
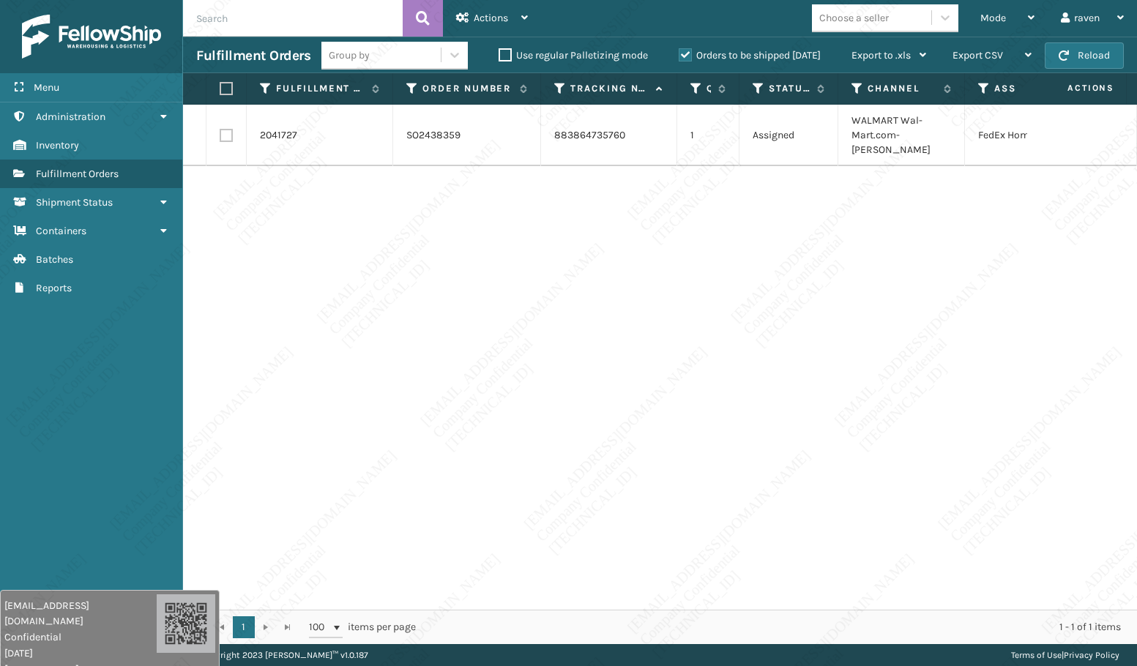
click at [941, 496] on div "2041727 SO2438359 883864735760 1 Assigned WALMART Wal-Mart.com-[PERSON_NAME] Fe…" at bounding box center [660, 357] width 954 height 505
click at [943, 462] on div "2041727 SO2438359 883864735760 1 Assigned WALMART Wal-Mart.com-[PERSON_NAME] Fe…" at bounding box center [660, 357] width 954 height 505
click at [946, 467] on div "2041727 SO2438359 883864735760 1 Assigned WALMART Wal-Mart.com-[PERSON_NAME] Fe…" at bounding box center [660, 357] width 954 height 505
click at [950, 464] on div "2041727 SO2438359 883864735760 1 Assigned WALMART Wal-Mart.com-[PERSON_NAME] Fe…" at bounding box center [660, 357] width 954 height 505
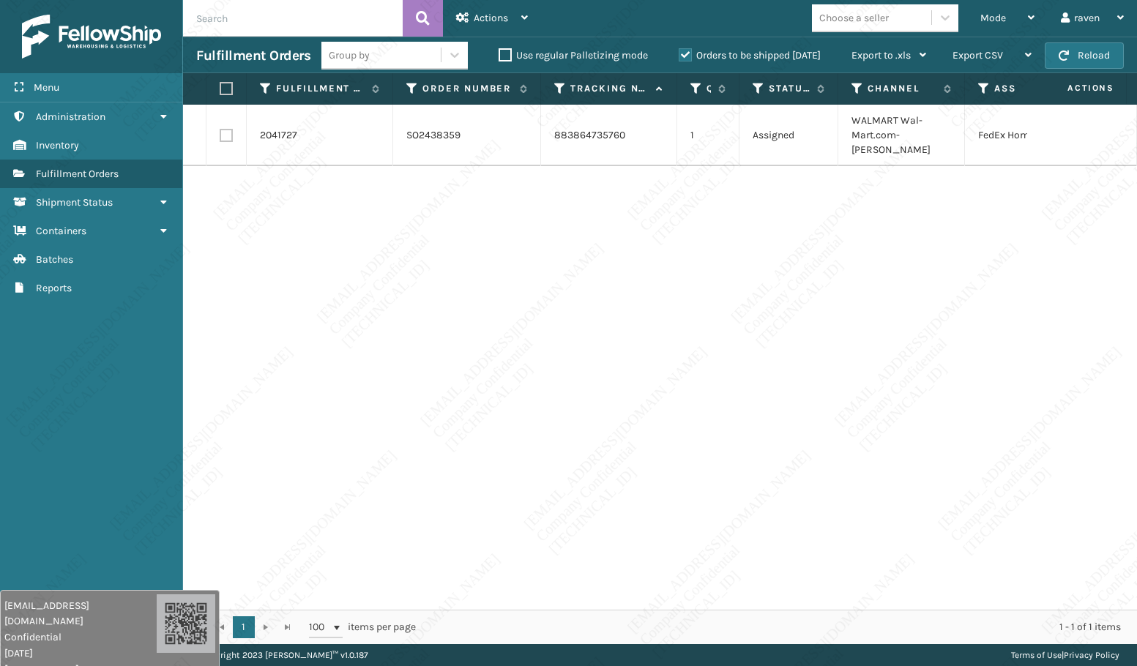
click at [946, 461] on div "2041727 SO2438359 883864735760 1 Assigned WALMART Wal-Mart.com-[PERSON_NAME] Fe…" at bounding box center [660, 357] width 954 height 505
click at [946, 460] on div "2041727 SO2438359 883864735760 1 Assigned WALMART Wal-Mart.com-[PERSON_NAME] Fe…" at bounding box center [660, 357] width 954 height 505
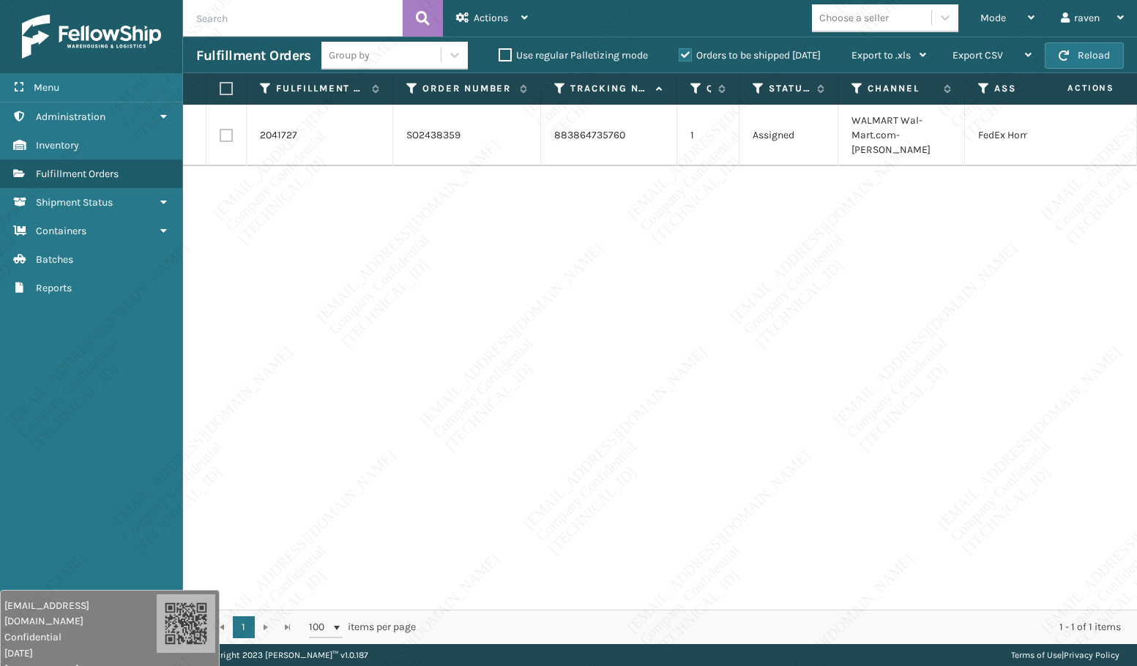
click at [587, 217] on div "2041727 SO2438359 883864735760 1 Assigned WALMART Wal-Mart.com-[PERSON_NAME] Fe…" at bounding box center [660, 357] width 954 height 505
click at [1002, 14] on span "Mode" at bounding box center [993, 18] width 26 height 12
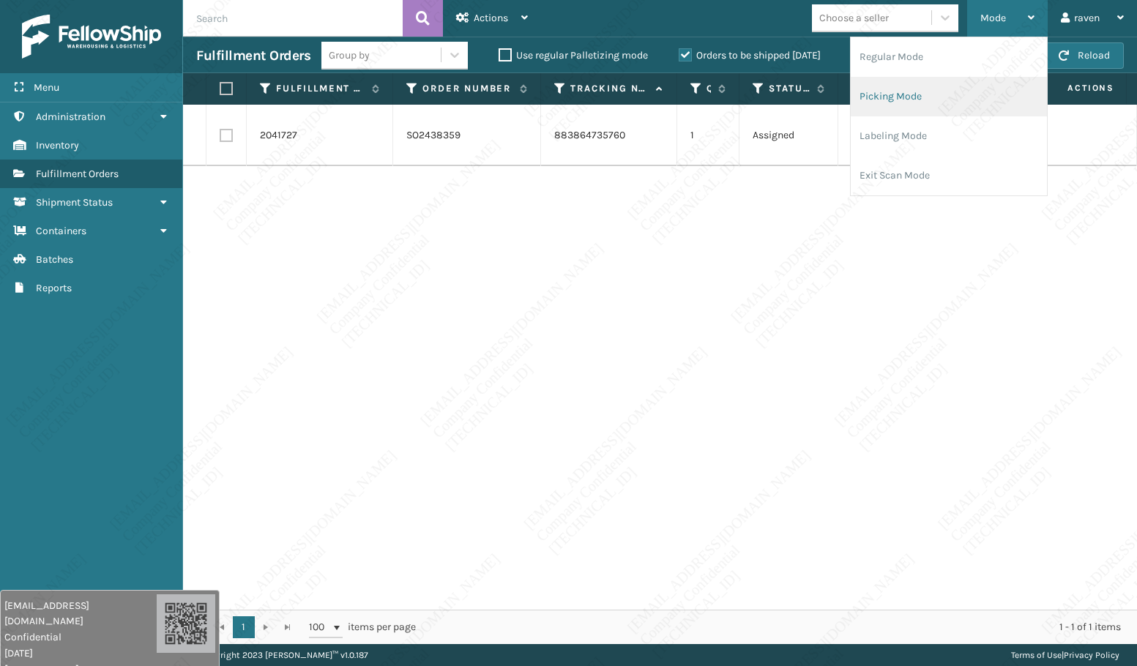
click at [927, 91] on li "Picking Mode" at bounding box center [949, 97] width 196 height 40
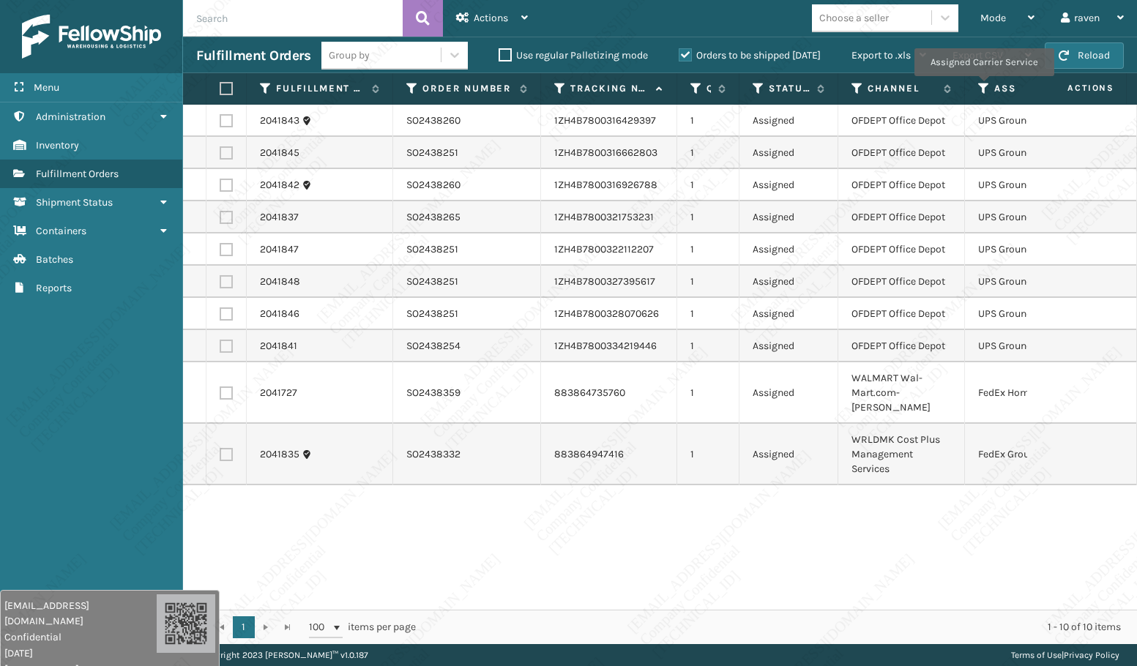
click at [983, 86] on icon at bounding box center [984, 88] width 12 height 13
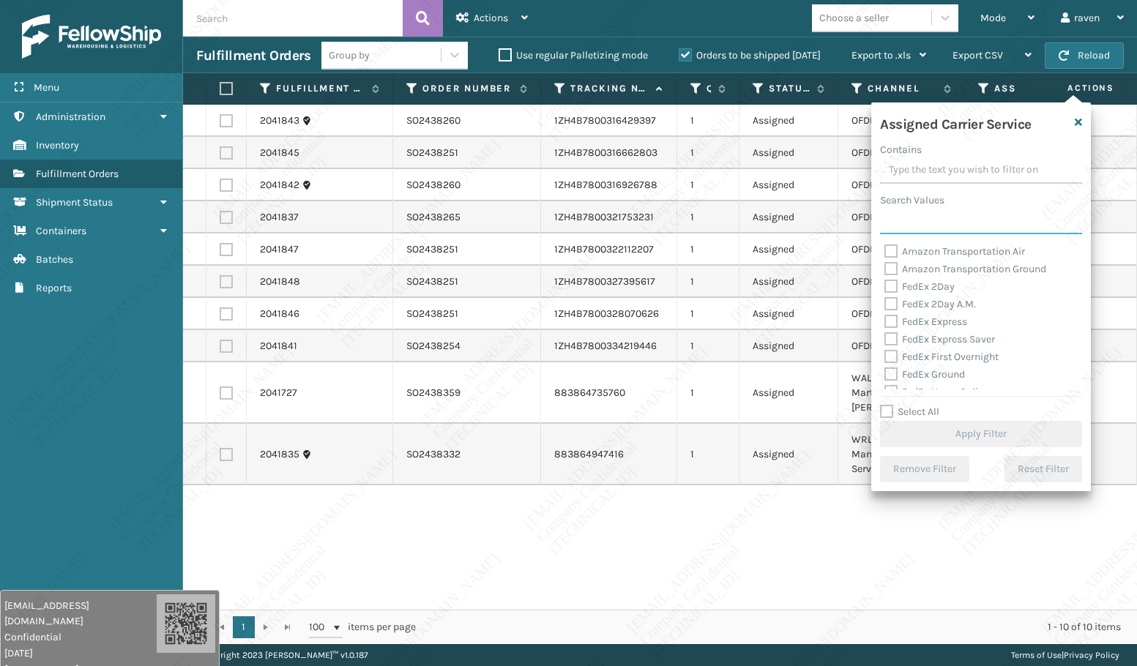
click at [947, 217] on input "Search Values" at bounding box center [981, 221] width 202 height 26
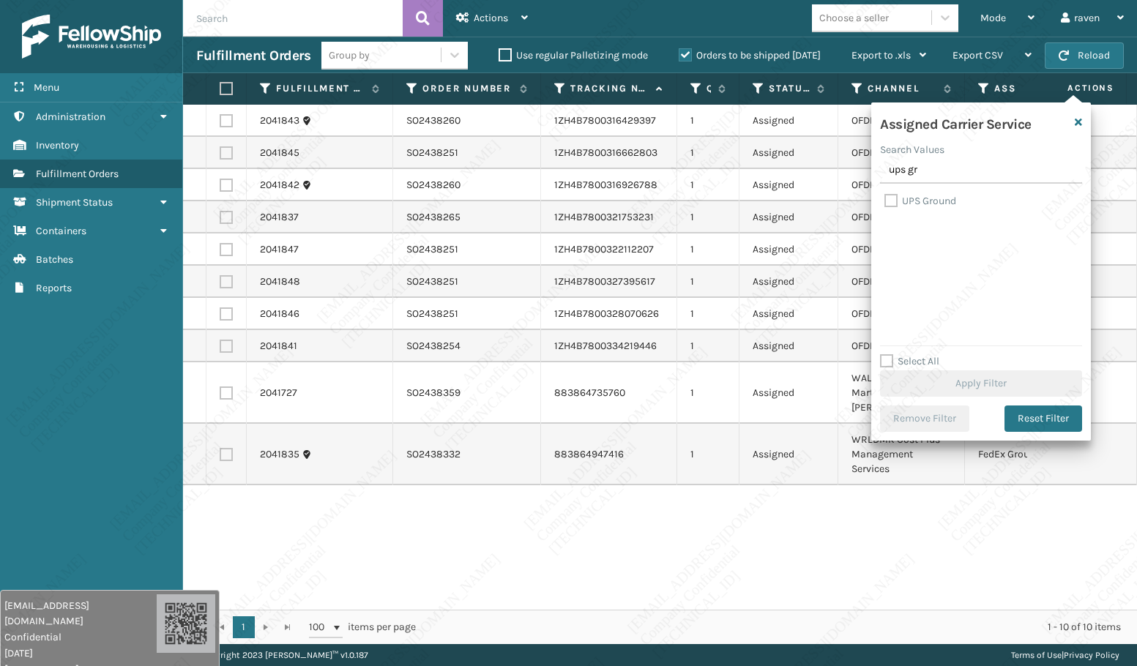
click at [927, 203] on label "UPS Ground" at bounding box center [920, 201] width 72 height 12
click at [885, 202] on input "UPS Ground" at bounding box center [884, 198] width 1 height 10
click at [979, 384] on button "Apply Filter" at bounding box center [981, 383] width 202 height 26
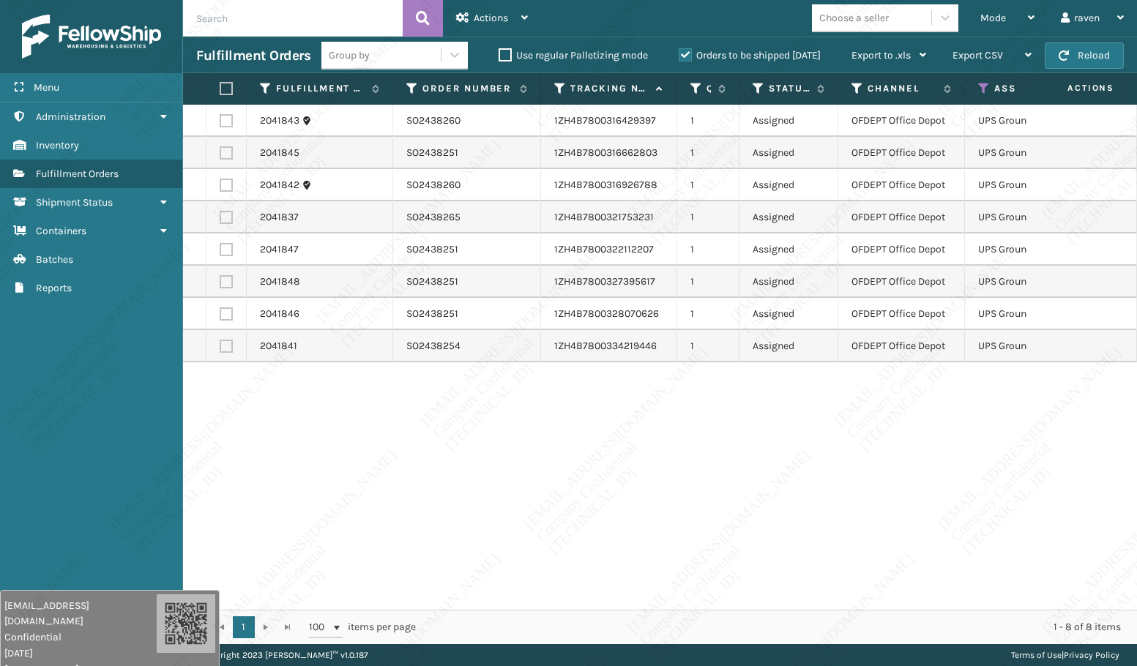
click at [228, 97] on th at bounding box center [226, 88] width 40 height 31
click at [226, 88] on label at bounding box center [224, 88] width 9 height 13
click at [220, 88] on input "checkbox" at bounding box center [220, 89] width 1 height 10
click at [522, 15] on icon at bounding box center [524, 17] width 7 height 10
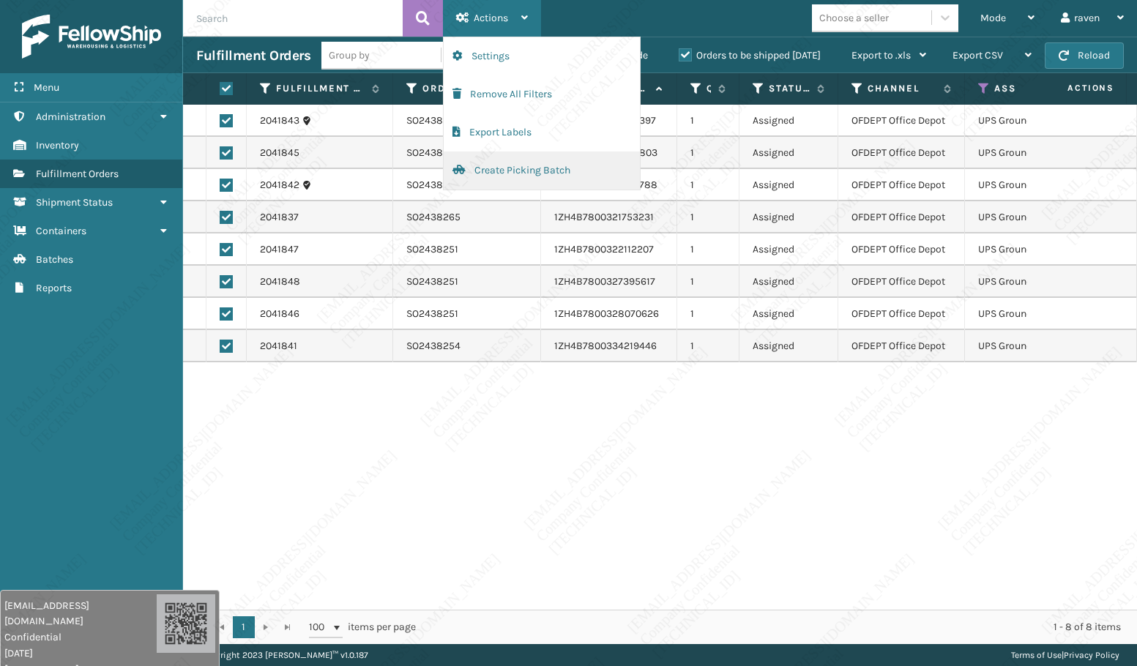
click at [501, 173] on button "Create Picking Batch" at bounding box center [542, 171] width 196 height 38
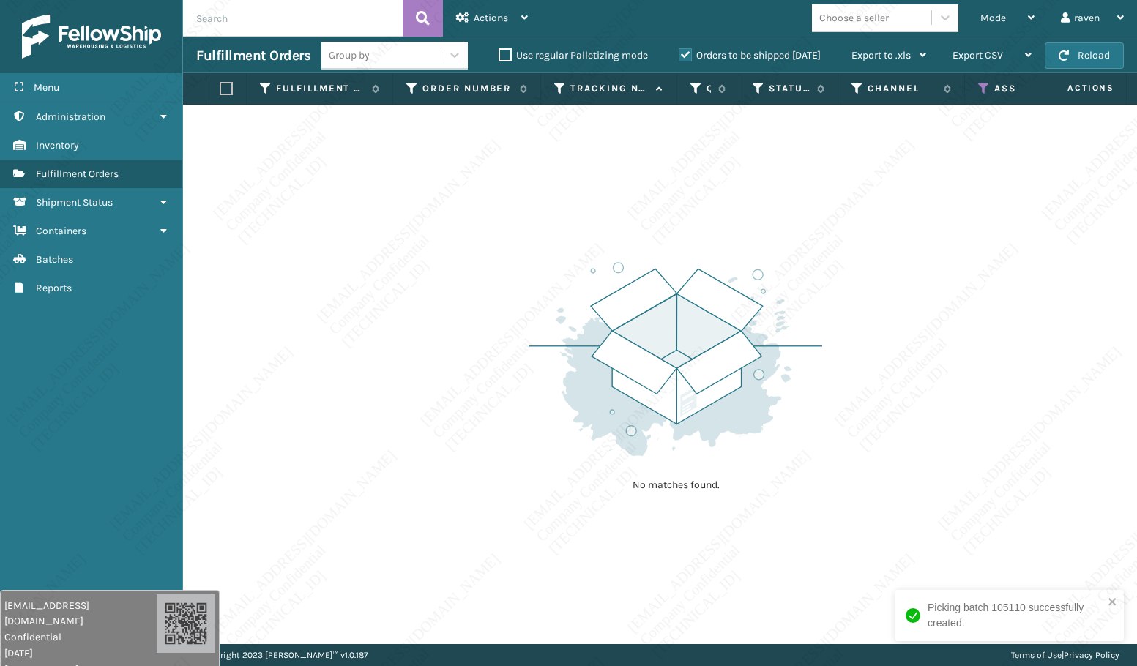
click at [987, 89] on icon at bounding box center [984, 88] width 12 height 13
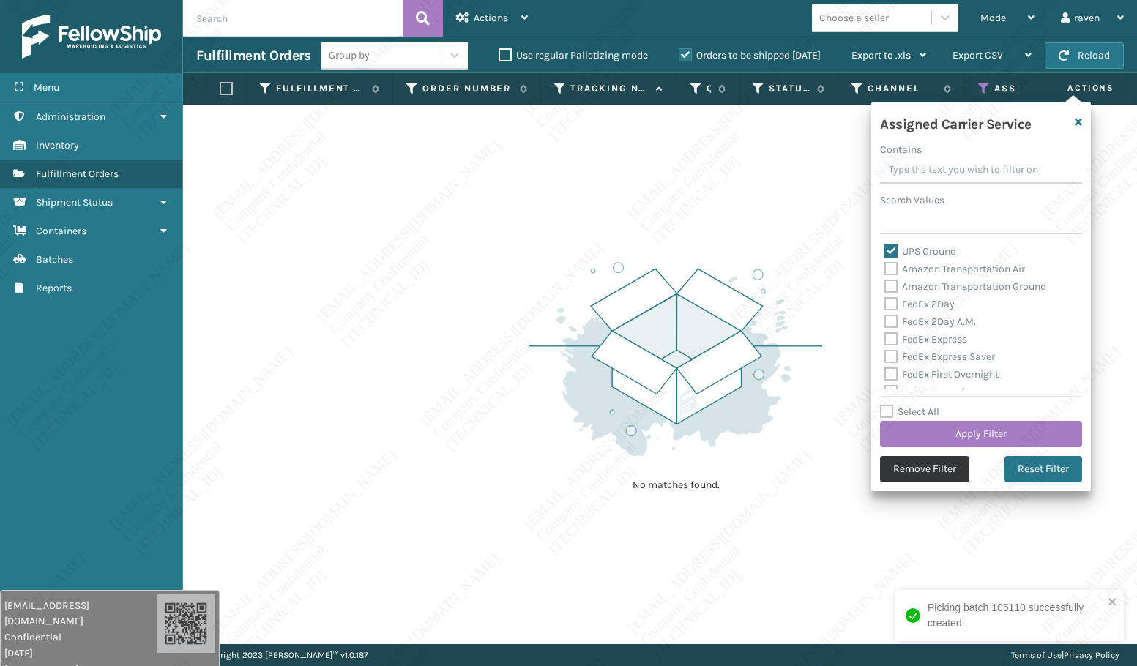
click at [943, 469] on button "Remove Filter" at bounding box center [924, 469] width 89 height 26
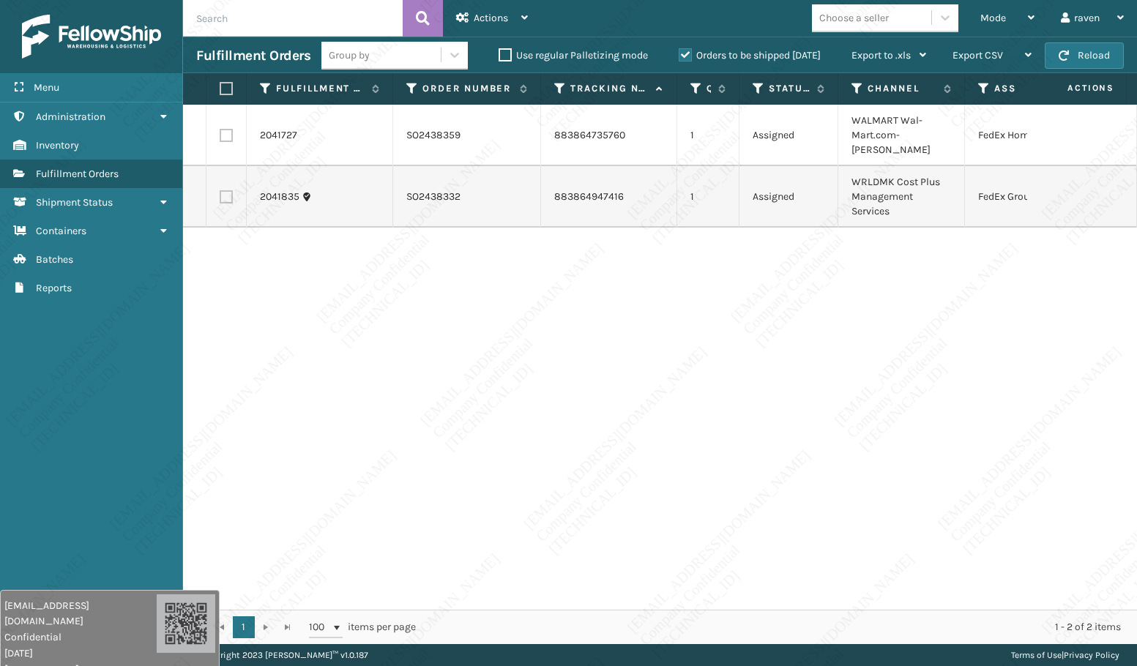
click at [228, 171] on td at bounding box center [226, 196] width 40 height 61
click at [221, 190] on label at bounding box center [226, 196] width 13 height 13
click at [220, 190] on input "checkbox" at bounding box center [220, 195] width 1 height 10
click at [995, 15] on span "Mode" at bounding box center [993, 18] width 26 height 12
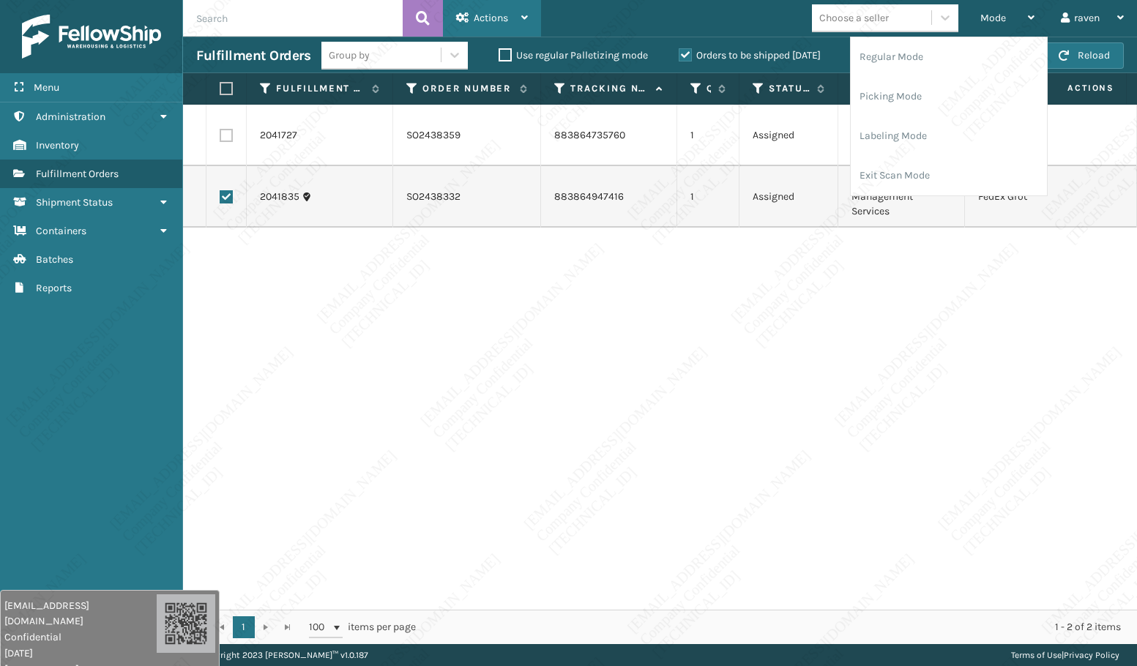
click at [491, 22] on span "Actions" at bounding box center [491, 18] width 34 height 12
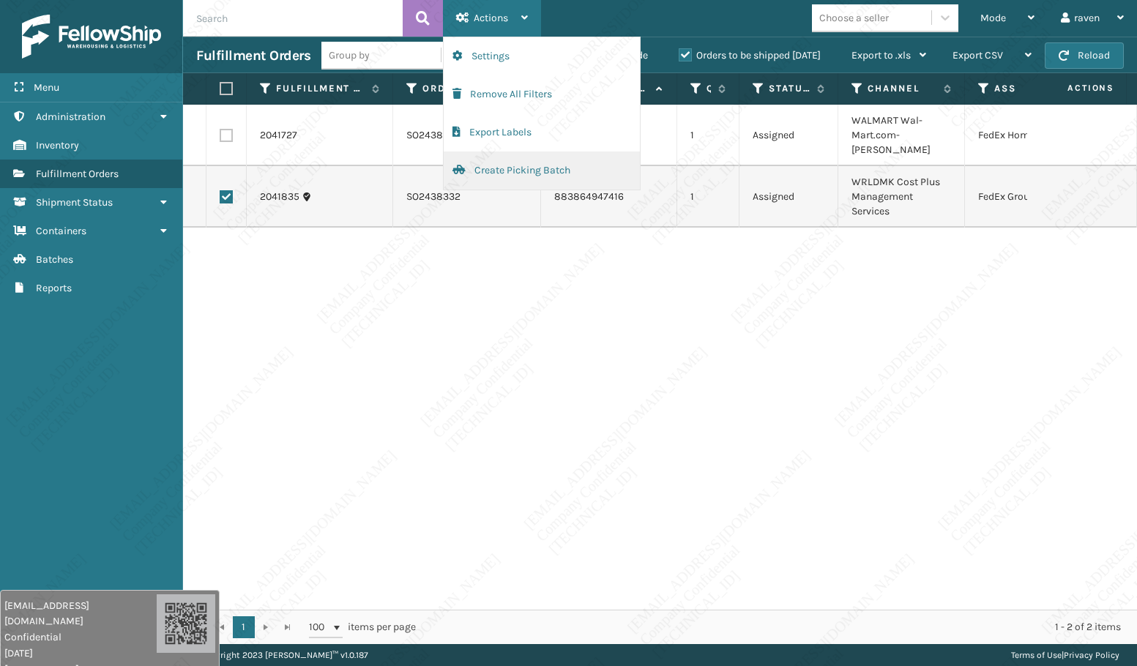
click at [484, 171] on button "Create Picking Batch" at bounding box center [542, 171] width 196 height 38
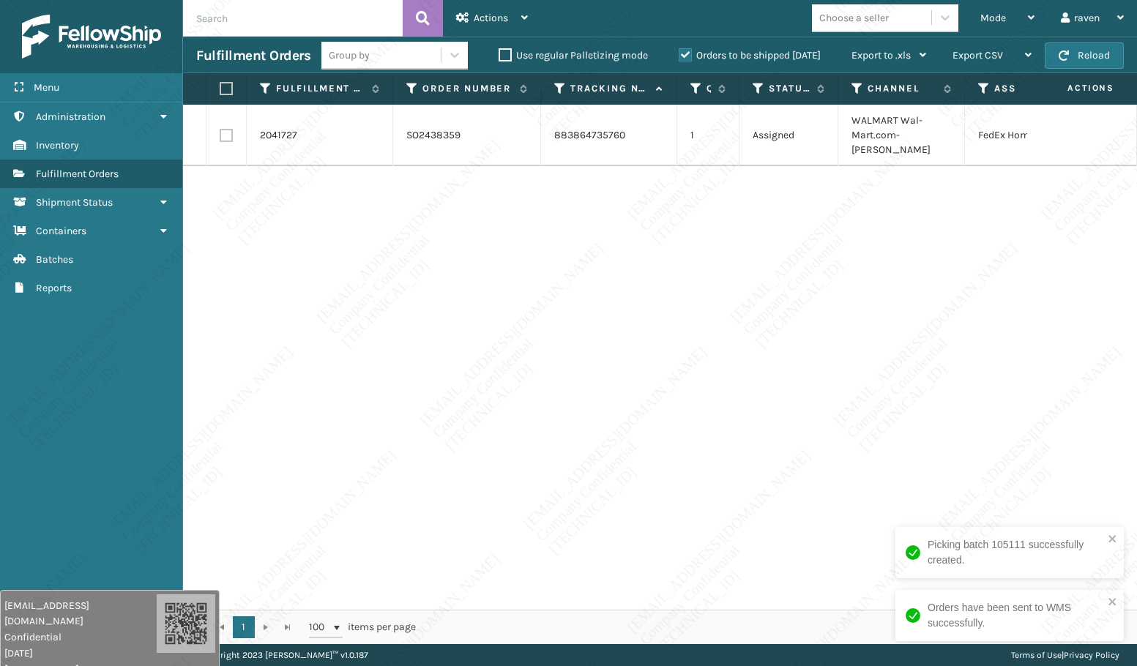
click at [227, 89] on label at bounding box center [224, 88] width 9 height 13
click at [220, 89] on input "checkbox" at bounding box center [220, 89] width 1 height 10
click at [500, 12] on span "Actions" at bounding box center [491, 18] width 34 height 12
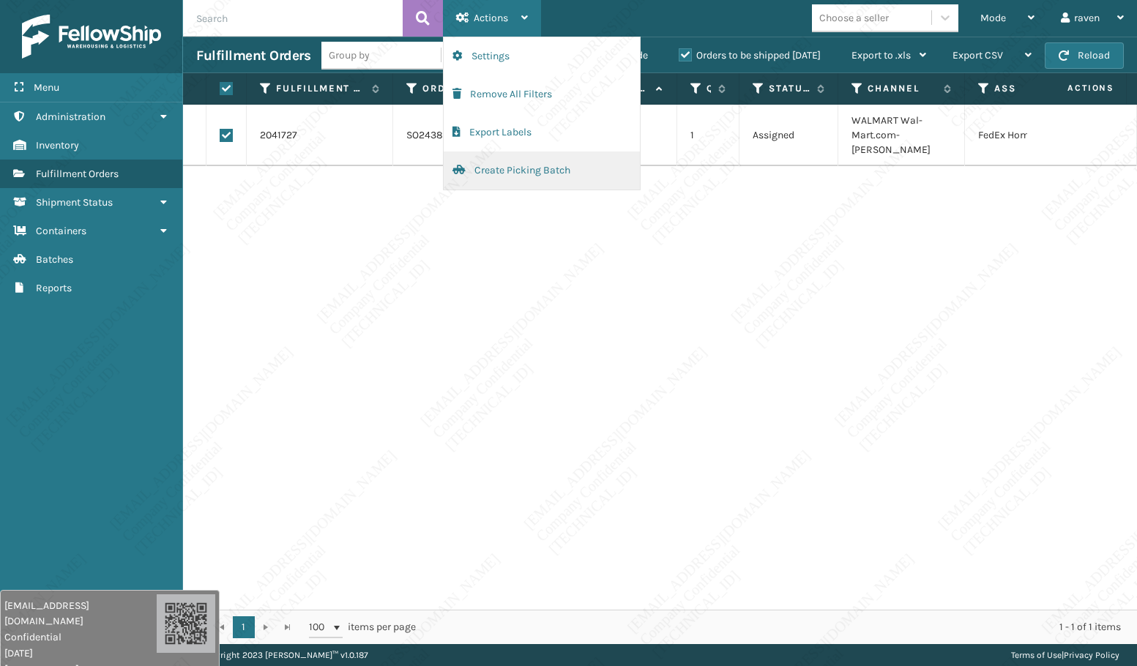
click at [504, 176] on button "Create Picking Batch" at bounding box center [542, 171] width 196 height 38
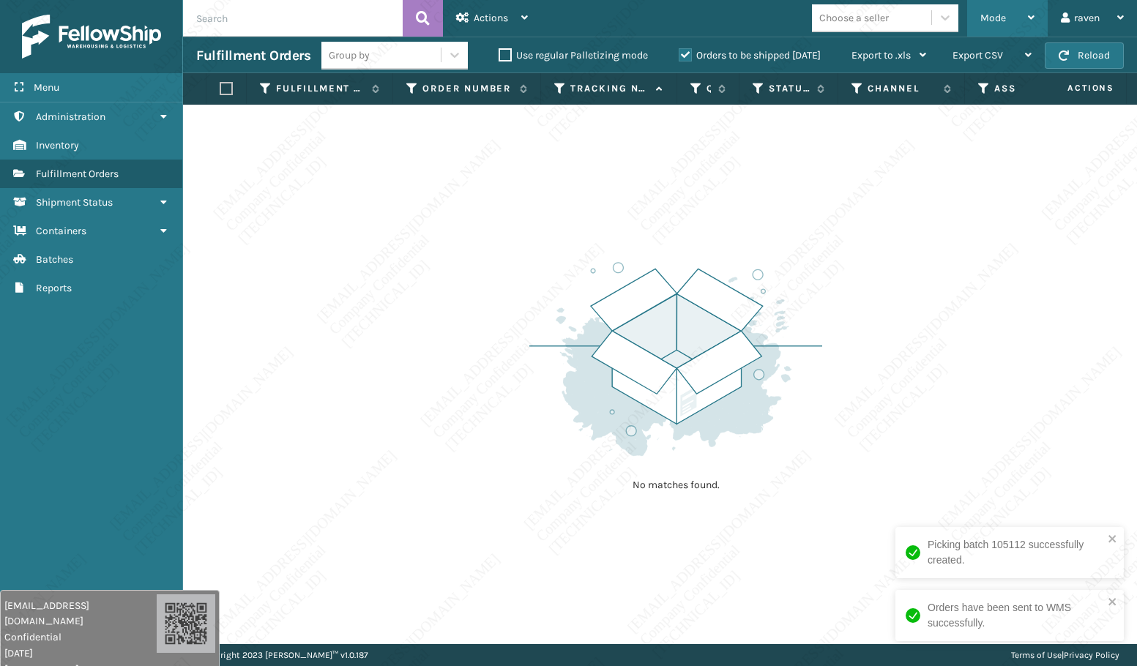
click at [1002, 14] on span "Mode" at bounding box center [993, 18] width 26 height 12
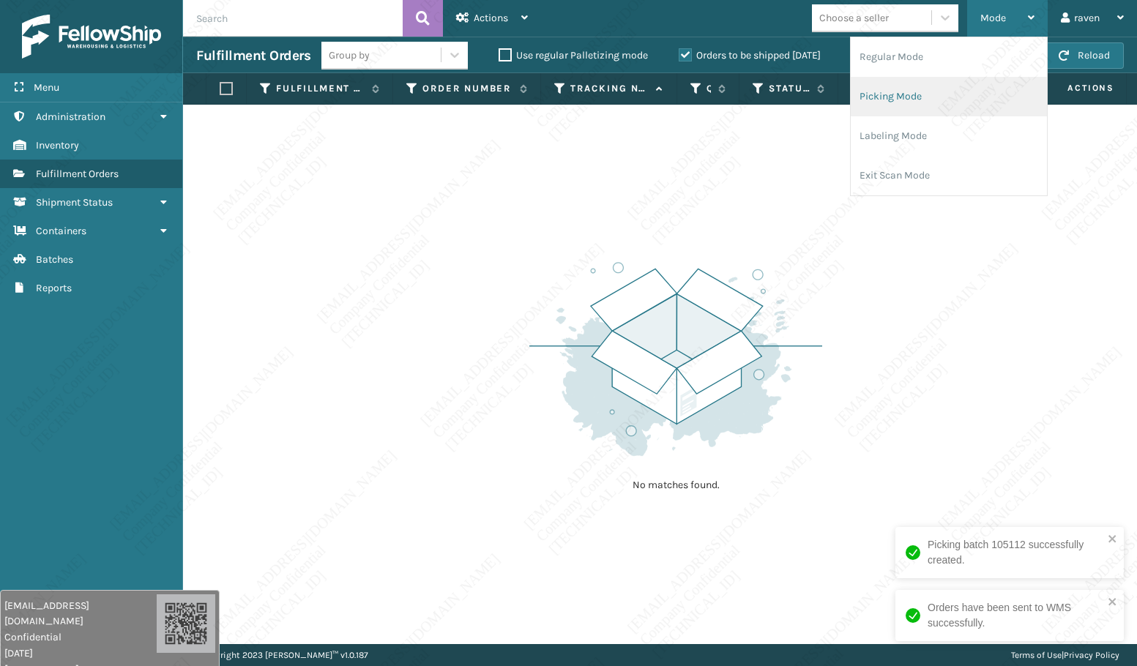
click at [937, 81] on li "Picking Mode" at bounding box center [949, 97] width 196 height 40
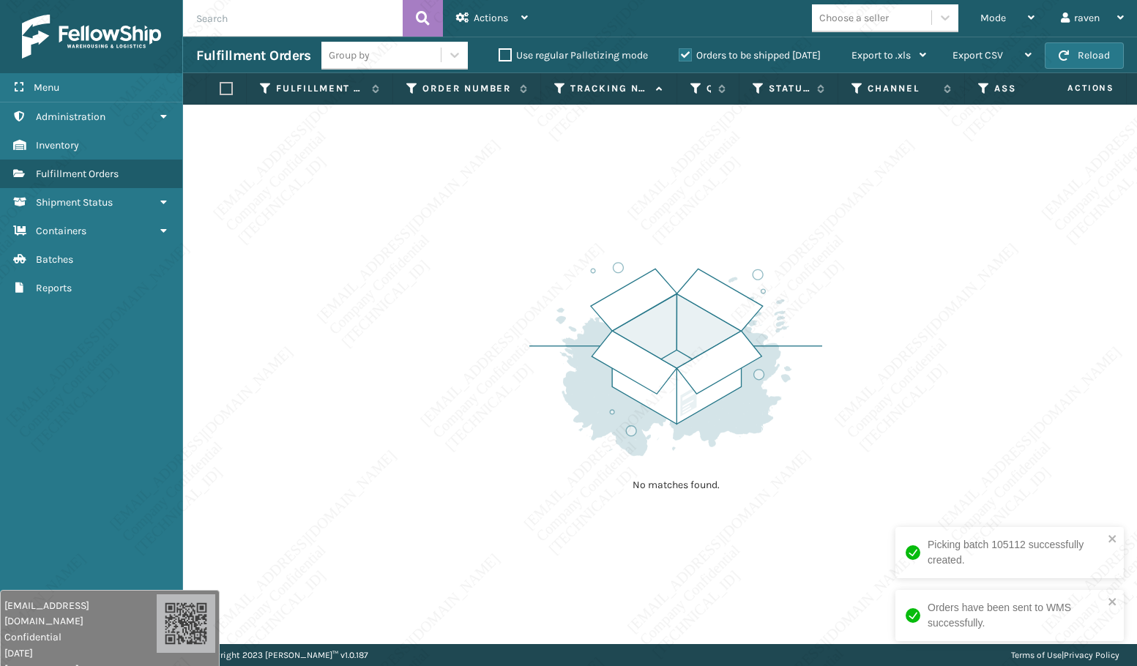
click at [1030, 219] on div "No matches found." at bounding box center [660, 374] width 954 height 539
click at [942, 374] on div "No matches found." at bounding box center [660, 374] width 954 height 539
click at [892, 449] on div "No matches found." at bounding box center [660, 374] width 954 height 539
click at [410, 315] on div "No matches found." at bounding box center [660, 374] width 954 height 539
click at [500, 387] on div "No matches found." at bounding box center [660, 374] width 954 height 539
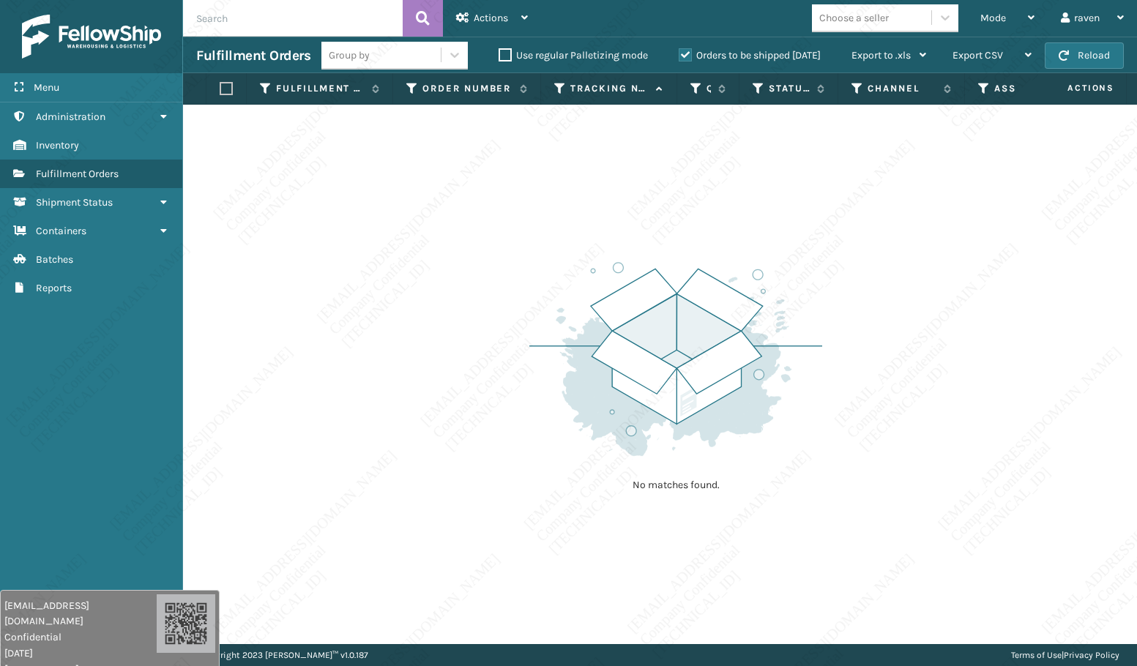
click at [501, 381] on div "No matches found." at bounding box center [660, 374] width 954 height 539
click at [501, 383] on div "No matches found." at bounding box center [660, 374] width 954 height 539
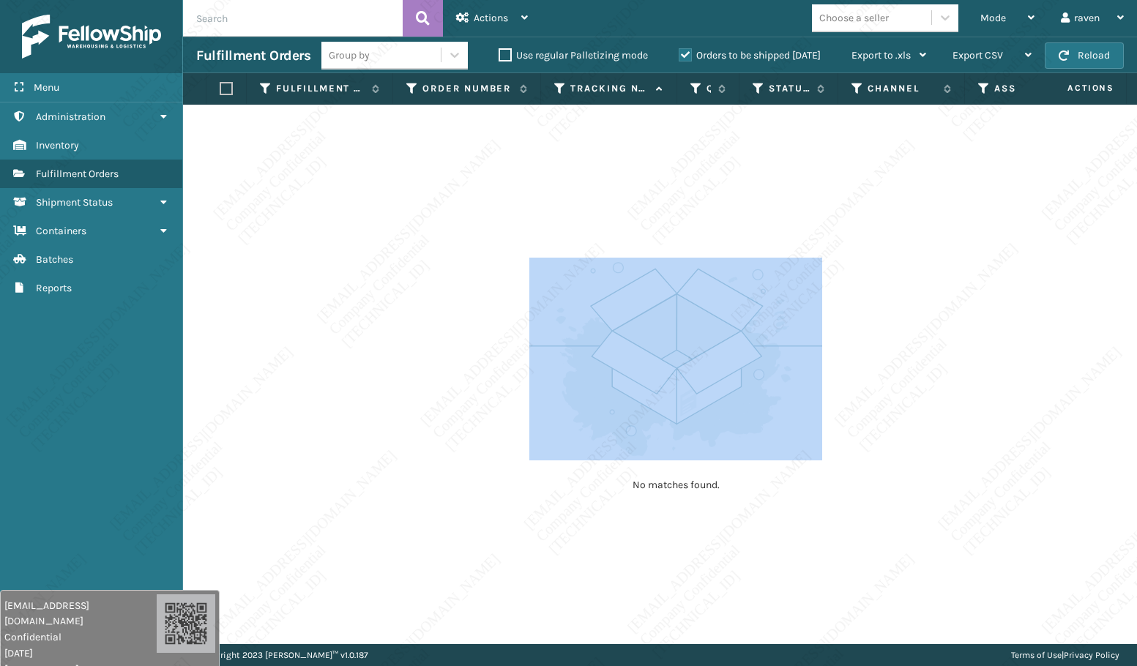
click at [501, 383] on div "No matches found." at bounding box center [660, 374] width 954 height 539
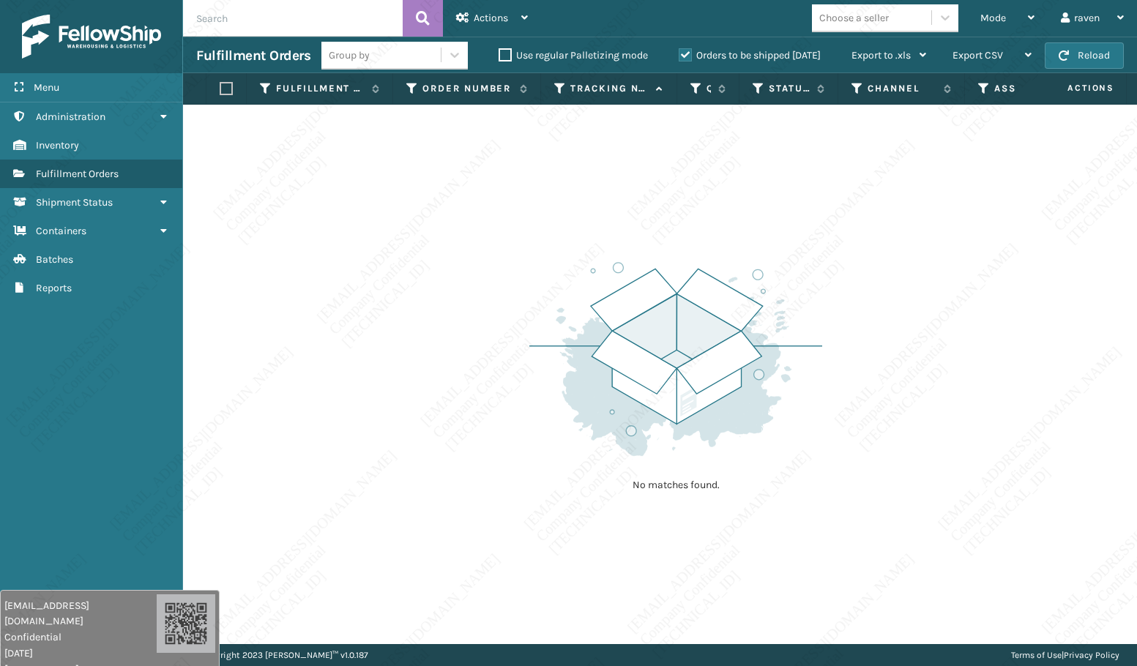
click at [501, 383] on div "No matches found." at bounding box center [660, 374] width 954 height 539
click at [503, 384] on div "No matches found." at bounding box center [660, 374] width 954 height 539
drag, startPoint x: 509, startPoint y: 398, endPoint x: 512, endPoint y: 406, distance: 7.9
click at [512, 406] on div "No matches found." at bounding box center [660, 374] width 954 height 539
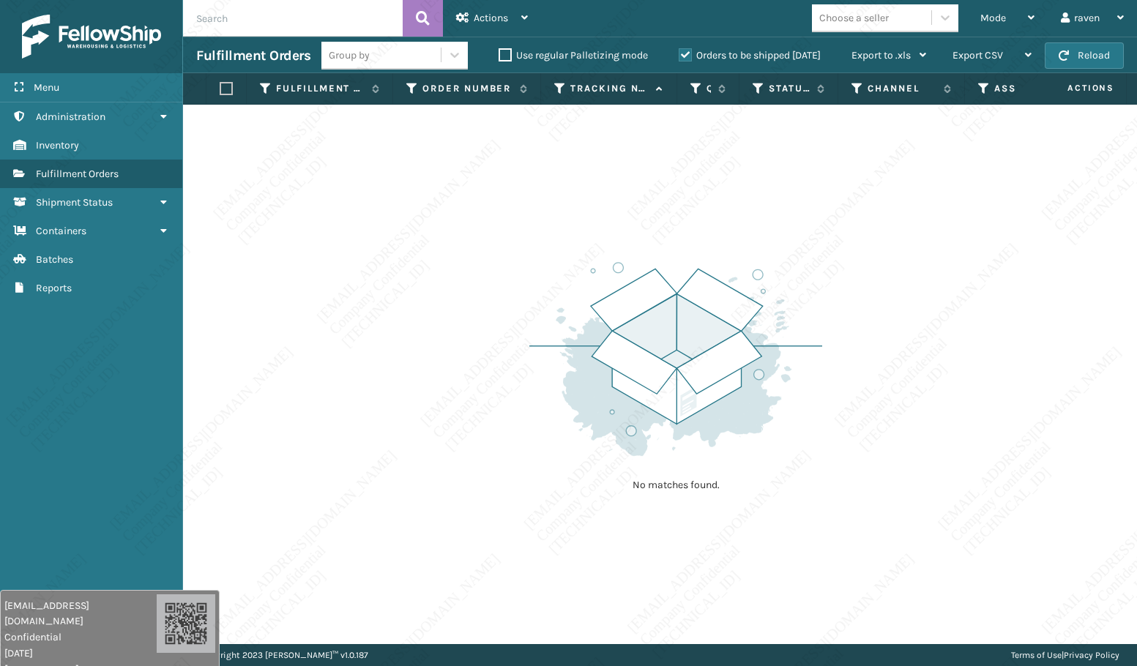
click at [512, 406] on div "No matches found." at bounding box center [660, 374] width 954 height 539
click at [524, 410] on div "No matches found." at bounding box center [660, 374] width 954 height 539
click at [525, 409] on div "No matches found." at bounding box center [660, 374] width 954 height 539
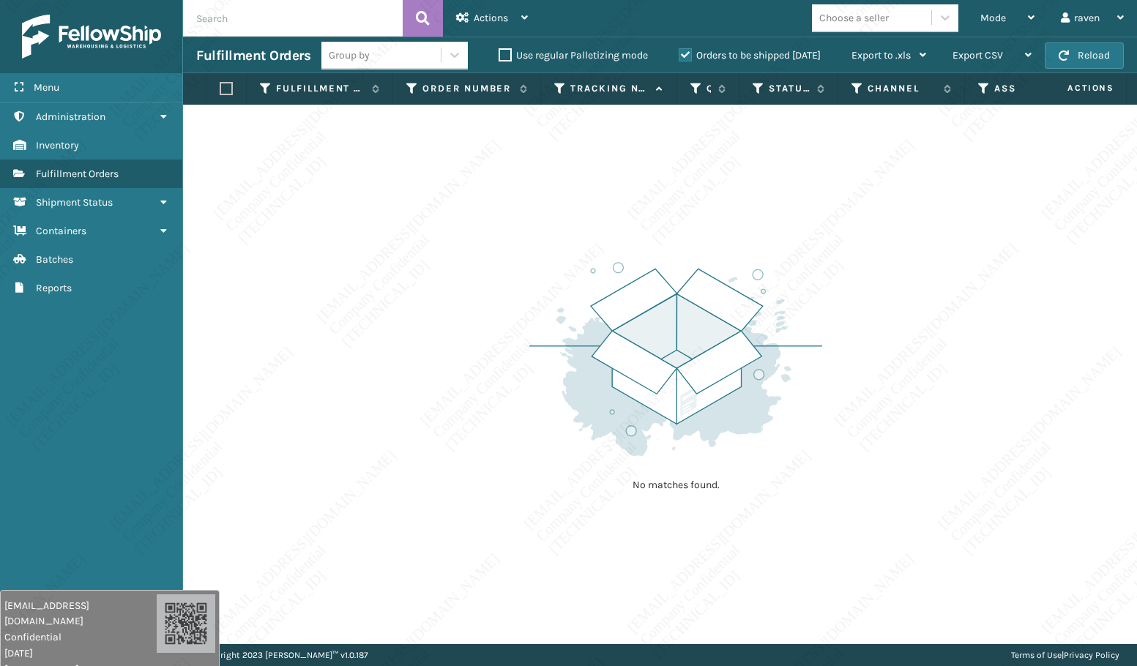
click at [525, 409] on div "No matches found." at bounding box center [660, 374] width 954 height 539
click at [525, 410] on div "No matches found." at bounding box center [660, 374] width 954 height 539
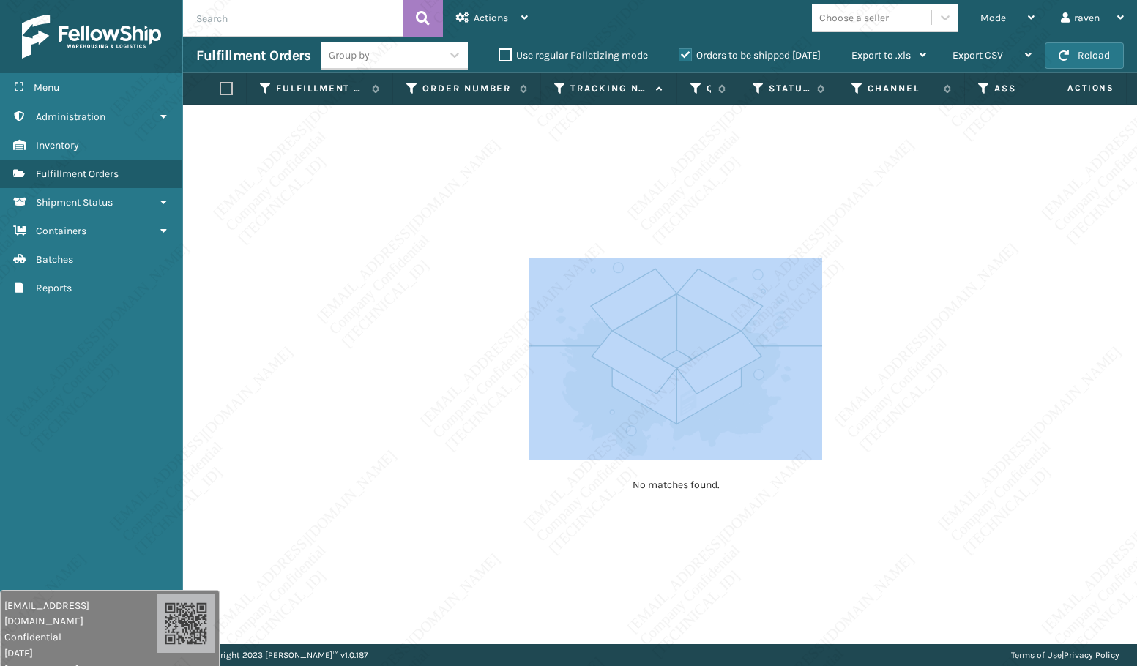
click at [525, 410] on div "No matches found." at bounding box center [660, 374] width 954 height 539
click at [512, 395] on div "No matches found." at bounding box center [660, 374] width 954 height 539
click at [510, 395] on div "No matches found." at bounding box center [660, 374] width 954 height 539
click at [488, 338] on div "No matches found." at bounding box center [660, 374] width 954 height 539
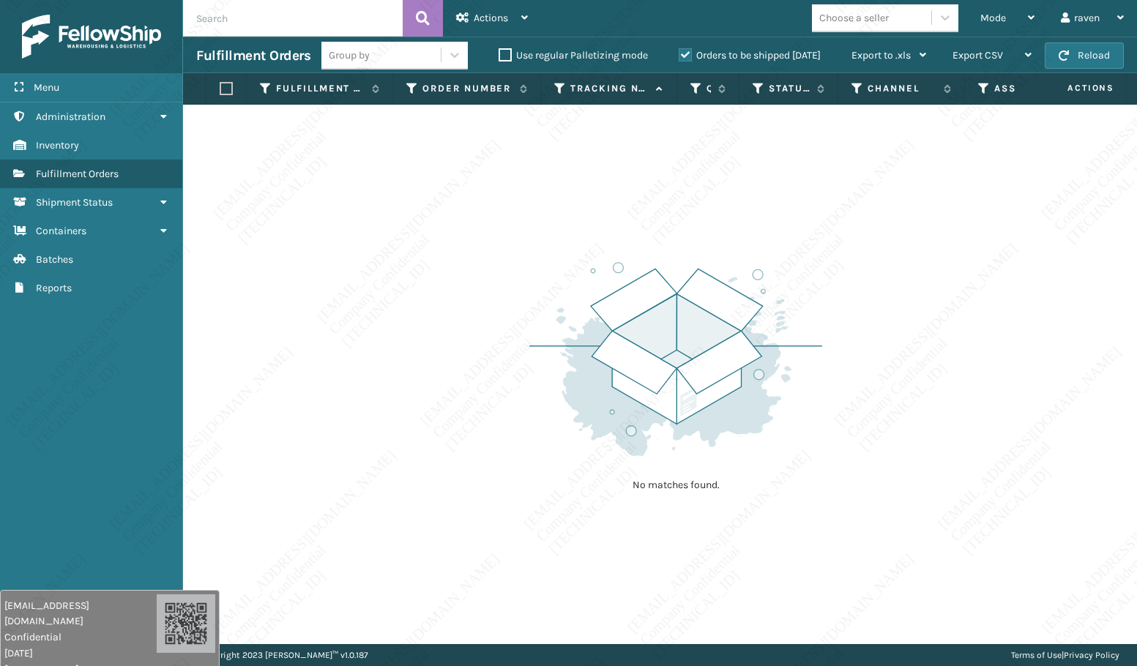
drag, startPoint x: 489, startPoint y: 337, endPoint x: 499, endPoint y: 356, distance: 21.6
click at [499, 356] on div "No matches found." at bounding box center [660, 374] width 954 height 539
click at [501, 356] on div "No matches found." at bounding box center [660, 374] width 954 height 539
click at [615, 321] on img at bounding box center [675, 359] width 293 height 203
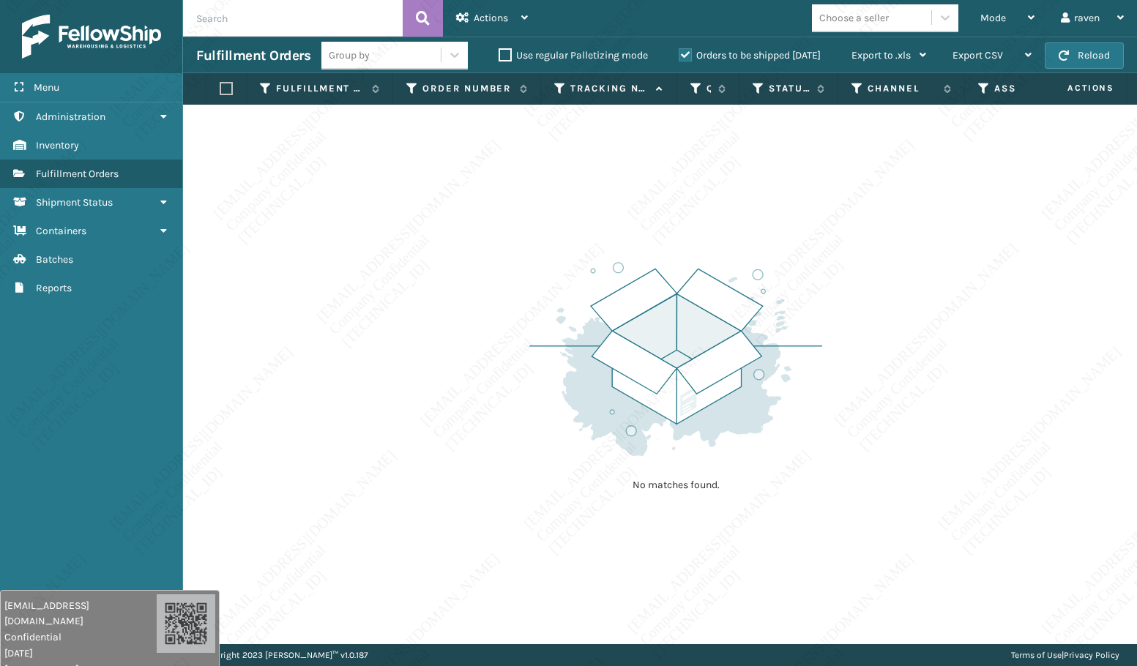
click at [615, 321] on img at bounding box center [675, 359] width 293 height 203
click at [611, 323] on img at bounding box center [675, 359] width 293 height 203
click at [810, 449] on img at bounding box center [675, 359] width 293 height 203
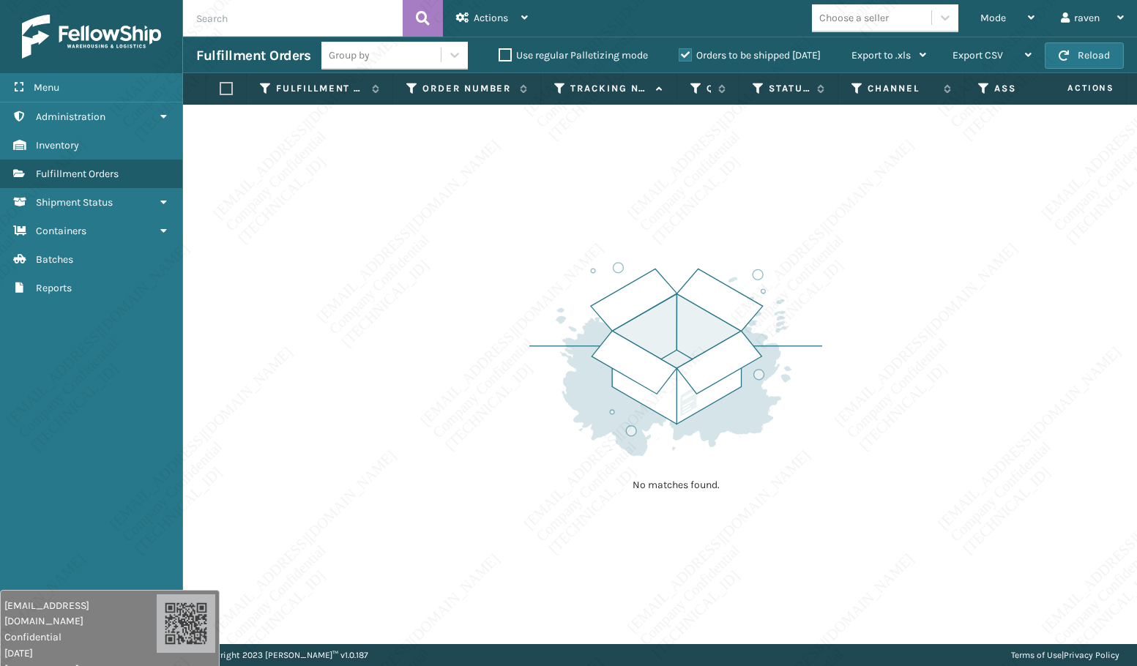
click at [810, 449] on img at bounding box center [675, 359] width 293 height 203
click at [813, 452] on img at bounding box center [675, 359] width 293 height 203
click at [813, 454] on img at bounding box center [675, 359] width 293 height 203
click at [835, 498] on div "No matches found." at bounding box center [660, 374] width 954 height 539
click at [837, 498] on div "No matches found." at bounding box center [660, 374] width 954 height 539
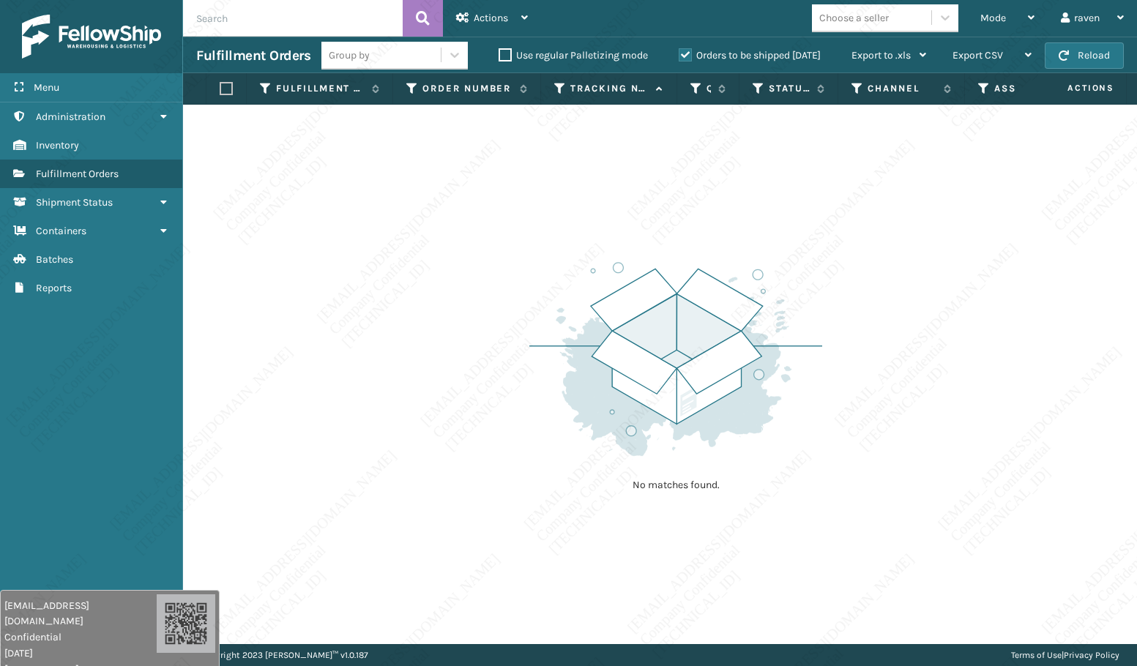
click at [837, 498] on div "No matches found." at bounding box center [660, 374] width 954 height 539
click at [827, 490] on div "No matches found." at bounding box center [660, 374] width 954 height 539
click at [998, 20] on span "Mode" at bounding box center [993, 18] width 26 height 12
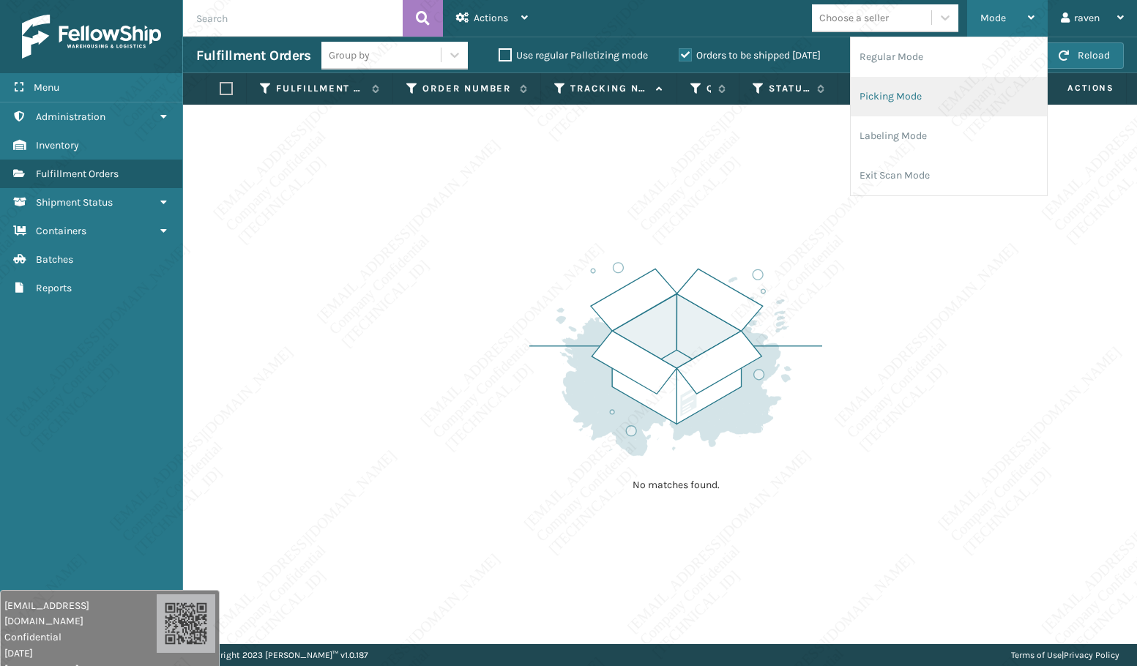
click at [948, 104] on li "Picking Mode" at bounding box center [949, 97] width 196 height 40
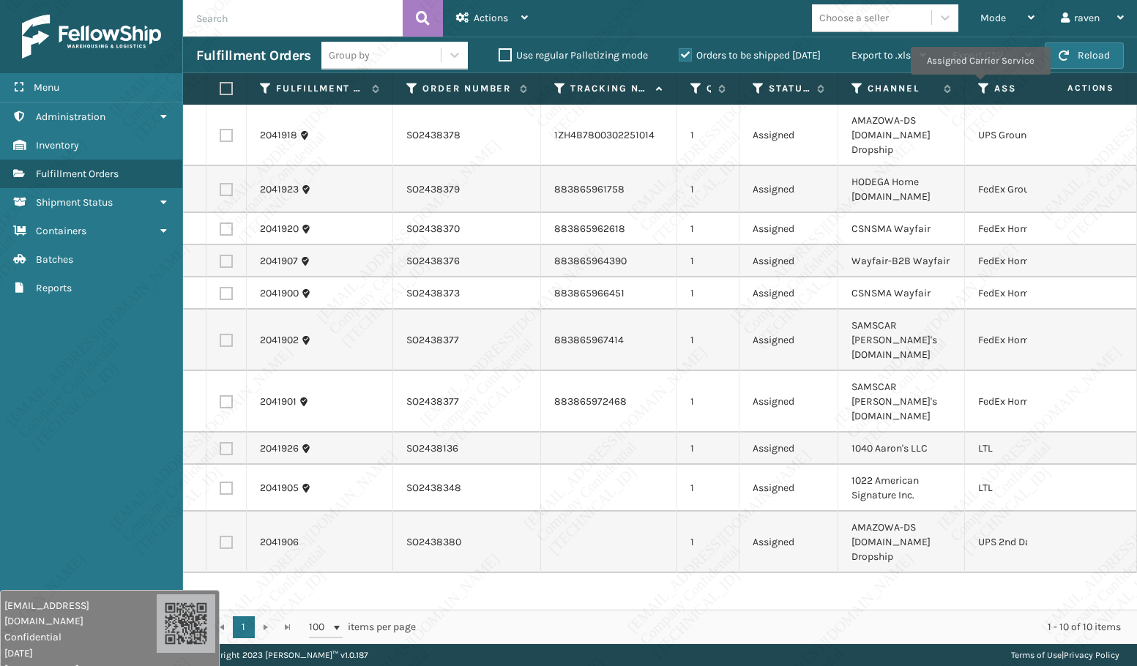
click at [979, 85] on icon at bounding box center [984, 88] width 12 height 13
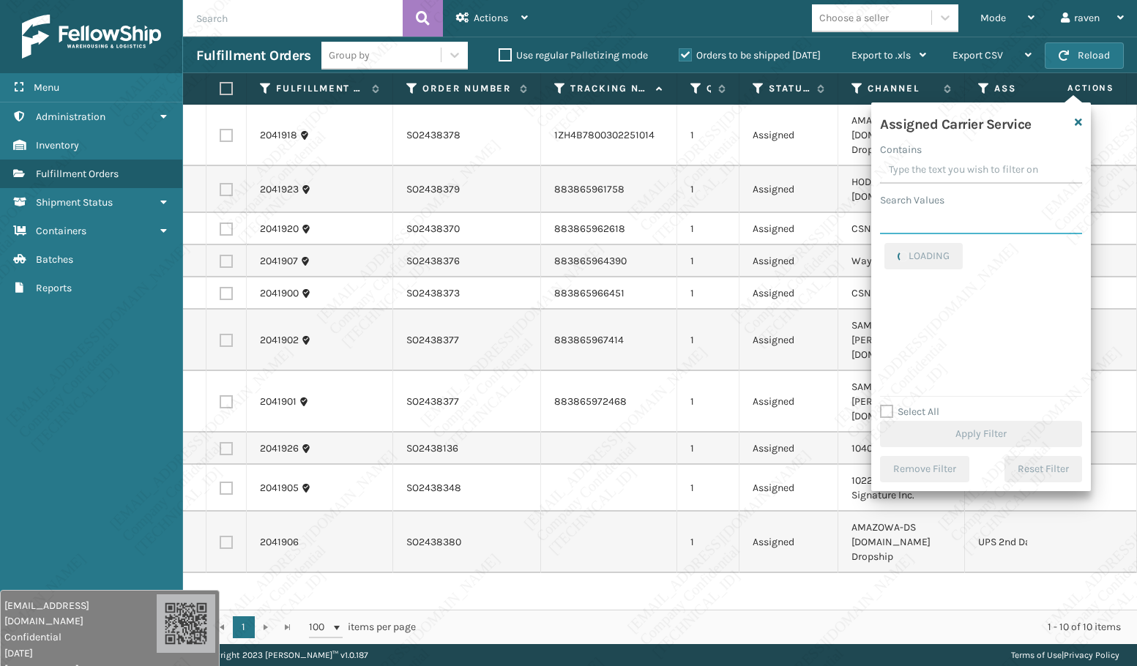
click at [955, 226] on input "Search Values" at bounding box center [981, 221] width 202 height 26
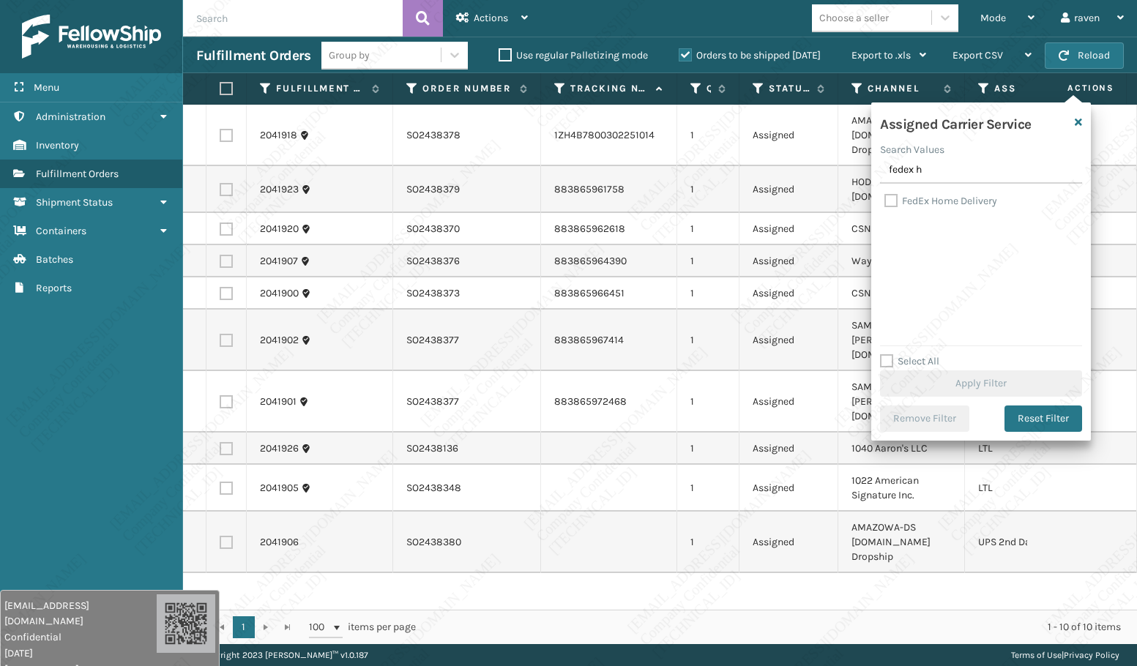
click at [944, 199] on label "FedEx Home Delivery" at bounding box center [940, 201] width 113 height 12
click at [885, 199] on input "FedEx Home Delivery" at bounding box center [884, 198] width 1 height 10
click at [965, 379] on button "Apply Filter" at bounding box center [981, 383] width 202 height 26
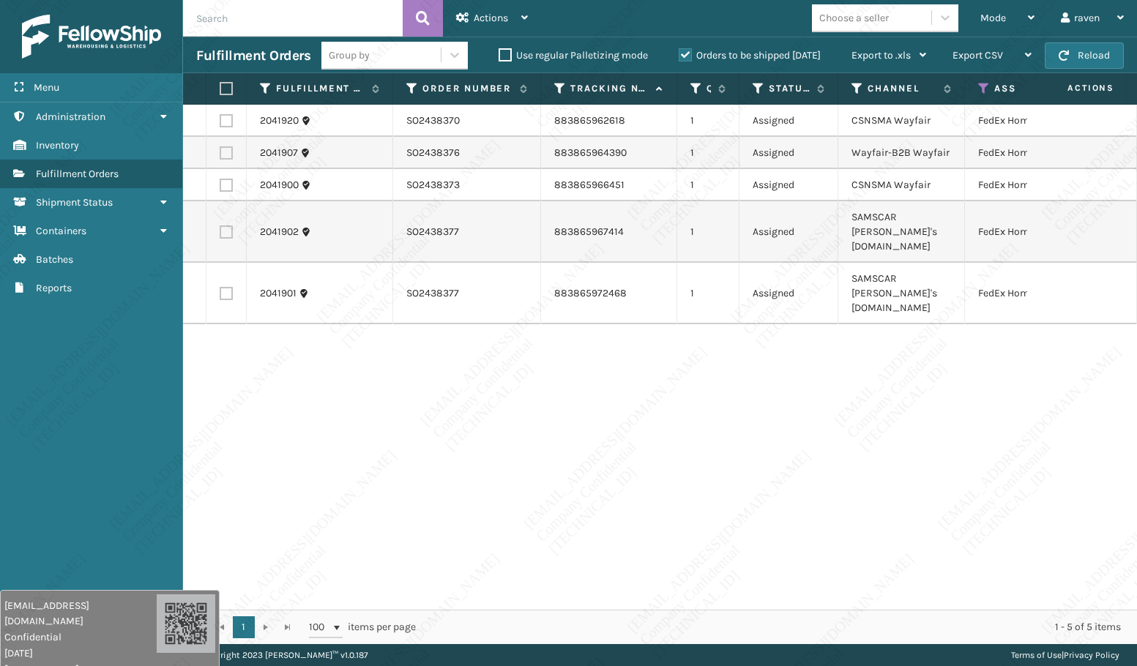
click at [221, 86] on label at bounding box center [224, 88] width 9 height 13
click at [220, 86] on input "checkbox" at bounding box center [220, 89] width 1 height 10
click at [485, 10] on div "Actions" at bounding box center [492, 18] width 72 height 37
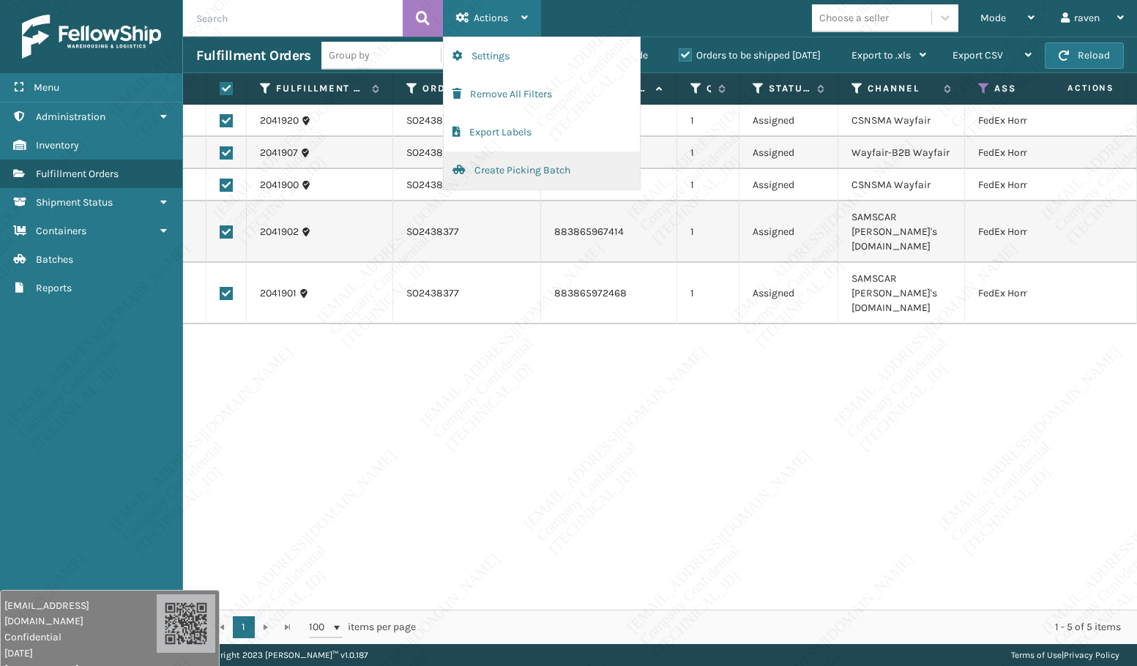
click at [498, 172] on button "Create Picking Batch" at bounding box center [542, 171] width 196 height 38
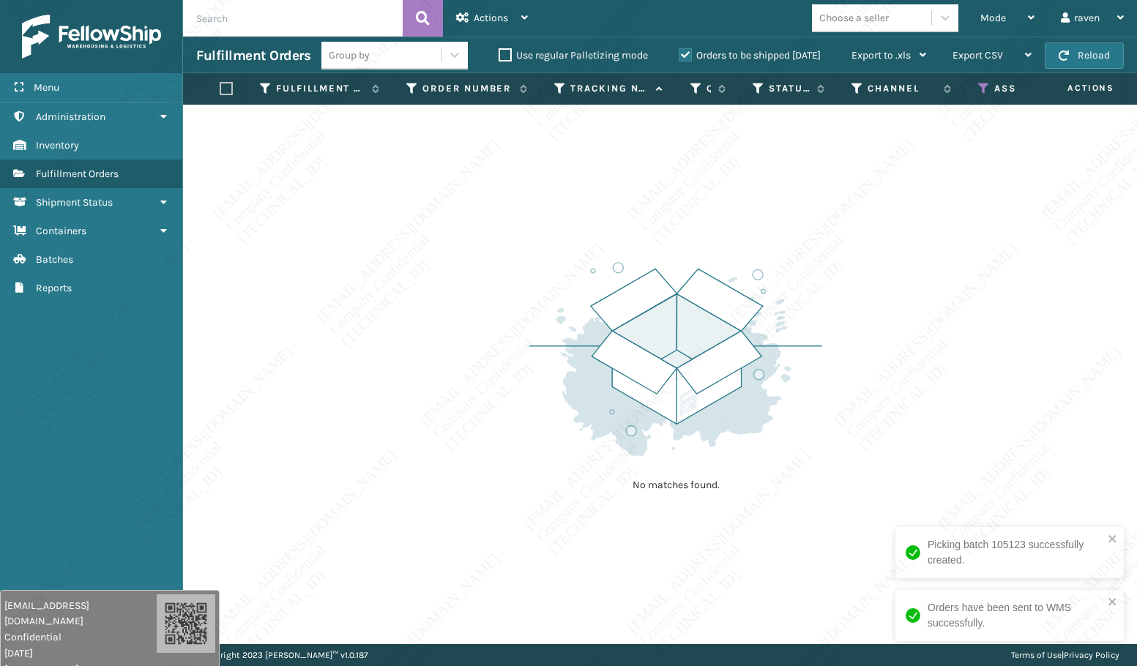
click at [982, 81] on th "Assigned Carrier Service" at bounding box center [1035, 88] width 140 height 31
click at [982, 86] on icon at bounding box center [984, 88] width 12 height 13
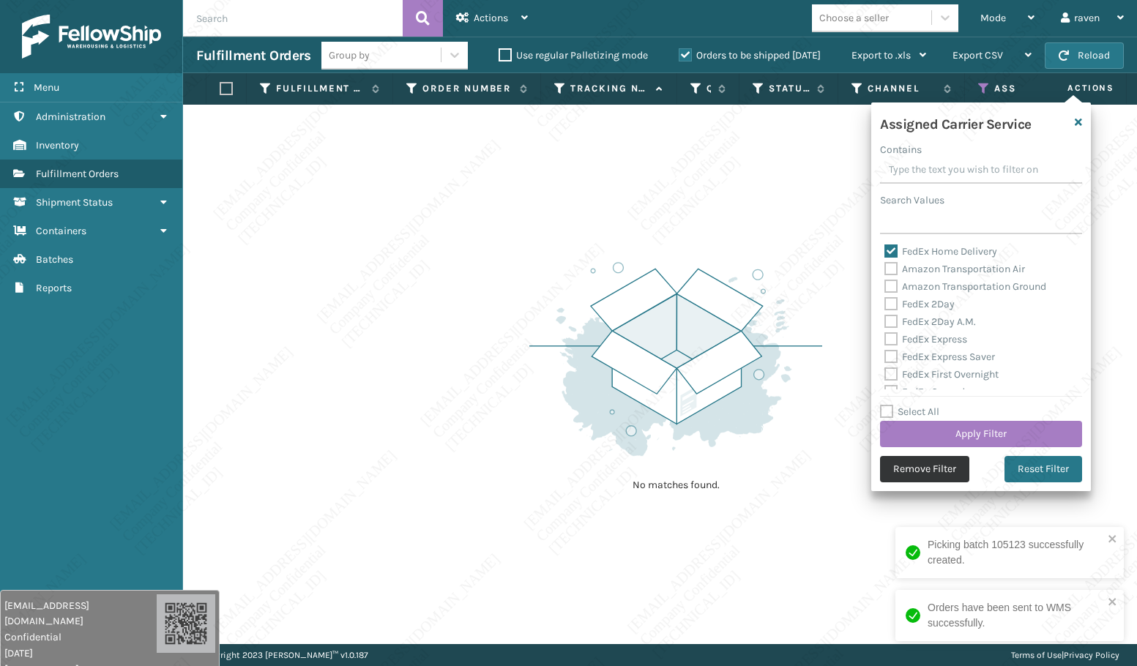
click at [948, 465] on button "Remove Filter" at bounding box center [924, 469] width 89 height 26
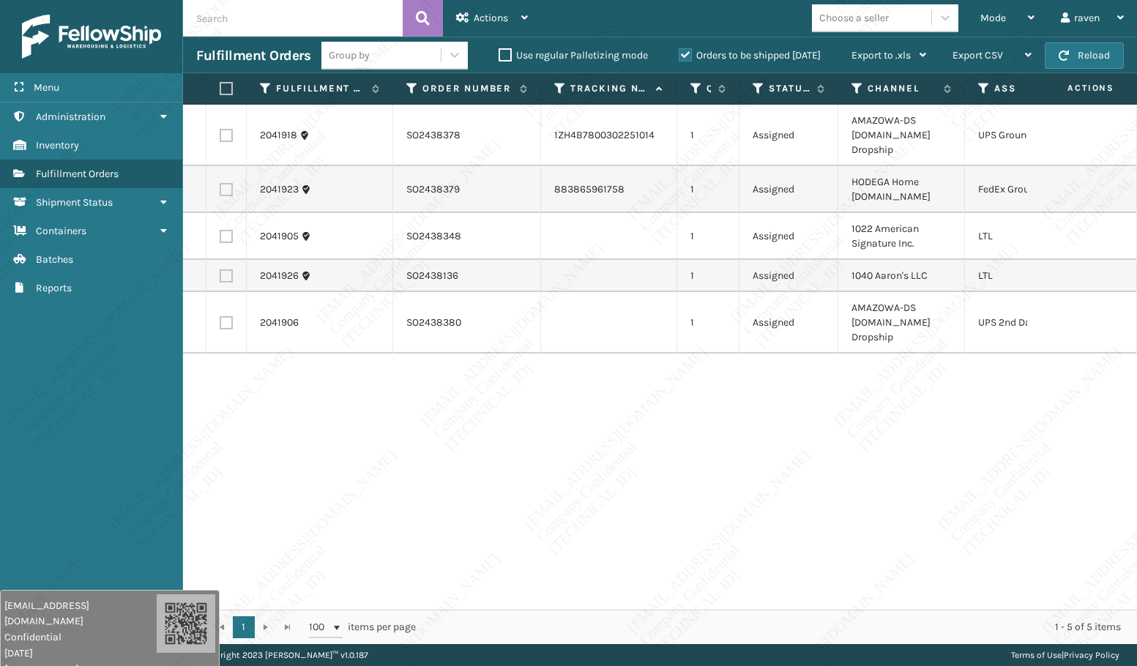
click at [226, 193] on label at bounding box center [226, 189] width 13 height 13
click at [220, 193] on input "checkbox" at bounding box center [220, 188] width 1 height 10
click at [519, 12] on div "Actions" at bounding box center [492, 18] width 72 height 37
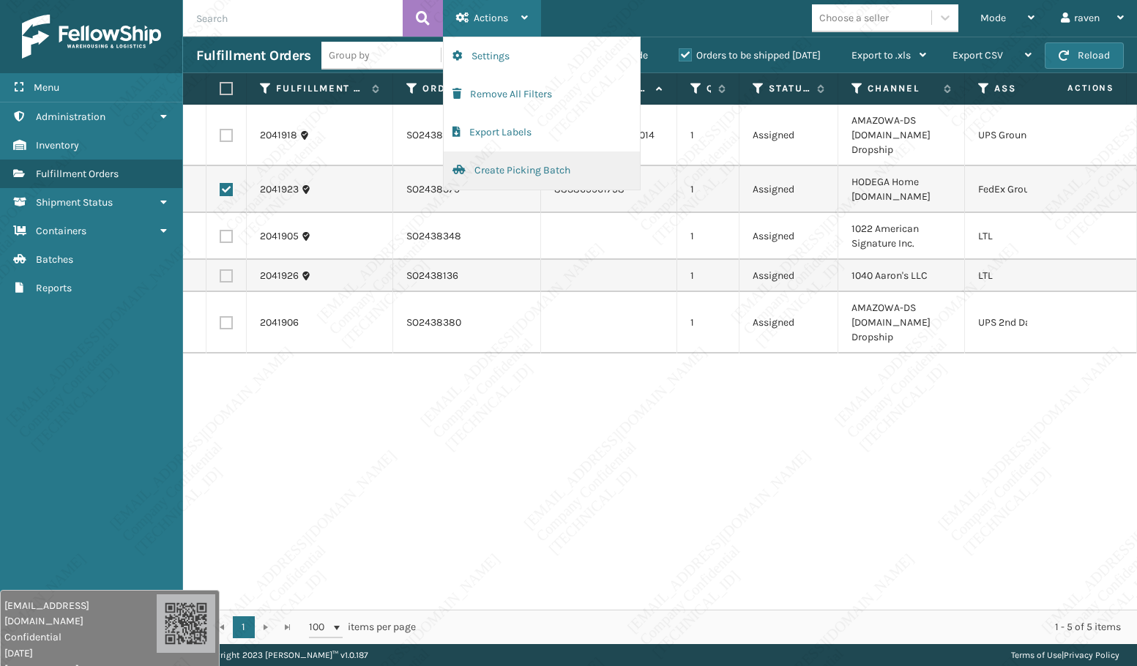
click at [500, 176] on button "Create Picking Batch" at bounding box center [542, 171] width 196 height 38
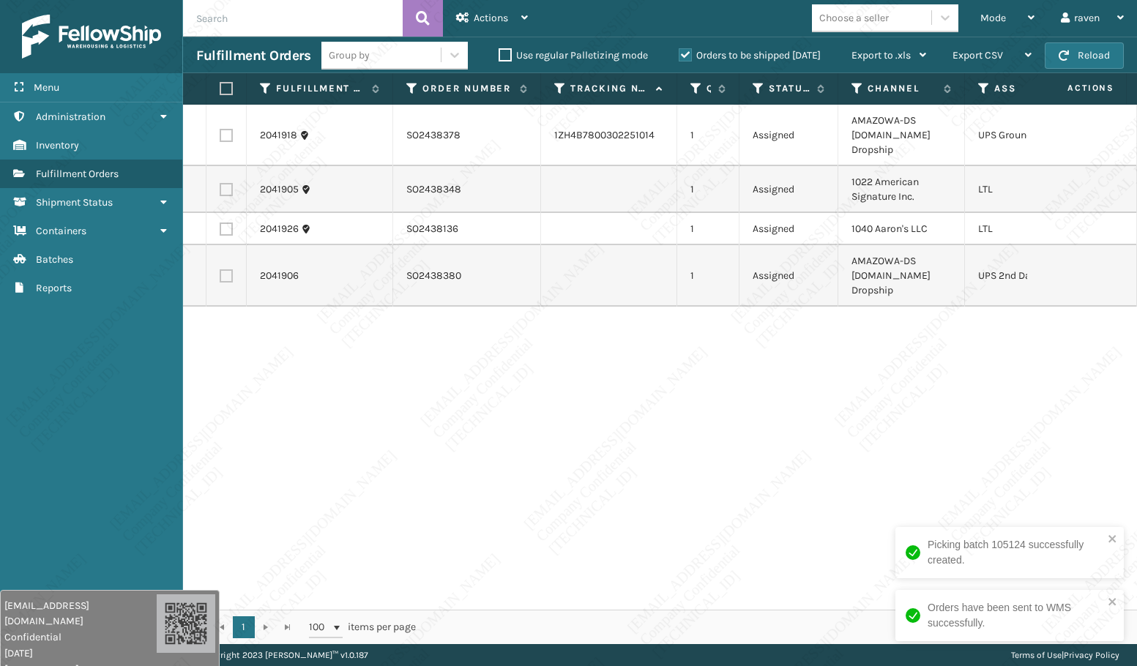
click at [231, 137] on label at bounding box center [226, 135] width 13 height 13
click at [220, 137] on input "checkbox" at bounding box center [220, 134] width 1 height 10
click at [484, 15] on span "Actions" at bounding box center [491, 18] width 34 height 12
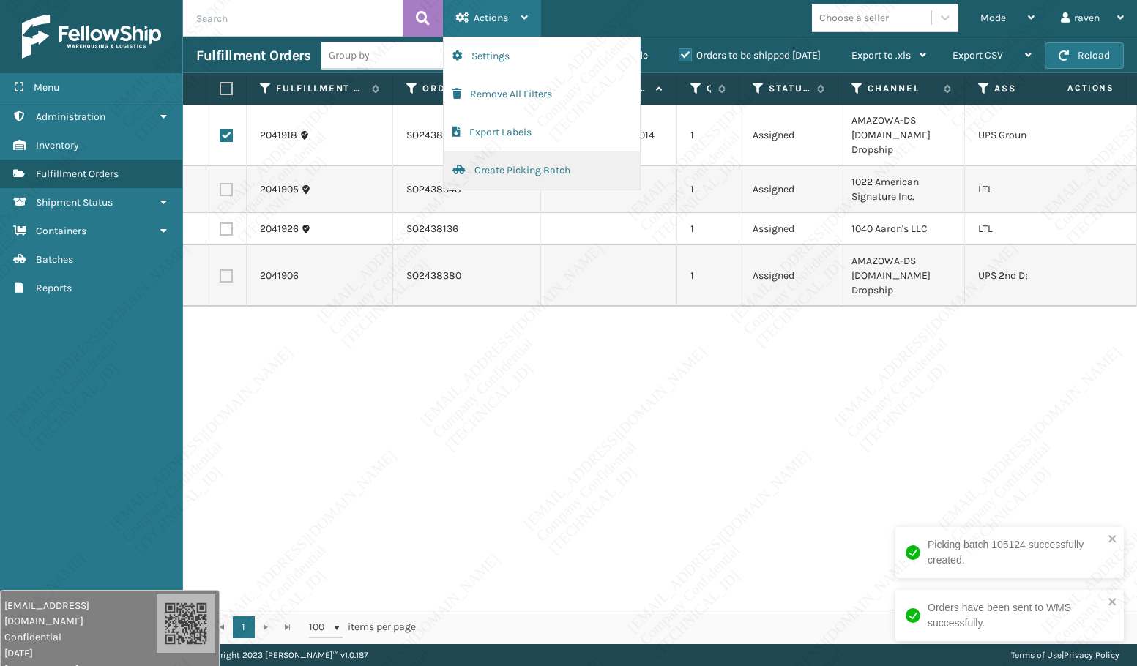
click at [491, 165] on button "Create Picking Batch" at bounding box center [542, 171] width 196 height 38
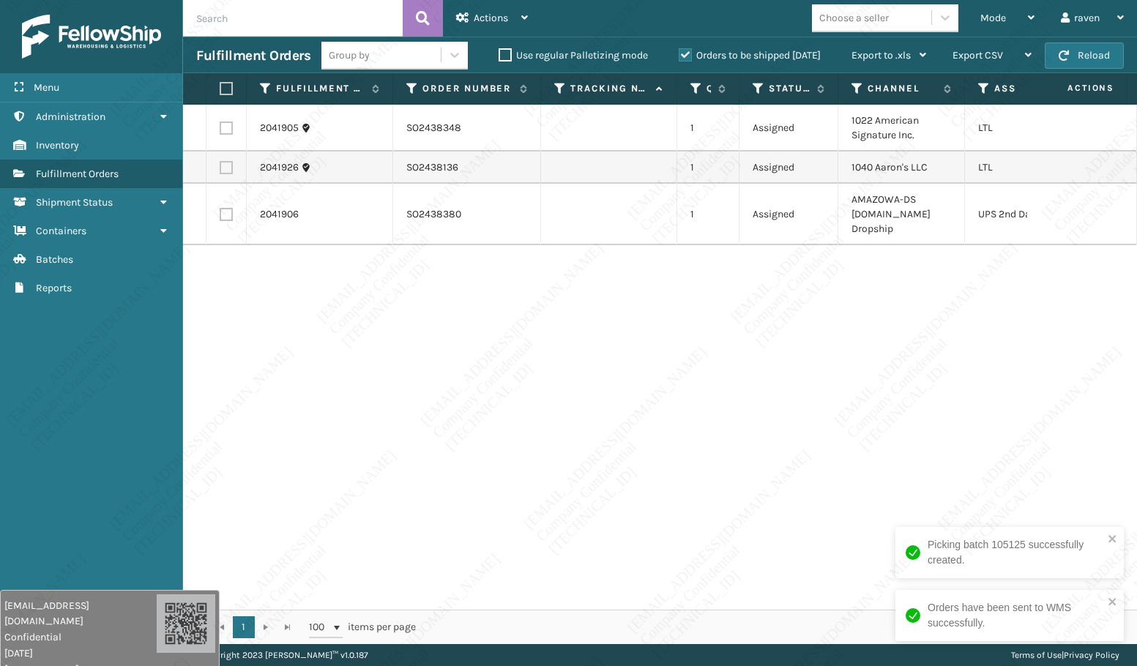
click at [223, 212] on label at bounding box center [226, 214] width 13 height 13
click at [220, 212] on input "checkbox" at bounding box center [220, 213] width 1 height 10
click at [481, 13] on span "Actions" at bounding box center [491, 18] width 34 height 12
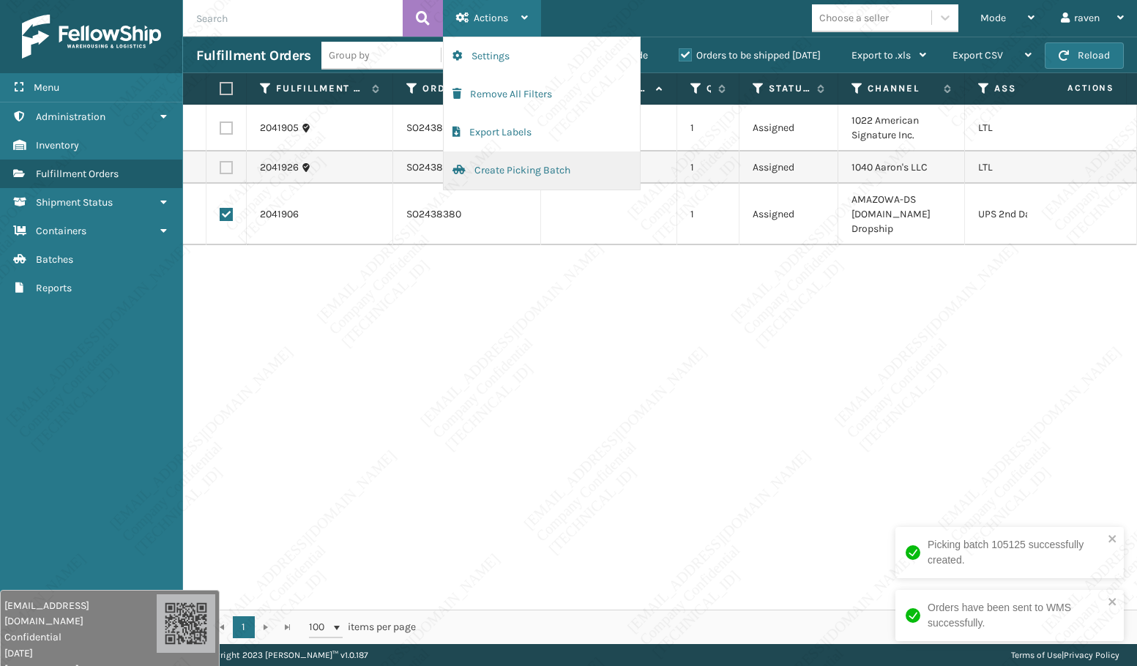
click at [482, 169] on button "Create Picking Batch" at bounding box center [542, 171] width 196 height 38
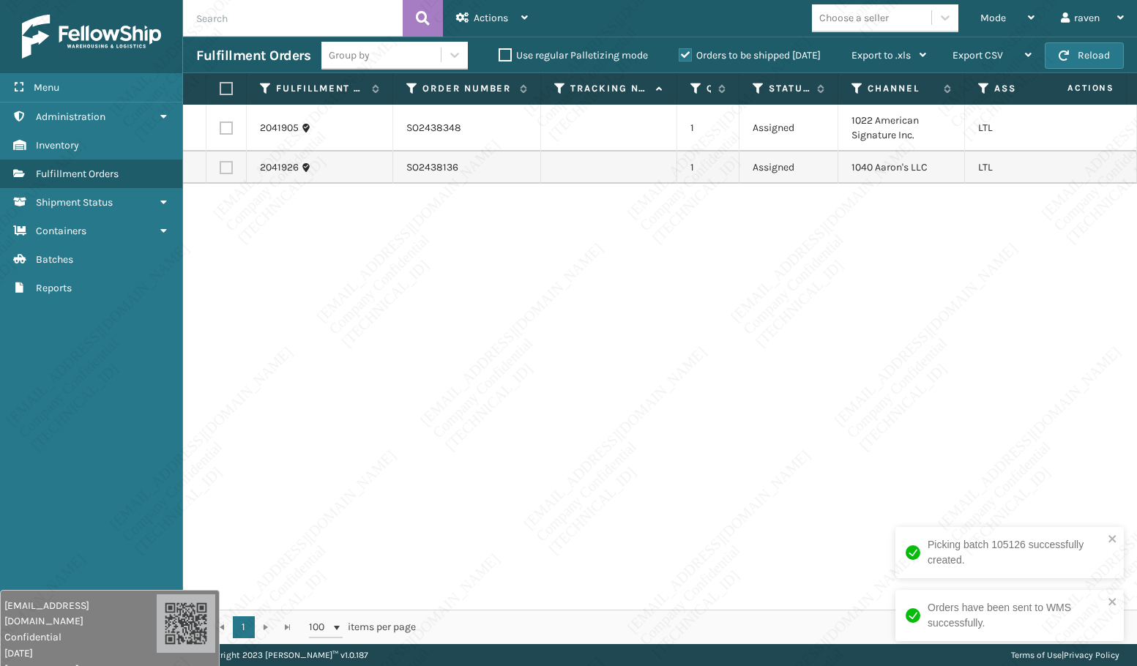
click at [764, 261] on div "2041905 SO2438348 1 Assigned 1022 American Signature Inc. LTL 2041926 SO2438136…" at bounding box center [660, 357] width 954 height 505
click at [228, 168] on label at bounding box center [226, 167] width 13 height 13
click at [220, 168] on input "checkbox" at bounding box center [220, 166] width 1 height 10
click at [496, 17] on span "Actions" at bounding box center [491, 18] width 34 height 12
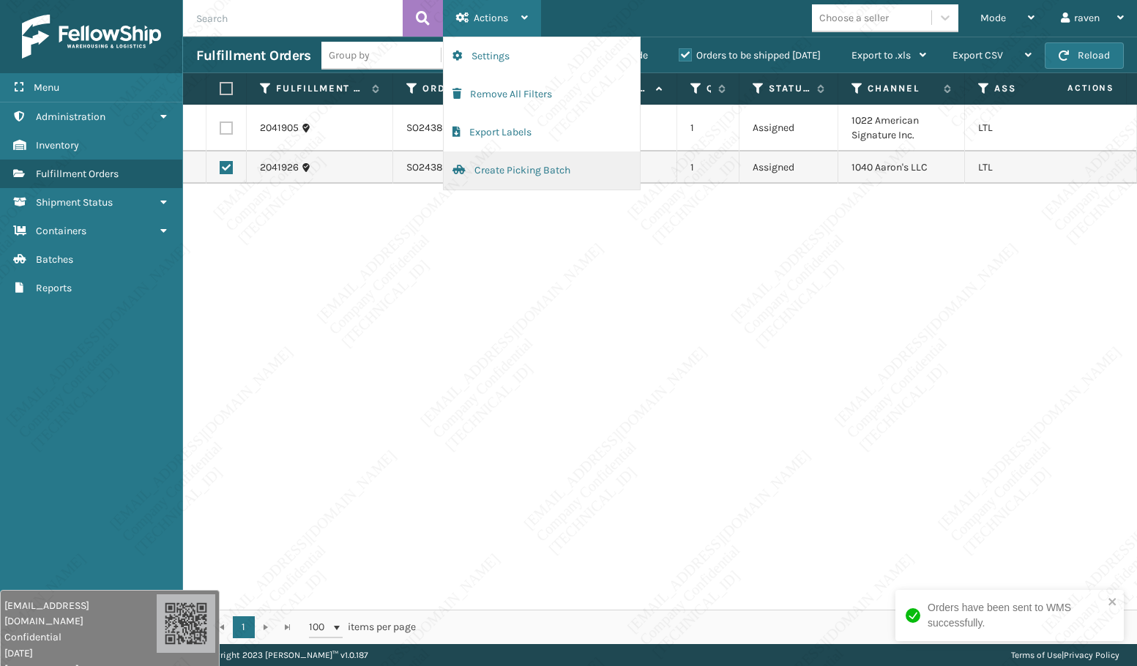
click at [519, 173] on button "Create Picking Batch" at bounding box center [542, 171] width 196 height 38
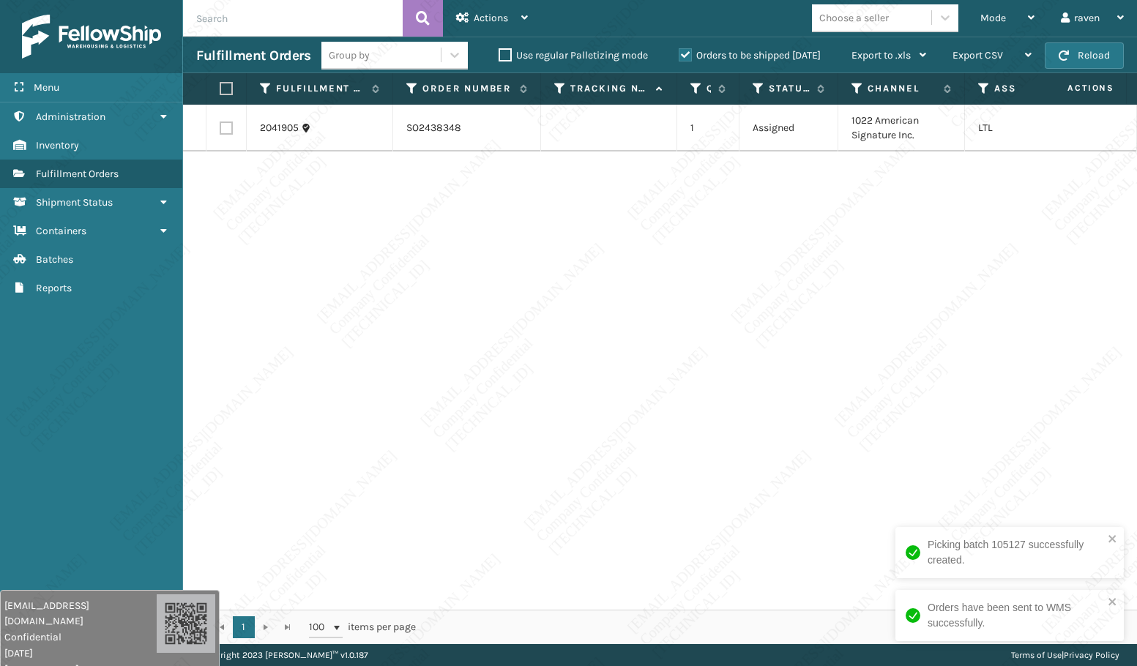
click at [225, 92] on label at bounding box center [224, 88] width 9 height 13
click at [220, 92] on input "checkbox" at bounding box center [220, 89] width 1 height 10
drag, startPoint x: 515, startPoint y: 8, endPoint x: 510, endPoint y: 41, distance: 33.3
click at [517, 7] on div "Actions" at bounding box center [492, 18] width 72 height 37
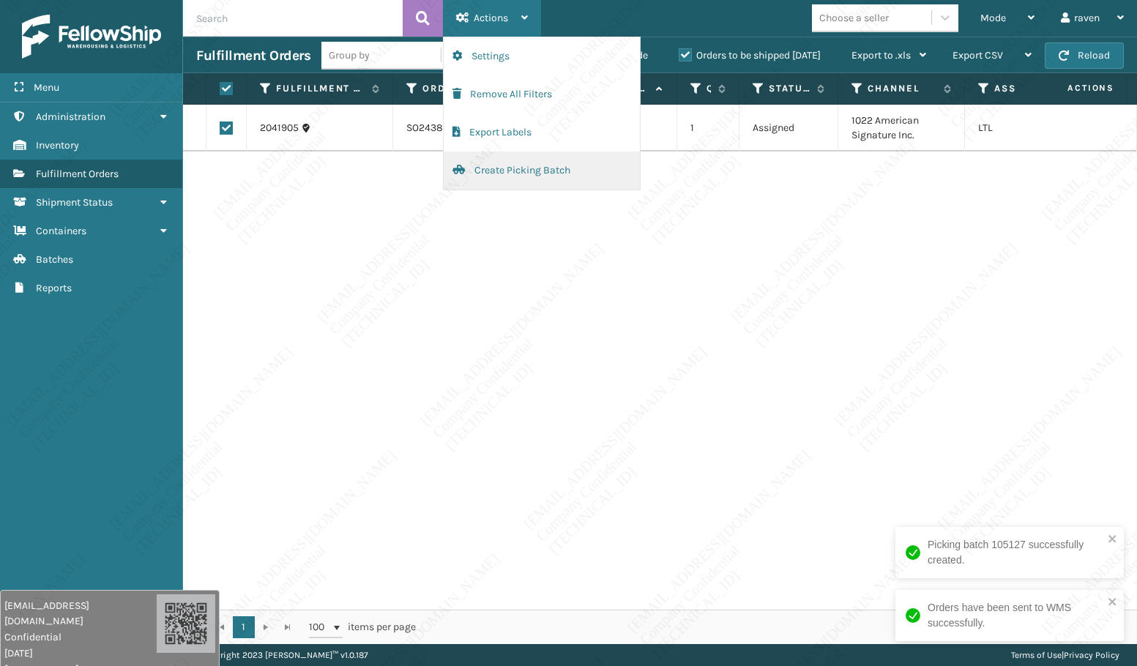
click at [494, 173] on button "Create Picking Batch" at bounding box center [542, 171] width 196 height 38
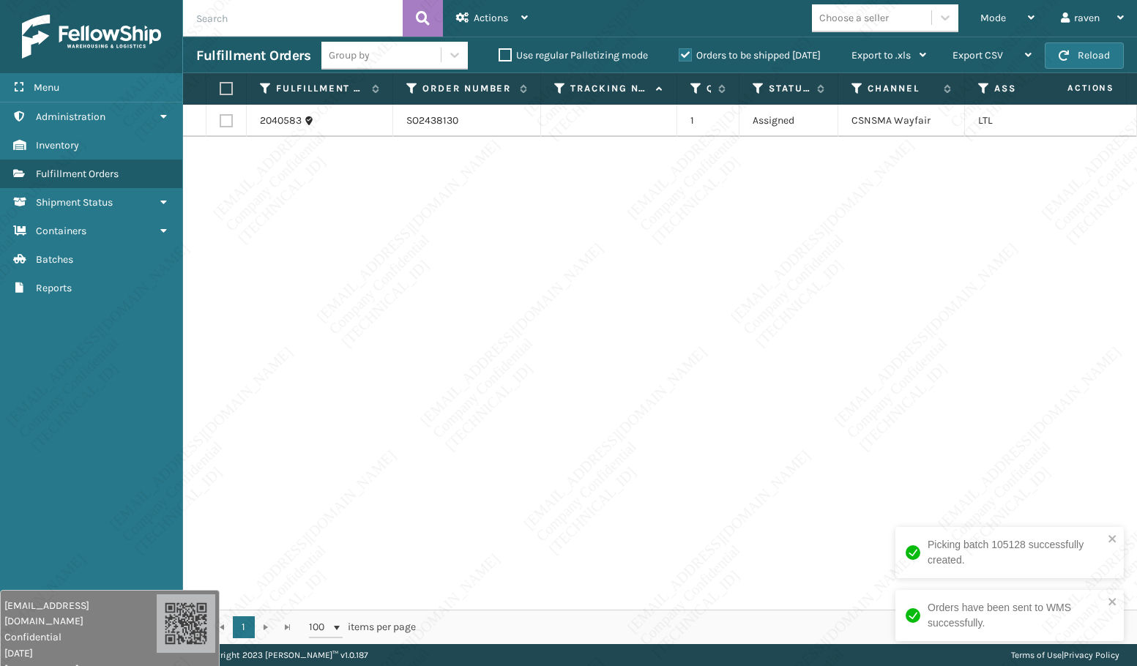
click at [226, 89] on label at bounding box center [224, 88] width 9 height 13
click at [220, 89] on input "checkbox" at bounding box center [220, 89] width 1 height 10
click at [509, 23] on div "Actions" at bounding box center [492, 18] width 72 height 37
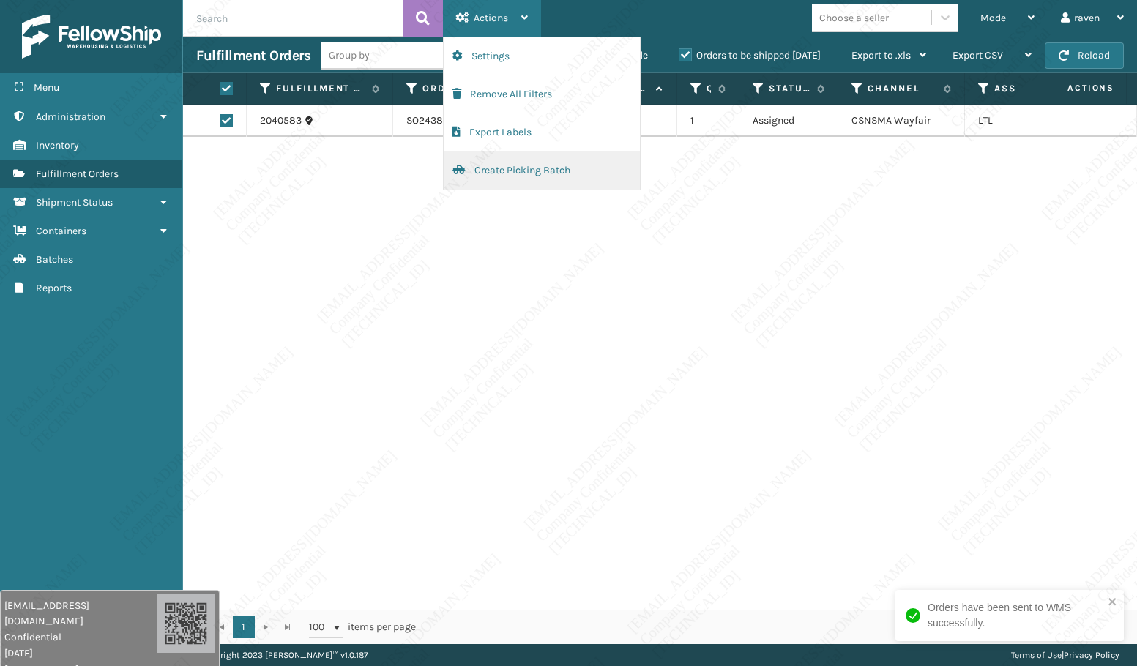
click at [530, 171] on button "Create Picking Batch" at bounding box center [542, 171] width 196 height 38
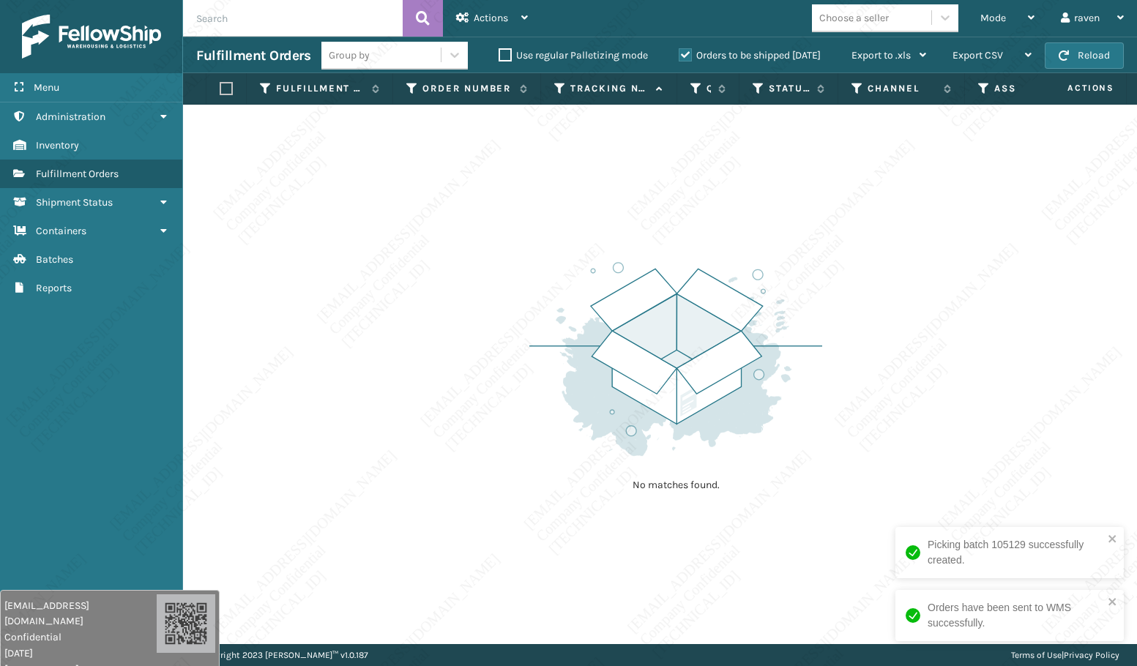
click at [258, 23] on input "text" at bounding box center [293, 18] width 220 height 37
paste input "SO2438130"
click at [994, 21] on span "Mode" at bounding box center [993, 18] width 26 height 12
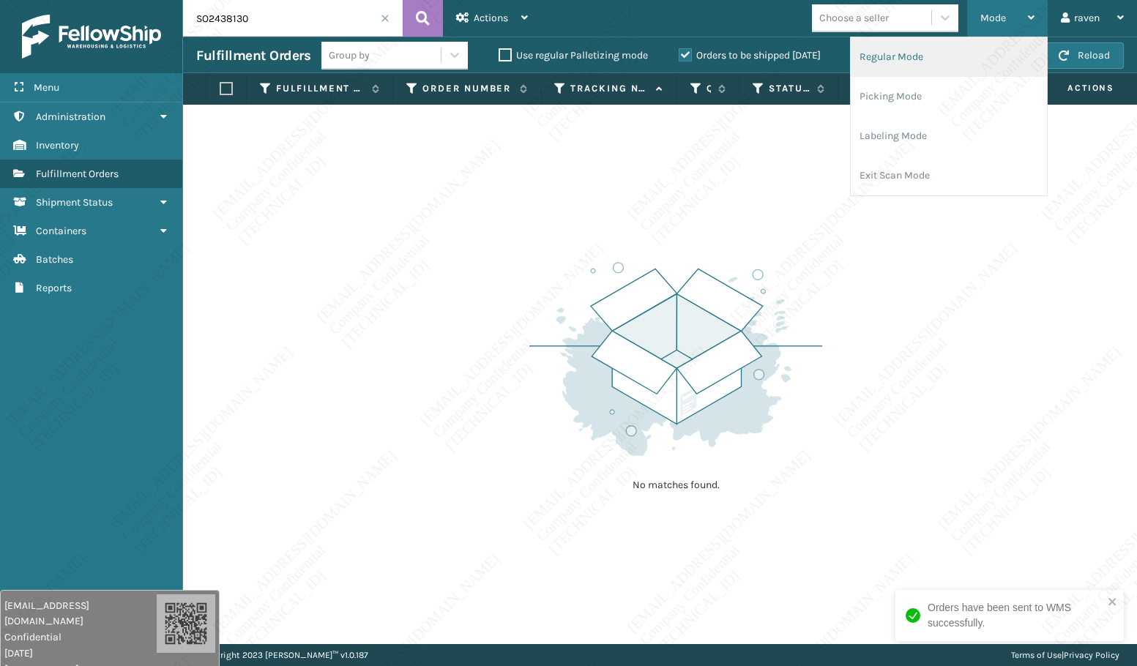
click at [955, 60] on li "Regular Mode" at bounding box center [949, 57] width 196 height 40
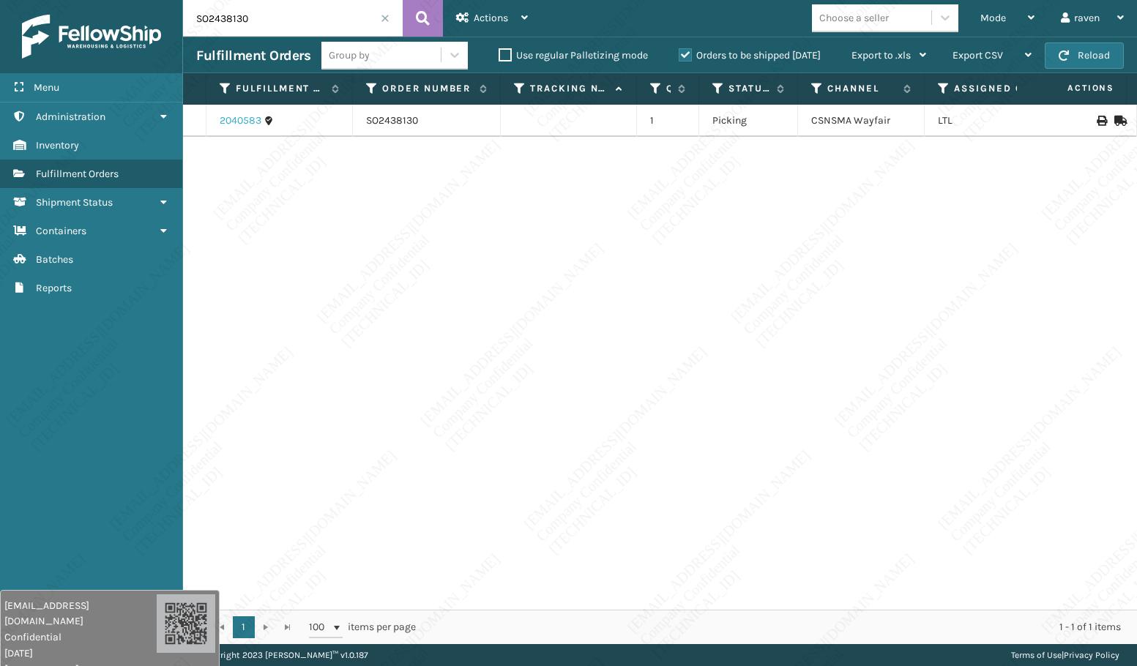
click at [237, 118] on link "2040583" at bounding box center [241, 120] width 42 height 15
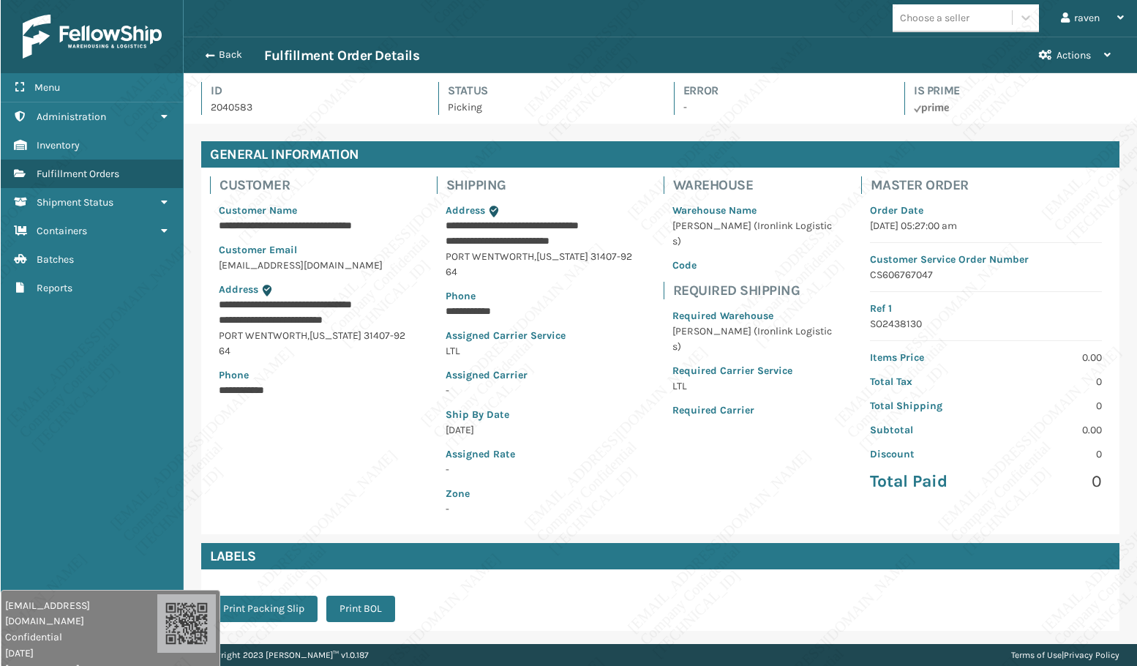
scroll to position [35, 954]
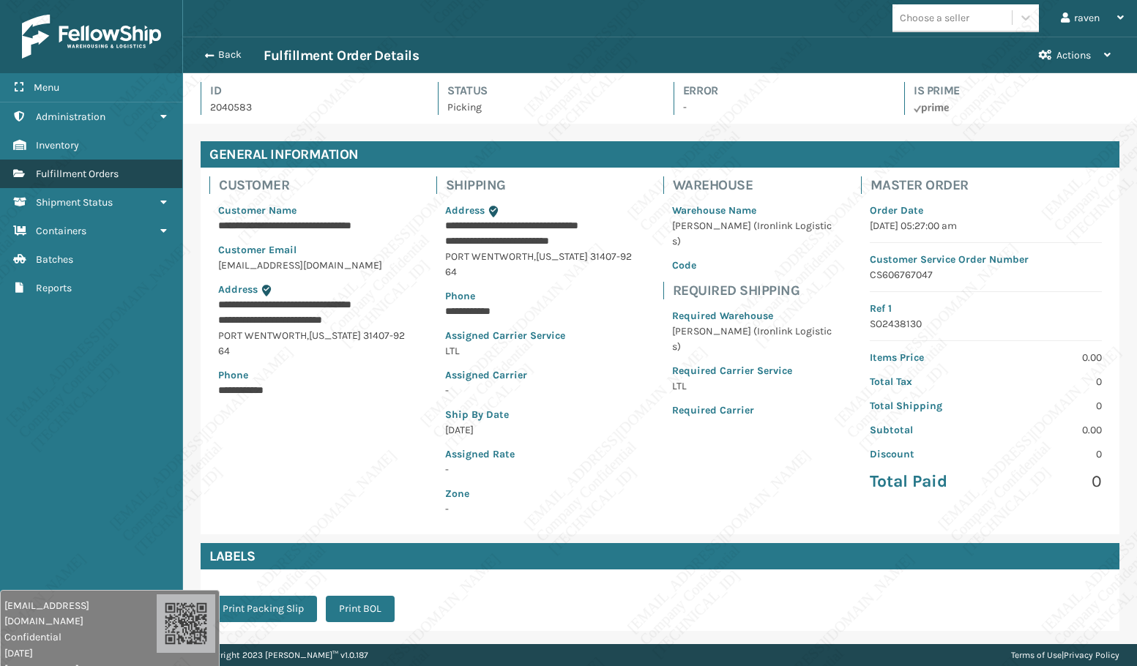
click at [74, 179] on span "Fulfillment Orders" at bounding box center [77, 174] width 83 height 12
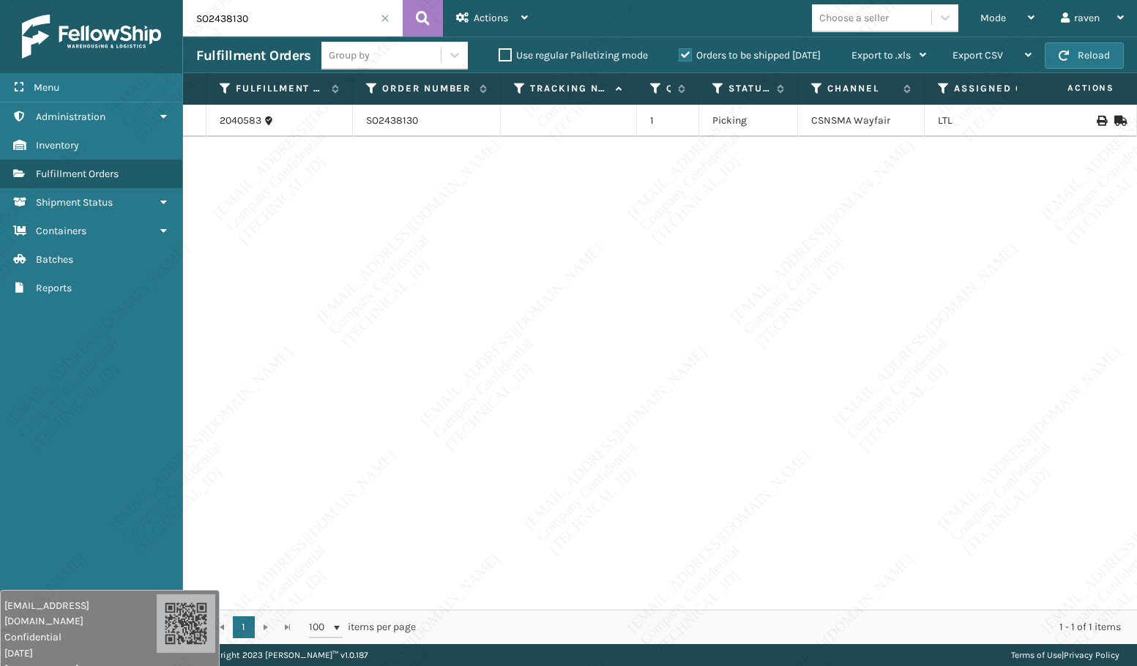
click at [386, 17] on span at bounding box center [385, 18] width 9 height 9
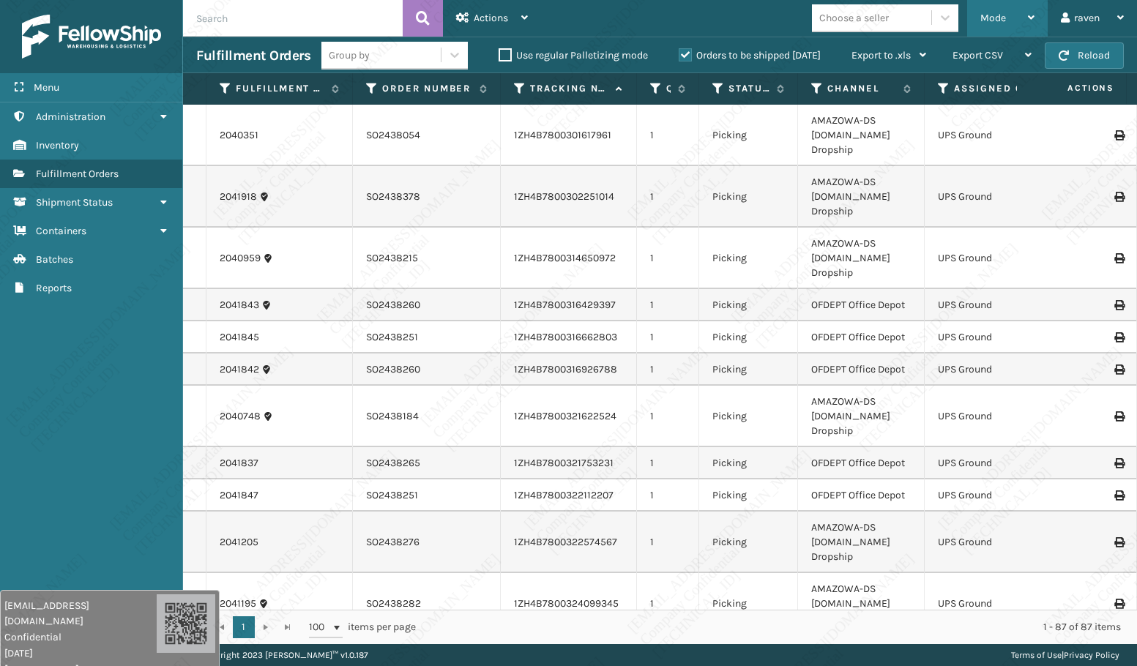
click at [994, 14] on span "Mode" at bounding box center [993, 18] width 26 height 12
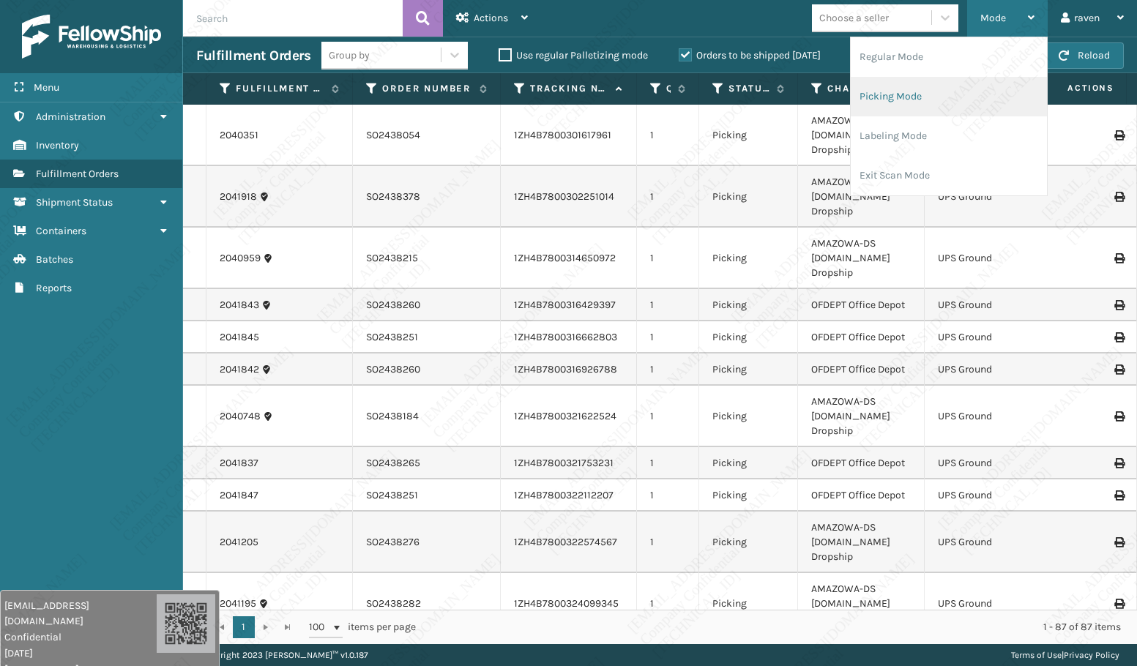
click at [935, 91] on li "Picking Mode" at bounding box center [949, 97] width 196 height 40
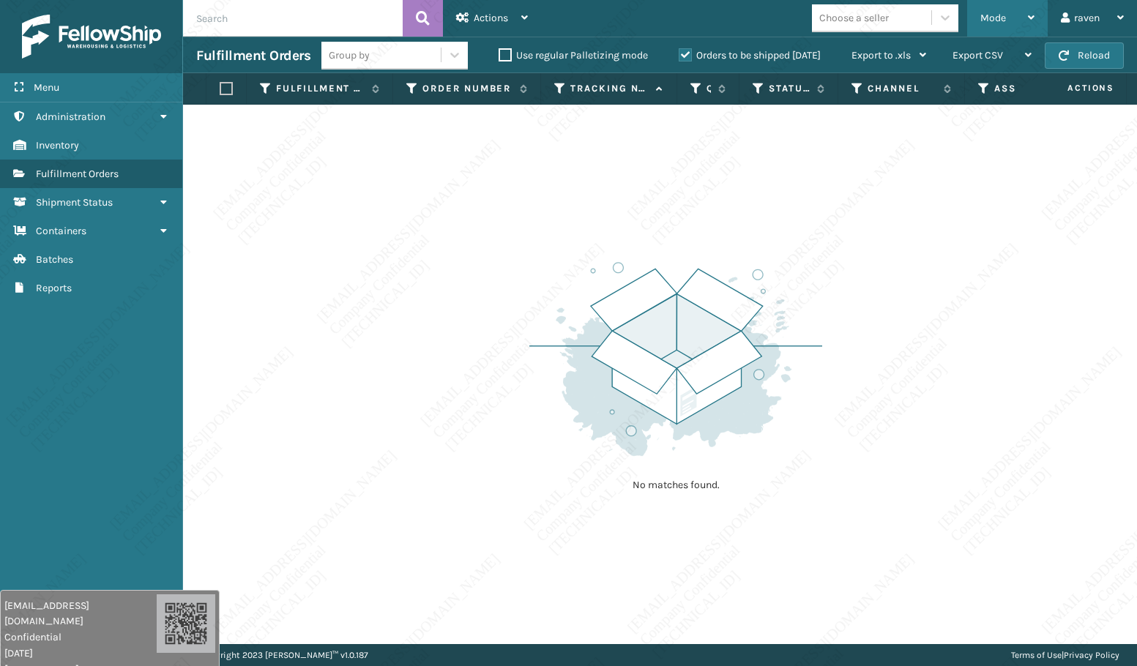
click at [995, 22] on span "Mode" at bounding box center [993, 18] width 26 height 12
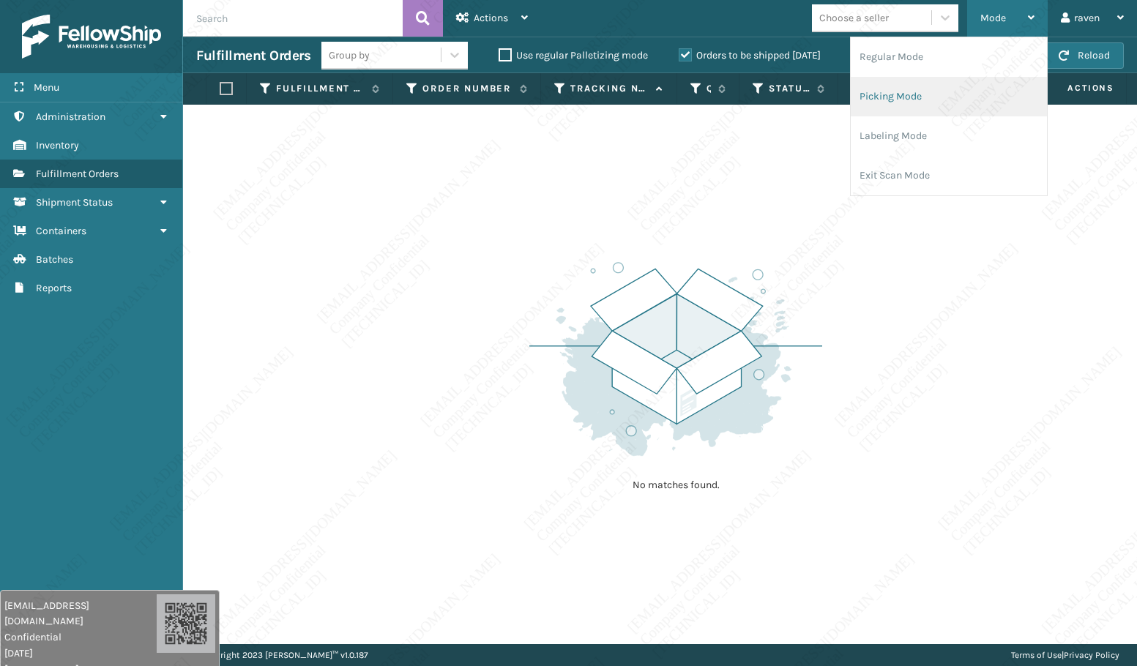
click at [960, 105] on li "Picking Mode" at bounding box center [949, 97] width 196 height 40
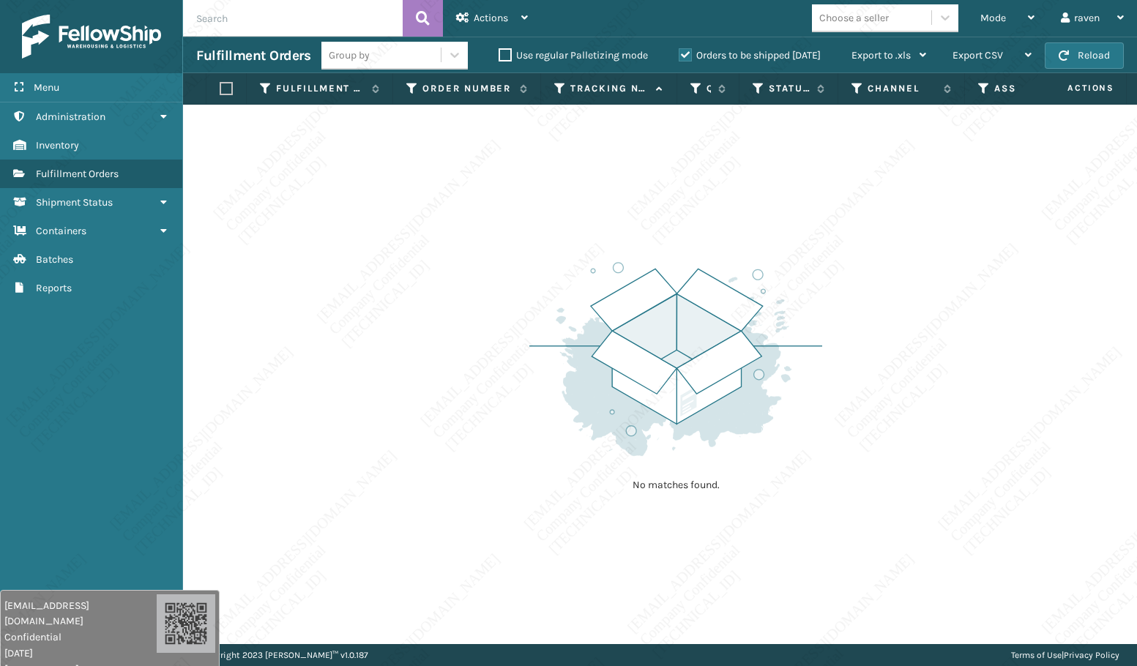
click at [780, 534] on div "No matches found." at bounding box center [660, 374] width 954 height 539
click at [1010, 287] on div "No matches found." at bounding box center [660, 374] width 954 height 539
drag, startPoint x: 1114, startPoint y: 297, endPoint x: 1122, endPoint y: 299, distance: 8.3
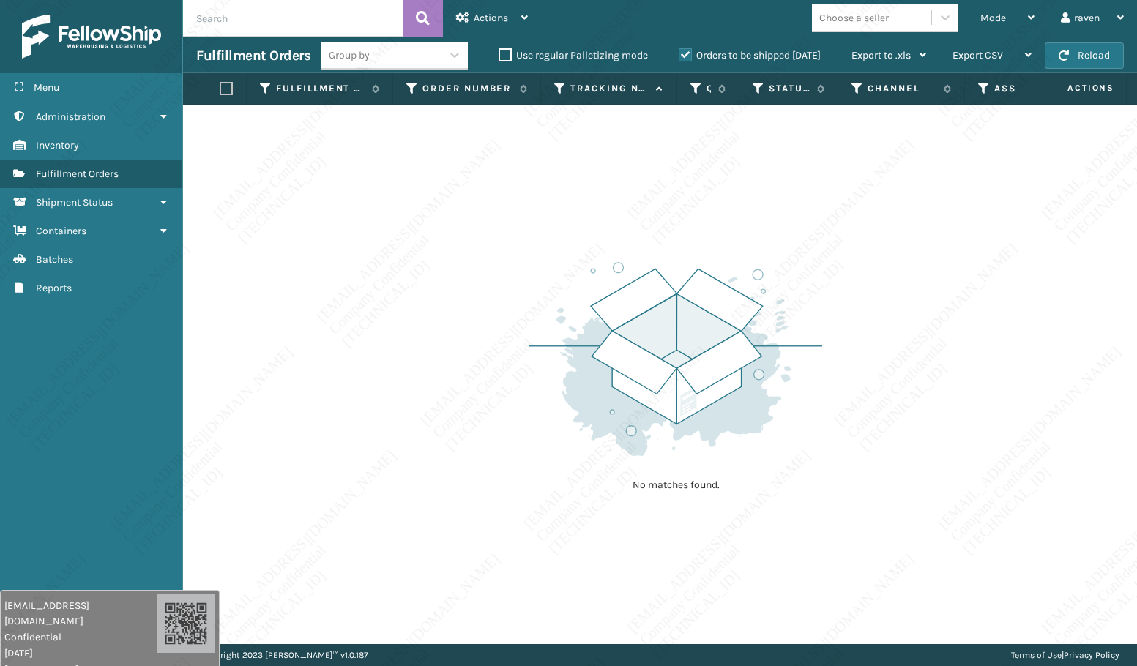
click at [1122, 299] on div "No matches found." at bounding box center [660, 374] width 954 height 539
click at [1105, 309] on div "No matches found." at bounding box center [660, 374] width 954 height 539
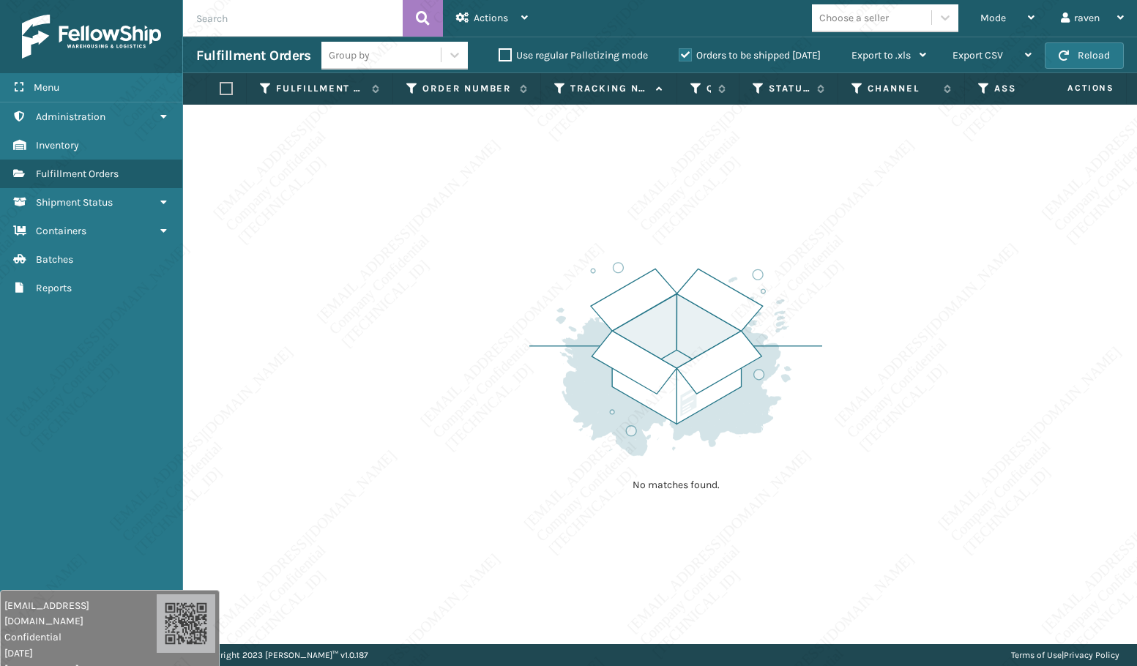
click at [1106, 309] on div "No matches found." at bounding box center [660, 374] width 954 height 539
click at [1106, 310] on div "No matches found." at bounding box center [660, 374] width 954 height 539
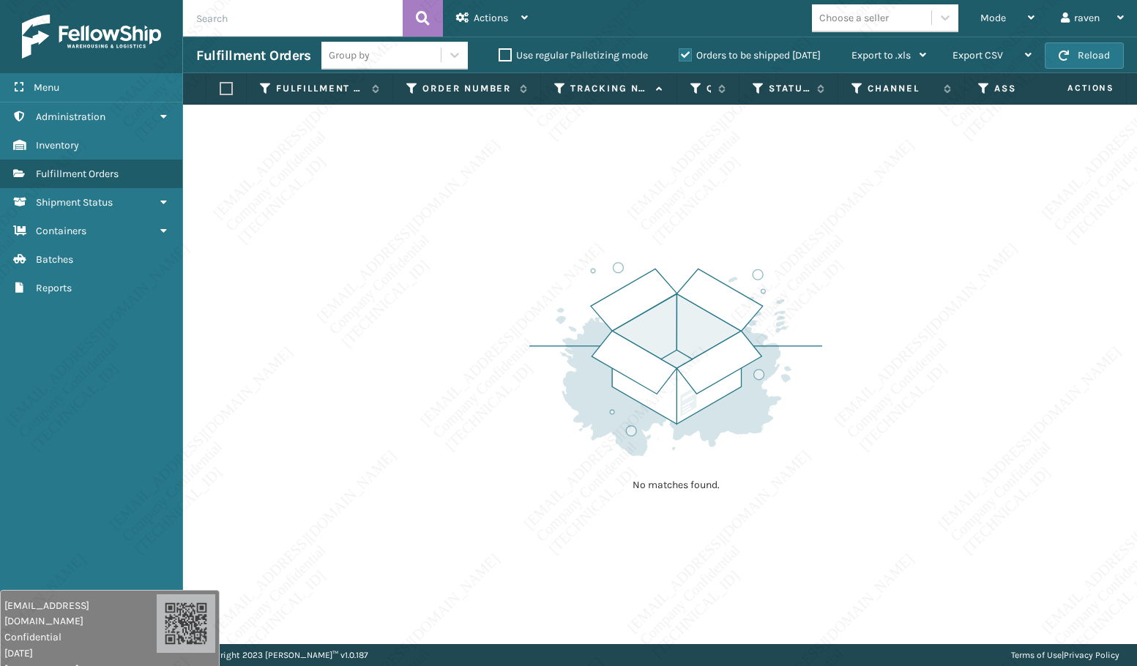
click at [1106, 310] on div "No matches found." at bounding box center [660, 374] width 954 height 539
click at [1107, 310] on div "No matches found." at bounding box center [660, 374] width 954 height 539
click at [1110, 325] on div "No matches found." at bounding box center [660, 374] width 954 height 539
click at [960, 249] on div "No matches found." at bounding box center [660, 374] width 954 height 539
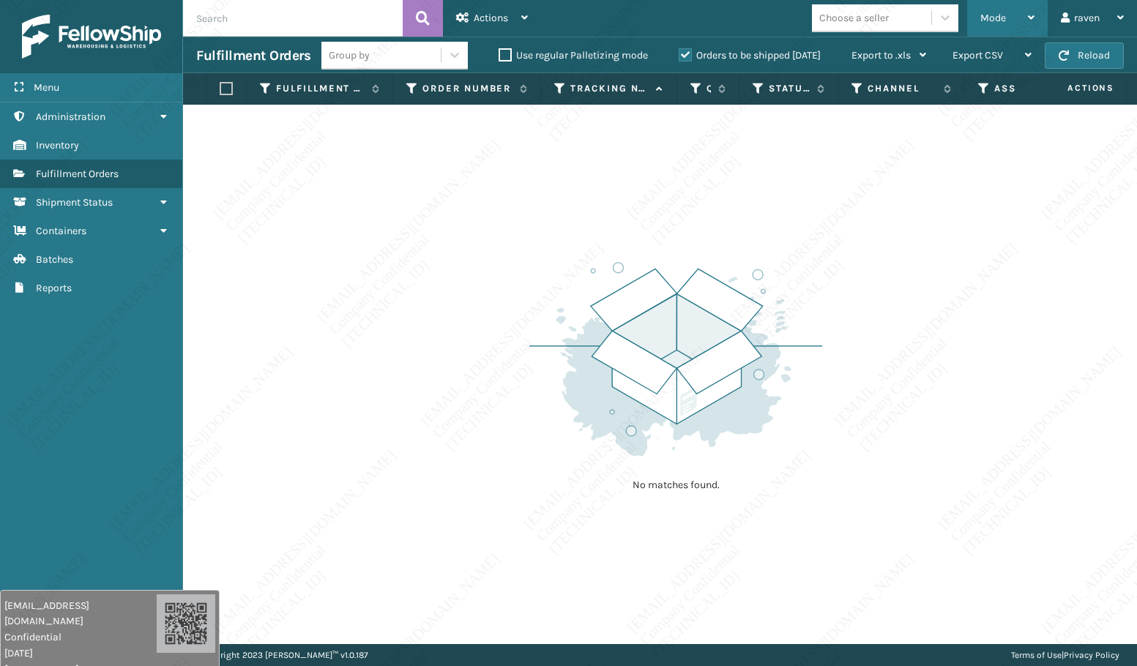
click at [994, 26] on div "Mode" at bounding box center [1007, 18] width 54 height 37
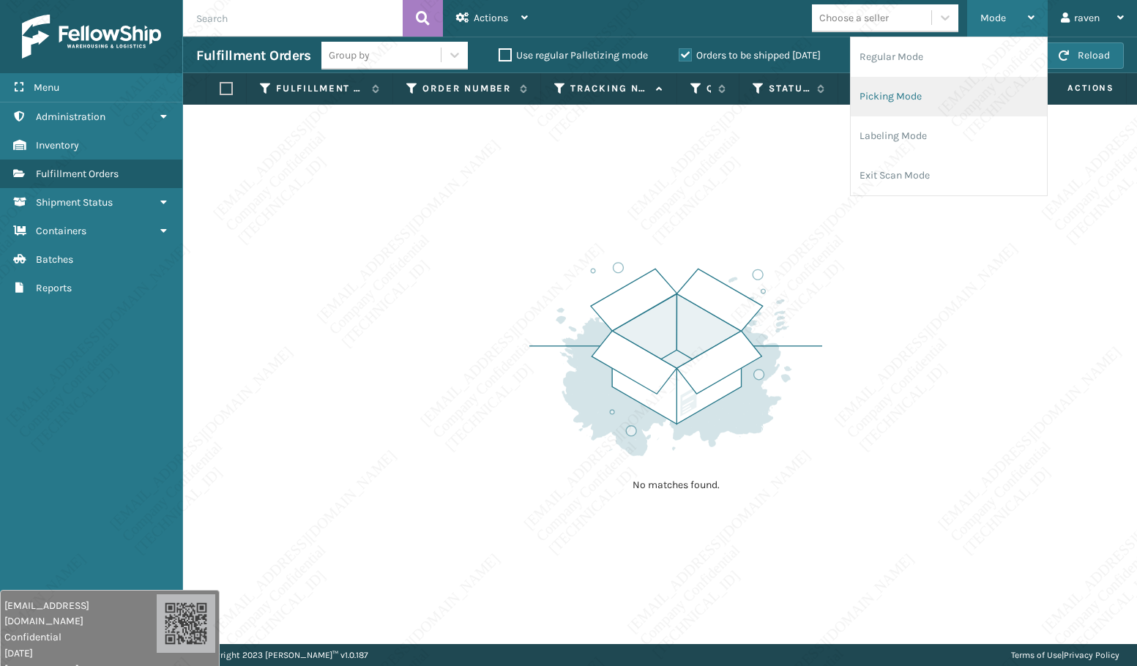
click at [956, 97] on li "Picking Mode" at bounding box center [949, 97] width 196 height 40
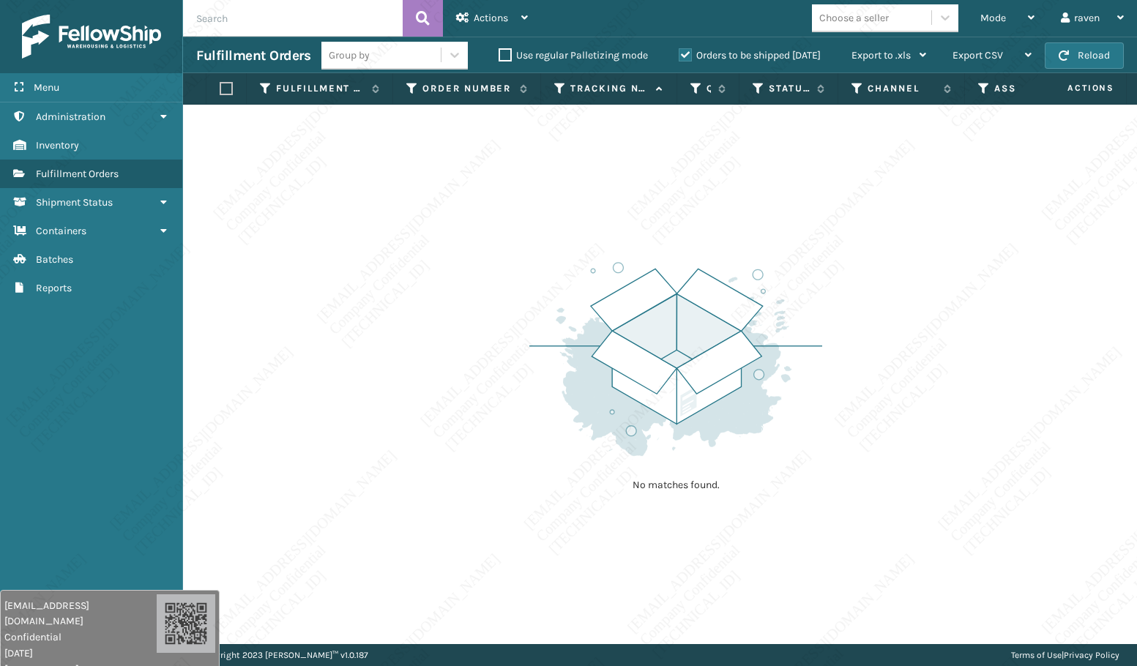
click at [876, 299] on div "No matches found." at bounding box center [660, 374] width 954 height 539
click at [876, 301] on div "No matches found." at bounding box center [660, 374] width 954 height 539
click at [816, 370] on img at bounding box center [675, 359] width 293 height 203
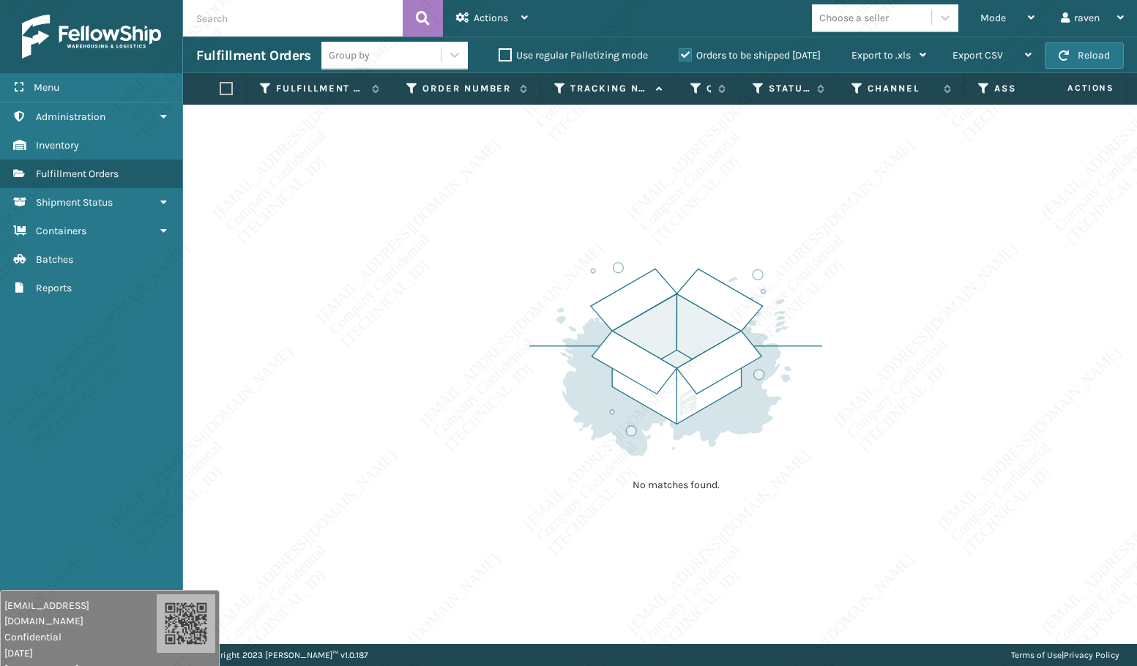
click at [780, 310] on img at bounding box center [675, 359] width 293 height 203
click at [787, 330] on img at bounding box center [675, 359] width 293 height 203
click at [787, 331] on img at bounding box center [675, 359] width 293 height 203
click at [788, 333] on img at bounding box center [675, 359] width 293 height 203
click at [695, 306] on img at bounding box center [675, 359] width 293 height 203
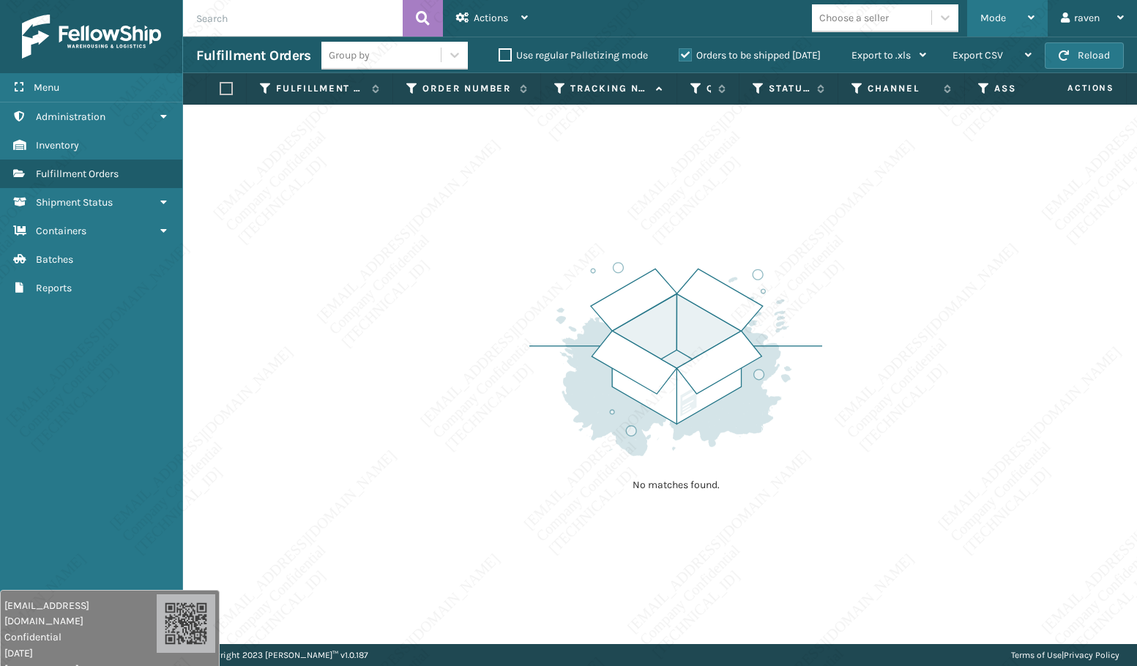
click at [987, 18] on span "Mode" at bounding box center [993, 18] width 26 height 12
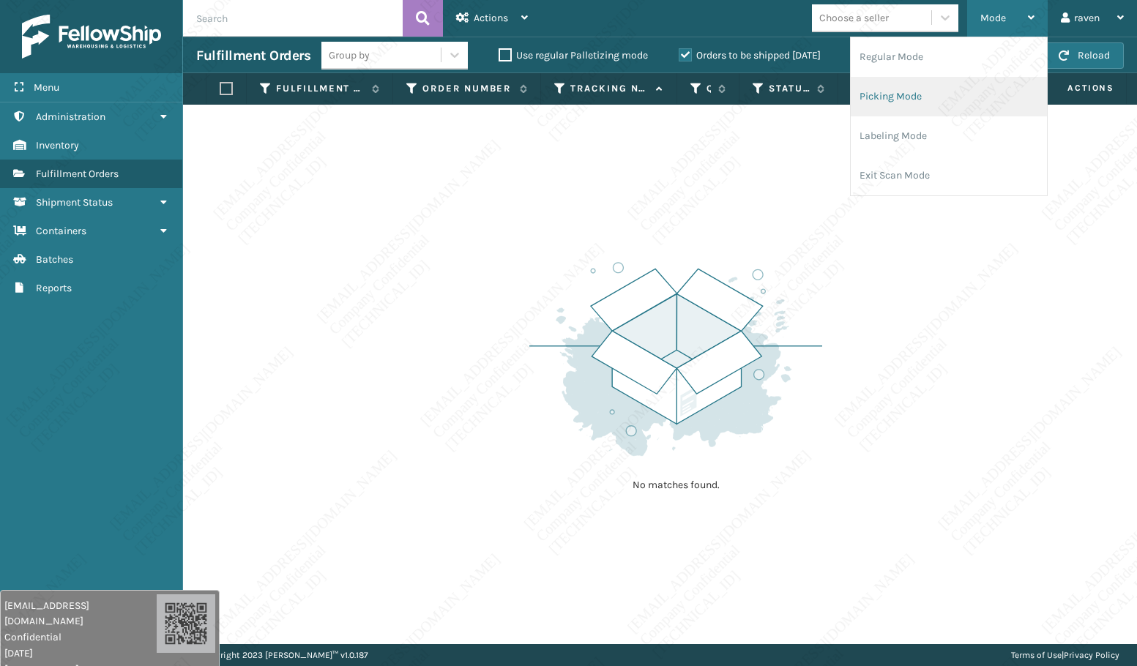
click at [949, 99] on li "Picking Mode" at bounding box center [949, 97] width 196 height 40
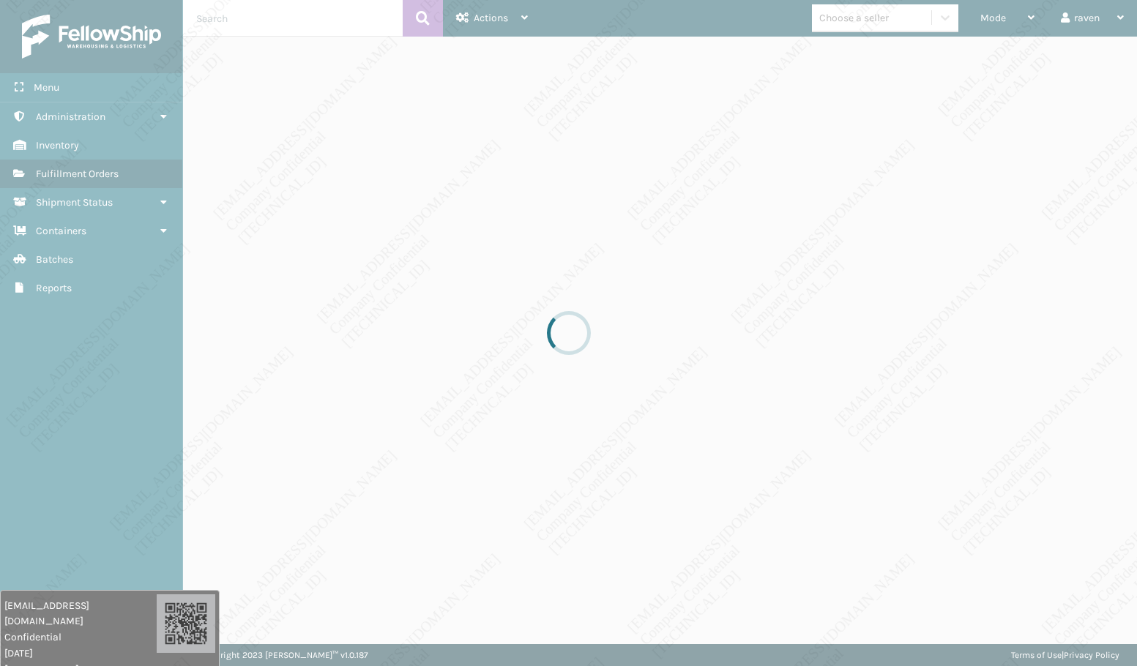
click at [876, 250] on div at bounding box center [568, 333] width 1137 height 666
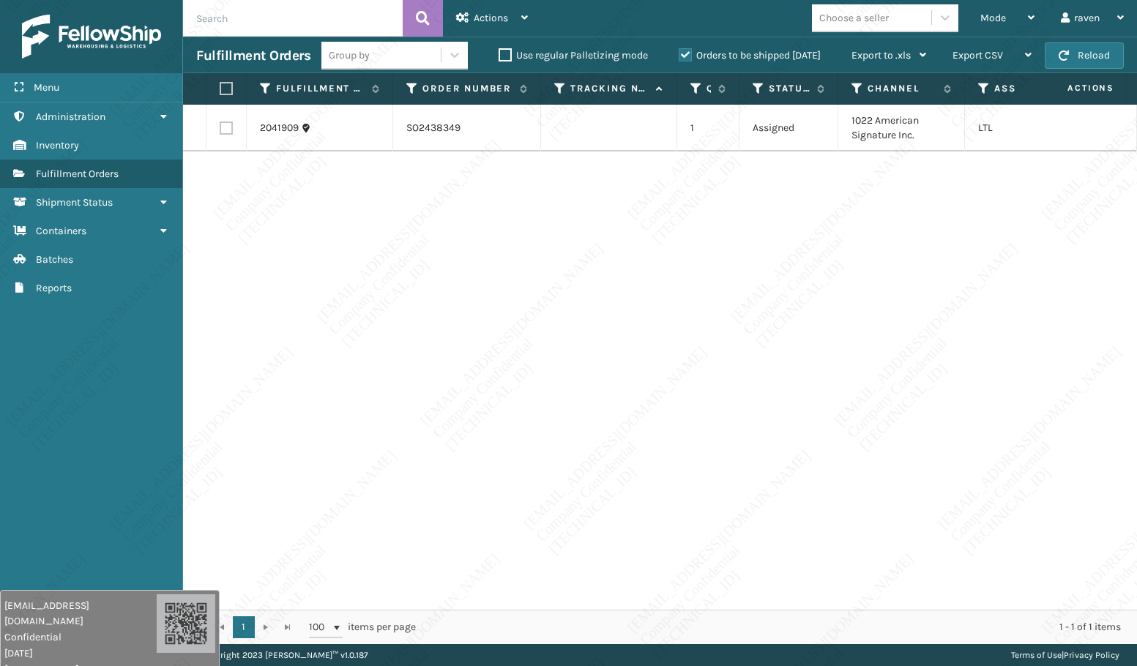
click at [879, 241] on div "2041909 SO2438349 1 Assigned 1022 American Signature Inc. LTL" at bounding box center [660, 357] width 954 height 505
click at [883, 225] on div "2041909 SO2438349 1 Assigned 1022 American Signature Inc. LTL" at bounding box center [660, 357] width 954 height 505
click at [918, 232] on div "2041909 SO2438349 1 Assigned 1022 American Signature Inc. LTL" at bounding box center [660, 357] width 954 height 505
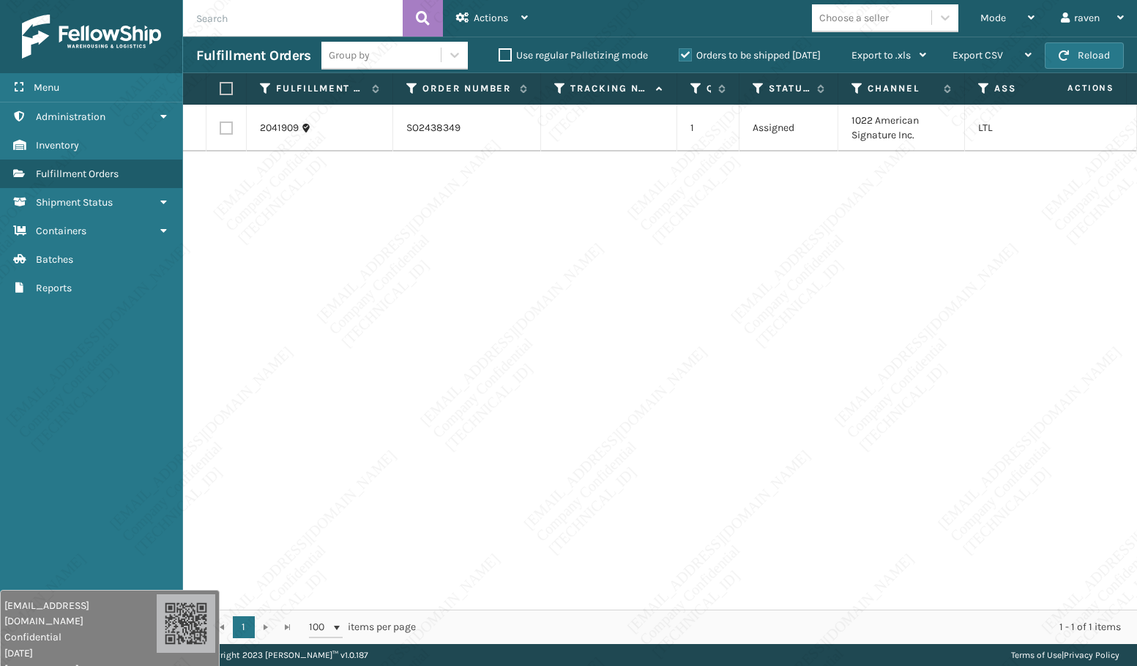
click at [881, 302] on div "2041909 SO2438349 1 Assigned 1022 American Signature Inc. LTL" at bounding box center [660, 357] width 954 height 505
click at [865, 225] on div "2041909 SO2438349 1 Assigned 1022 American Signature Inc. LTL" at bounding box center [660, 357] width 954 height 505
click at [865, 226] on div "2041909 SO2438349 1 Assigned 1022 American Signature Inc. LTL" at bounding box center [660, 357] width 954 height 505
click at [868, 225] on div "2041909 SO2438349 1 Assigned 1022 American Signature Inc. LTL" at bounding box center [660, 357] width 954 height 505
click at [868, 227] on div "2041909 SO2438349 1 Assigned 1022 American Signature Inc. LTL" at bounding box center [660, 357] width 954 height 505
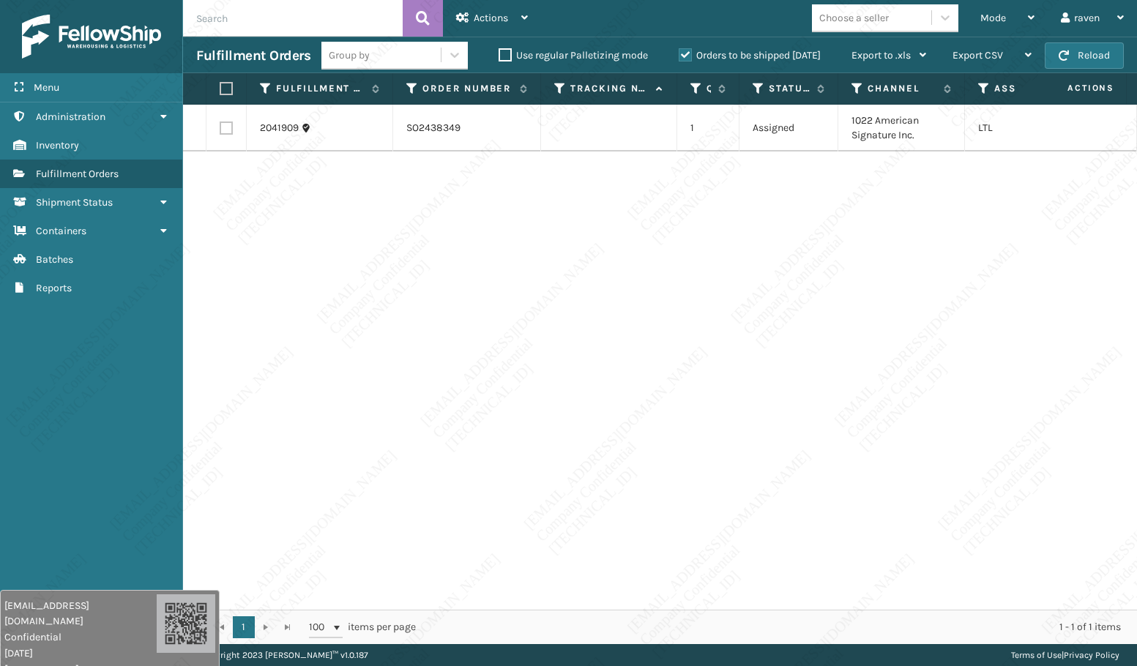
click at [868, 227] on div "2041909 SO2438349 1 Assigned 1022 American Signature Inc. LTL" at bounding box center [660, 357] width 954 height 505
click at [891, 230] on div "2041909 SO2438349 1 Assigned 1022 American Signature Inc. LTL" at bounding box center [660, 357] width 954 height 505
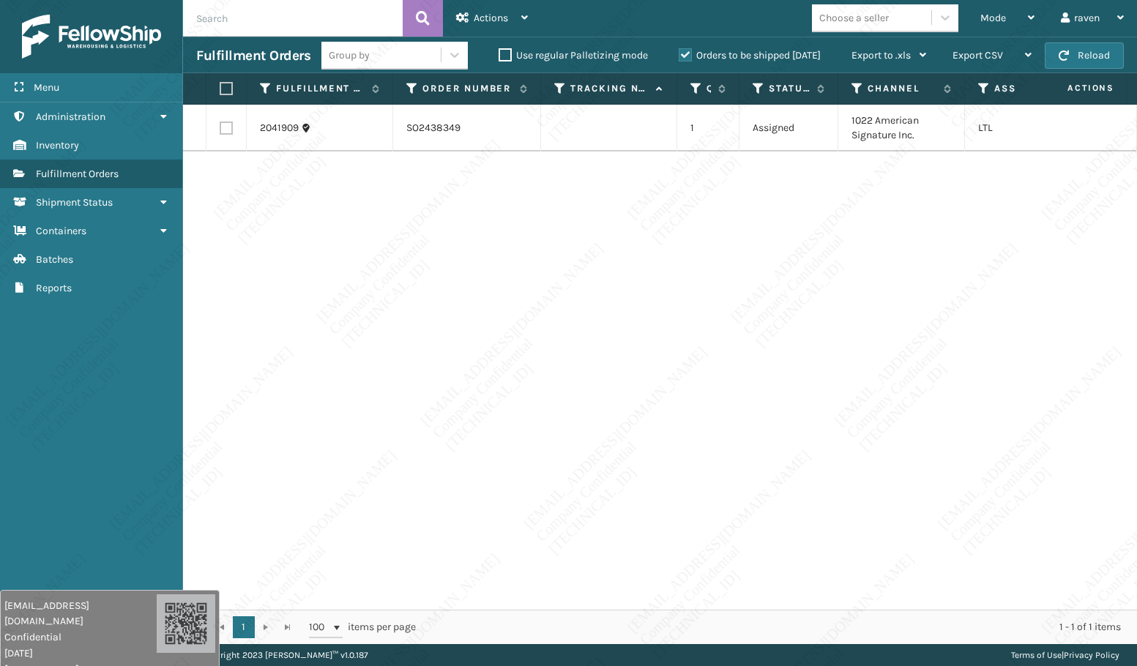
drag, startPoint x: 890, startPoint y: 230, endPoint x: 907, endPoint y: 277, distance: 50.5
click at [907, 277] on div "2041909 SO2438349 1 Assigned 1022 American Signature Inc. LTL" at bounding box center [660, 357] width 954 height 505
click at [907, 279] on div "2041909 SO2438349 1 Assigned 1022 American Signature Inc. LTL" at bounding box center [660, 357] width 954 height 505
drag, startPoint x: 906, startPoint y: 282, endPoint x: 916, endPoint y: 321, distance: 39.9
click at [918, 318] on div "2041909 SO2438349 1 Assigned 1022 American Signature Inc. LTL" at bounding box center [660, 357] width 954 height 505
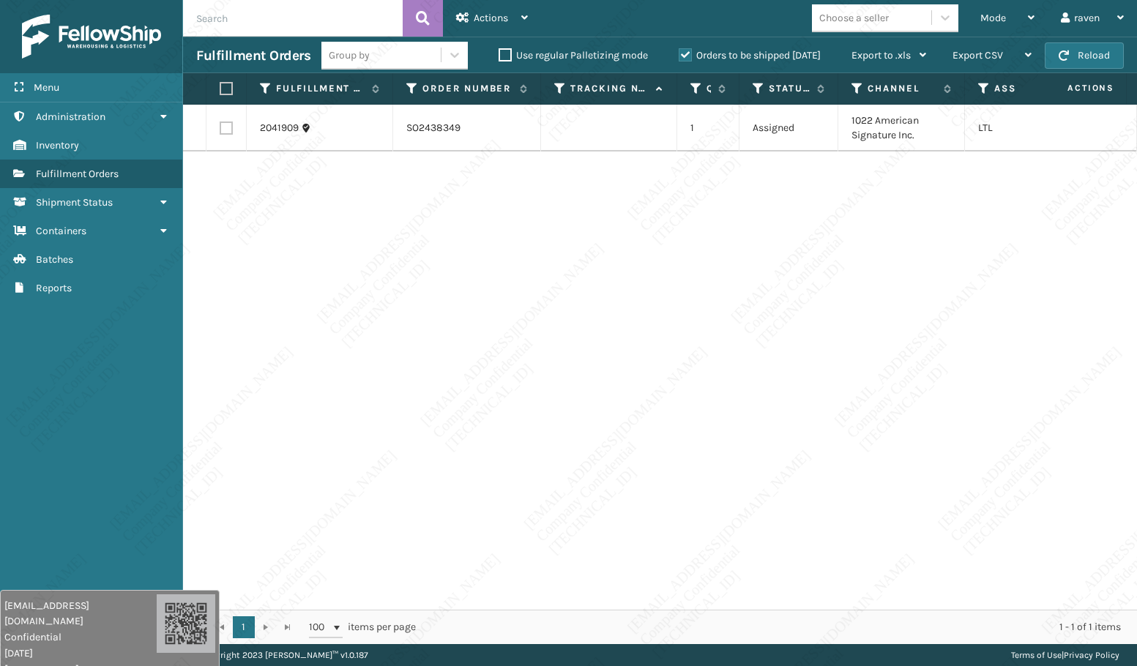
click at [918, 347] on div "2041909 SO2438349 1 Assigned 1022 American Signature Inc. LTL" at bounding box center [660, 357] width 954 height 505
drag, startPoint x: 918, startPoint y: 347, endPoint x: 943, endPoint y: 379, distance: 40.7
click at [943, 379] on div "2041909 SO2438349 1 Assigned 1022 American Signature Inc. LTL" at bounding box center [660, 357] width 954 height 505
drag, startPoint x: 943, startPoint y: 380, endPoint x: 948, endPoint y: 431, distance: 51.5
click at [949, 431] on div "2041909 SO2438349 1 Assigned 1022 American Signature Inc. LTL" at bounding box center [660, 357] width 954 height 505
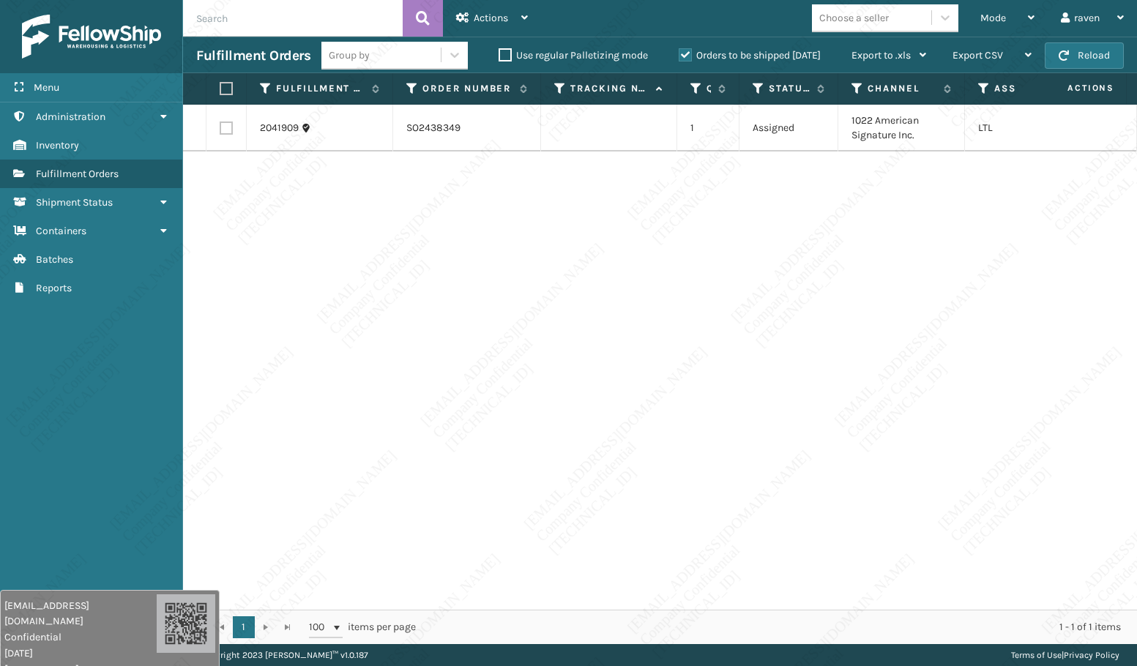
click at [950, 438] on div "2041909 SO2438349 1 Assigned 1022 American Signature Inc. LTL" at bounding box center [660, 357] width 954 height 505
click at [950, 538] on div "2041909 SO2438349 1 Assigned 1022 American Signature Inc. LTL" at bounding box center [660, 357] width 954 height 505
click at [952, 545] on div "2041909 SO2438349 1 Assigned 1022 American Signature Inc. LTL" at bounding box center [660, 357] width 954 height 505
click at [1016, 16] on div "Mode" at bounding box center [1007, 18] width 54 height 37
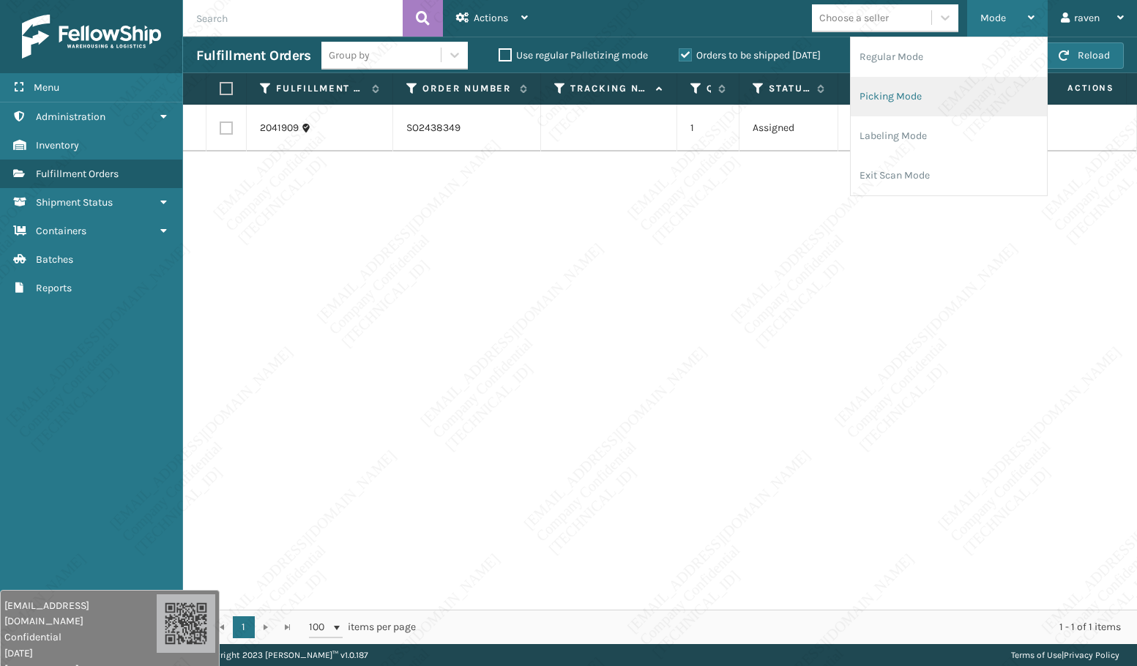
click at [938, 93] on li "Picking Mode" at bounding box center [949, 97] width 196 height 40
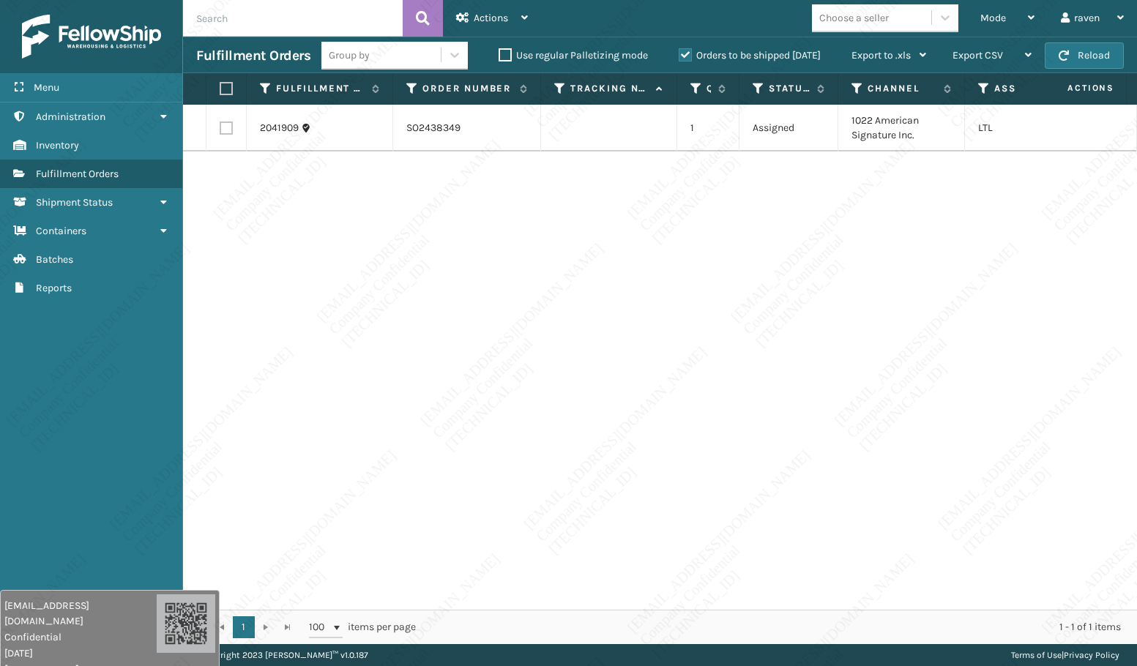
click at [173, 337] on div "Menu Administration Inventory Fulfillment Orders Shipment Status Containers Bat…" at bounding box center [91, 333] width 183 height 666
click at [268, 27] on input "text" at bounding box center [293, 18] width 220 height 37
paste input "SO2438401"
click at [794, 299] on div "2041909 SO2438349 1 Assigned 1022 American Signature Inc. LTL" at bounding box center [660, 357] width 954 height 505
click at [226, 89] on label at bounding box center [224, 88] width 9 height 13
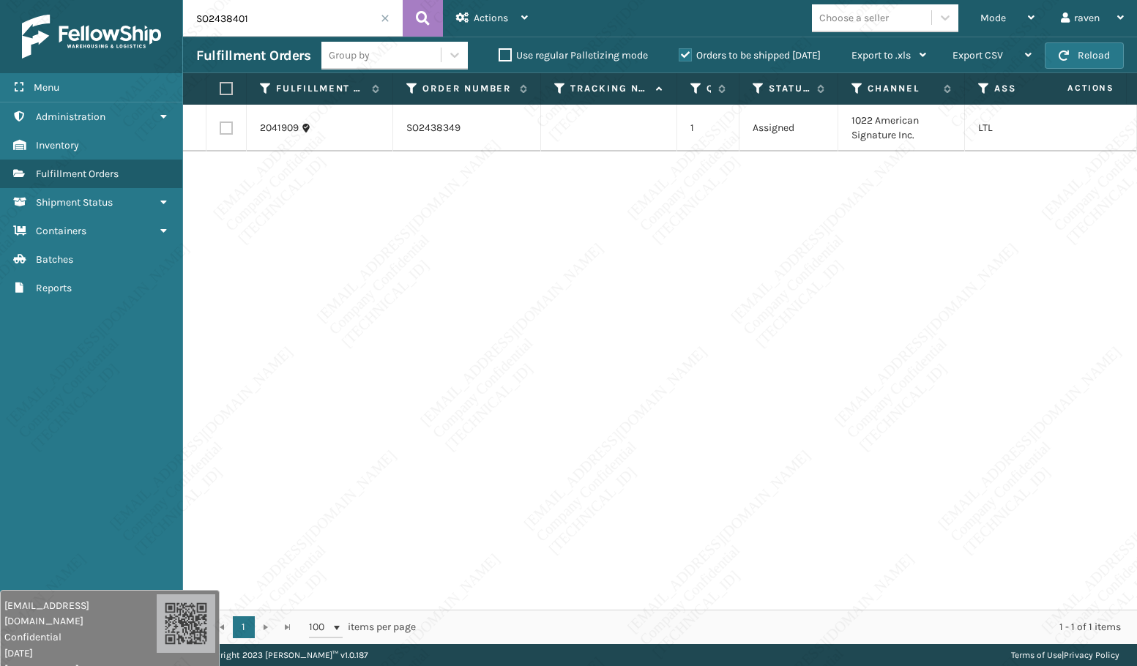
click at [220, 89] on input "checkbox" at bounding box center [220, 89] width 1 height 10
click at [509, 10] on div "Actions" at bounding box center [492, 18] width 72 height 37
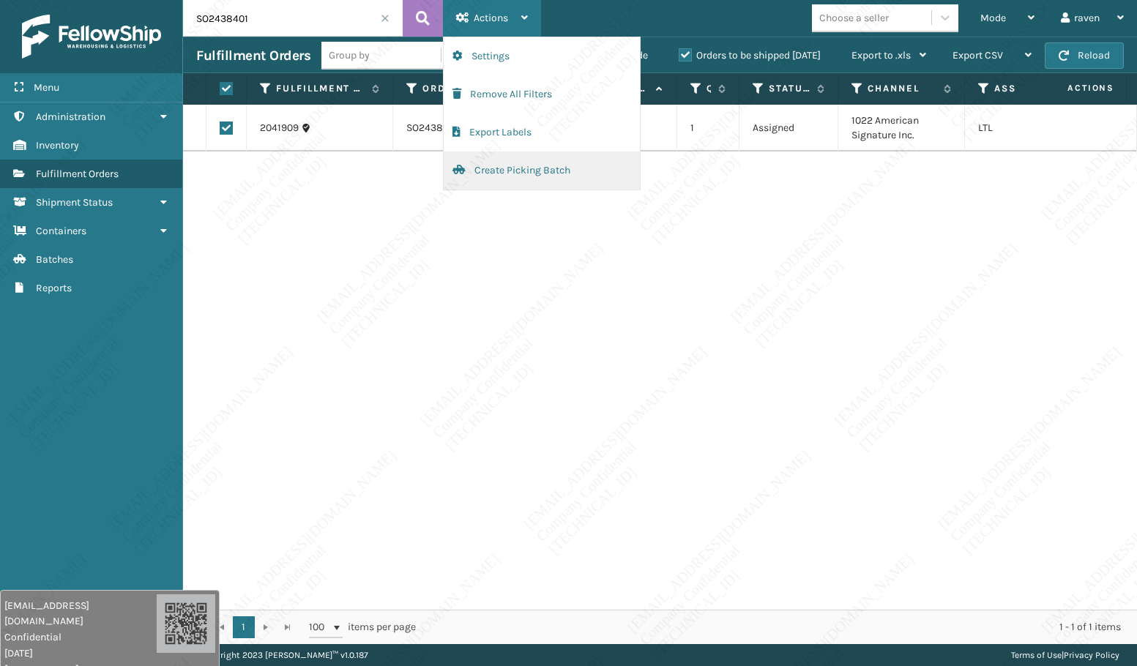
click at [512, 169] on button "Create Picking Batch" at bounding box center [542, 171] width 196 height 38
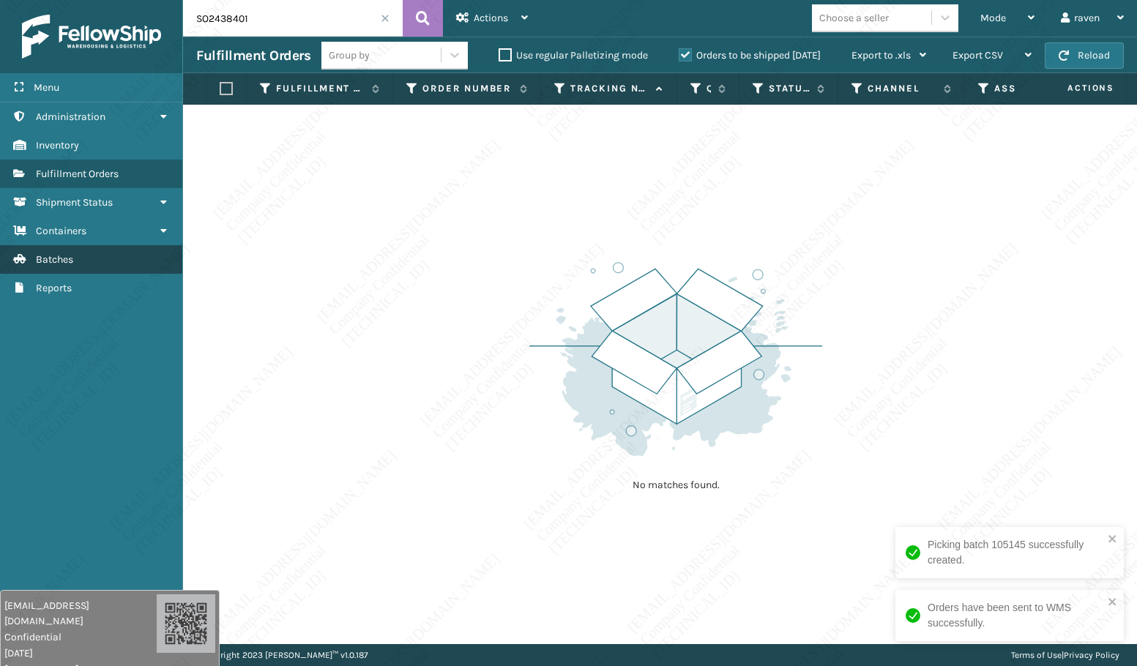
click at [73, 253] on span "Batches" at bounding box center [54, 259] width 37 height 12
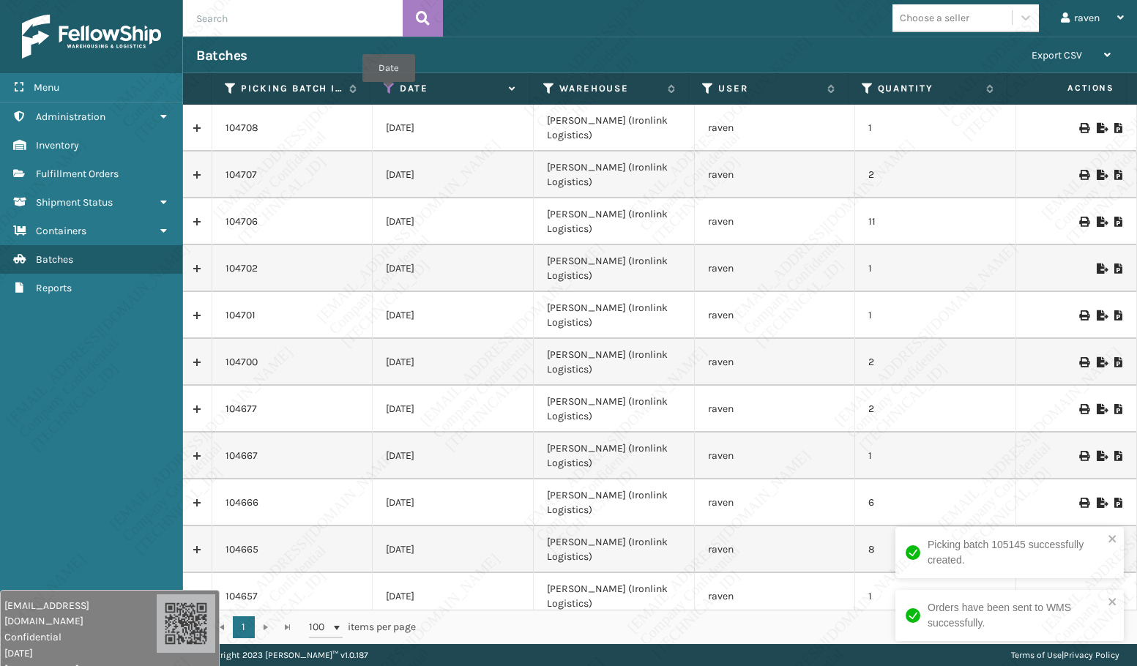
click at [389, 92] on icon at bounding box center [390, 88] width 12 height 13
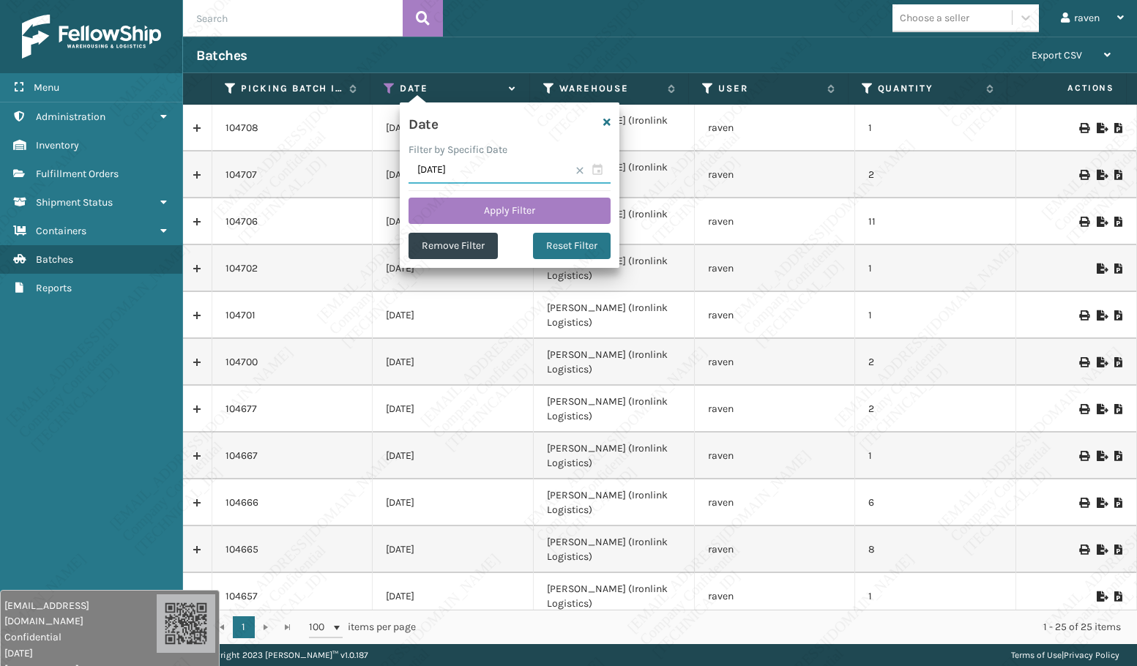
click at [430, 164] on input "[DATE]" at bounding box center [509, 170] width 202 height 26
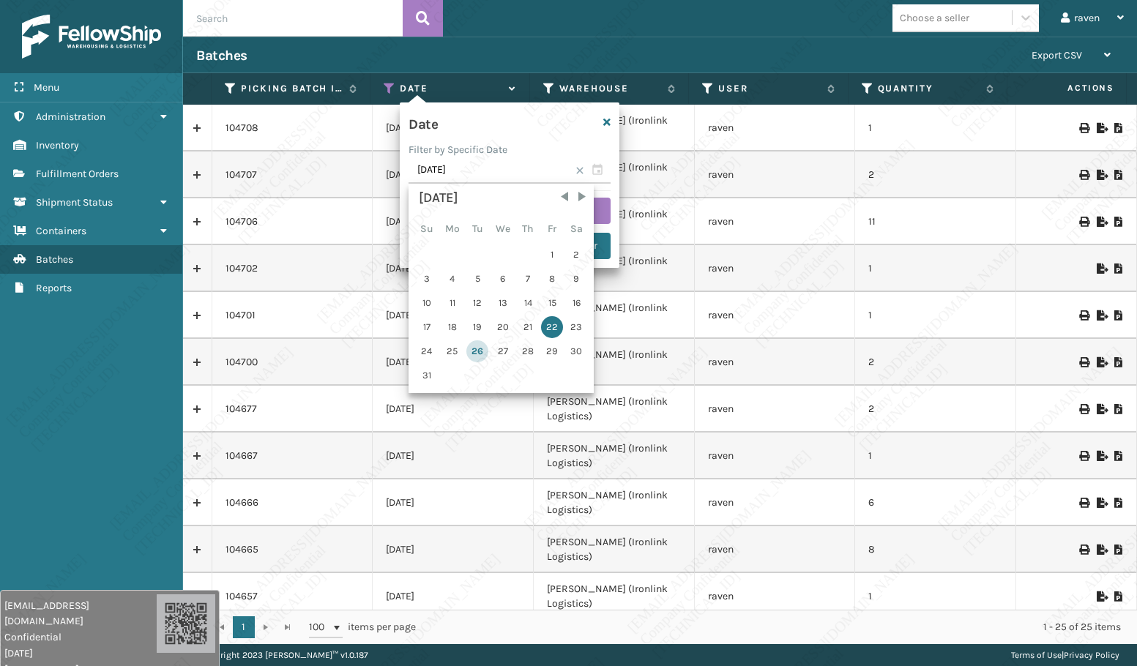
click at [480, 348] on div "26" at bounding box center [477, 351] width 22 height 22
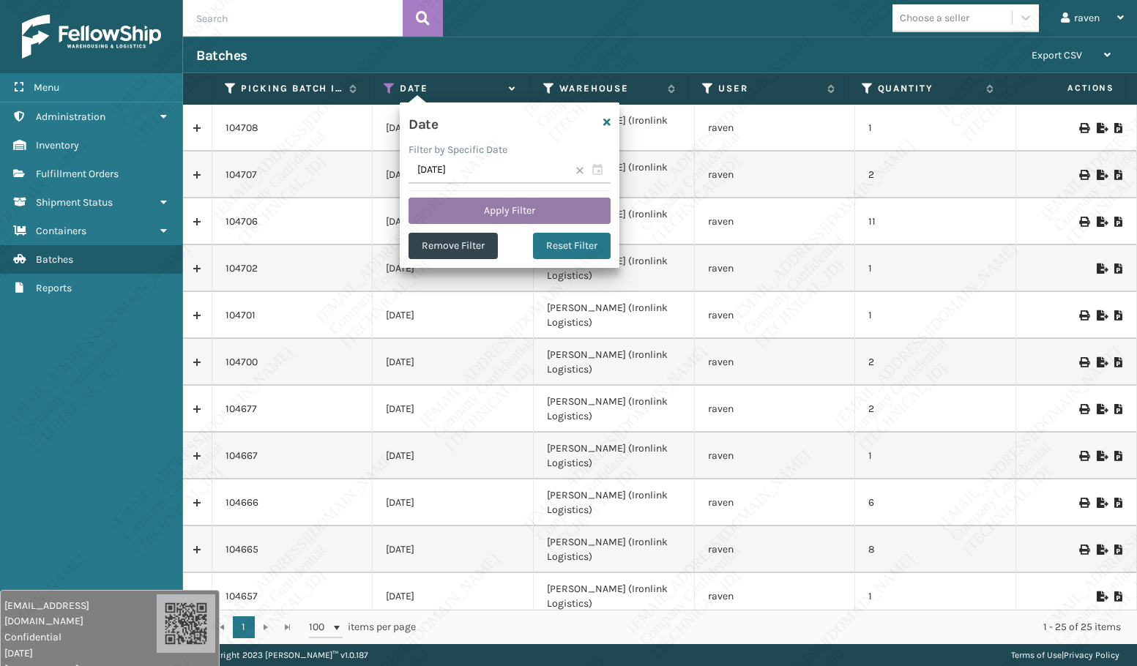
click at [553, 214] on button "Apply Filter" at bounding box center [509, 211] width 202 height 26
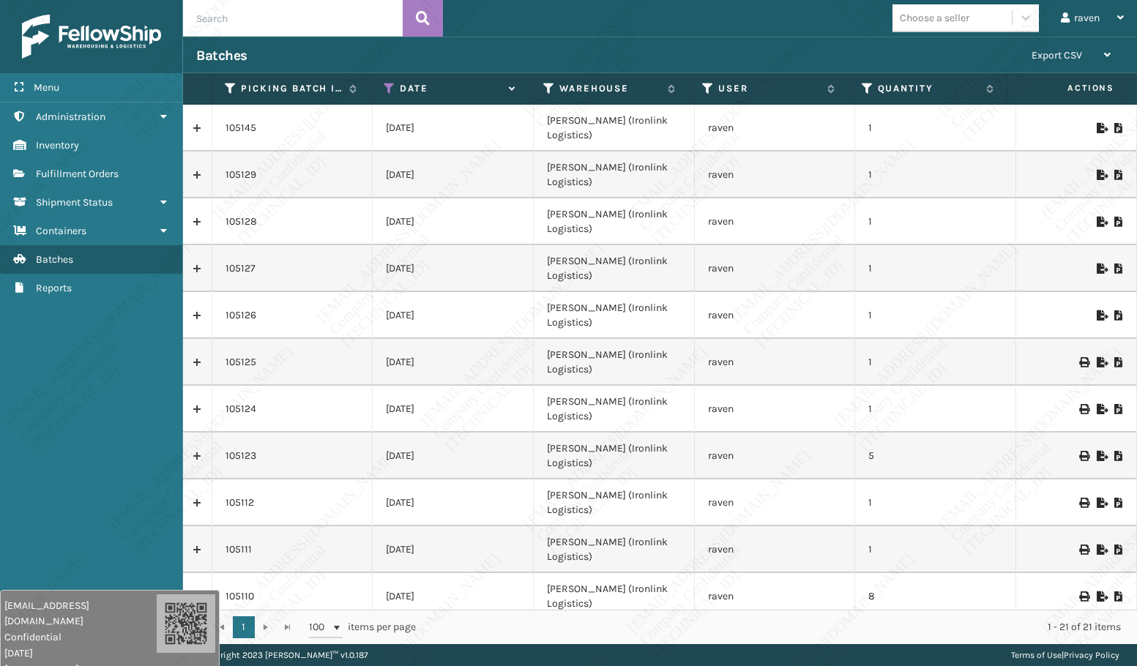
click at [1096, 123] on icon at bounding box center [1100, 128] width 9 height 10
click at [270, 24] on input "text" at bounding box center [293, 18] width 220 height 37
click at [89, 173] on span "Fulfillment Orders" at bounding box center [77, 174] width 83 height 12
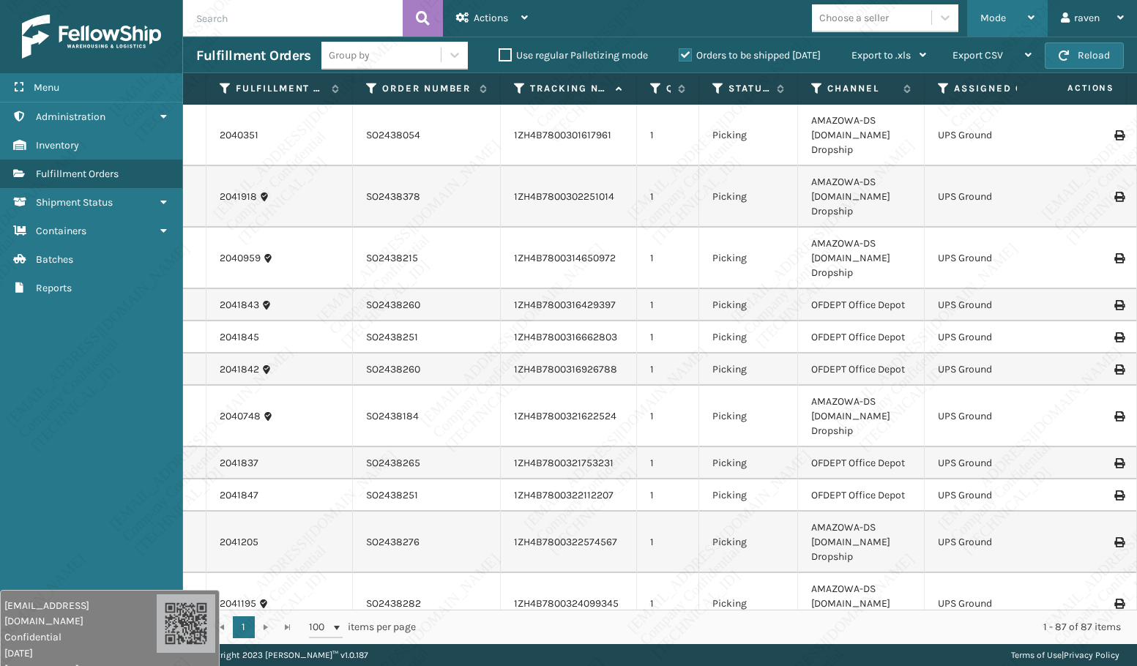
click at [995, 22] on span "Mode" at bounding box center [993, 18] width 26 height 12
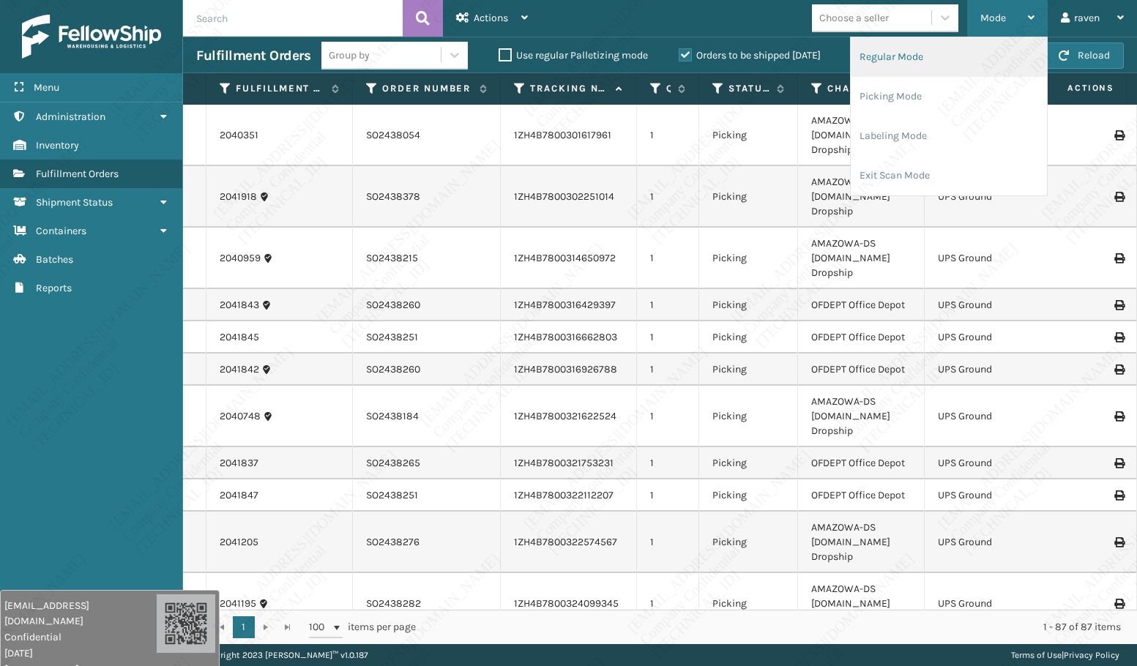
click at [954, 62] on li "Regular Mode" at bounding box center [949, 57] width 196 height 40
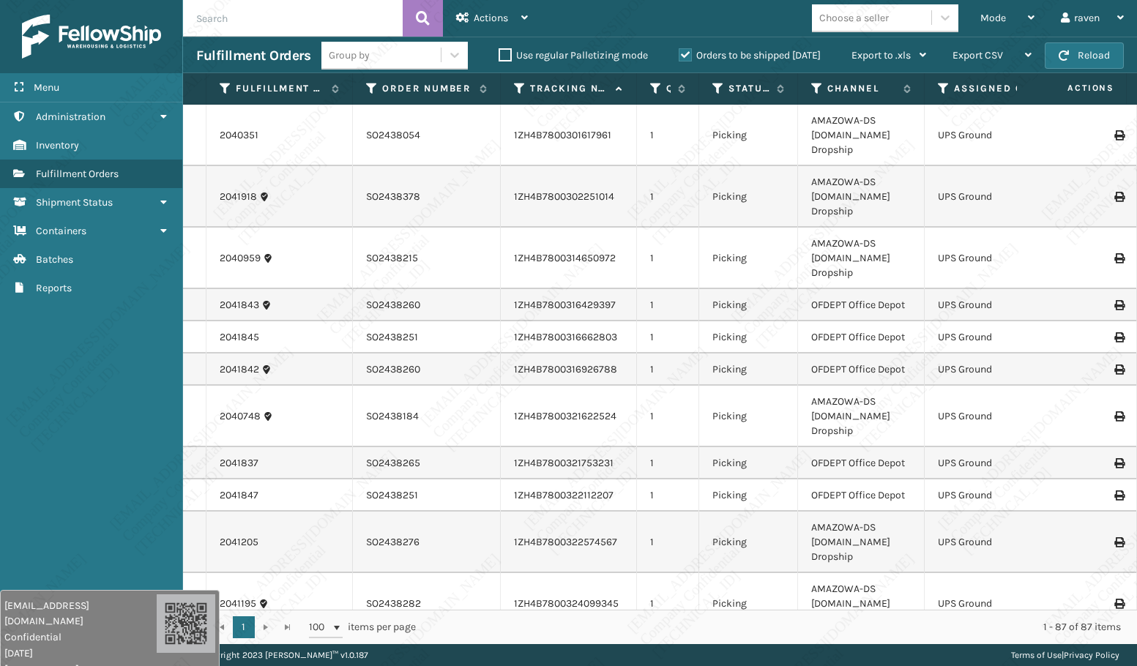
click at [271, 23] on input "text" at bounding box center [293, 18] width 220 height 37
paste input "Pending customer labels + BOL 8/26"
click at [297, 12] on input "text" at bounding box center [293, 18] width 220 height 37
paste input "SO2438401"
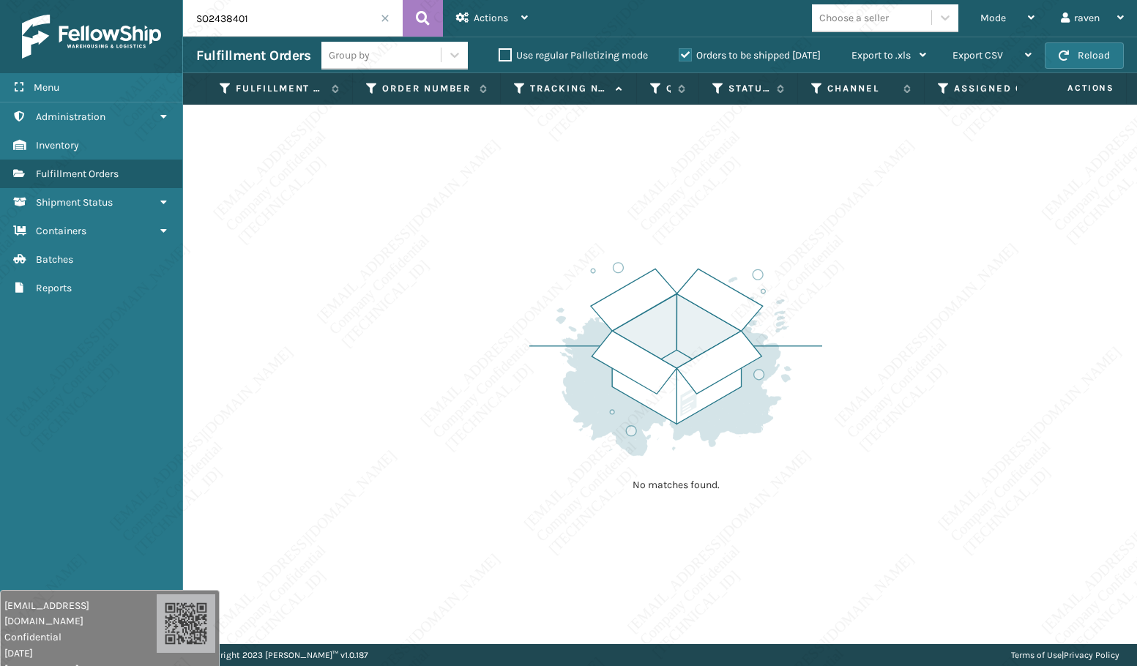
drag, startPoint x: 164, startPoint y: 308, endPoint x: 212, endPoint y: 198, distance: 120.3
click at [165, 304] on div "Menu Administration Inventory Fulfillment Orders Shipment Status Containers Bat…" at bounding box center [91, 333] width 183 height 666
click at [243, 23] on input "SO2438401" at bounding box center [293, 18] width 220 height 37
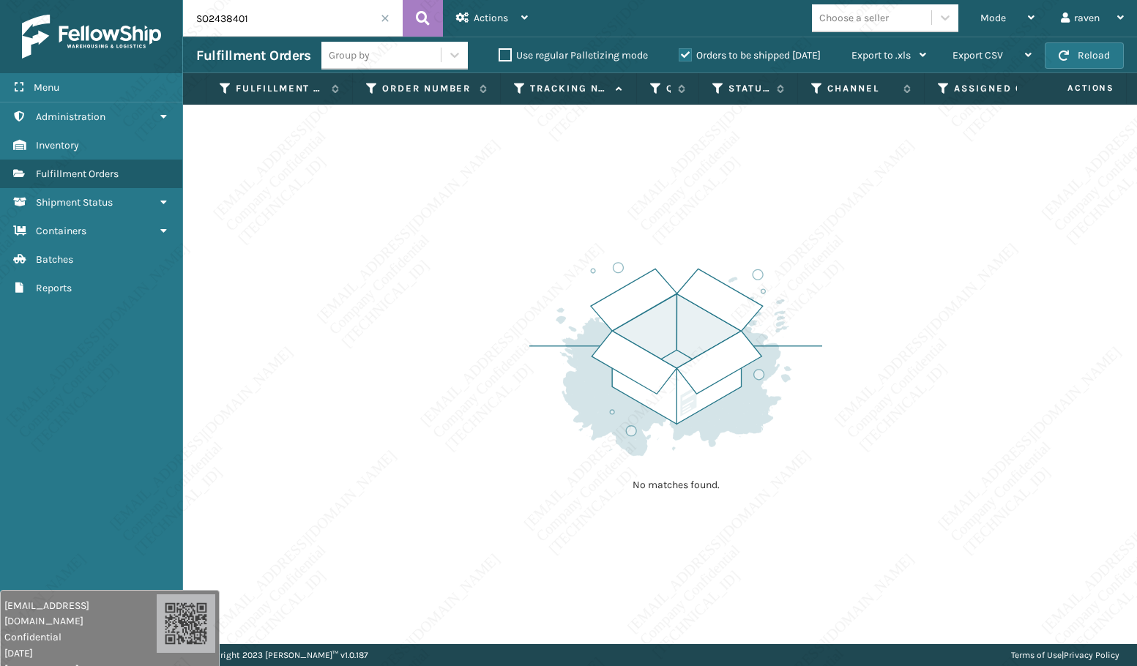
click at [110, 444] on div "Menu Administration Inventory Fulfillment Orders Shipment Status Containers Bat…" at bounding box center [91, 333] width 183 height 666
click at [388, 17] on span at bounding box center [385, 18] width 9 height 9
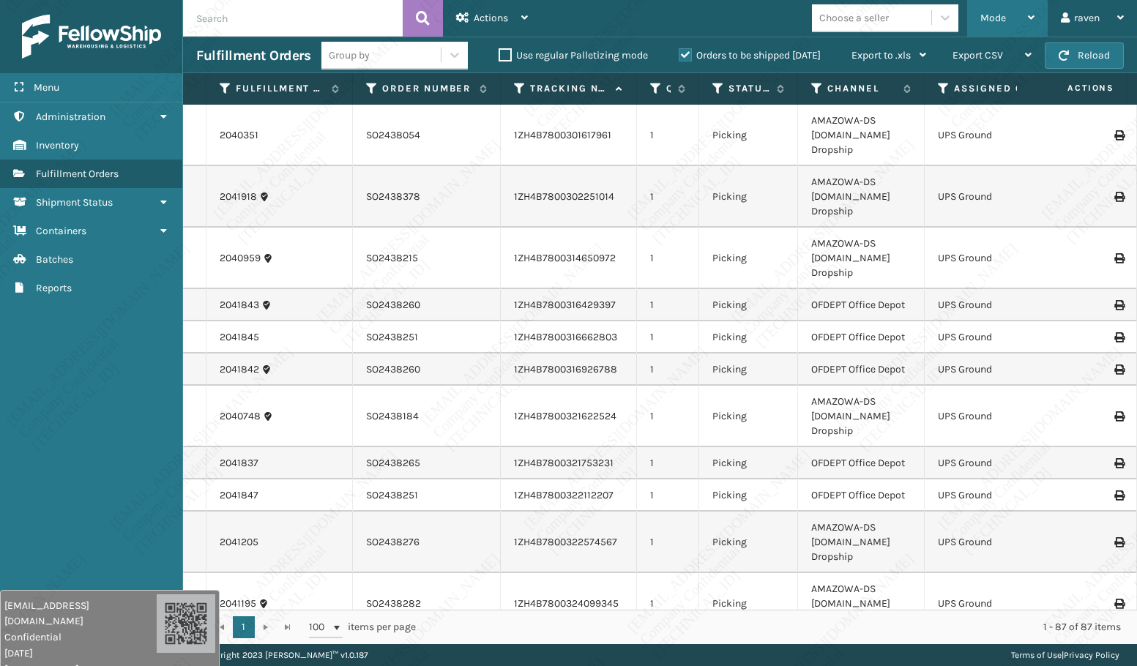
click at [987, 20] on span "Mode" at bounding box center [993, 18] width 26 height 12
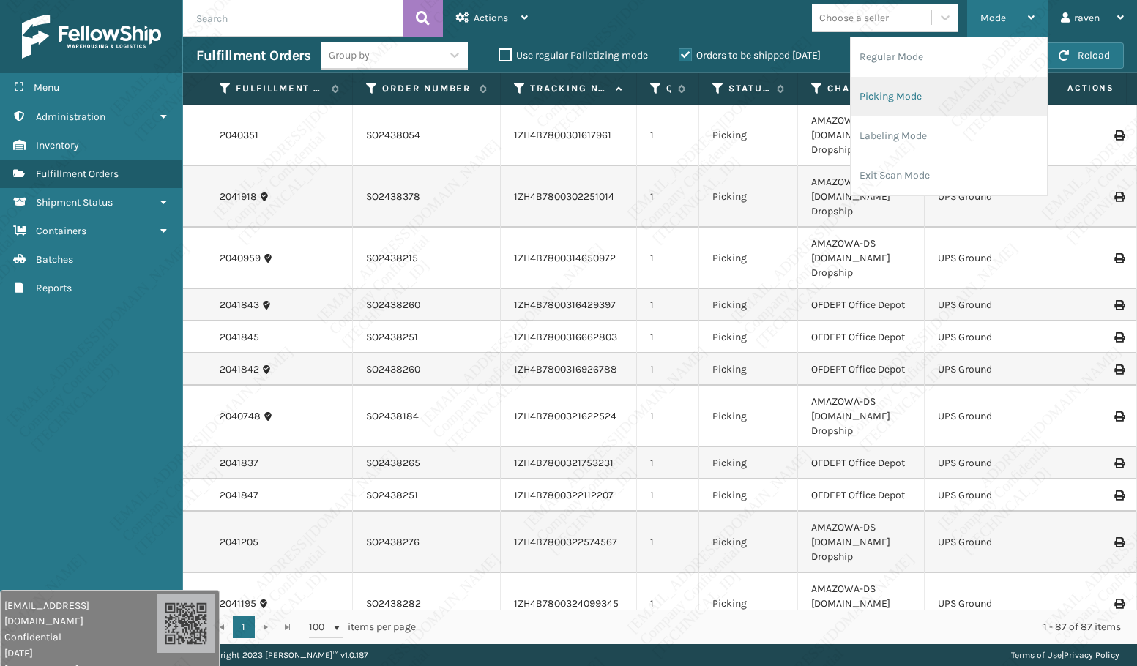
click at [917, 100] on li "Picking Mode" at bounding box center [949, 97] width 196 height 40
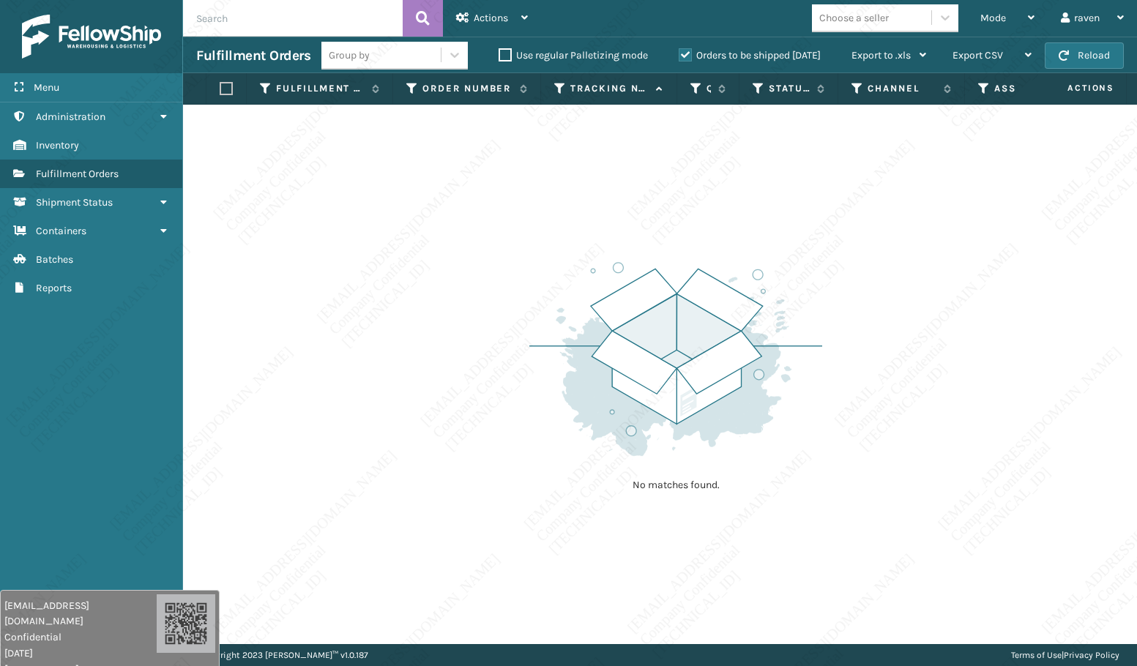
click at [636, 210] on div "No matches found." at bounding box center [660, 374] width 954 height 539
click at [987, 35] on div "Mode" at bounding box center [1007, 18] width 54 height 37
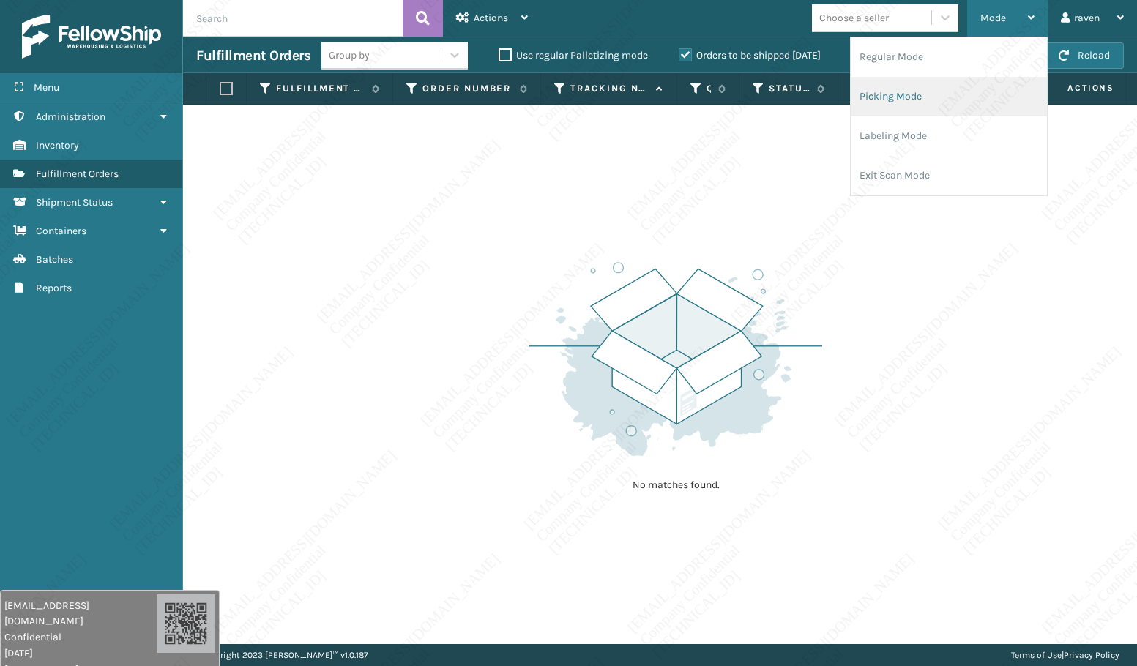
click at [946, 102] on li "Picking Mode" at bounding box center [949, 97] width 196 height 40
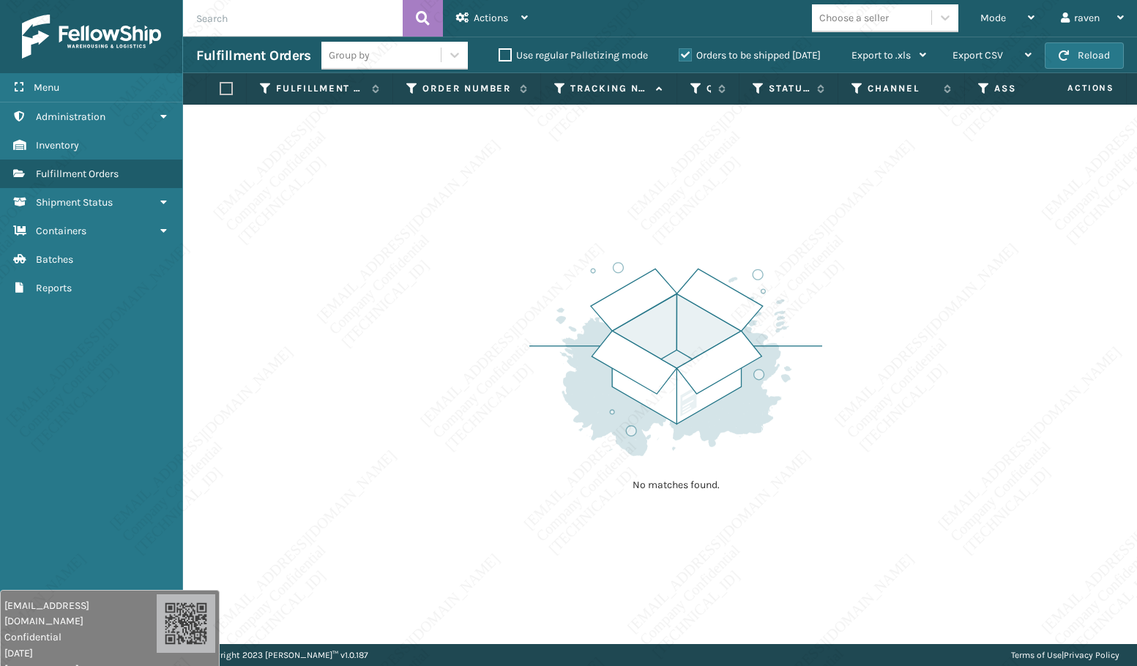
click at [897, 260] on div "No matches found." at bounding box center [660, 374] width 954 height 539
click at [673, 376] on img at bounding box center [675, 359] width 293 height 203
click at [668, 378] on img at bounding box center [675, 359] width 293 height 203
click at [665, 389] on img at bounding box center [675, 359] width 293 height 203
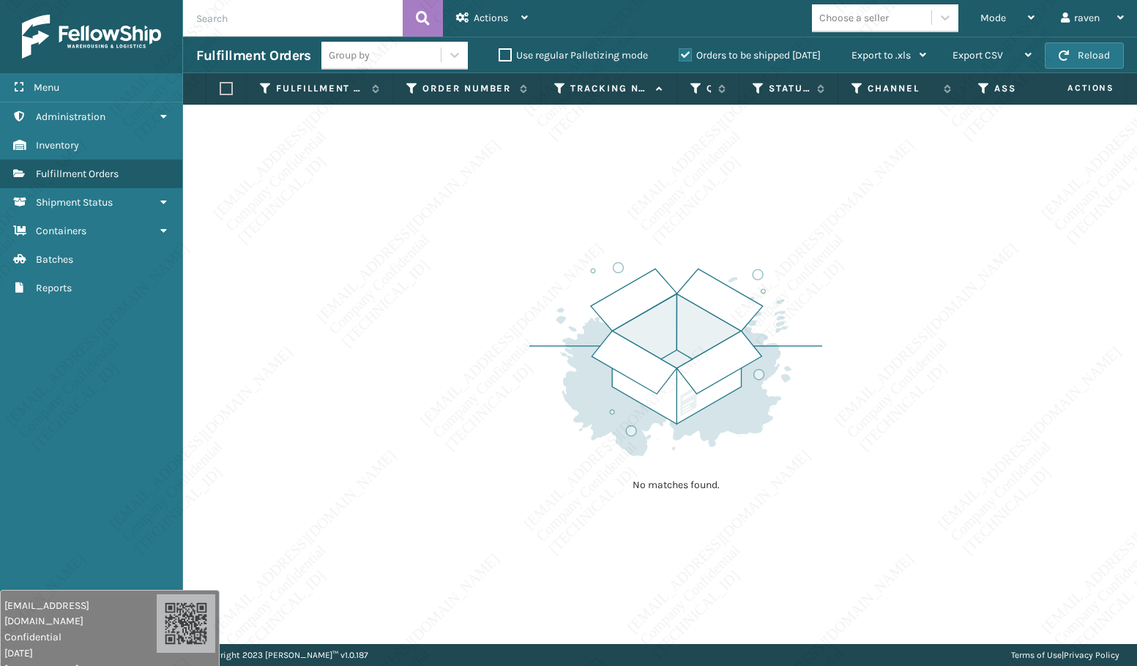
click at [671, 393] on img at bounding box center [675, 359] width 293 height 203
click at [673, 393] on img at bounding box center [675, 359] width 293 height 203
click at [676, 395] on img at bounding box center [675, 359] width 293 height 203
click at [679, 398] on img at bounding box center [675, 359] width 293 height 203
click at [680, 416] on img at bounding box center [675, 359] width 293 height 203
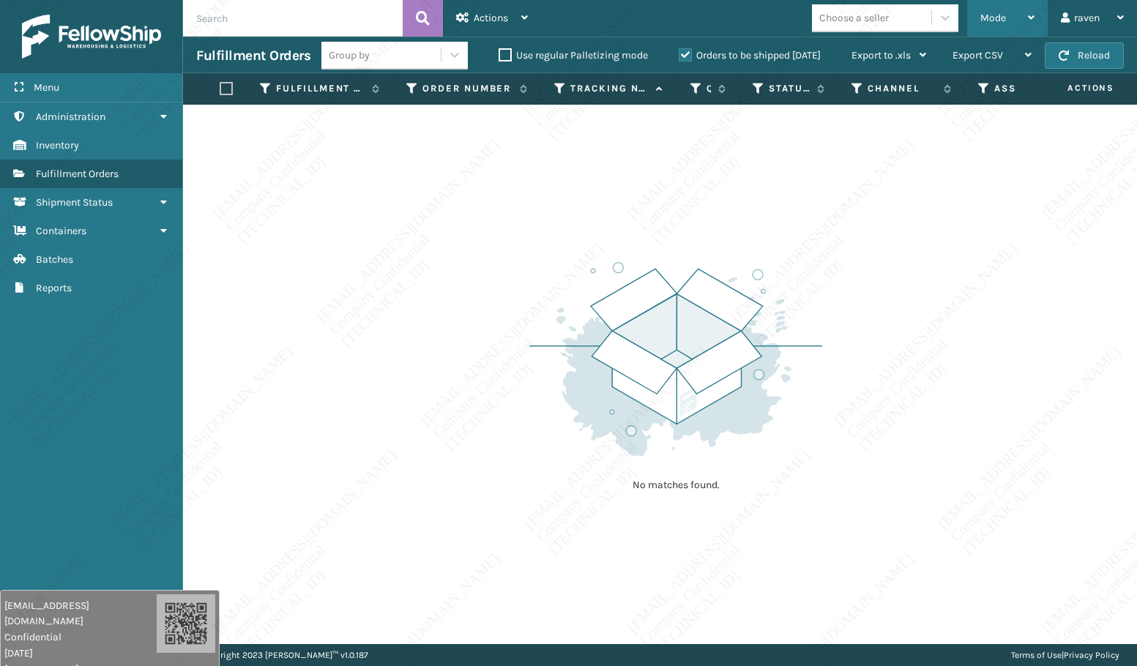
click at [985, 26] on div "Mode" at bounding box center [1007, 18] width 54 height 37
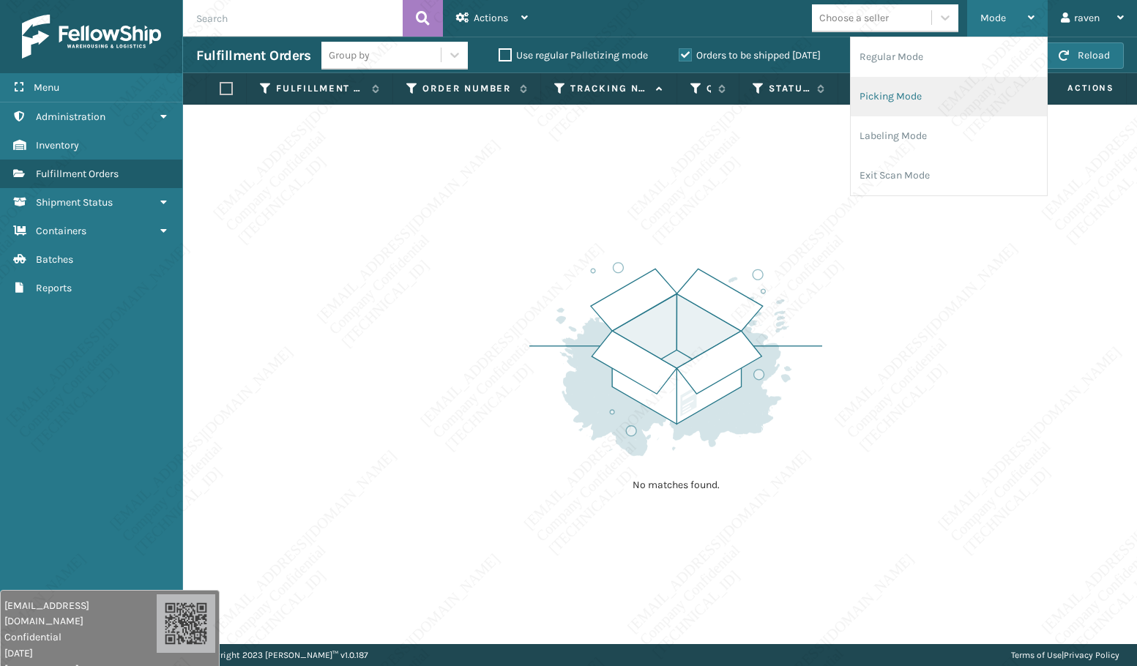
click at [970, 93] on li "Picking Mode" at bounding box center [949, 97] width 196 height 40
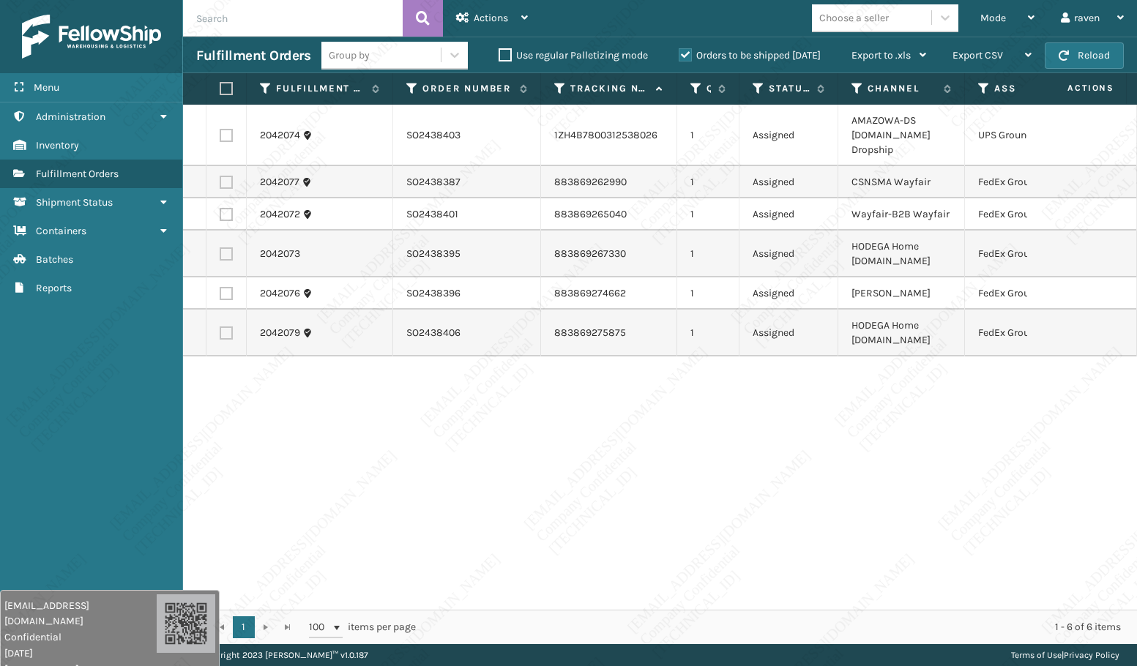
click at [850, 503] on div "2042074 SO2438403 1ZH4B7800312538026 1 Assigned AMAZOWA-DS [DOMAIN_NAME] Dropsh…" at bounding box center [660, 357] width 954 height 505
click at [976, 86] on th "Assigned Carrier Service" at bounding box center [1035, 88] width 140 height 31
click at [981, 88] on icon at bounding box center [984, 88] width 12 height 13
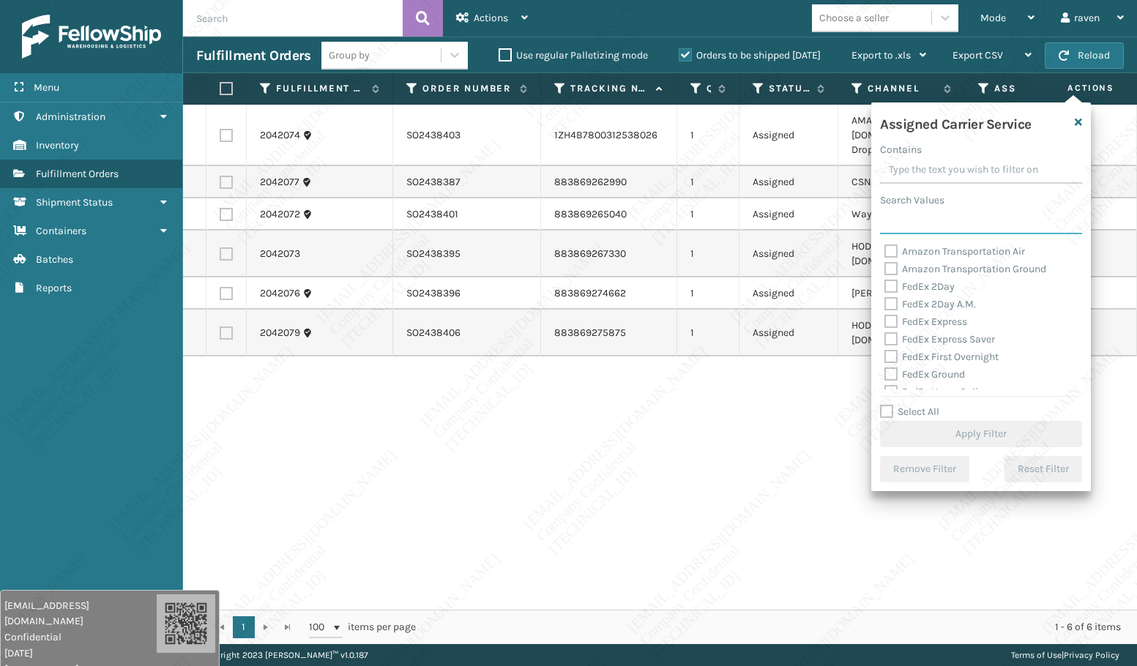
click at [930, 230] on input "Search Values" at bounding box center [981, 221] width 202 height 26
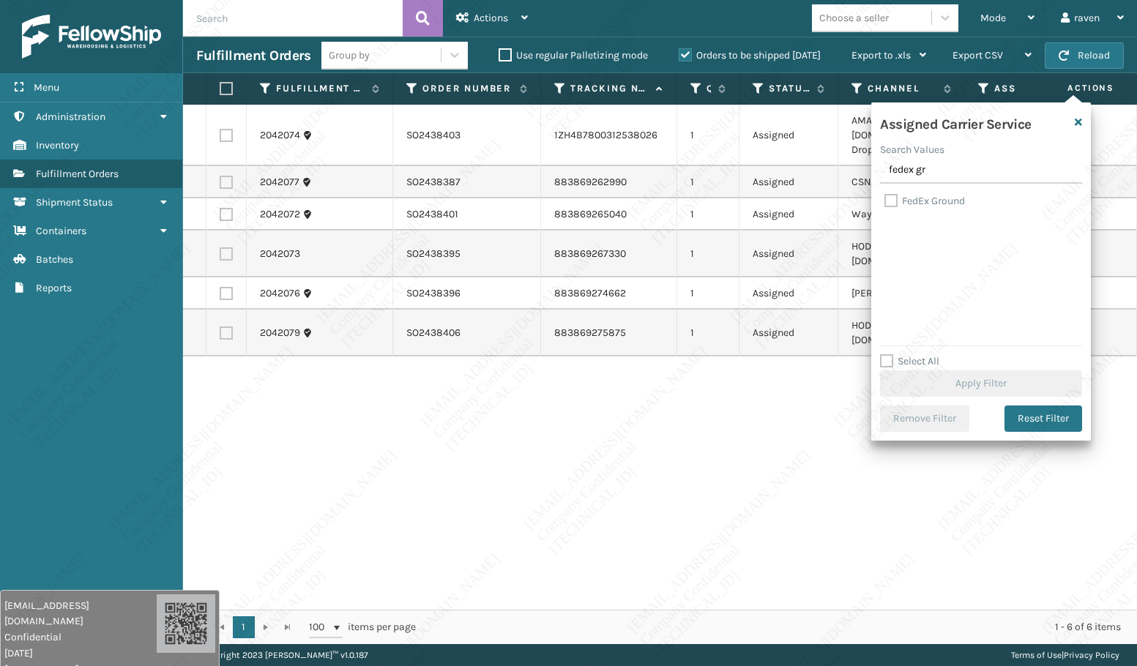
click at [941, 198] on label "FedEx Ground" at bounding box center [924, 201] width 81 height 12
click at [885, 198] on input "FedEx Ground" at bounding box center [884, 198] width 1 height 10
click at [1015, 398] on div "Assigned Carrier Service Search Values fedex gr FedEx Ground Select All Apply F…" at bounding box center [981, 271] width 220 height 338
click at [1017, 385] on button "Apply Filter" at bounding box center [981, 383] width 202 height 26
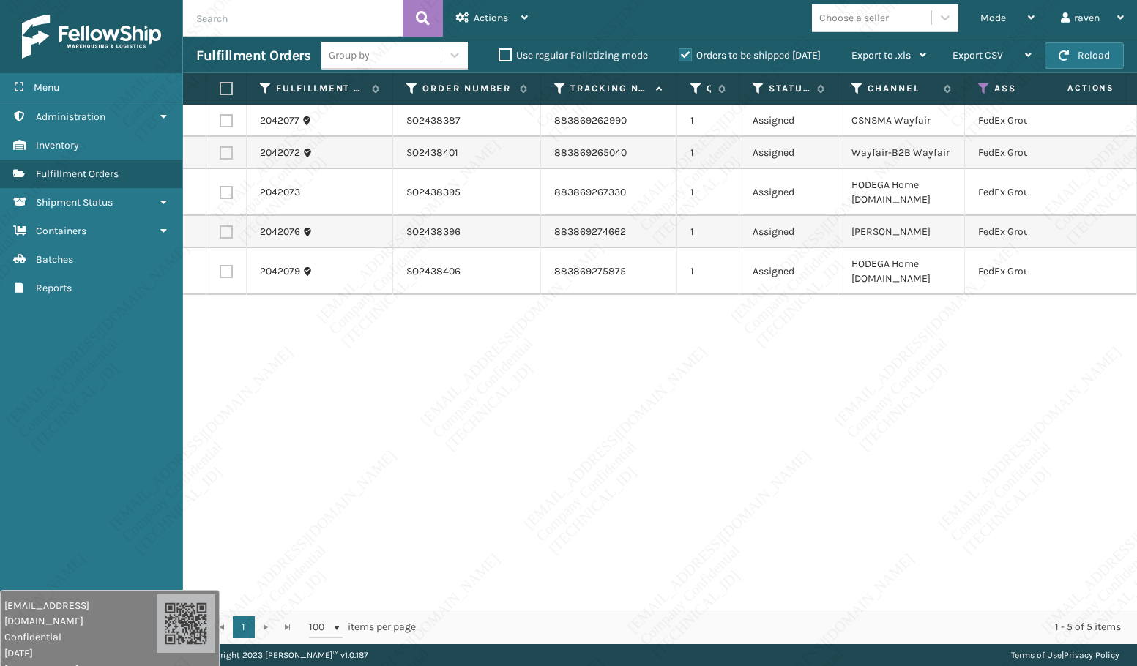
click at [224, 88] on label at bounding box center [224, 88] width 9 height 13
click at [220, 88] on input "checkbox" at bounding box center [220, 89] width 1 height 10
click at [489, 14] on span "Actions" at bounding box center [491, 18] width 34 height 12
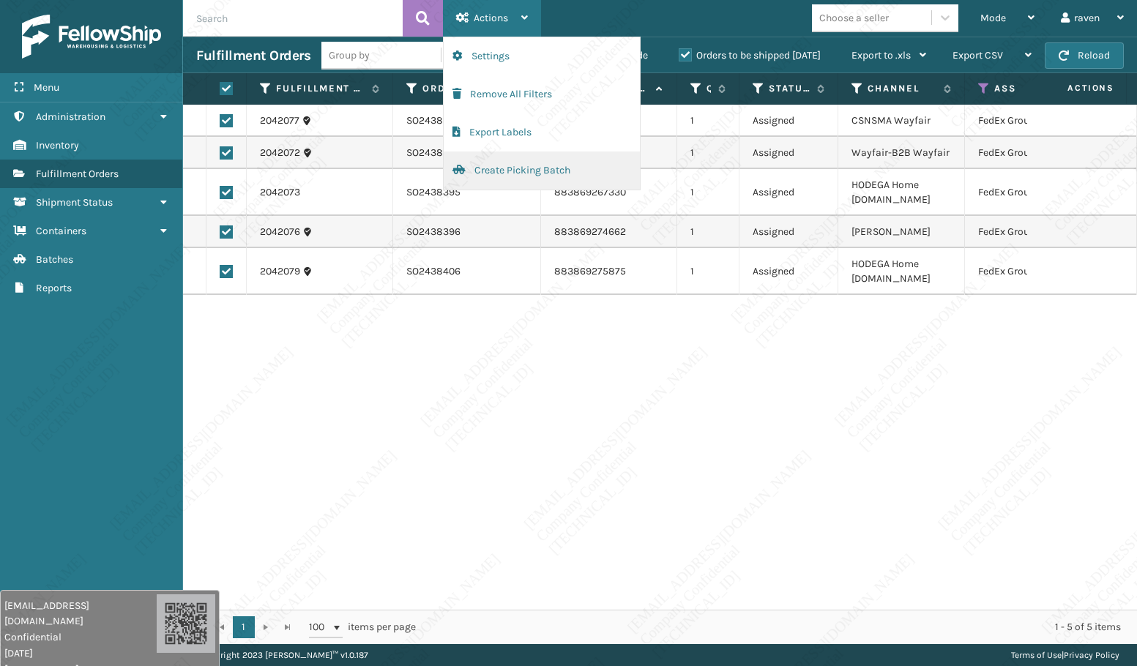
click at [493, 168] on button "Create Picking Batch" at bounding box center [542, 171] width 196 height 38
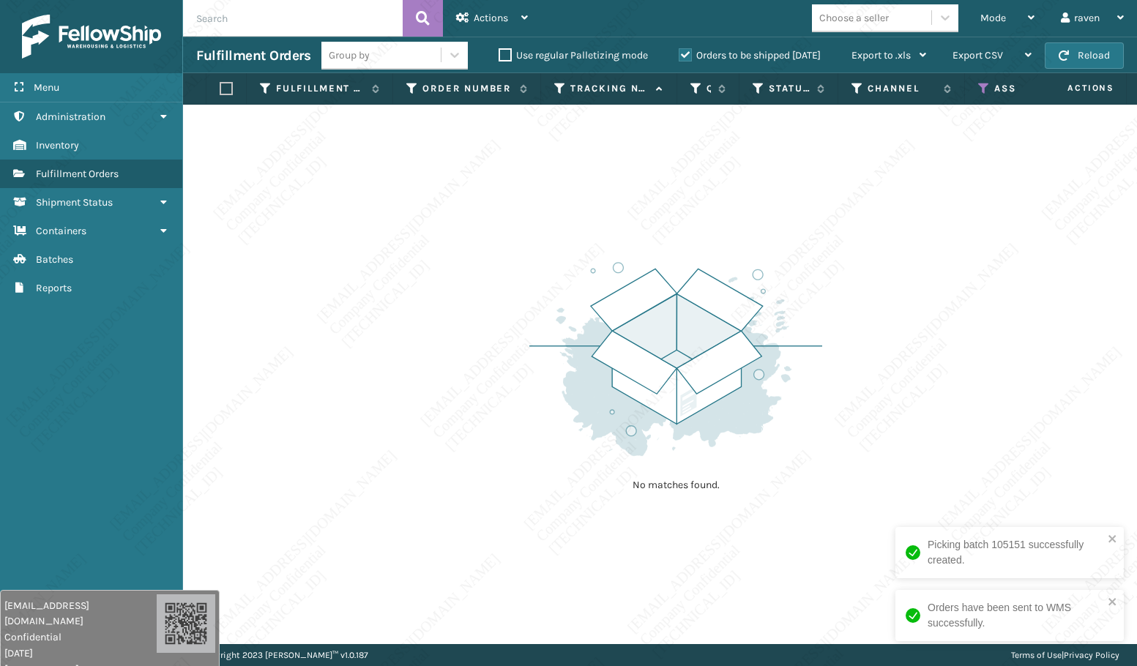
click at [986, 82] on icon at bounding box center [984, 88] width 12 height 13
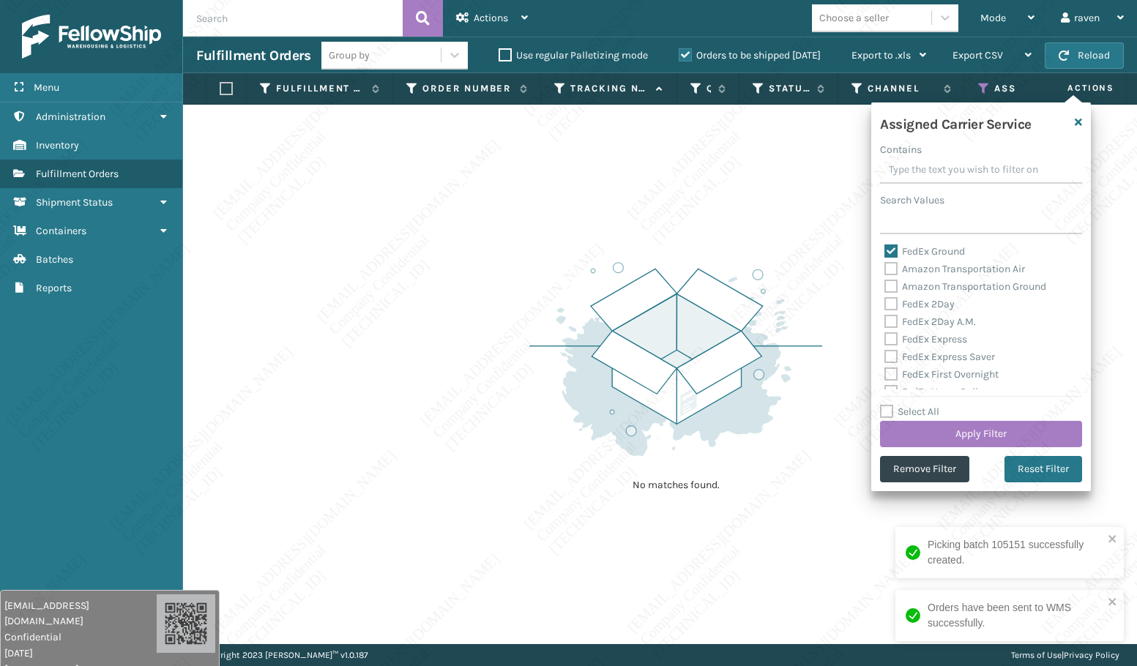
click at [941, 455] on div "Assigned Carrier Service Contains Search Values FedEx Ground Amazon Transportat…" at bounding box center [981, 296] width 220 height 389
click at [941, 460] on button "Remove Filter" at bounding box center [924, 469] width 89 height 26
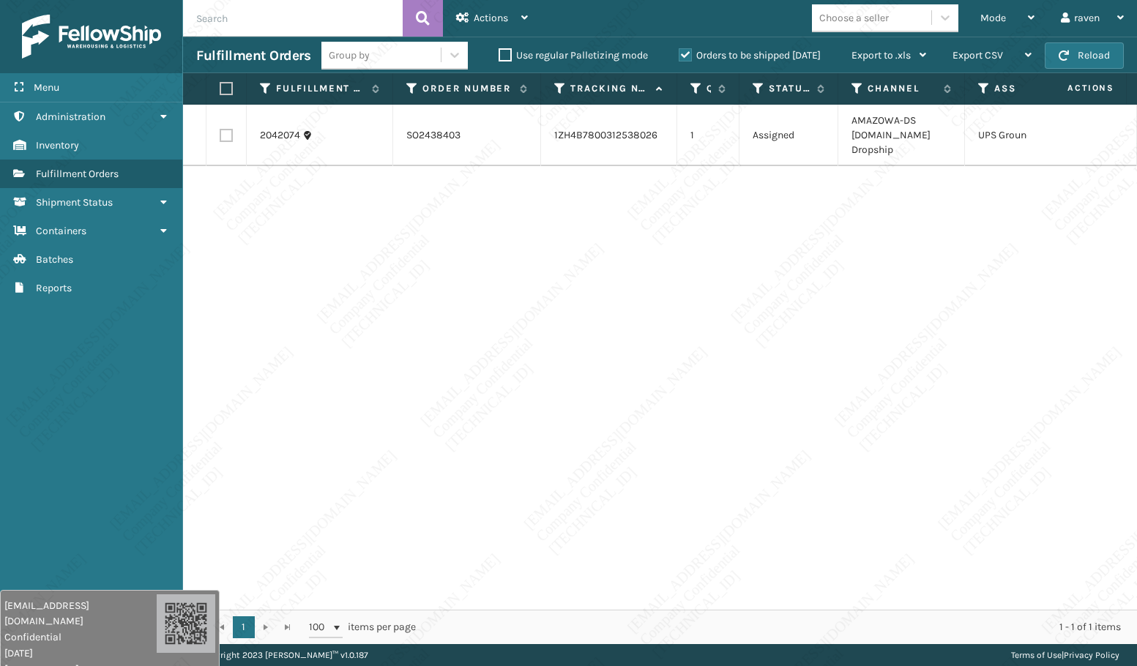
click at [217, 89] on th at bounding box center [226, 88] width 40 height 31
click at [228, 83] on label at bounding box center [224, 88] width 9 height 13
click at [220, 84] on input "checkbox" at bounding box center [220, 89] width 1 height 10
click at [509, 16] on div "Actions" at bounding box center [492, 18] width 72 height 37
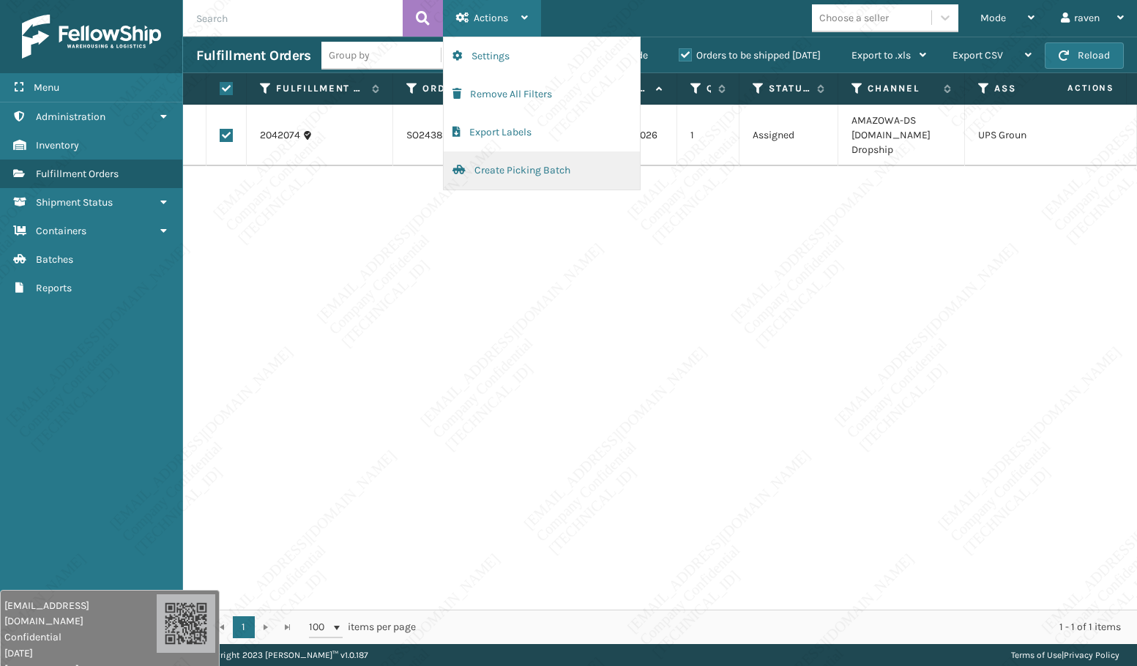
click at [517, 168] on button "Create Picking Batch" at bounding box center [542, 171] width 196 height 38
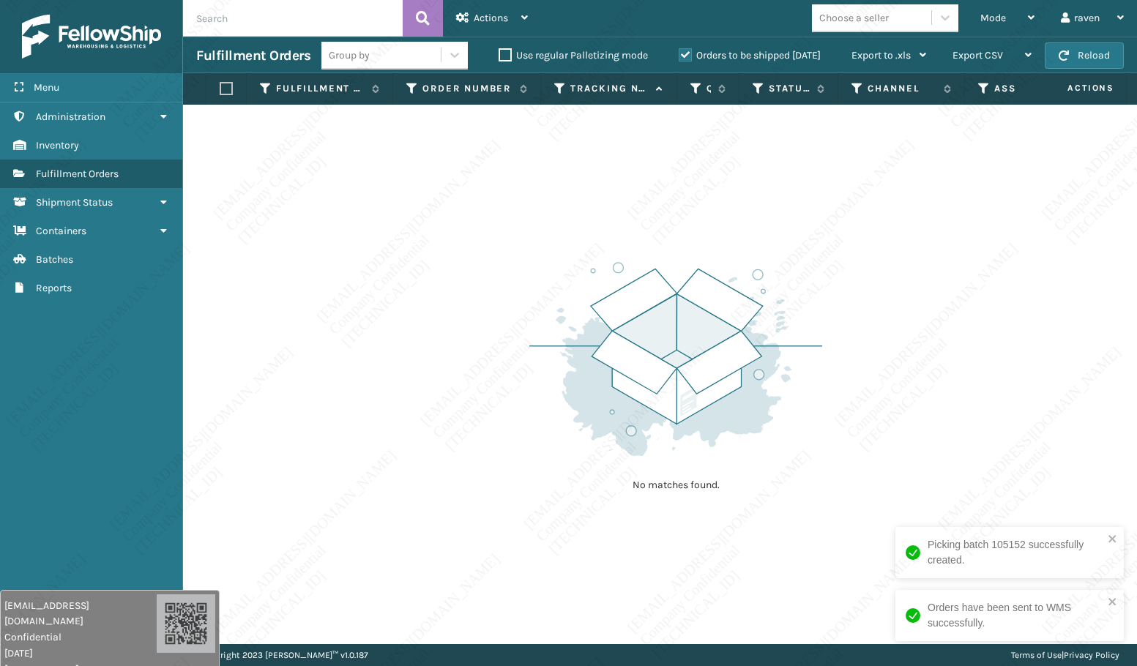
click at [621, 398] on img at bounding box center [675, 359] width 293 height 203
click at [1113, 542] on icon "close" at bounding box center [1112, 539] width 10 height 12
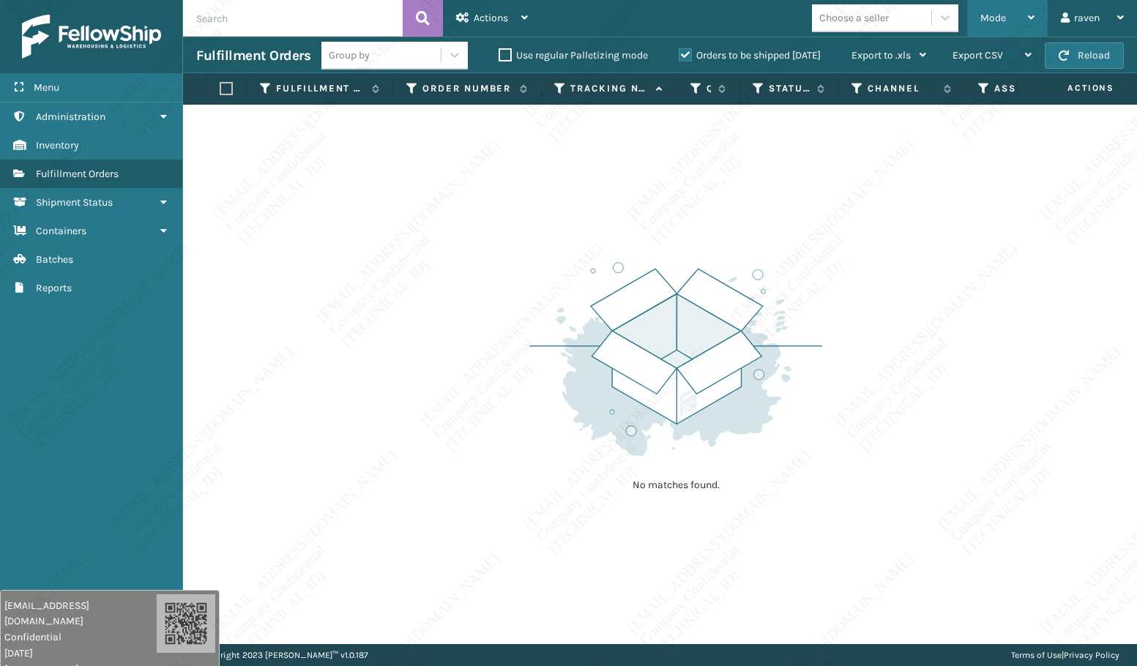
click at [995, 18] on span "Mode" at bounding box center [993, 18] width 26 height 12
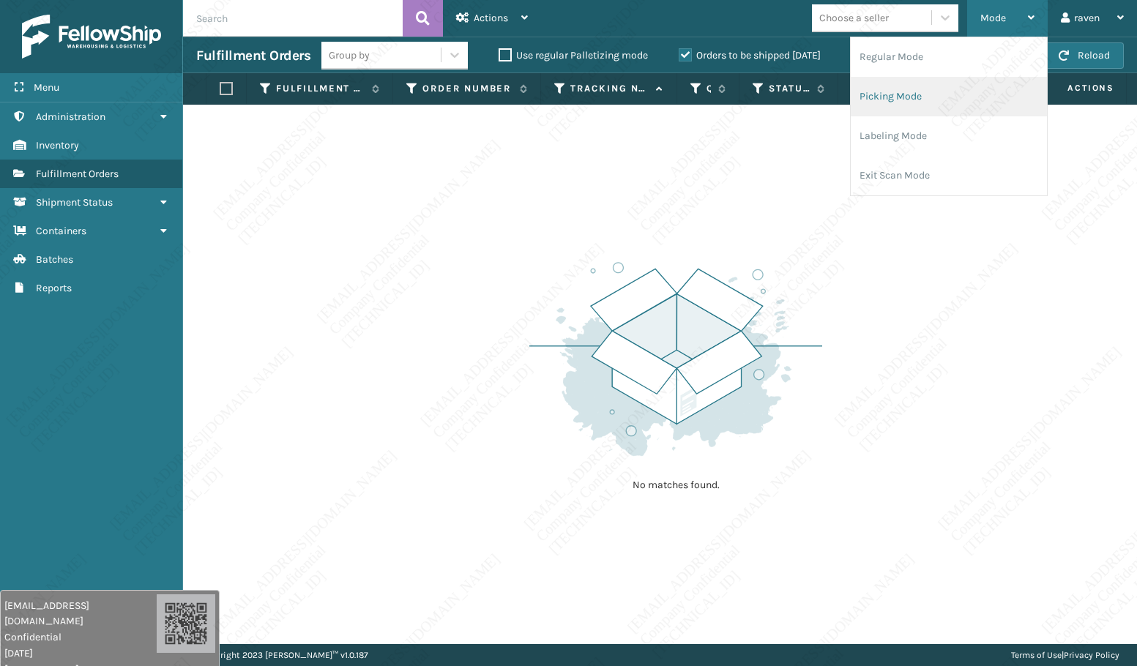
click at [961, 96] on li "Picking Mode" at bounding box center [949, 97] width 196 height 40
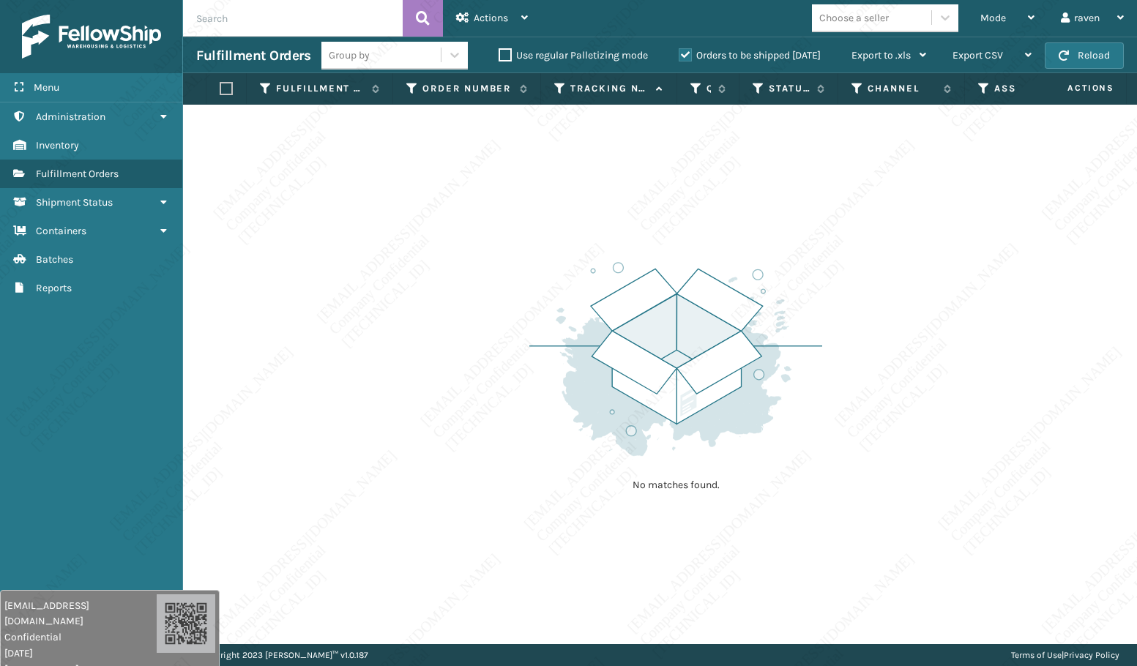
click at [742, 288] on img at bounding box center [675, 359] width 293 height 203
drag, startPoint x: 742, startPoint y: 288, endPoint x: 692, endPoint y: 354, distance: 82.0
click at [692, 354] on img at bounding box center [675, 359] width 293 height 203
click at [692, 294] on img at bounding box center [675, 359] width 293 height 203
click at [684, 274] on img at bounding box center [675, 359] width 293 height 203
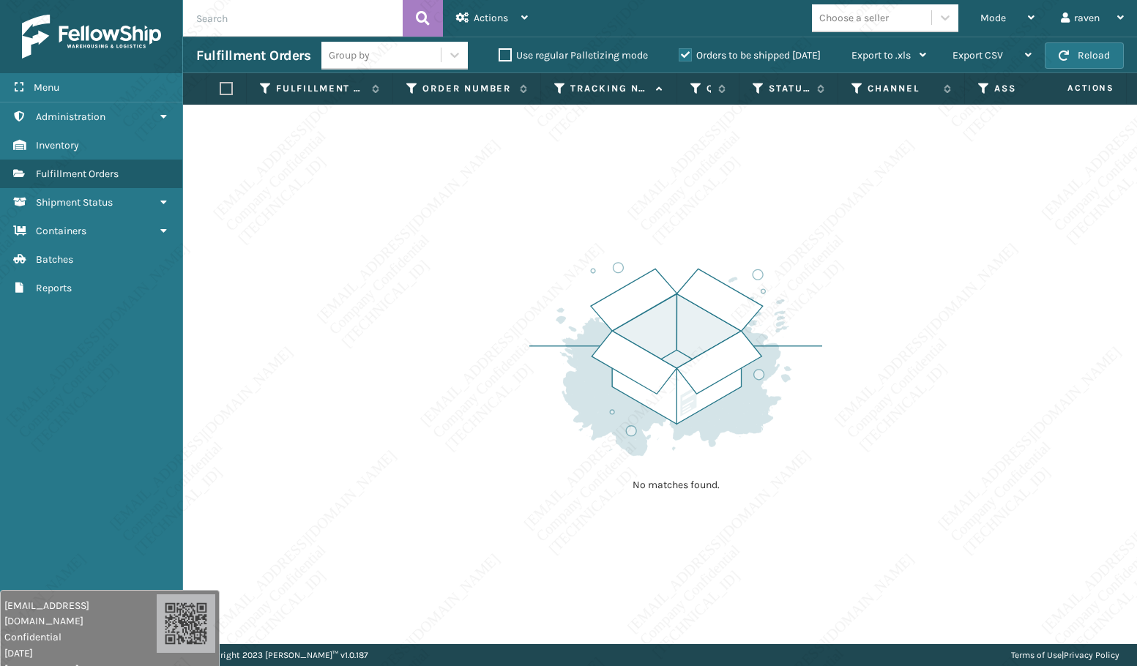
click at [392, 354] on div "No matches found." at bounding box center [660, 374] width 954 height 539
click at [690, 393] on img at bounding box center [675, 359] width 293 height 203
click at [840, 430] on div "No matches found." at bounding box center [660, 374] width 954 height 539
click at [984, 13] on span "Mode" at bounding box center [993, 18] width 26 height 12
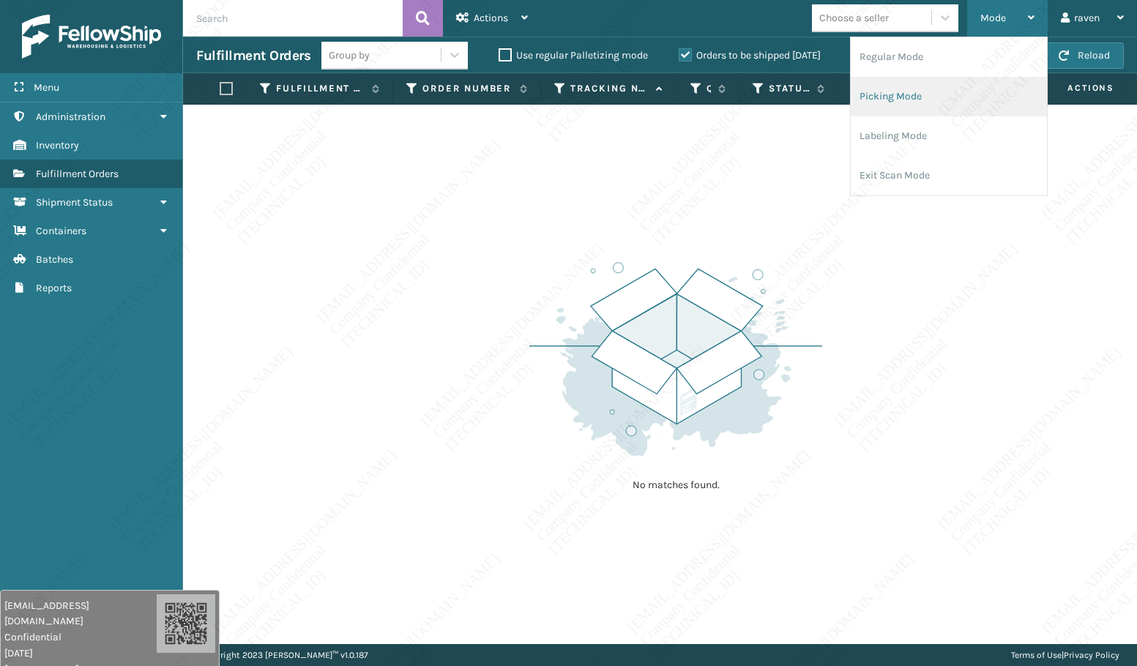
click at [919, 99] on li "Picking Mode" at bounding box center [949, 97] width 196 height 40
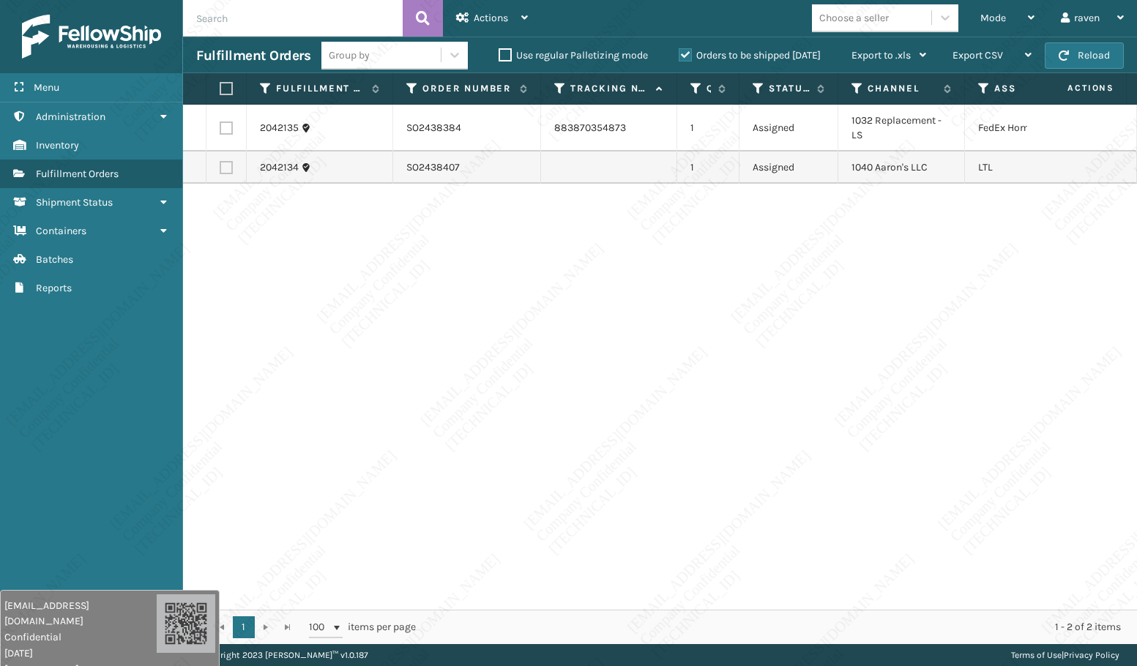
click at [1079, 378] on div "2042135 SO2438384 883870354873 1 Assigned 1032 Replacement - LS FedEx Home Deli…" at bounding box center [660, 357] width 954 height 505
click at [739, 398] on div "2042135 SO2438384 883870354873 1 Assigned 1032 Replacement - LS FedEx Home Deli…" at bounding box center [660, 357] width 954 height 505
click at [1001, 15] on span "Mode" at bounding box center [993, 18] width 26 height 12
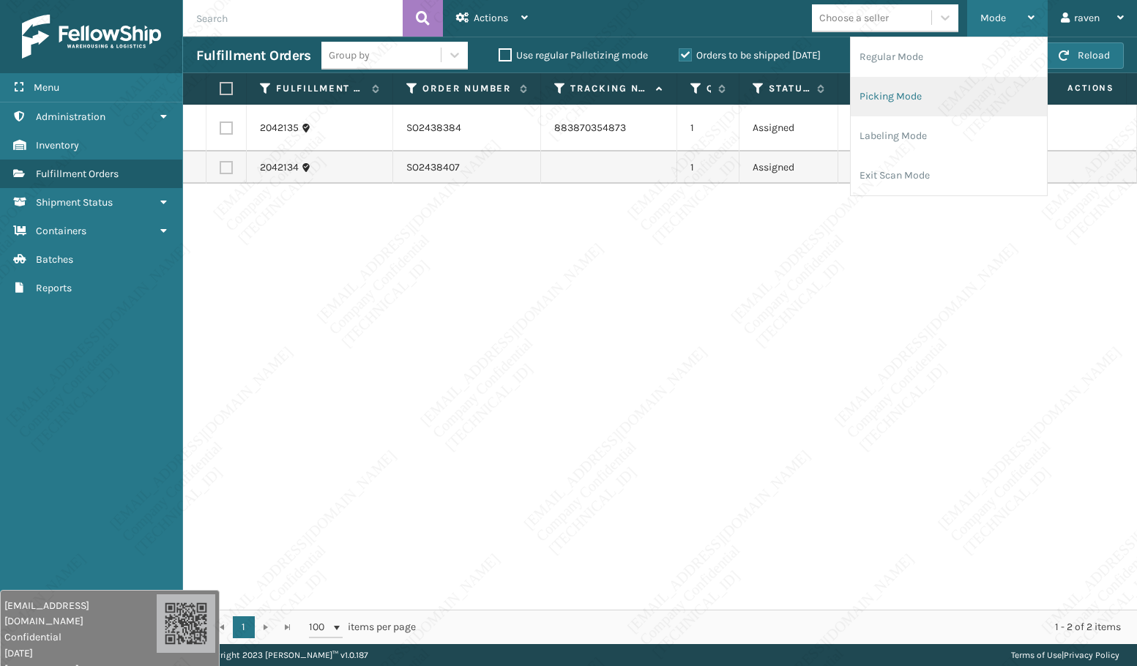
click at [959, 97] on li "Picking Mode" at bounding box center [949, 97] width 196 height 40
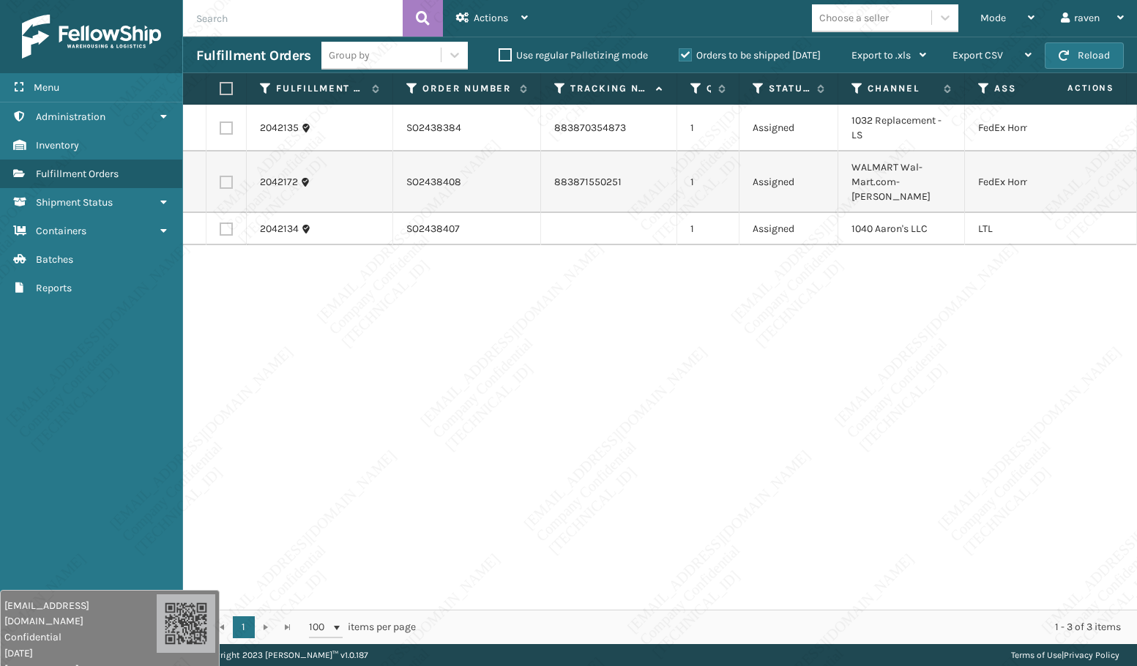
click at [224, 126] on label at bounding box center [226, 128] width 13 height 13
click at [220, 126] on input "checkbox" at bounding box center [220, 127] width 1 height 10
click at [228, 176] on label at bounding box center [226, 182] width 13 height 13
click at [220, 176] on input "checkbox" at bounding box center [220, 181] width 1 height 10
click at [501, 12] on span "Actions" at bounding box center [491, 18] width 34 height 12
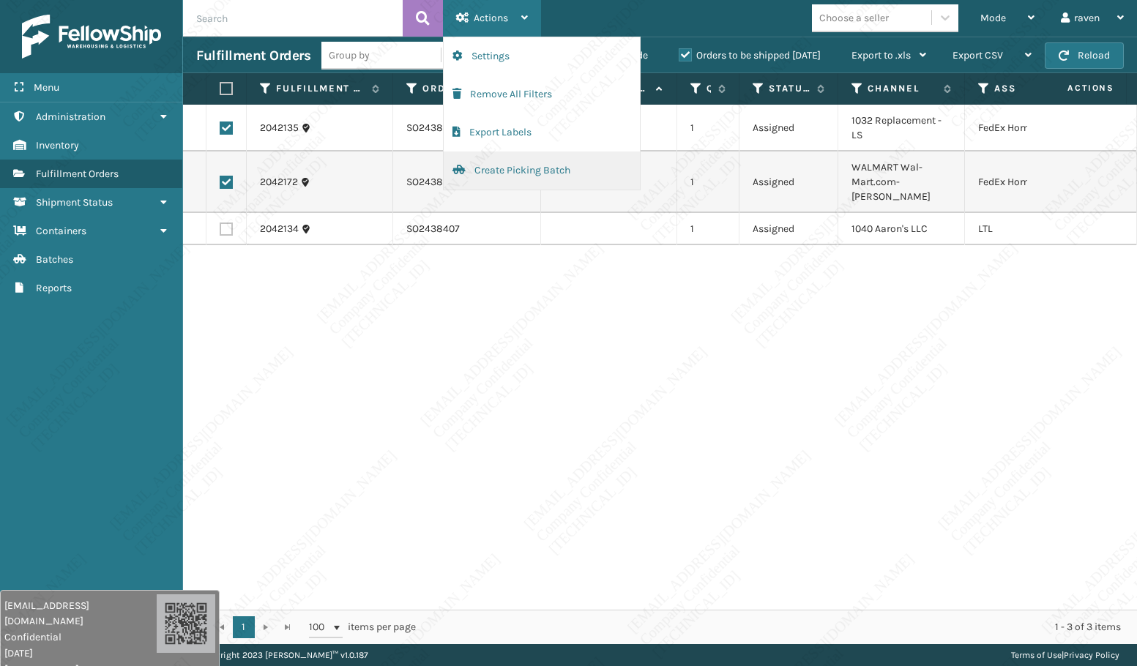
click at [506, 172] on button "Create Picking Batch" at bounding box center [542, 171] width 196 height 38
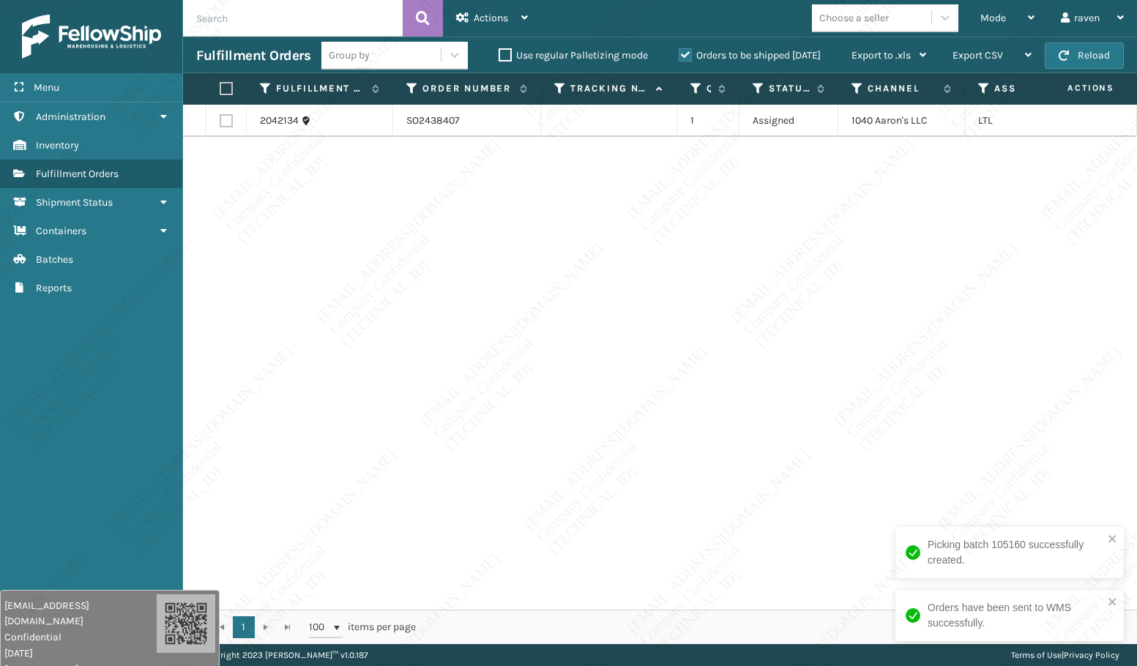
click at [1105, 541] on div "Picking batch 105160 successfully created." at bounding box center [1004, 553] width 206 height 40
click at [1107, 605] on icon "close" at bounding box center [1112, 602] width 10 height 12
click at [222, 91] on label at bounding box center [224, 88] width 9 height 13
click at [220, 91] on input "checkbox" at bounding box center [220, 89] width 1 height 10
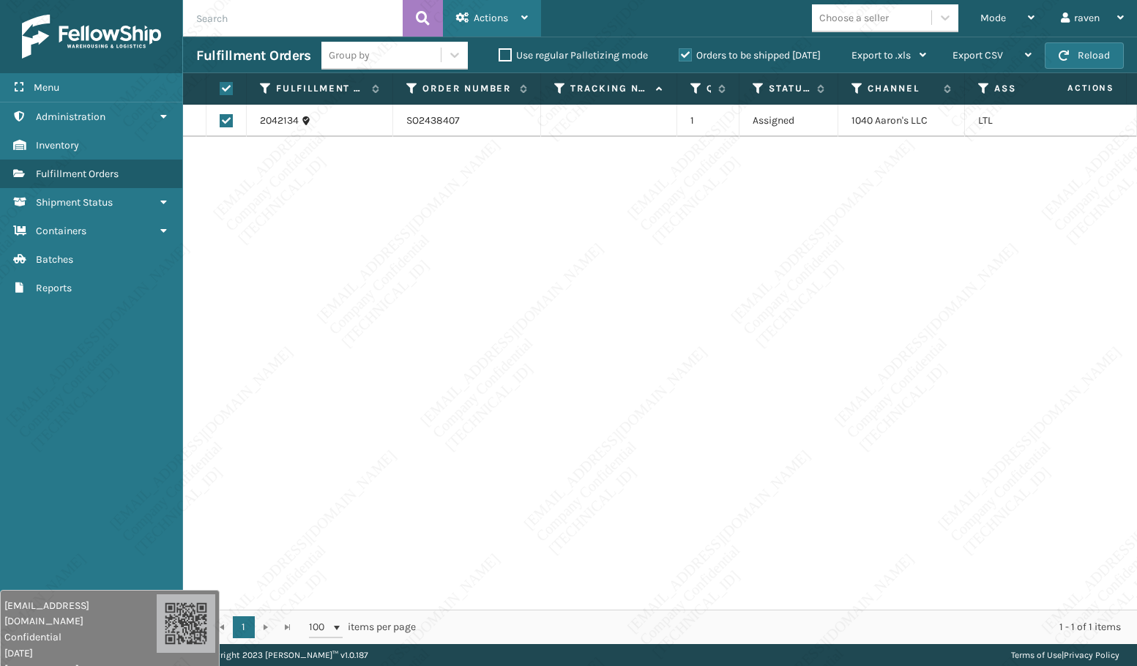
click at [498, 20] on span "Actions" at bounding box center [491, 18] width 34 height 12
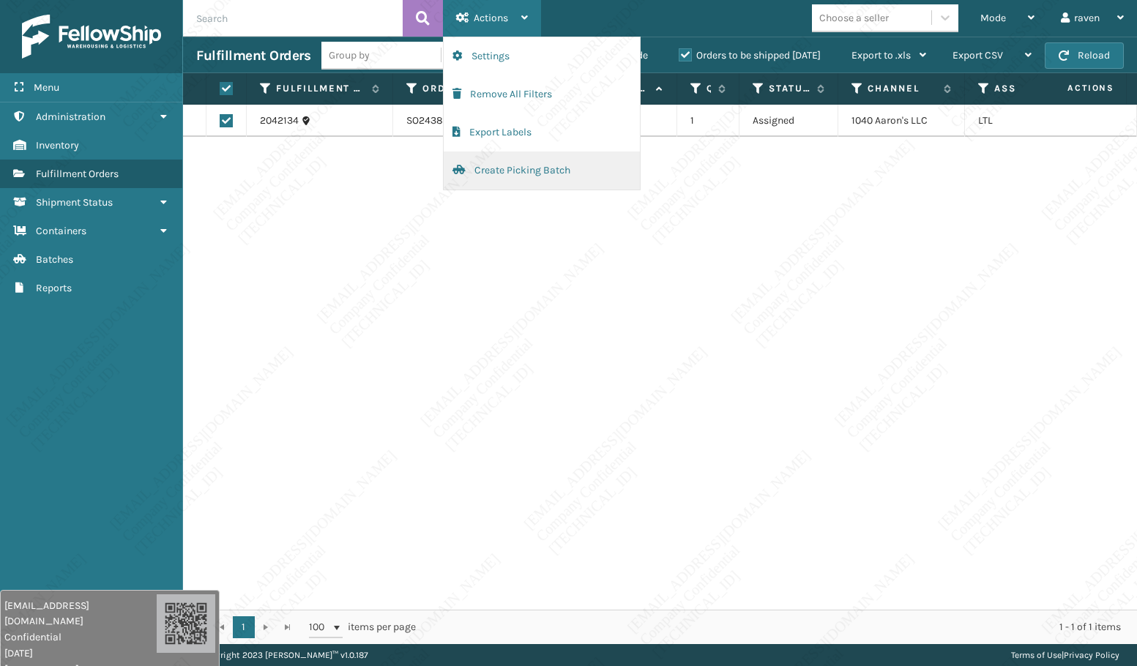
click at [539, 170] on button "Create Picking Batch" at bounding box center [542, 171] width 196 height 38
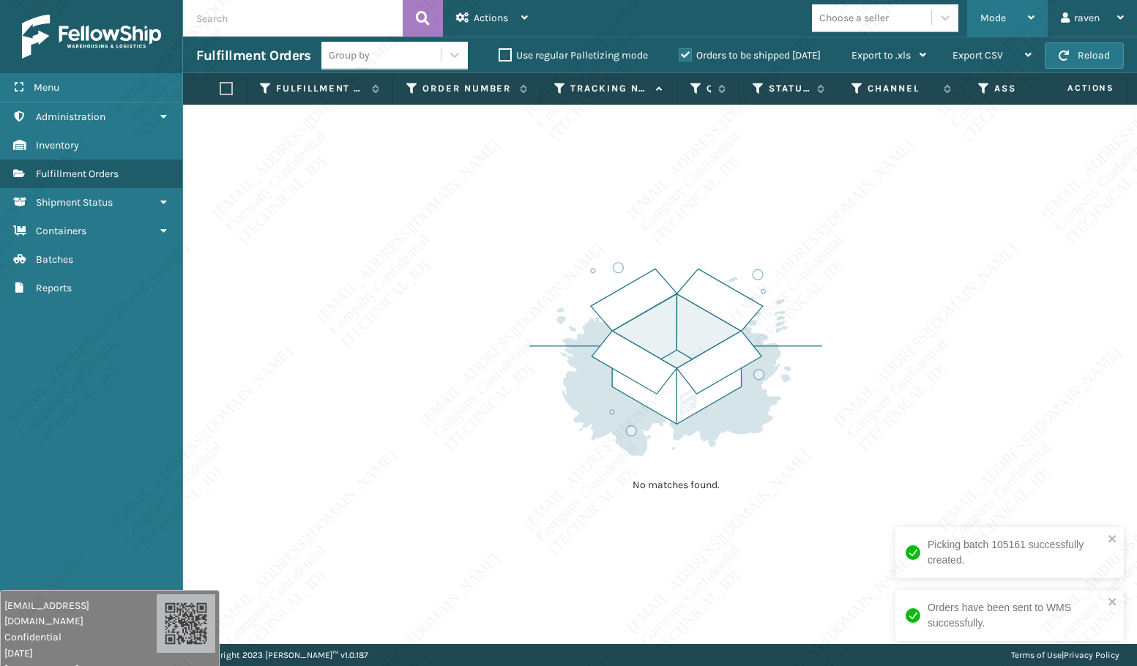
click at [989, 17] on span "Mode" at bounding box center [993, 18] width 26 height 12
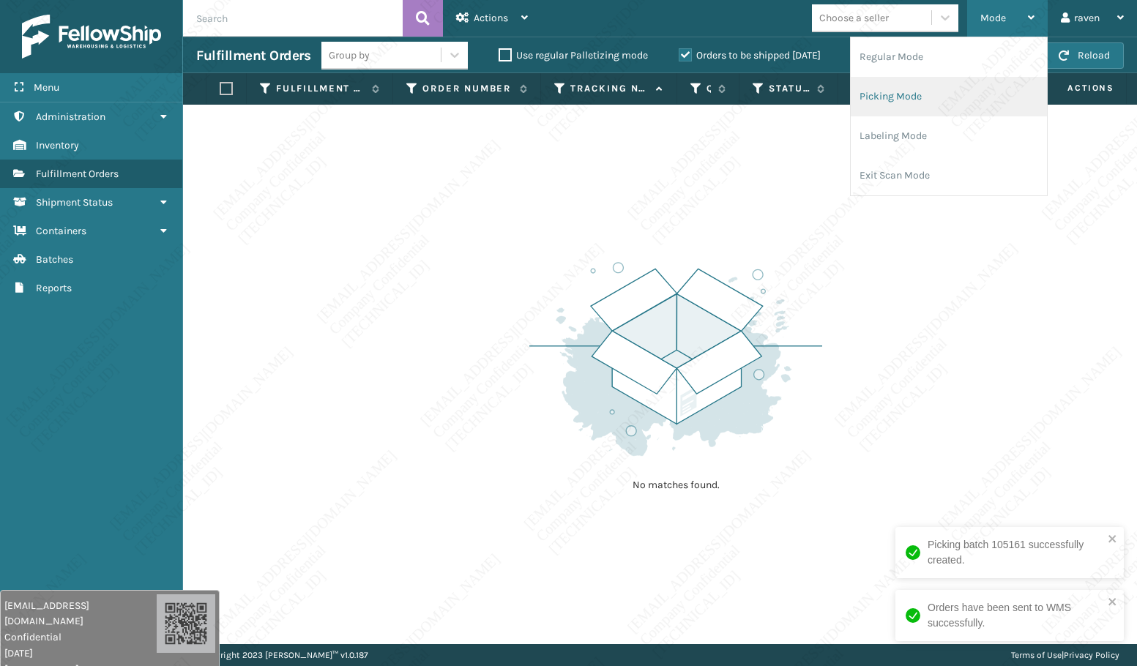
click at [937, 91] on li "Picking Mode" at bounding box center [949, 97] width 196 height 40
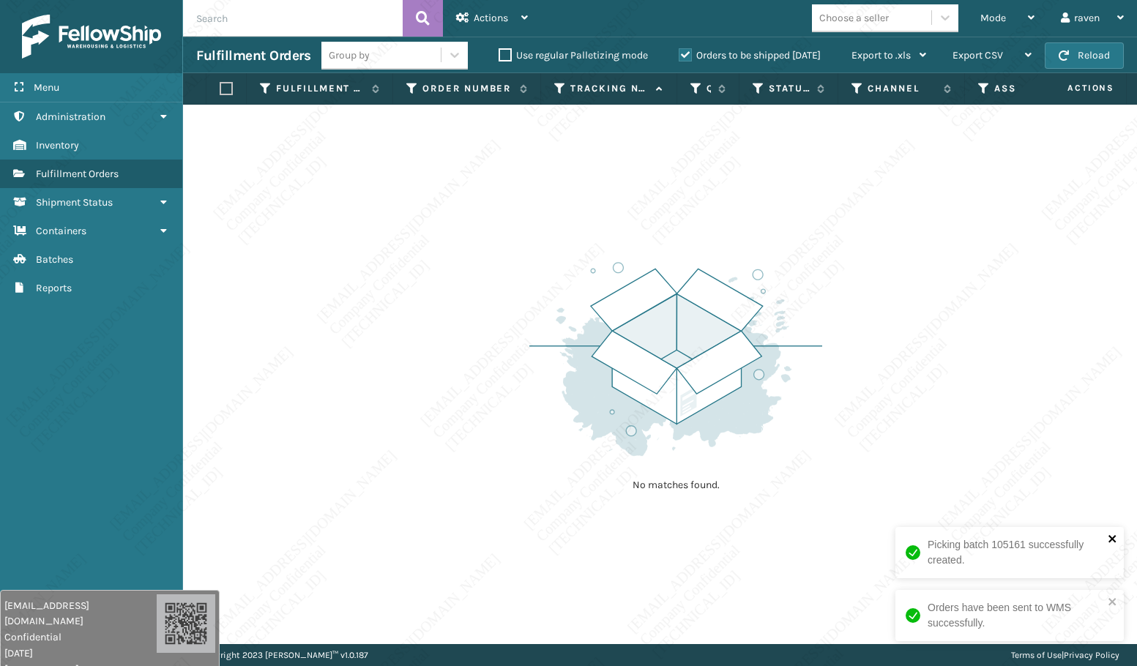
click at [1115, 541] on icon "close" at bounding box center [1111, 538] width 7 height 7
click at [1116, 597] on icon "close" at bounding box center [1112, 602] width 10 height 12
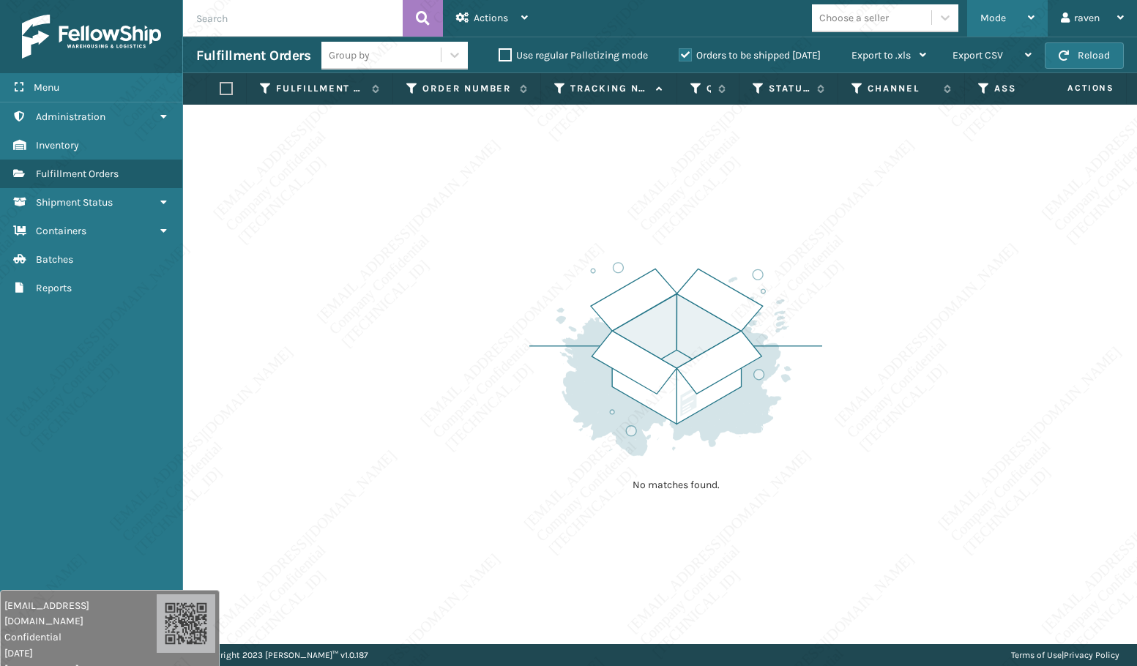
click at [992, 18] on span "Mode" at bounding box center [993, 18] width 26 height 12
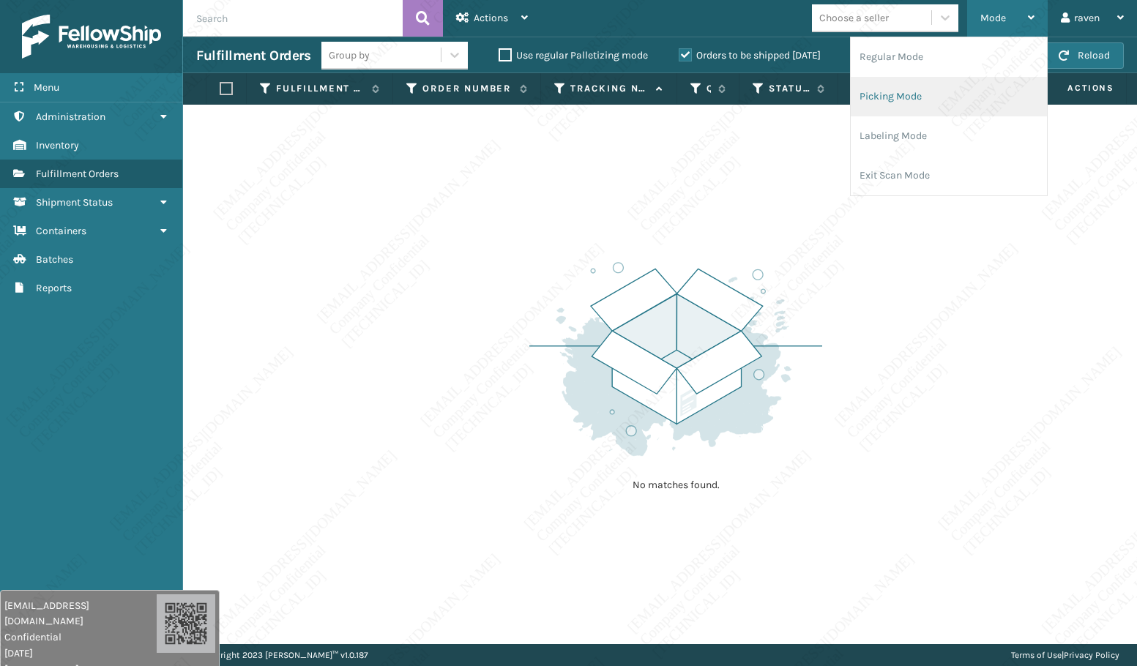
click at [946, 97] on li "Picking Mode" at bounding box center [949, 97] width 196 height 40
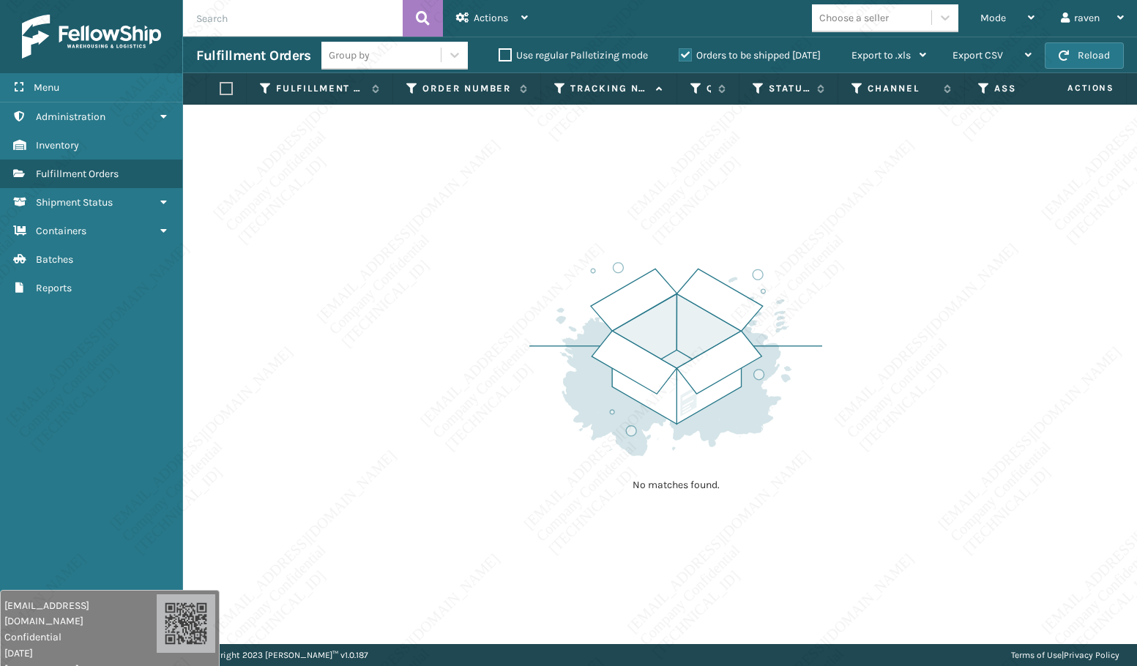
click at [901, 290] on div "No matches found." at bounding box center [660, 374] width 954 height 539
click at [613, 144] on div "No matches found." at bounding box center [660, 374] width 954 height 539
click at [27, 406] on div "Menu Shipment Status Administration Shipment Status Inventory Shipment Status F…" at bounding box center [91, 333] width 183 height 666
click at [984, 18] on span "Mode" at bounding box center [993, 18] width 26 height 12
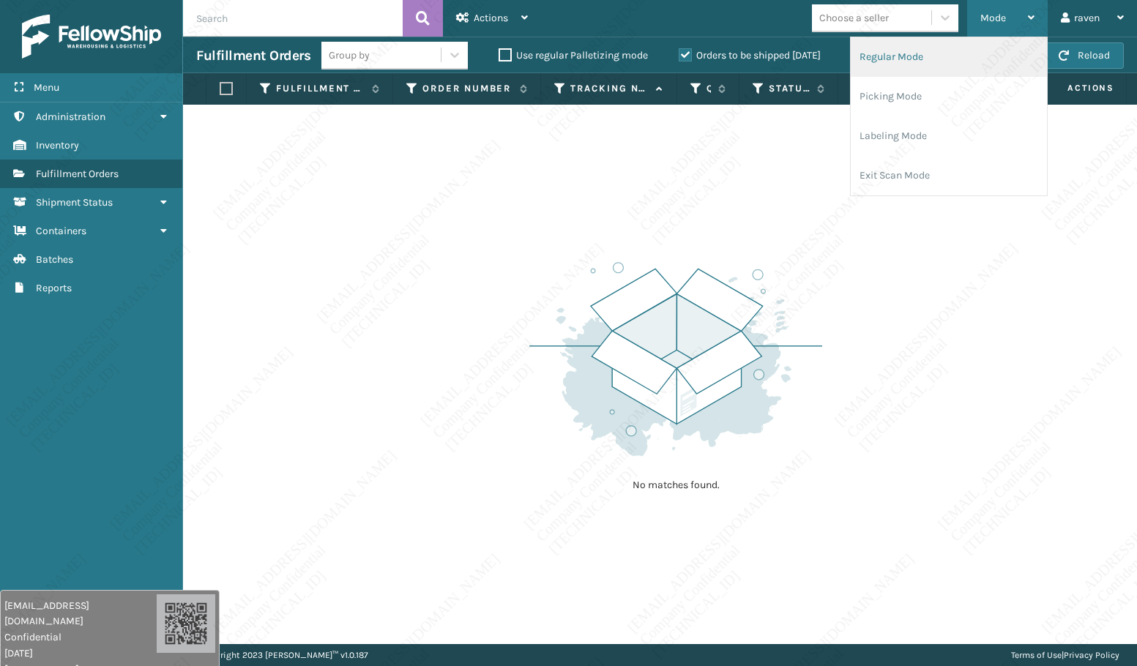
click at [951, 60] on li "Regular Mode" at bounding box center [949, 57] width 196 height 40
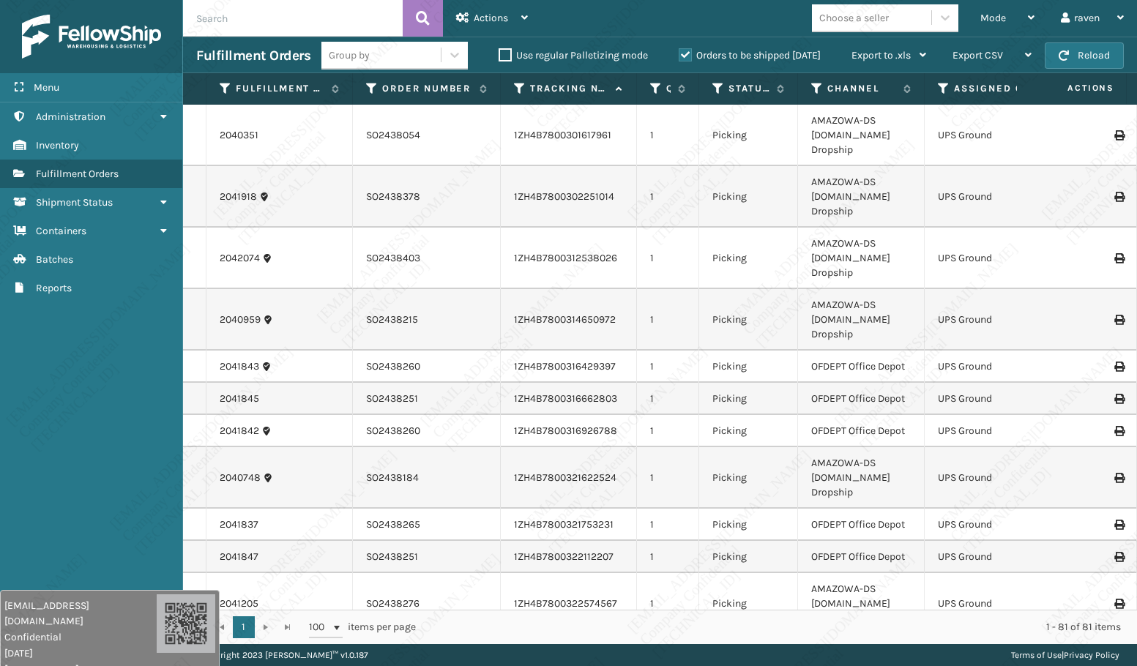
click at [299, 25] on input "text" at bounding box center [293, 18] width 220 height 37
paste input "SO2437833"
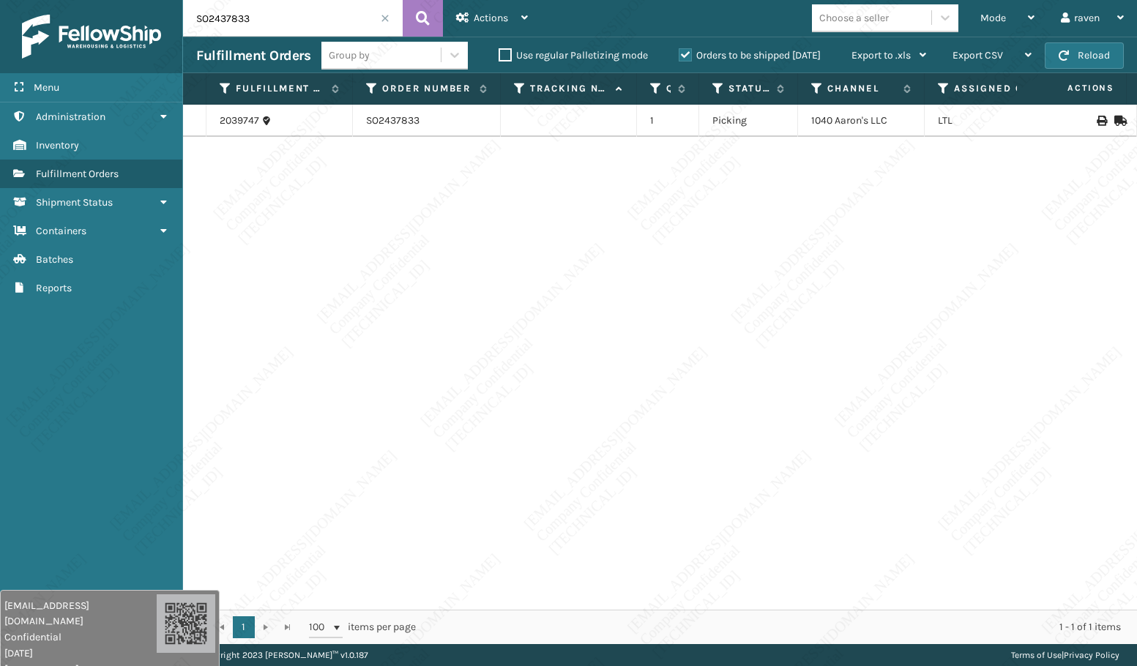
drag, startPoint x: 726, startPoint y: 300, endPoint x: 689, endPoint y: 222, distance: 86.8
click at [729, 298] on div "2039747 SO2437833 1 Picking 1040 [PERSON_NAME]'s LLC LTL" at bounding box center [660, 357] width 954 height 505
click at [990, 18] on span "Mode" at bounding box center [994, 18] width 26 height 12
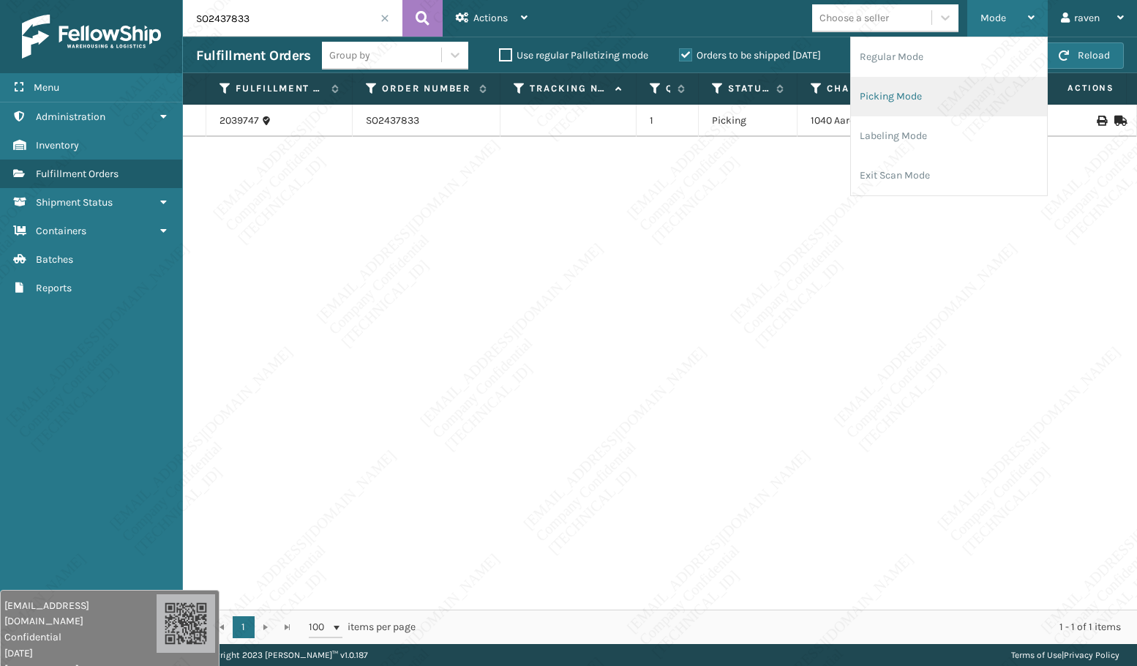
click at [965, 84] on li "Picking Mode" at bounding box center [949, 97] width 196 height 40
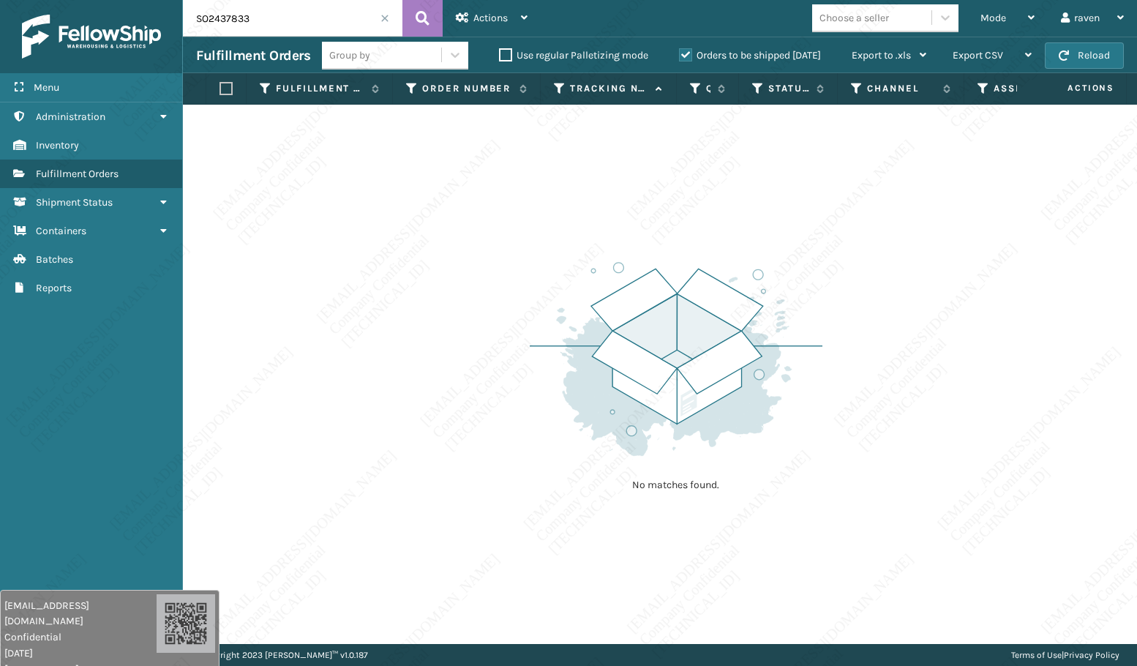
click at [382, 15] on span at bounding box center [385, 18] width 9 height 9
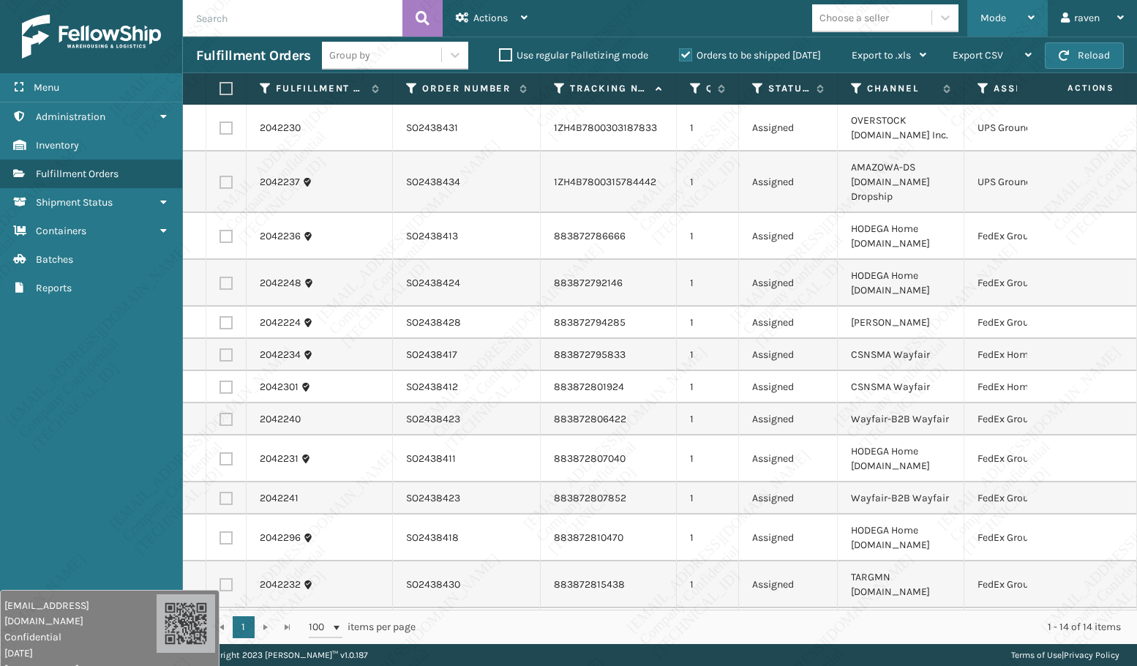
click at [992, 19] on span "Mode" at bounding box center [994, 18] width 26 height 12
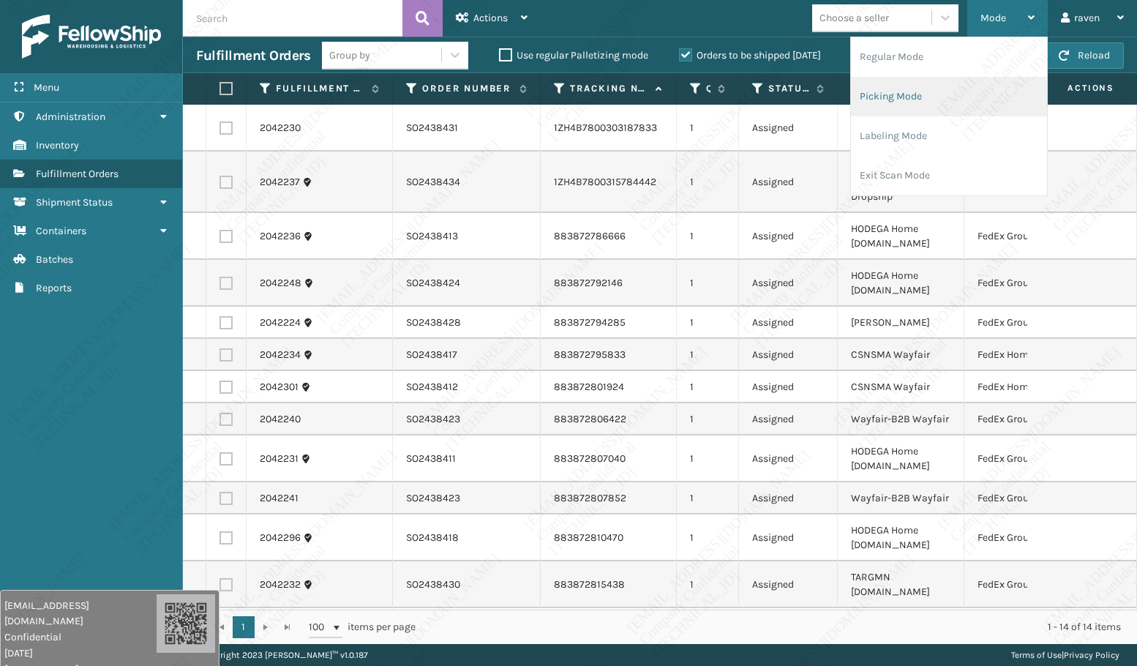
click at [962, 94] on li "Picking Mode" at bounding box center [949, 97] width 196 height 40
